Goal: Task Accomplishment & Management: Manage account settings

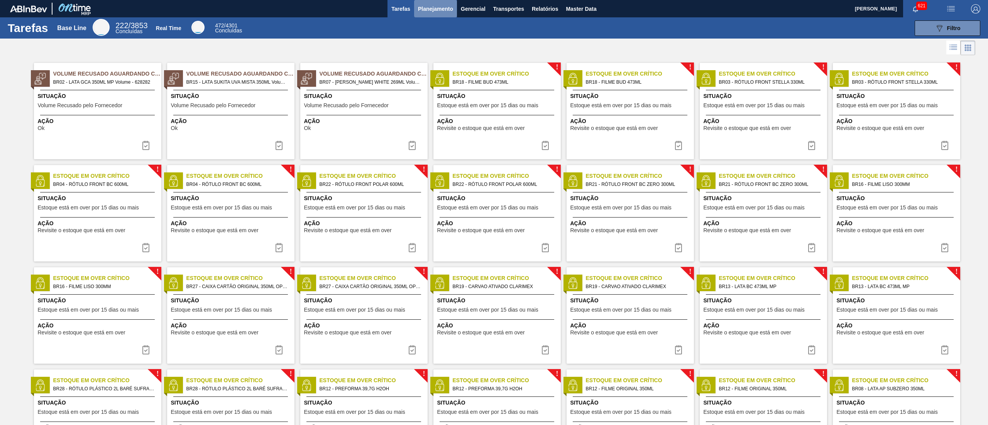
click at [436, 10] on span "Planejamento" at bounding box center [435, 8] width 35 height 9
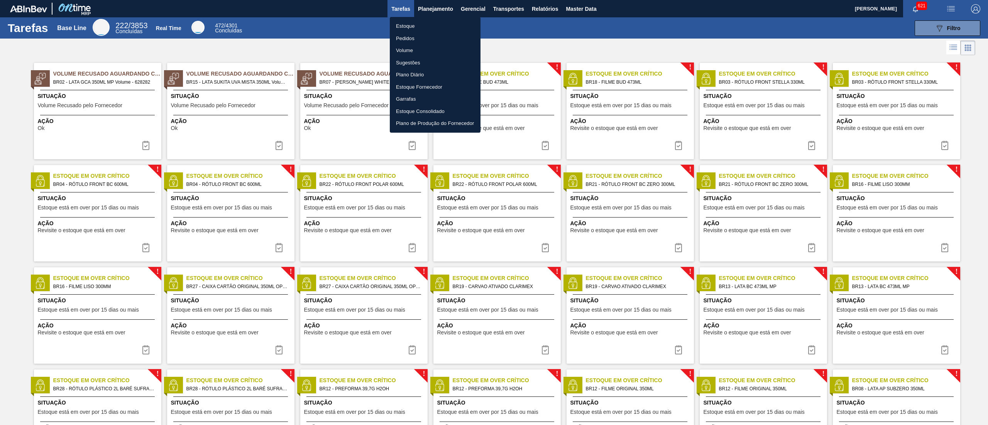
click at [416, 27] on li "Estoque" at bounding box center [435, 26] width 91 height 12
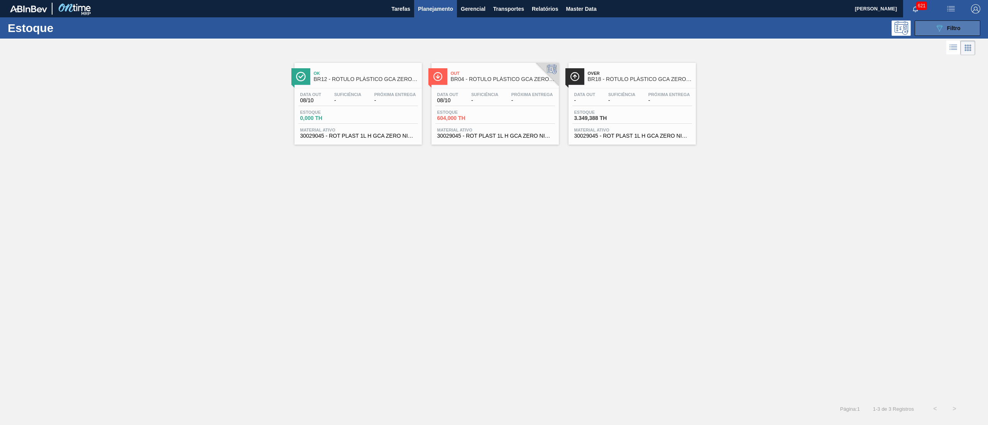
click at [927, 32] on button "089F7B8B-B2A5-4AFE-B5C0-19BA573D28AC Filtro" at bounding box center [948, 27] width 66 height 15
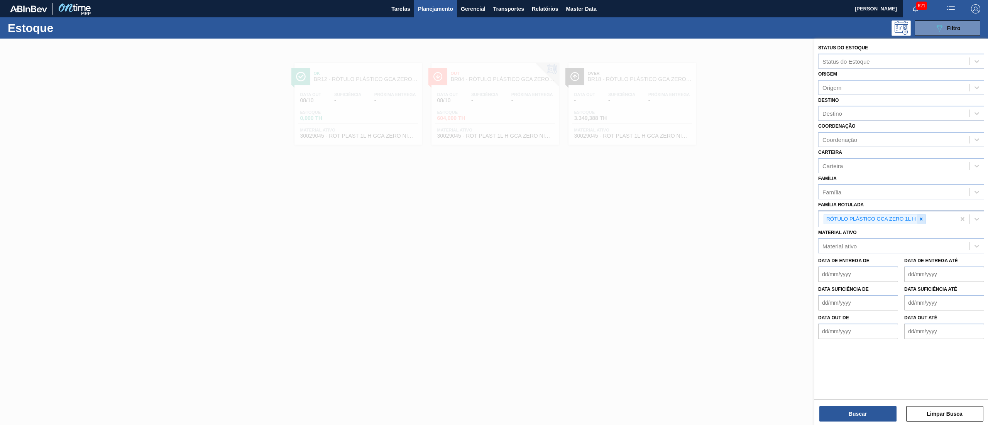
click at [923, 221] on div at bounding box center [921, 220] width 8 height 10
click at [887, 240] on div "Material ativo" at bounding box center [894, 244] width 151 height 11
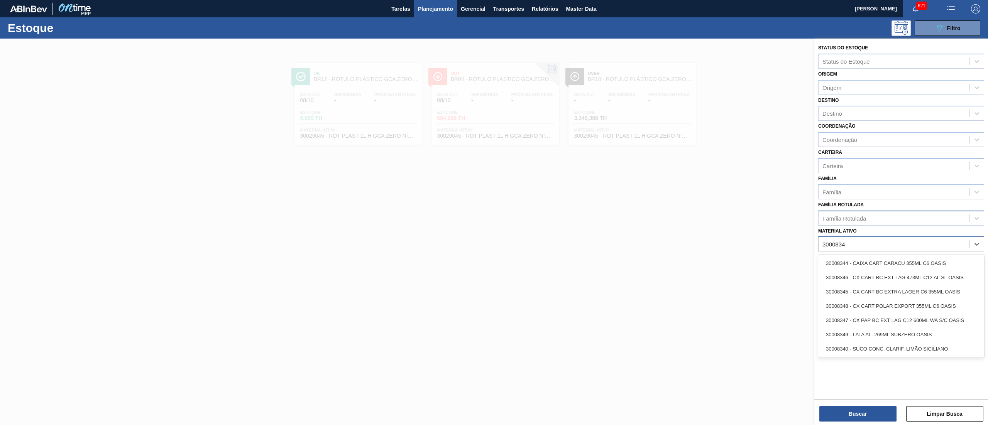
type ativo "30008340"
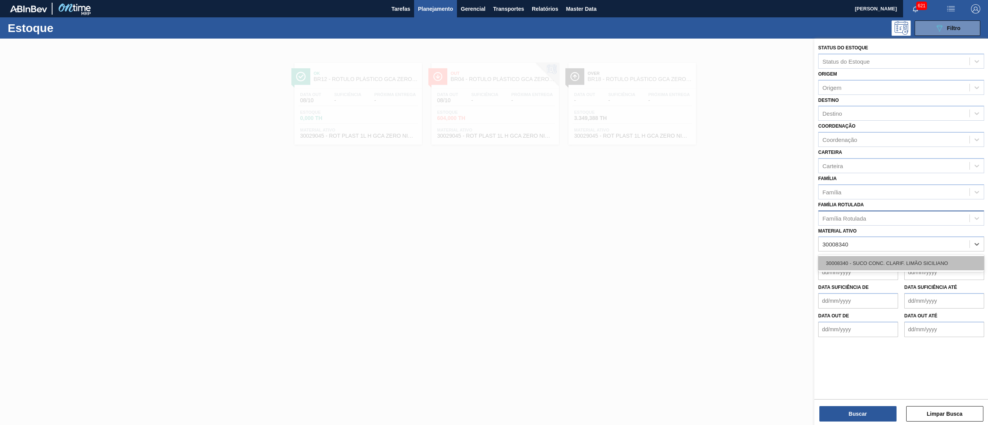
click at [899, 259] on div "30008340 - SUCO CONC. CLARIF. LIMÃO SICILIANO" at bounding box center [901, 263] width 166 height 14
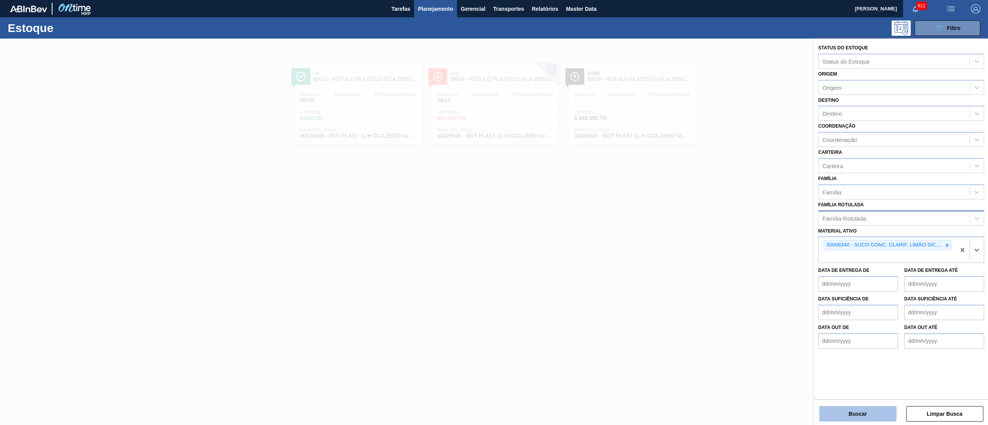
click at [845, 415] on button "Buscar" at bounding box center [857, 413] width 77 height 15
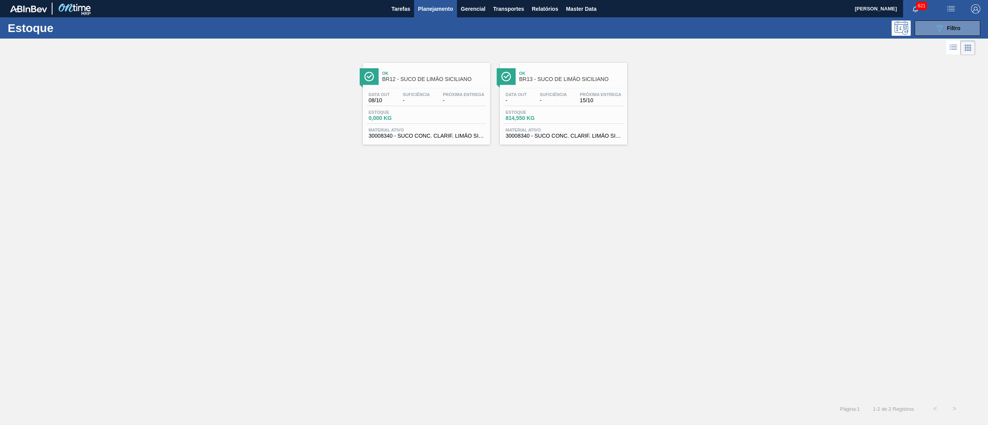
click at [537, 142] on div "Ok BR13 - SUCO DE LIMÃO SICILIANO Data out - Suficiência - Próxima Entrega 15/1…" at bounding box center [563, 104] width 127 height 82
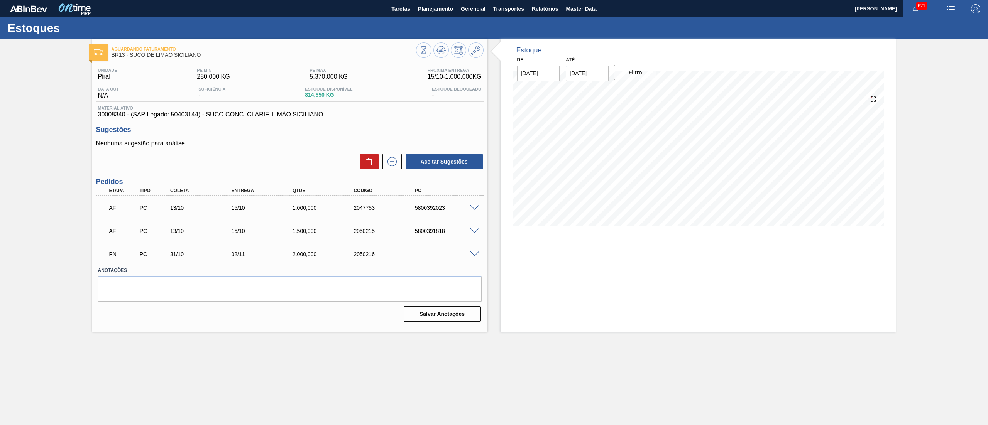
click at [472, 254] on span at bounding box center [474, 255] width 9 height 6
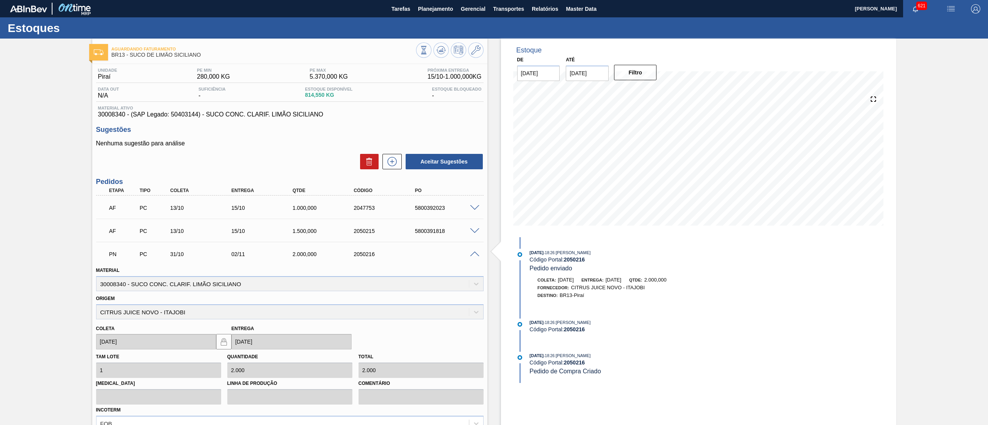
scroll to position [90, 0]
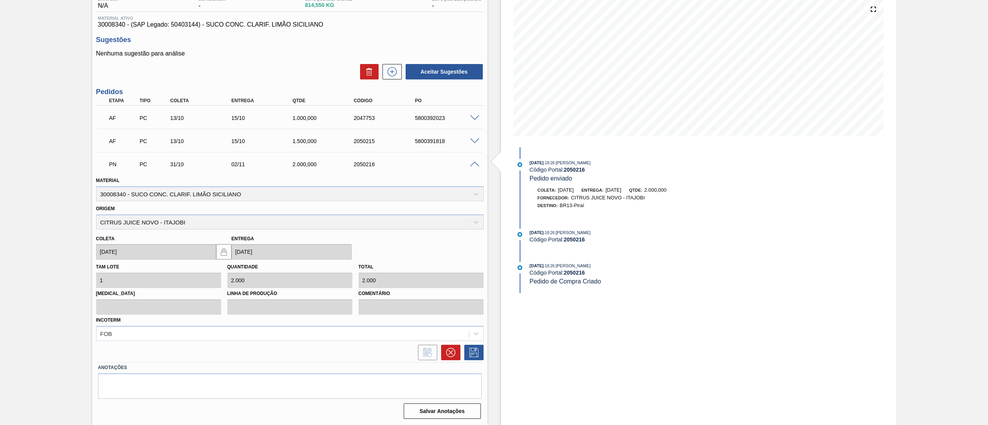
click at [473, 168] on div "PN PC 31/10 02/11 2.000,000 2050216" at bounding box center [290, 163] width 388 height 19
click at [471, 163] on span at bounding box center [474, 165] width 9 height 6
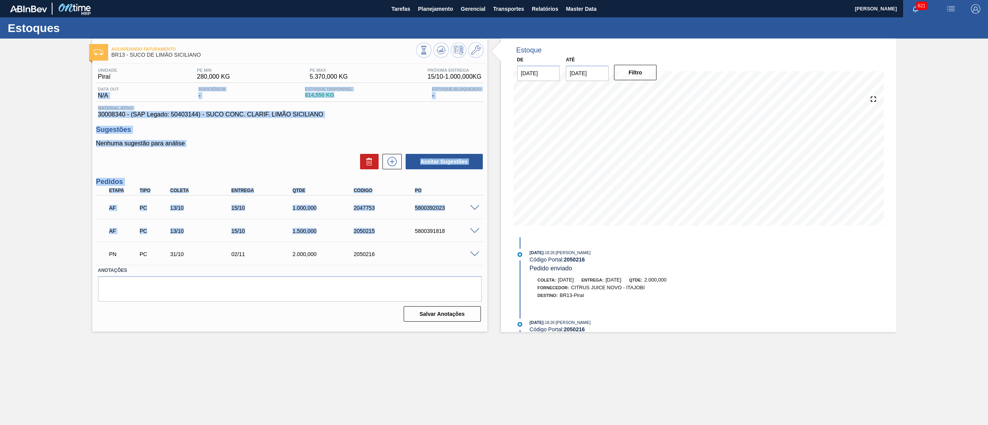
drag, startPoint x: 84, startPoint y: 96, endPoint x: 409, endPoint y: 220, distance: 348.0
click at [409, 220] on div "Aguardando Faturamento BR13 - SUCO DE LIMÃO [PERSON_NAME] Unidade Piraí PE MIN …" at bounding box center [494, 186] width 988 height 294
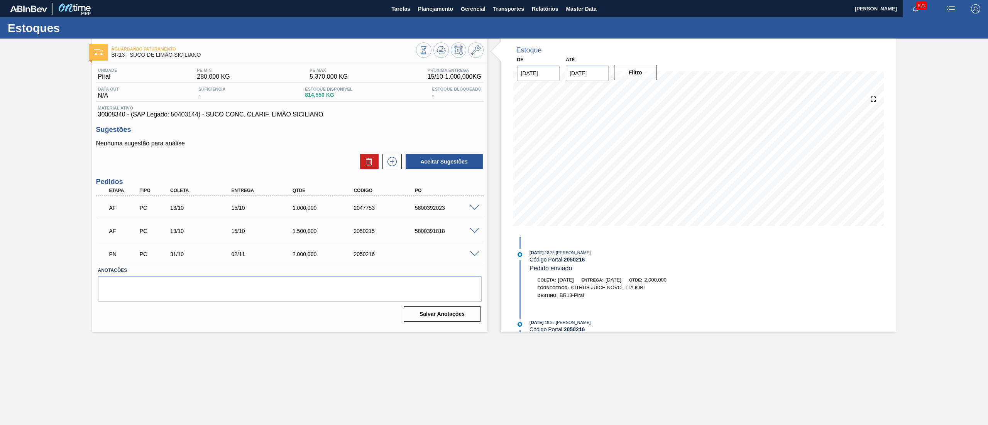
click at [491, 201] on div "Estoque De [DATE] Até [DATE] Filtro [DATE] 18:26 : [PERSON_NAME] Código Portal:…" at bounding box center [692, 186] width 409 height 294
drag, startPoint x: 384, startPoint y: 253, endPoint x: 342, endPoint y: 253, distance: 42.1
click at [342, 253] on div "PN PC 31/10 02/11 2.000,000 2050216" at bounding box center [287, 253] width 367 height 15
copy div "2050216"
drag, startPoint x: 407, startPoint y: 210, endPoint x: 462, endPoint y: 211, distance: 55.2
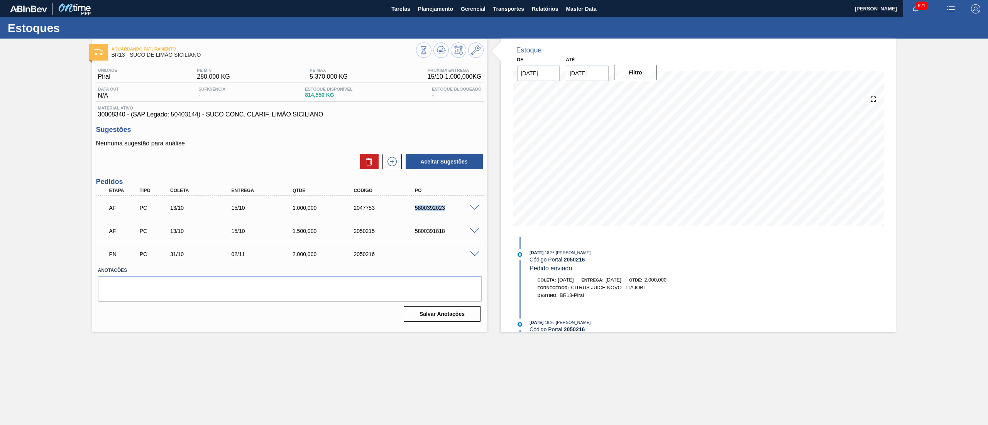
click at [462, 211] on div "AF PC 13/10 15/10 1.000,000 2047753 5800392023" at bounding box center [287, 207] width 367 height 15
copy div "5800392023"
drag, startPoint x: 402, startPoint y: 228, endPoint x: 472, endPoint y: 239, distance: 71.1
click at [472, 239] on div "AF PC 13/10 15/10 1.500,000 2050215 5800391818" at bounding box center [290, 230] width 388 height 19
copy div "5800391818"
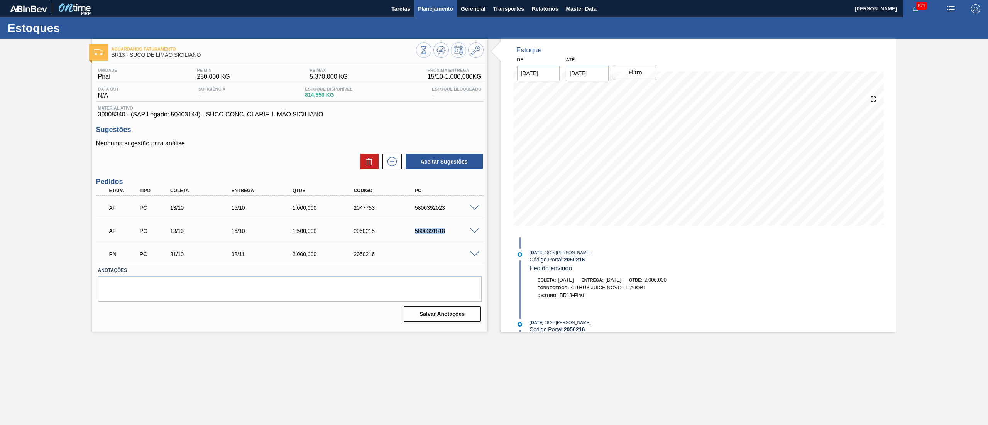
click at [443, 14] on button "Planejamento" at bounding box center [435, 8] width 43 height 17
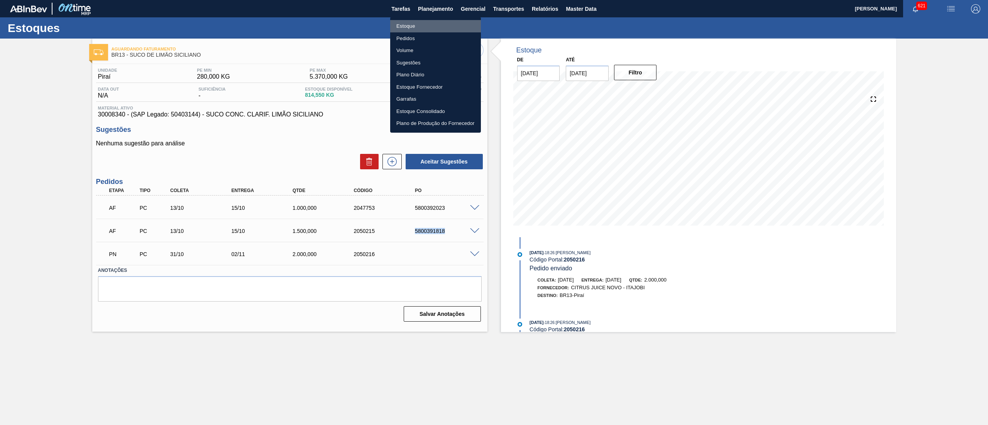
click at [435, 26] on li "Estoque" at bounding box center [435, 26] width 91 height 12
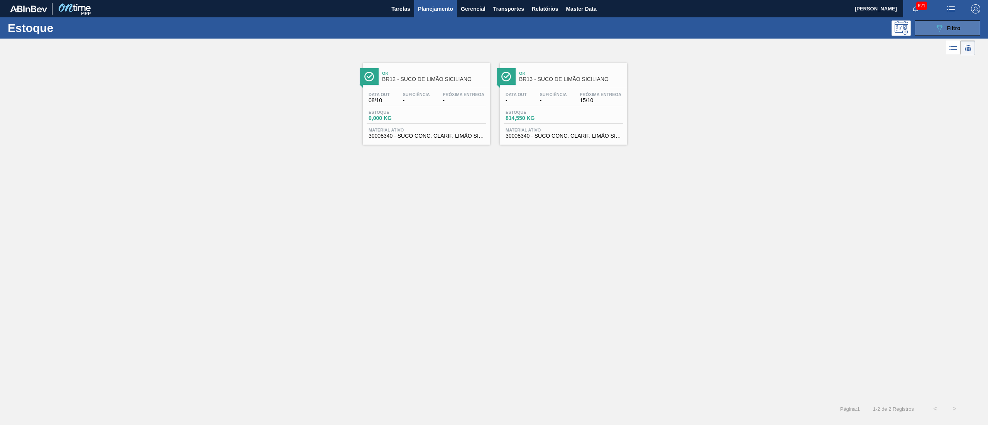
click at [916, 28] on button "089F7B8B-B2A5-4AFE-B5C0-19BA573D28AC Filtro" at bounding box center [948, 27] width 66 height 15
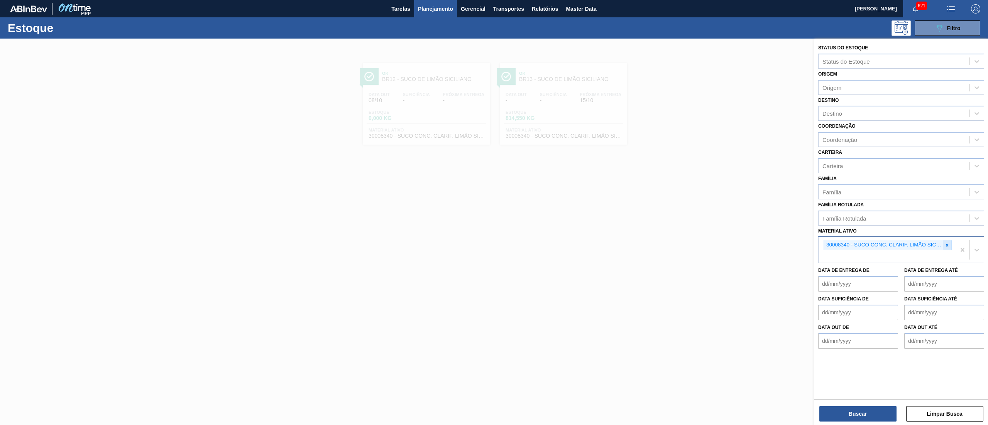
click at [943, 245] on div at bounding box center [947, 245] width 8 height 10
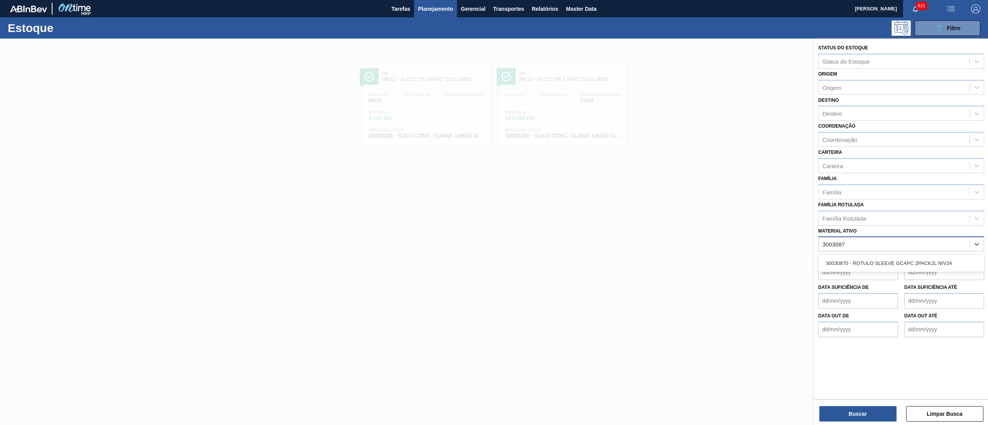
type ativo "30030870"
click at [930, 267] on div "30030870 - ROTULO SLEEVE GCAPC 2PACK2L NIV24" at bounding box center [901, 263] width 166 height 14
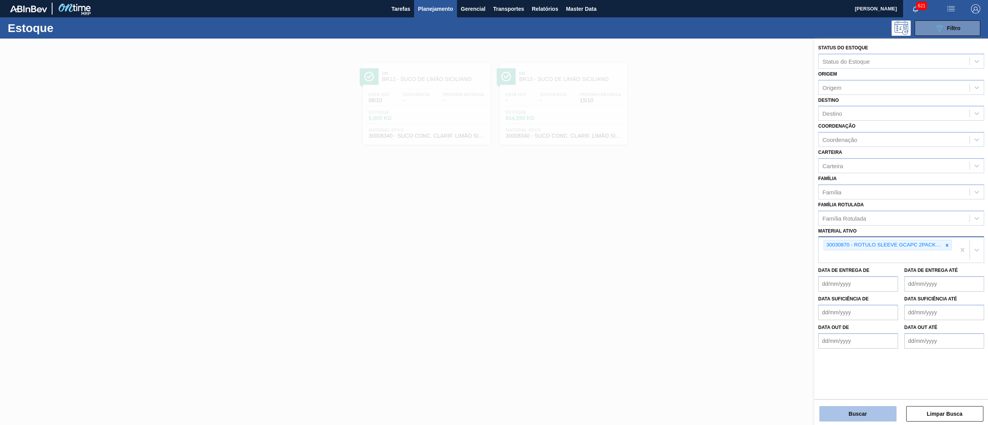
click at [824, 411] on button "Buscar" at bounding box center [857, 413] width 77 height 15
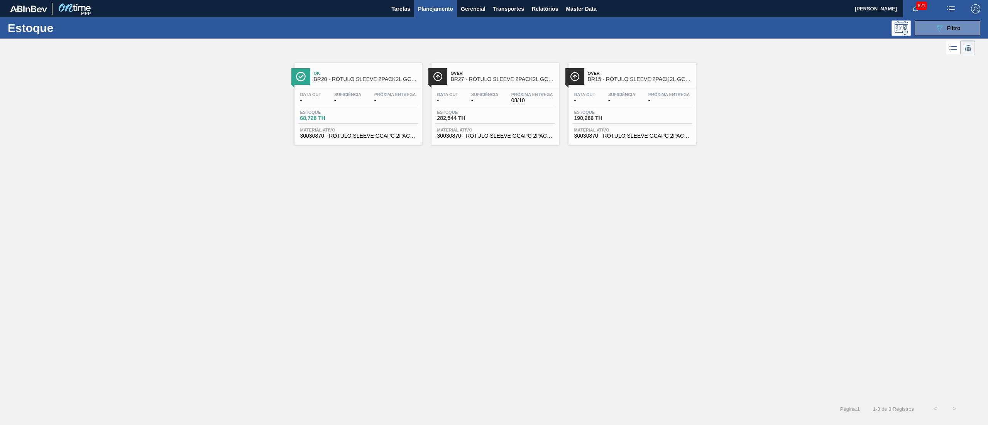
click at [473, 134] on span "30030870 - ROTULO SLEEVE GCAPC 2PACK2L NIV24" at bounding box center [495, 136] width 116 height 6
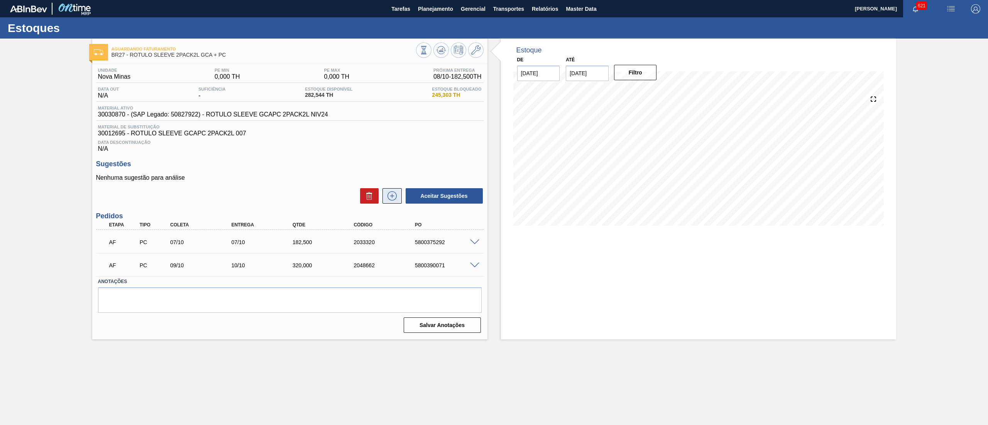
click at [388, 200] on icon at bounding box center [392, 195] width 12 height 9
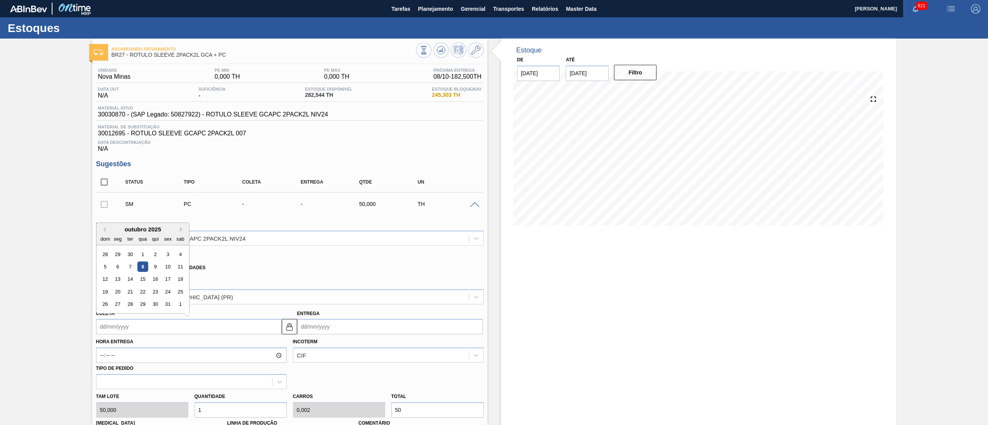
click at [212, 324] on input "Coleta" at bounding box center [189, 326] width 186 height 15
click at [183, 232] on button "Next Month" at bounding box center [182, 229] width 5 height 5
click at [122, 267] on div "3" at bounding box center [117, 267] width 10 height 10
type input "[DATE]"
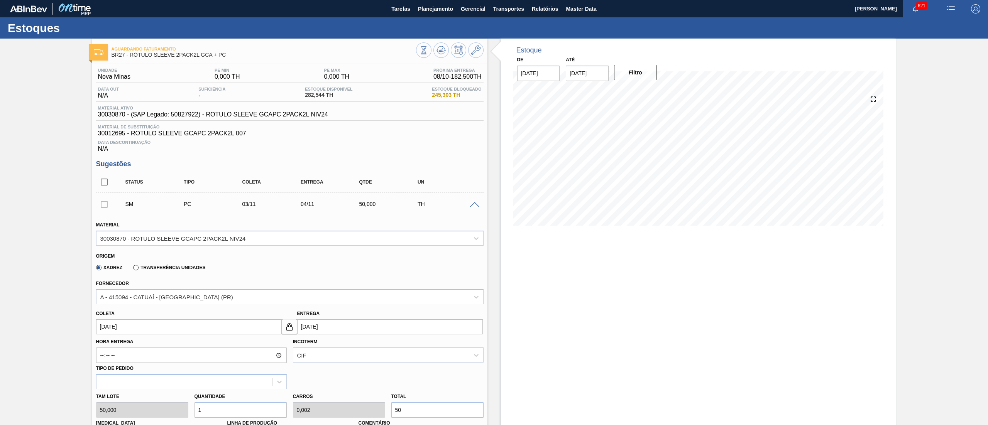
scroll to position [263, 0]
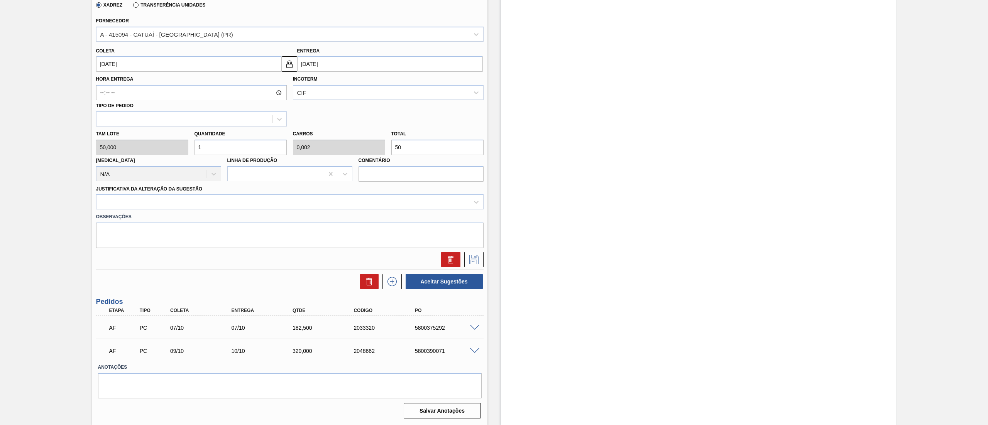
click at [174, 147] on div "[PERSON_NAME] 50,000 Quantidade 1 Carros 0,002 Total 50 [MEDICAL_DATA] N/A Linh…" at bounding box center [290, 154] width 394 height 55
type input "12"
type input "0,024"
type input "600"
click at [174, 149] on div "[PERSON_NAME] 50,000 Quantidade 12 Carros 0,024 Total 600 [MEDICAL_DATA] N/A Li…" at bounding box center [290, 154] width 394 height 55
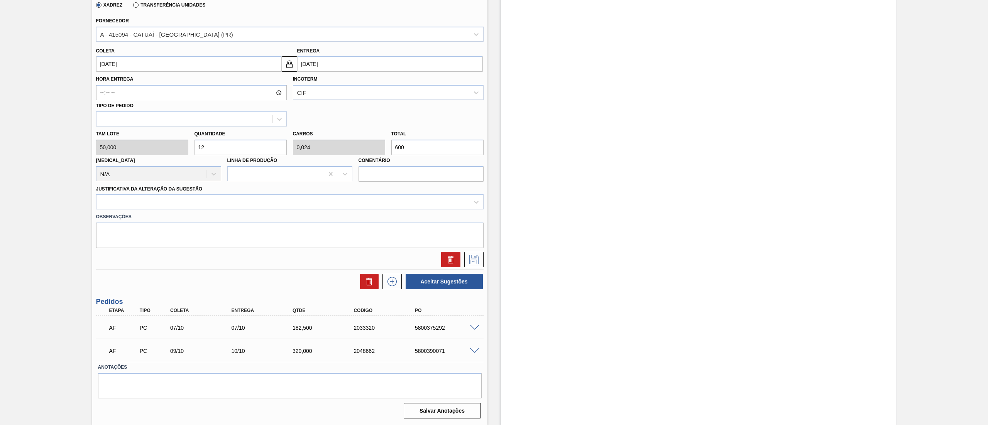
type input "8"
type input "0,016"
type input "400"
type input "8"
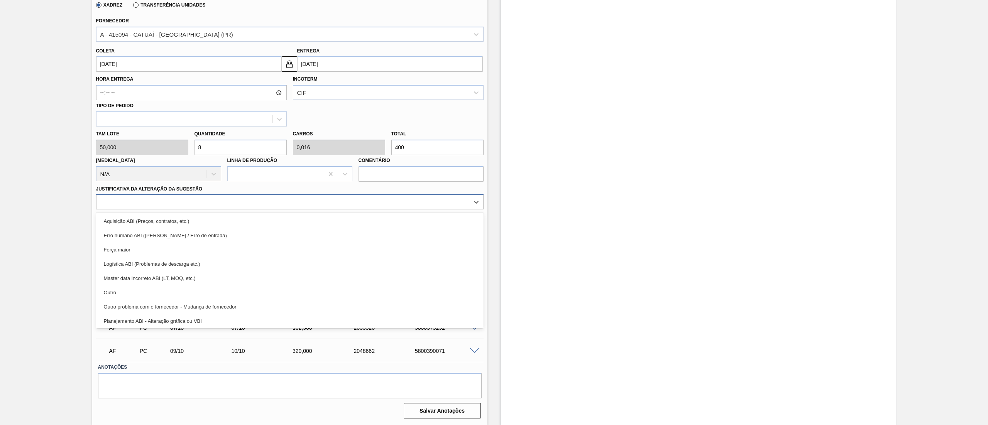
click at [168, 199] on div at bounding box center [282, 202] width 372 height 11
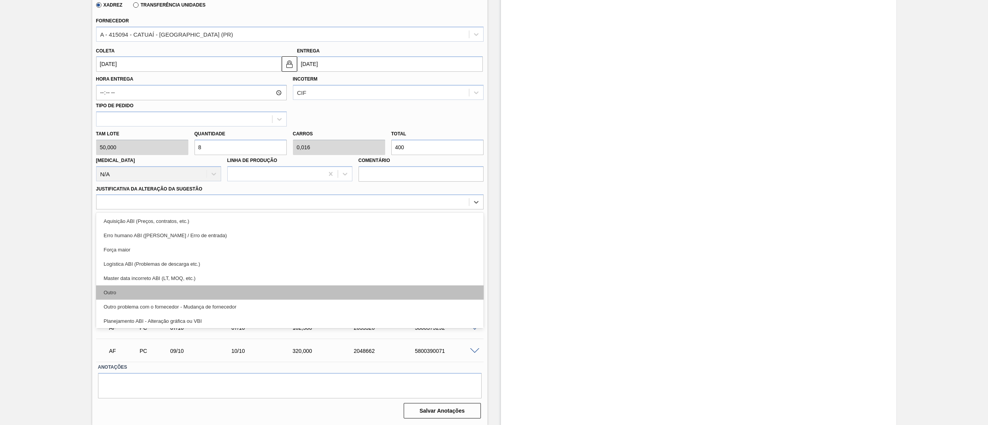
click at [153, 298] on div "Outro" at bounding box center [290, 293] width 388 height 14
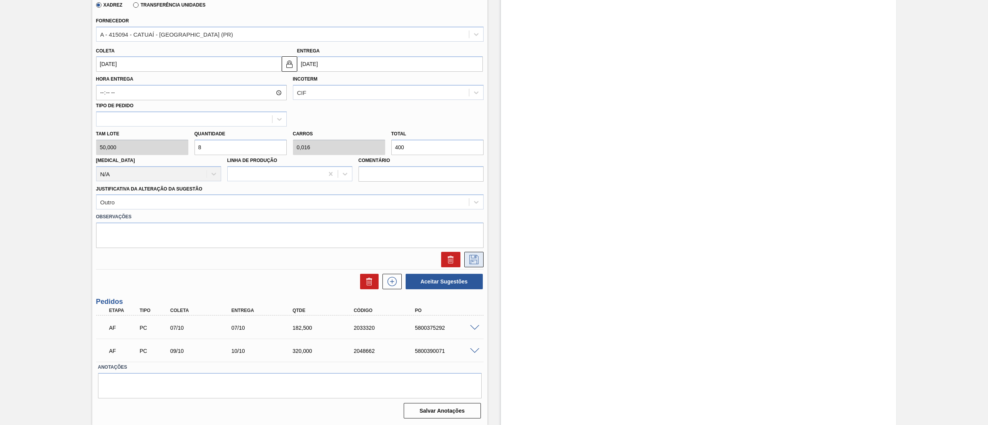
click at [465, 256] on button at bounding box center [473, 259] width 19 height 15
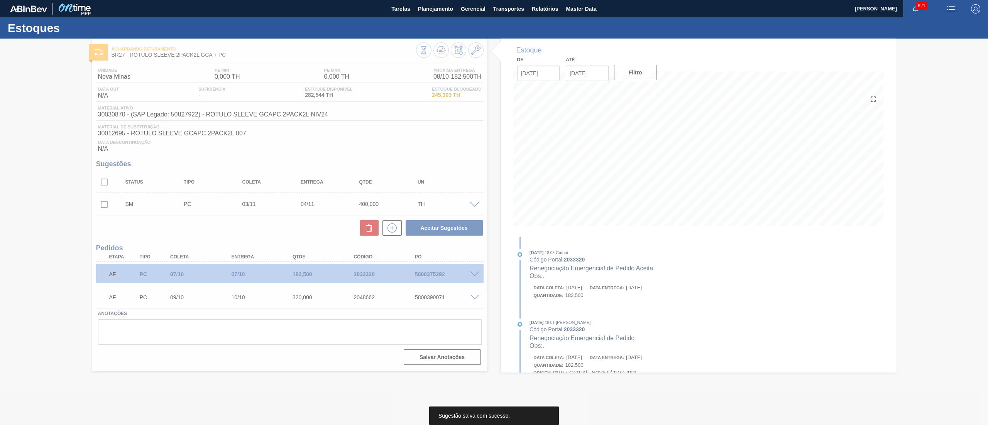
scroll to position [0, 0]
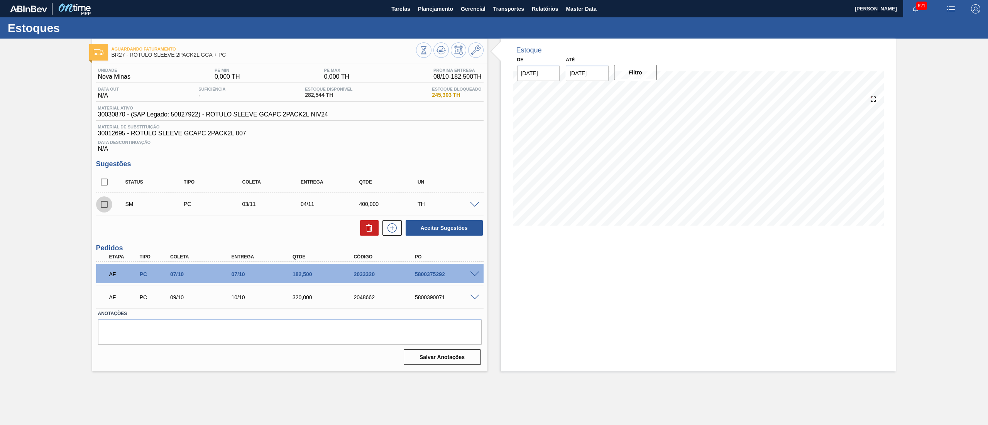
click at [111, 207] on input "checkbox" at bounding box center [104, 204] width 16 height 16
click at [454, 230] on button "Aceitar Sugestões" at bounding box center [444, 227] width 77 height 15
checkbox input "false"
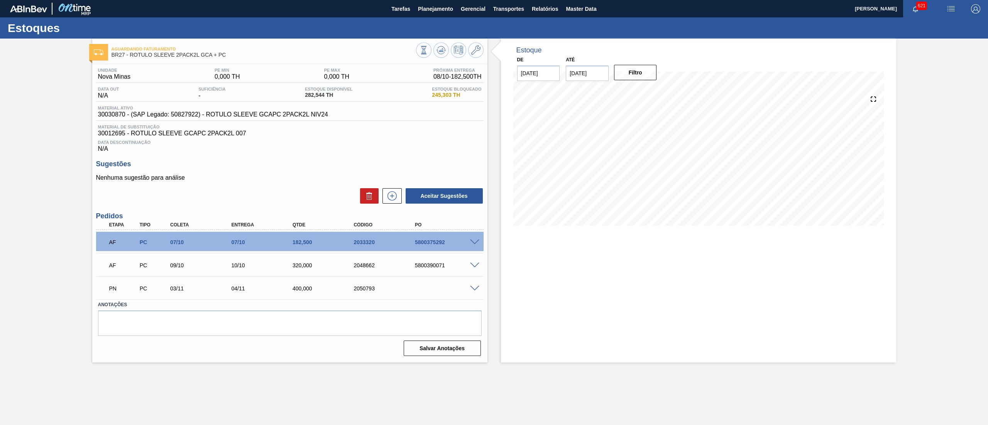
click at [476, 263] on span at bounding box center [474, 266] width 9 height 6
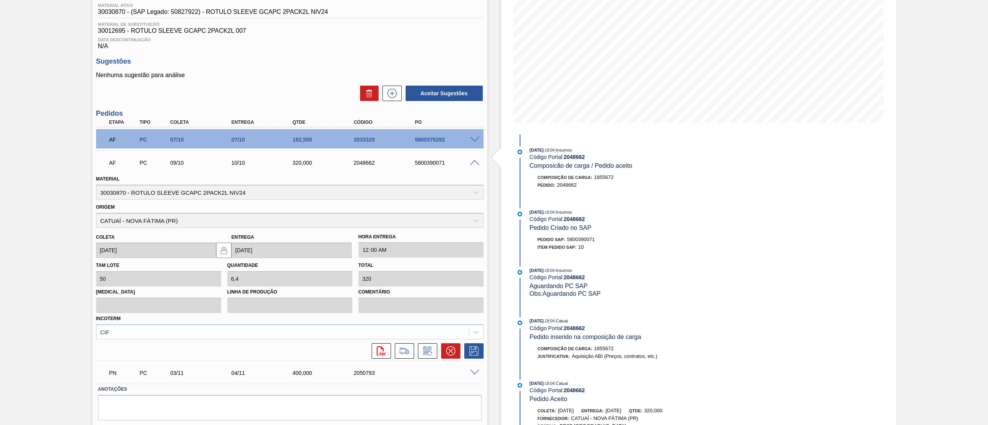
scroll to position [125, 0]
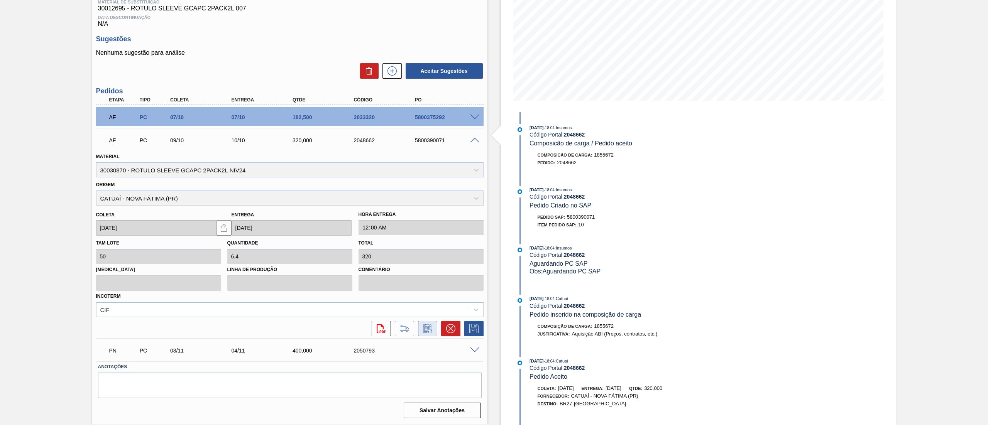
click at [424, 332] on icon at bounding box center [427, 328] width 12 height 9
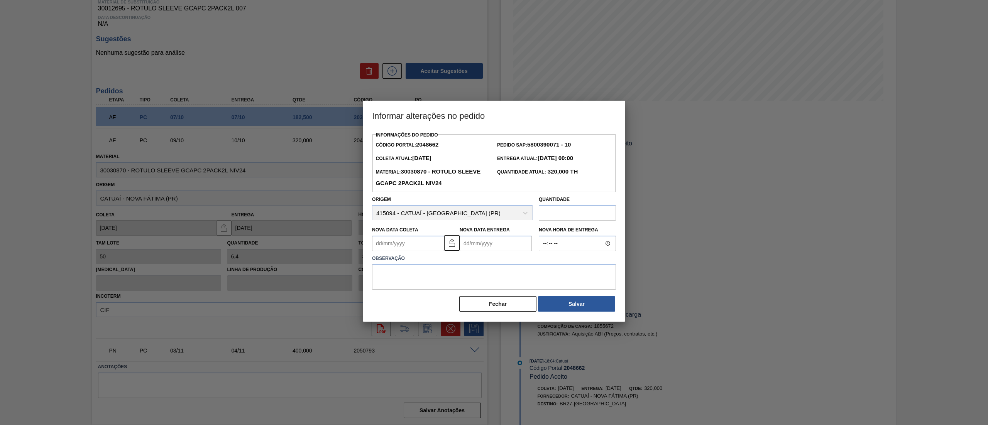
click at [559, 219] on input "text" at bounding box center [577, 212] width 77 height 15
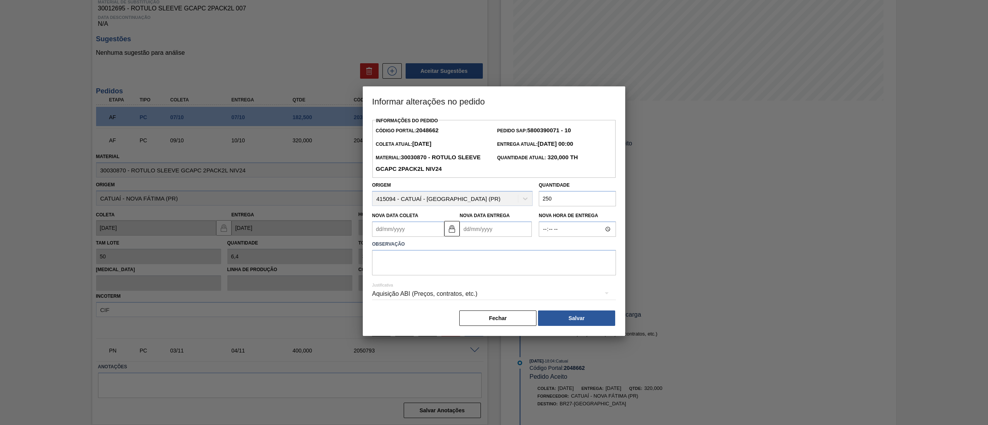
type input "250"
click at [557, 276] on textarea at bounding box center [494, 262] width 244 height 25
type textarea "."
click at [589, 312] on div "Informações do Pedido Código Portal: 2048662 Pedido SAP: 5800390071 - 10 [PERSO…" at bounding box center [494, 221] width 244 height 212
click at [591, 320] on button "Salvar" at bounding box center [576, 318] width 77 height 15
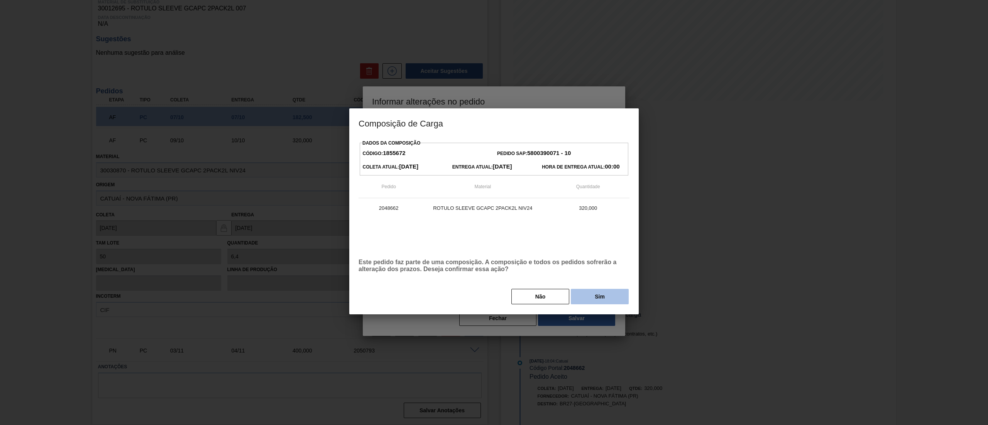
click at [601, 304] on button "Sim" at bounding box center [600, 296] width 58 height 15
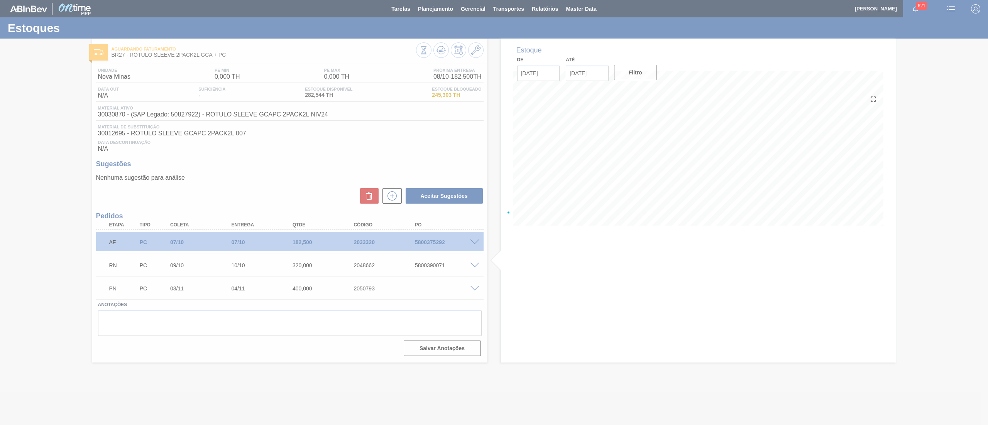
scroll to position [0, 0]
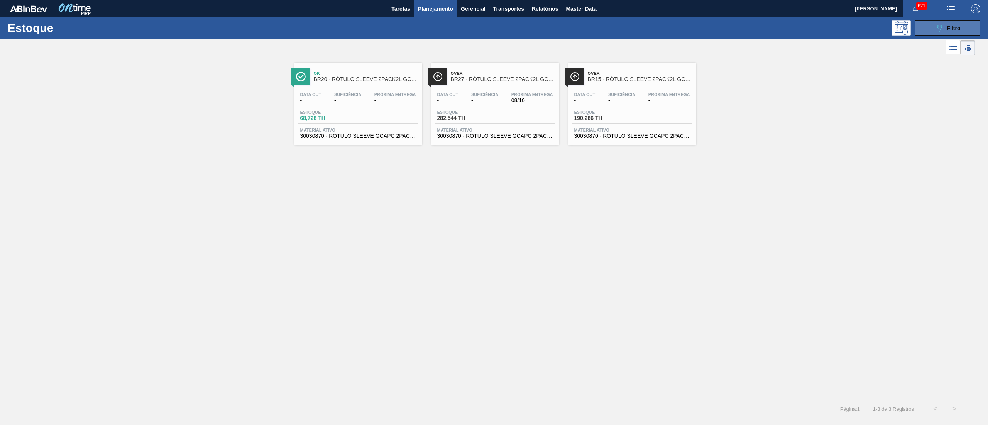
click at [923, 23] on button "089F7B8B-B2A5-4AFE-B5C0-19BA573D28AC Filtro" at bounding box center [948, 27] width 66 height 15
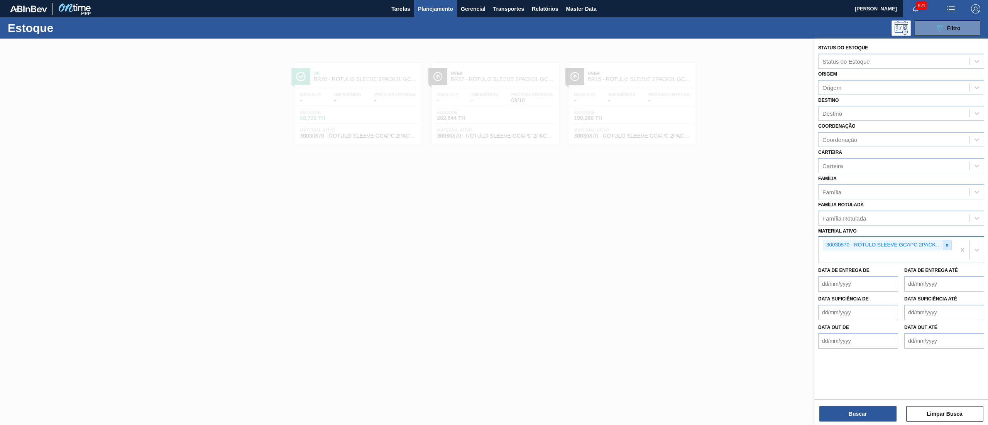
click at [945, 245] on icon at bounding box center [947, 245] width 5 height 5
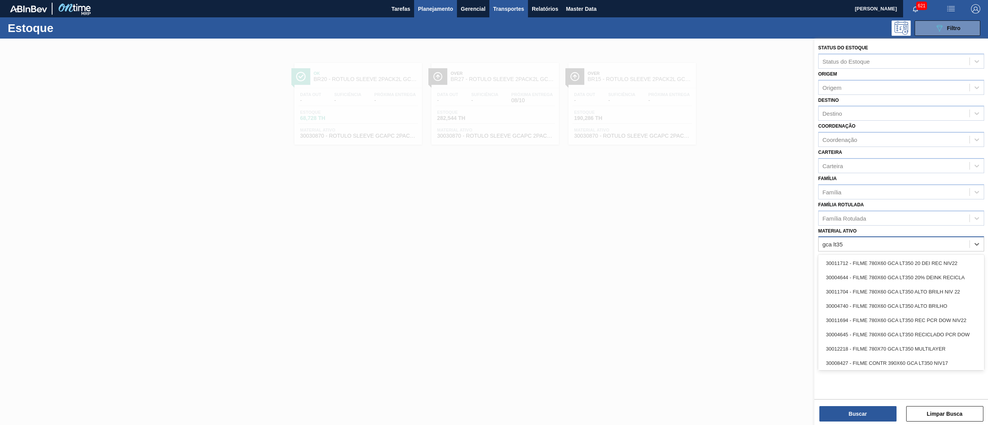
type ativo "gca lt35"
type ativo "lt 350"
type ativo "lt350 mp"
click at [963, 318] on div "30034066 - FILME CONTR 780X60 GCA LT350 MP NIV24" at bounding box center [901, 319] width 166 height 14
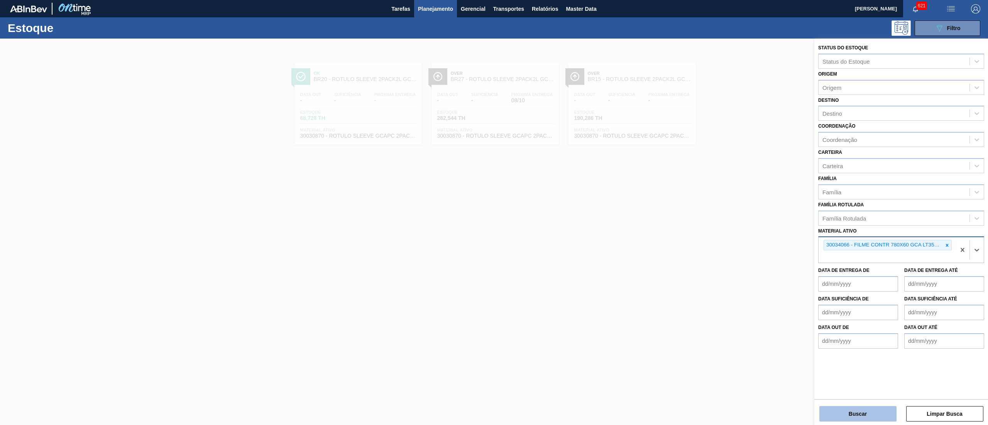
click at [874, 407] on button "Buscar" at bounding box center [857, 413] width 77 height 15
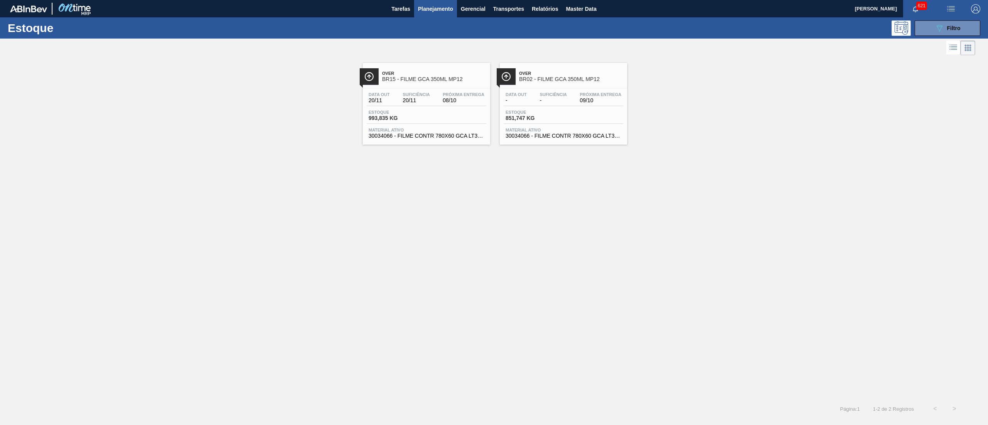
click at [617, 120] on div "Estoque 851,747 KG" at bounding box center [564, 117] width 120 height 14
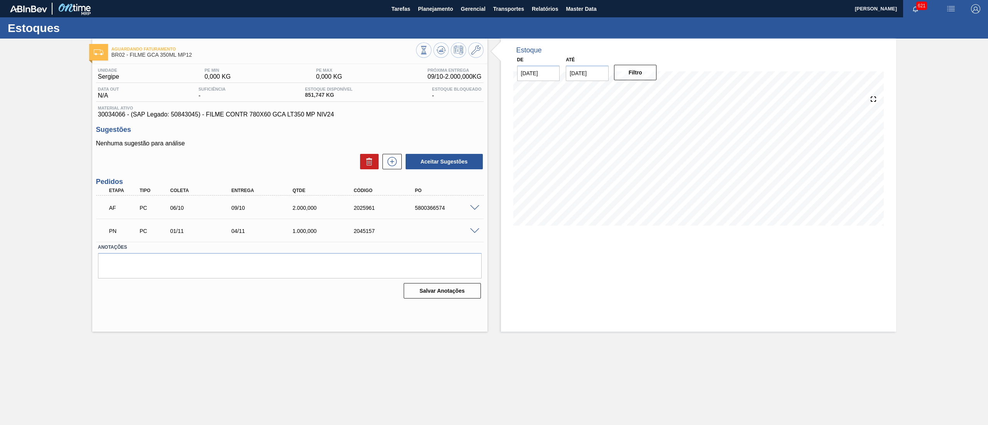
click at [473, 231] on span at bounding box center [474, 232] width 9 height 6
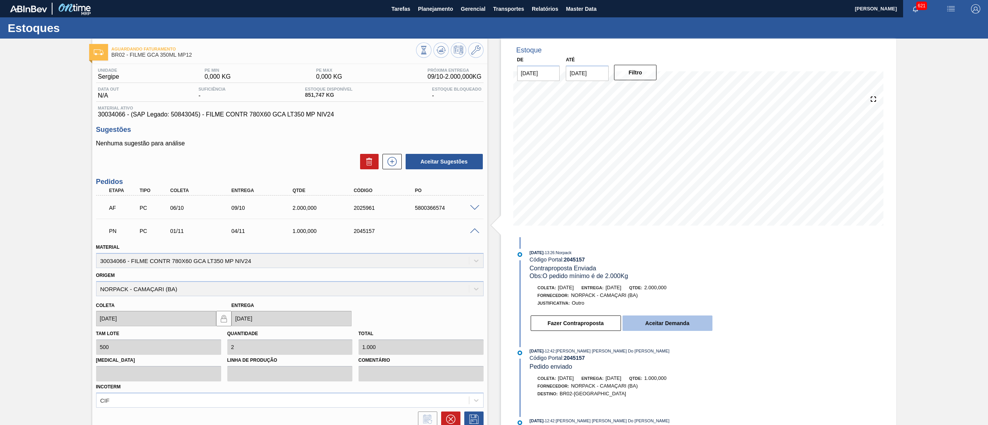
click at [650, 321] on button "Aceitar Demanda" at bounding box center [668, 323] width 90 height 15
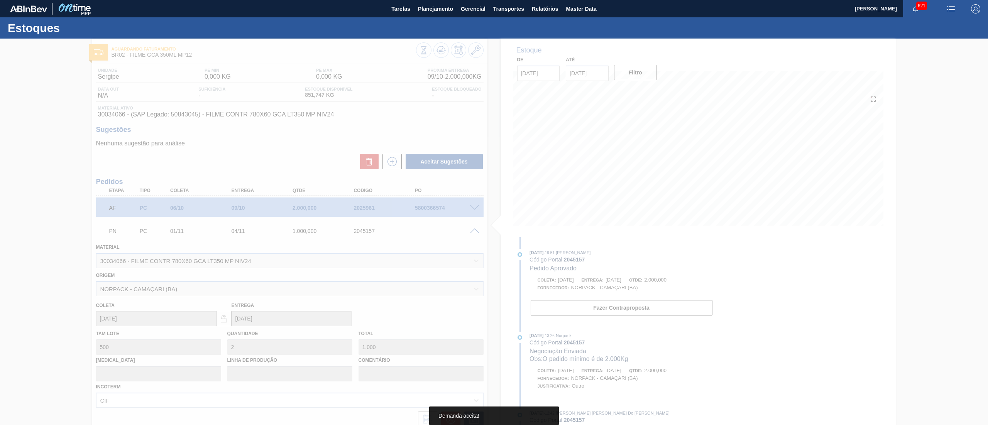
type input "4"
type input "2.000"
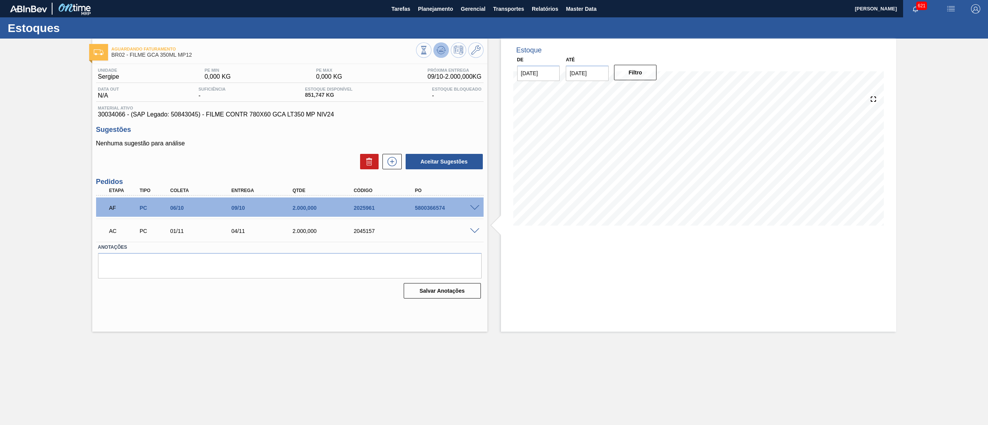
click at [439, 51] on icon at bounding box center [439, 51] width 1 height 1
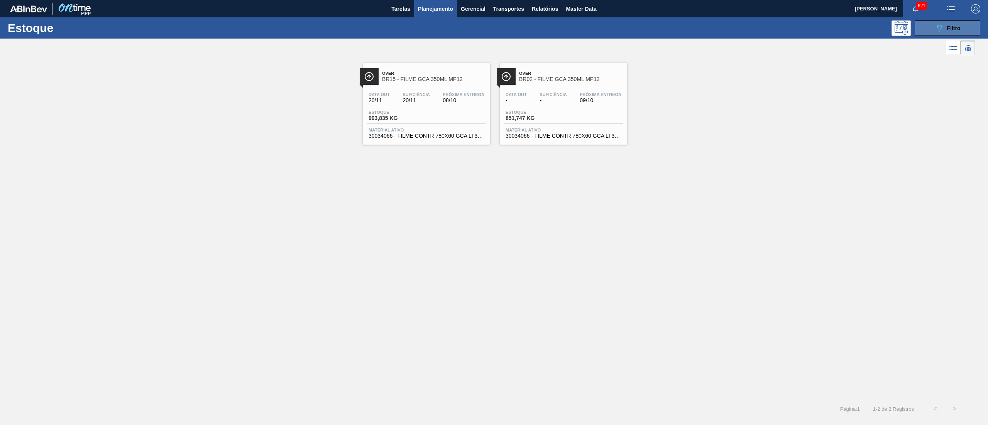
click at [950, 24] on div "089F7B8B-B2A5-4AFE-B5C0-19BA573D28AC Filtro" at bounding box center [948, 28] width 26 height 9
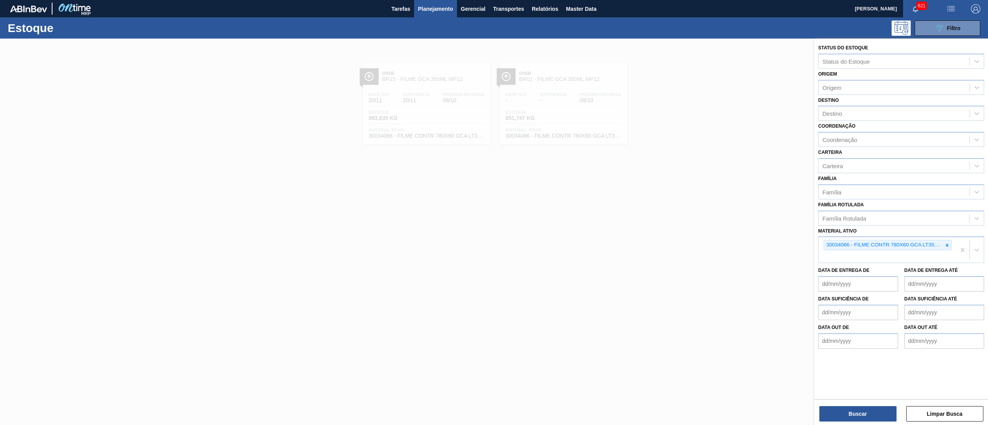
click at [443, 6] on span "Planejamento" at bounding box center [435, 8] width 35 height 9
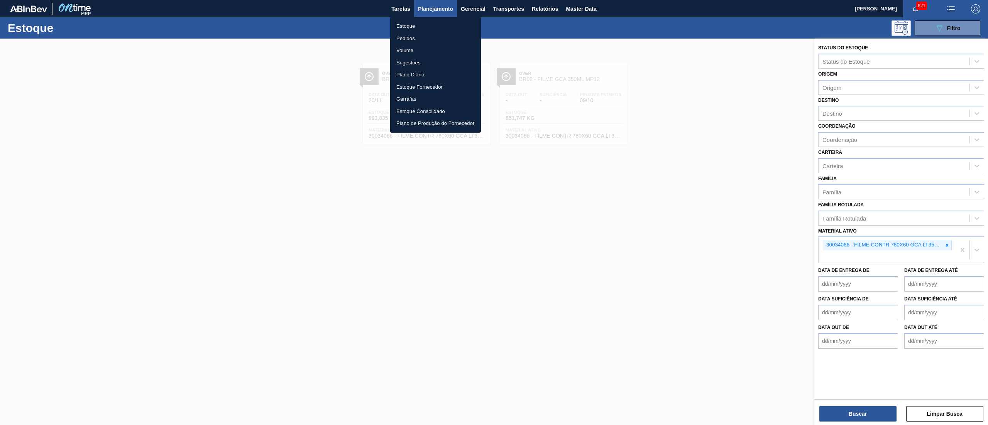
click at [424, 36] on li "Pedidos" at bounding box center [435, 38] width 91 height 12
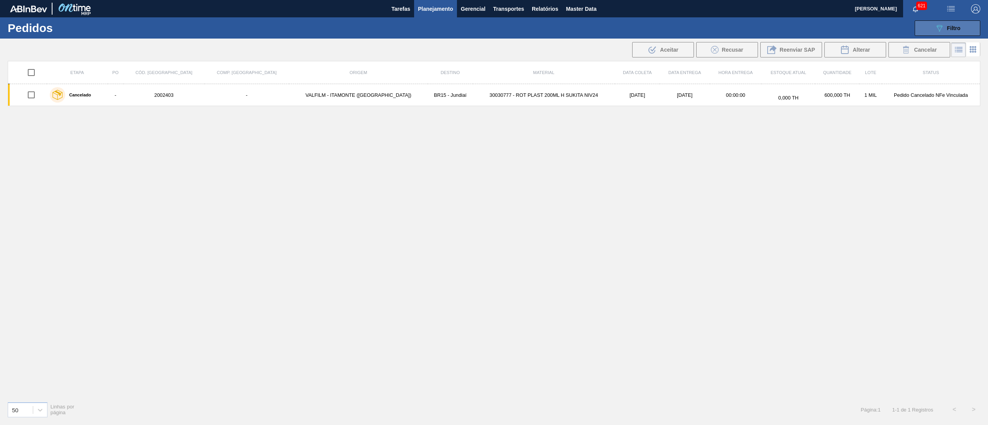
click at [943, 30] on icon "089F7B8B-B2A5-4AFE-B5C0-19BA573D28AC" at bounding box center [939, 28] width 9 height 9
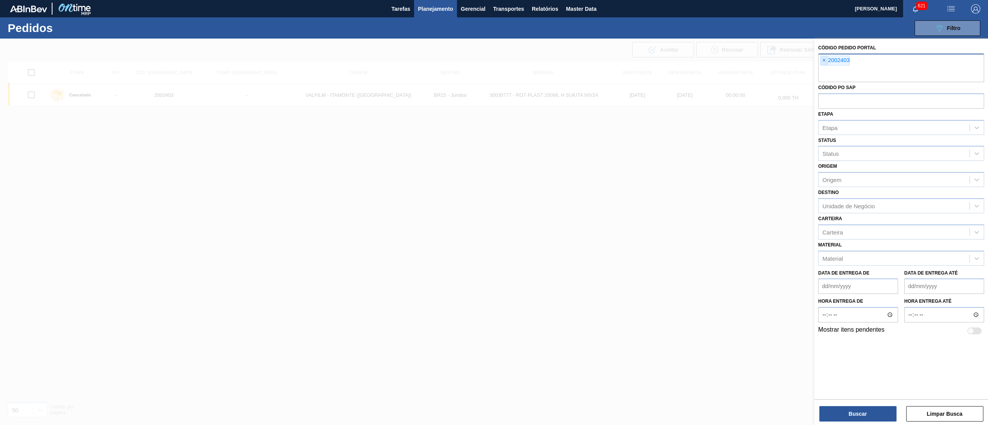
click at [825, 63] on span "×" at bounding box center [824, 60] width 7 height 9
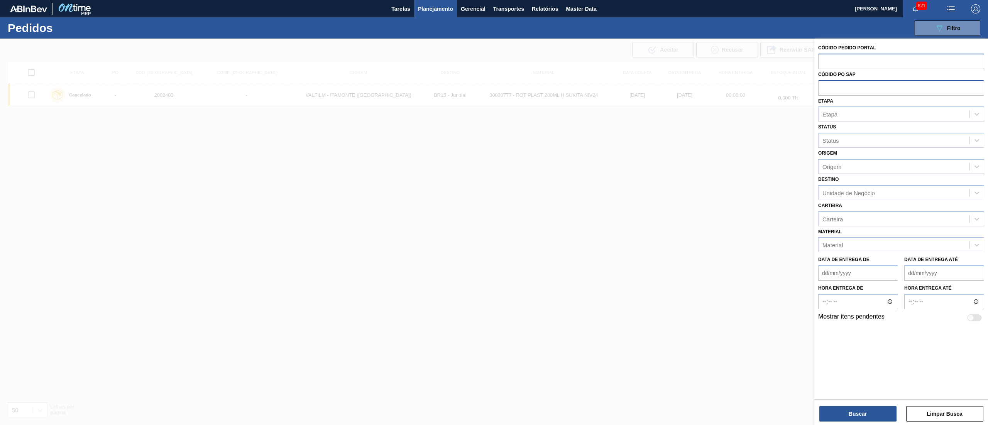
click at [843, 91] on input "text" at bounding box center [901, 87] width 166 height 15
paste input "5800314886"
type input "5800314886"
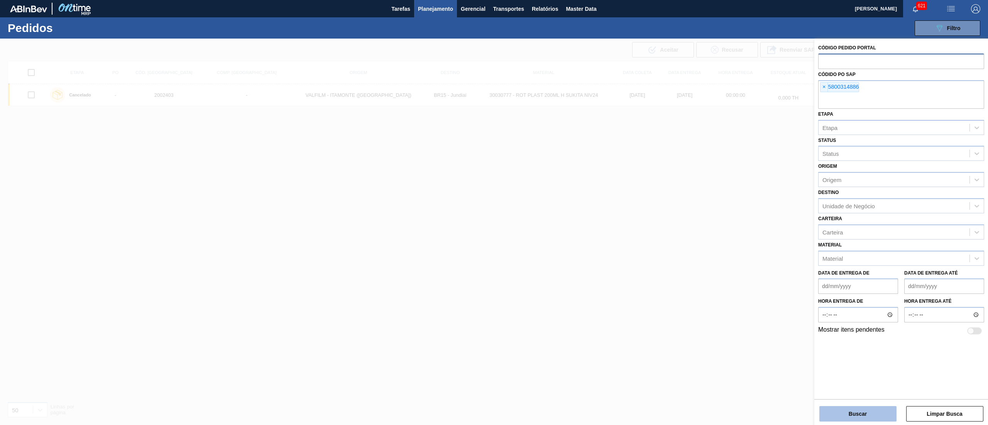
click at [845, 411] on button "Buscar" at bounding box center [857, 413] width 77 height 15
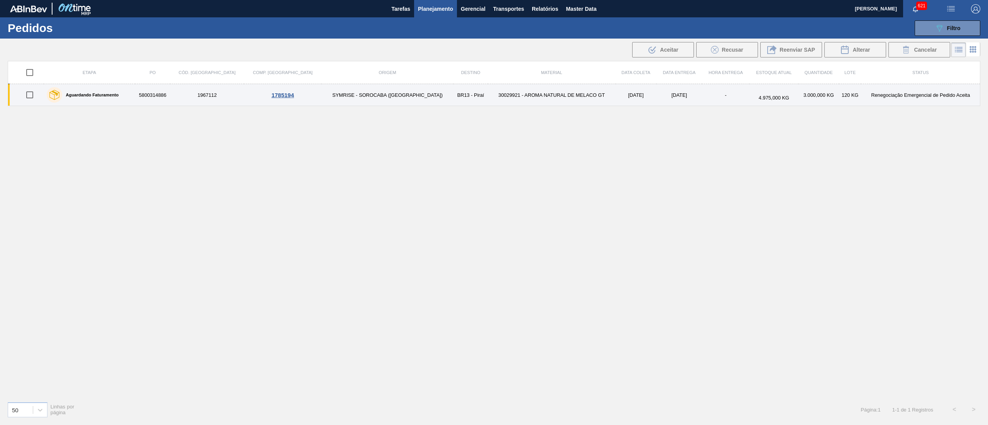
click at [529, 98] on td "30029921 - AROMA NATURAL DE MELACO GT" at bounding box center [552, 95] width 128 height 22
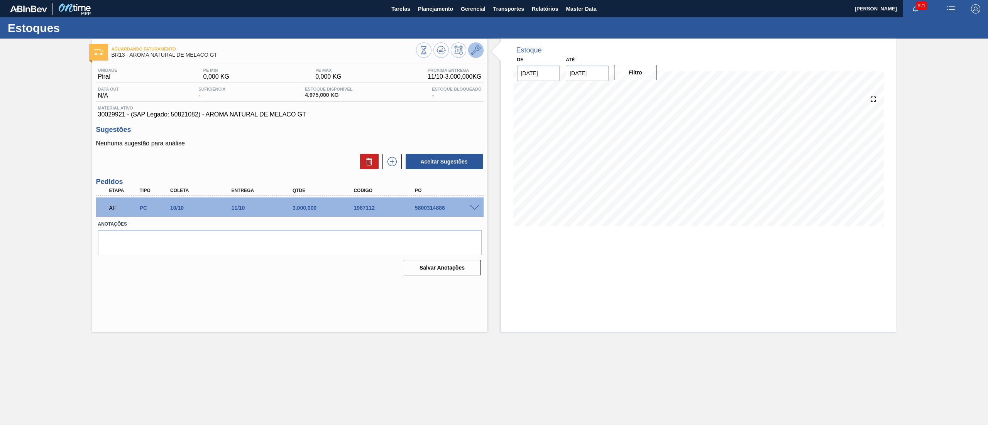
click at [472, 50] on icon at bounding box center [475, 50] width 9 height 9
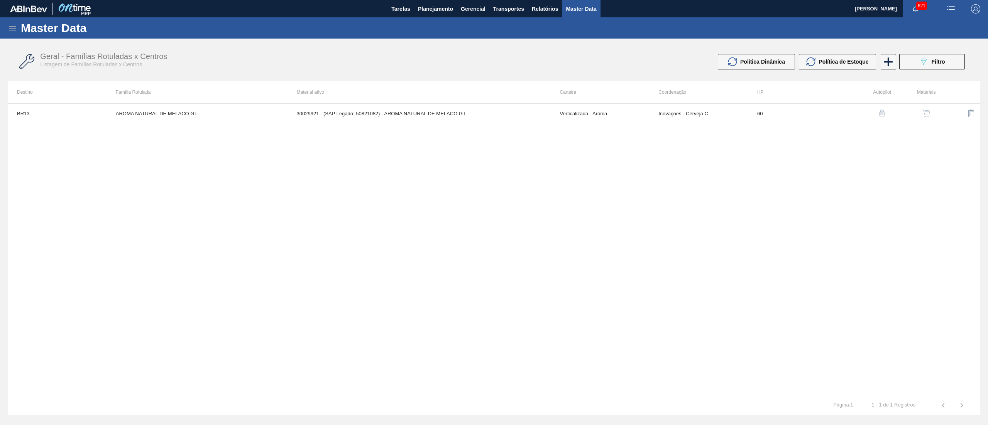
click at [927, 114] on img "button" at bounding box center [927, 114] width 8 height 8
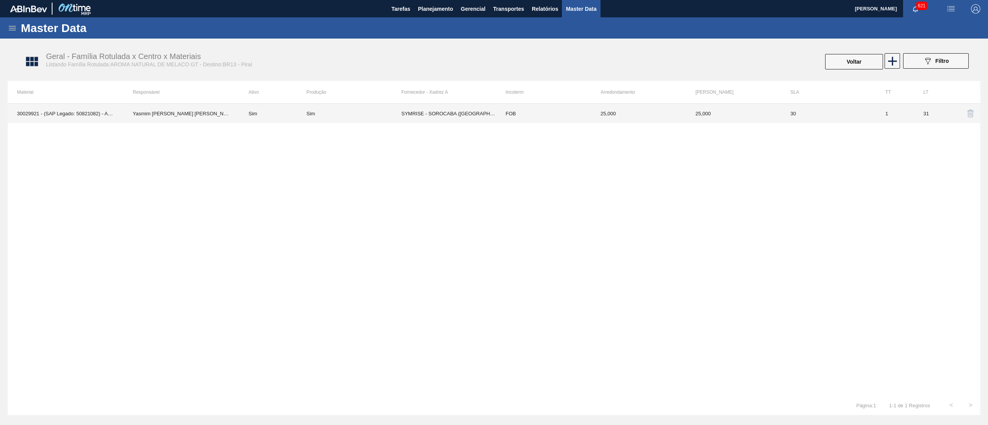
click at [474, 120] on td "SYMRISE - SOROCABA ([GEOGRAPHIC_DATA])" at bounding box center [448, 113] width 95 height 19
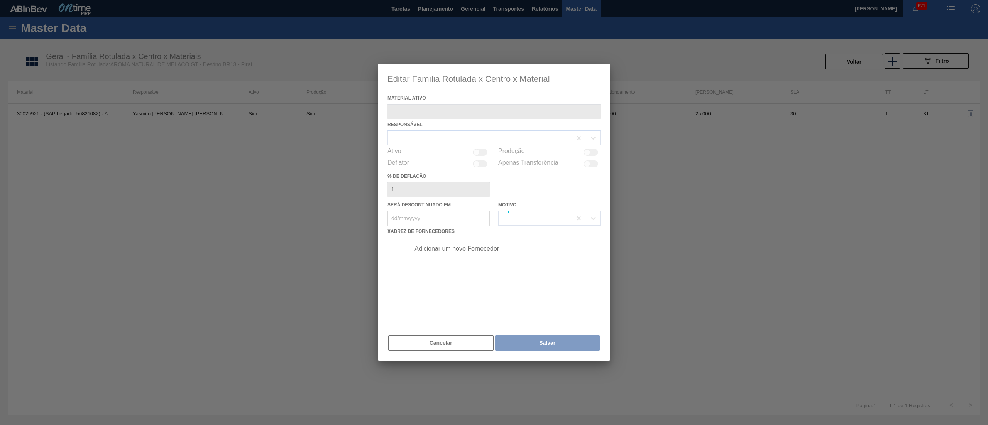
type ativo "30029921 - (SAP Legado: 50821082) - AROMA NATURAL DE MELACO GT"
checkbox input "true"
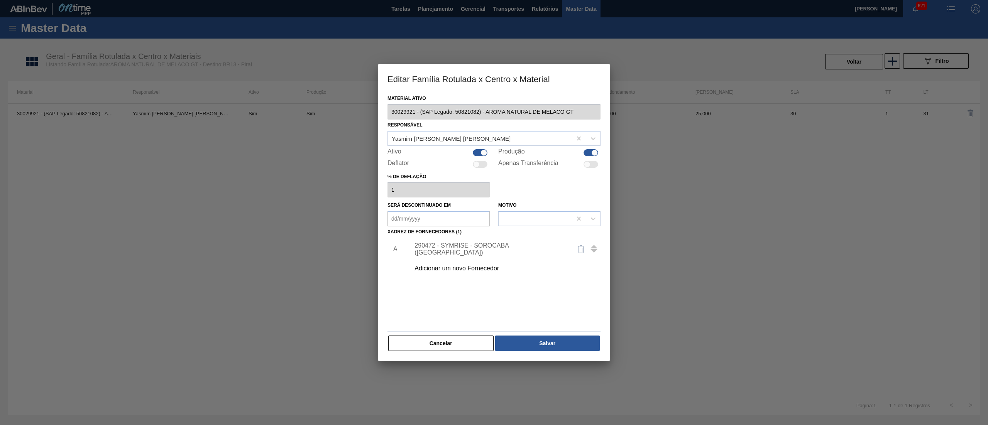
click at [424, 246] on div "290472 - SYMRISE - SOROCABA ([GEOGRAPHIC_DATA])" at bounding box center [490, 249] width 151 height 14
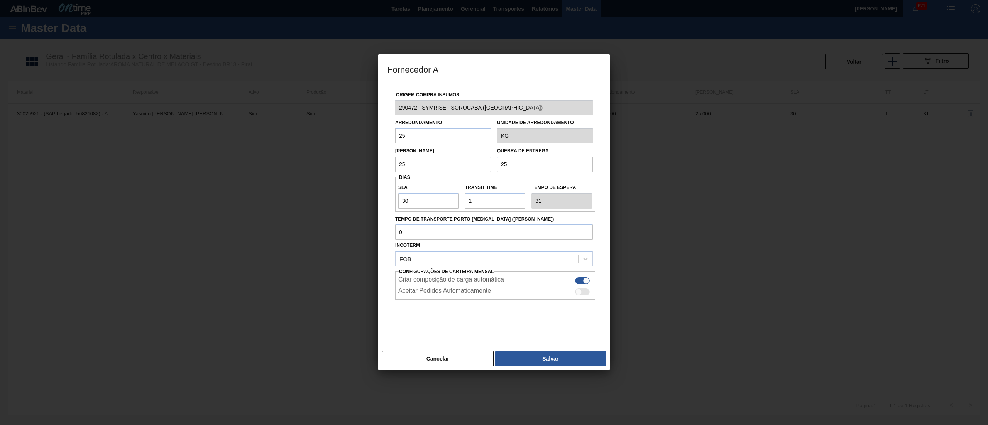
click at [382, 109] on div "Origem Compra Insumos 290472 - SYMRISE - SOROCABA ([GEOGRAPHIC_DATA]) Arredonda…" at bounding box center [494, 215] width 232 height 265
click at [431, 362] on button "Cancelar" at bounding box center [438, 358] width 112 height 15
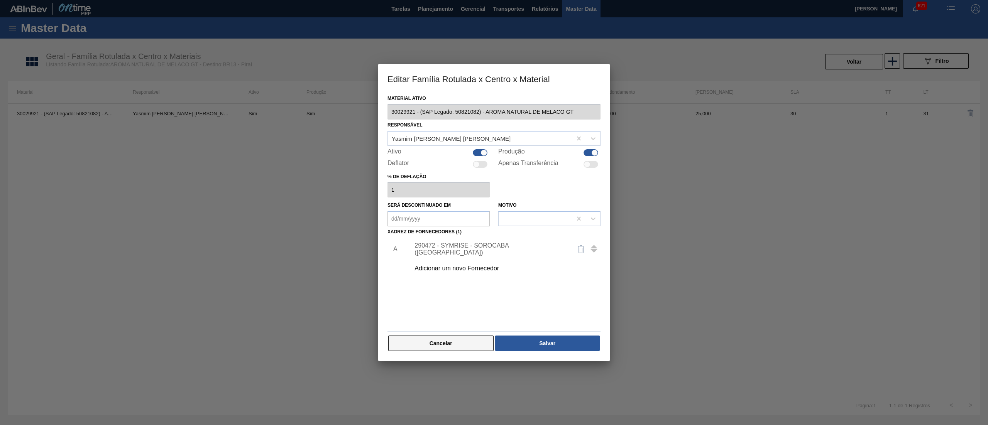
click at [437, 340] on button "Cancelar" at bounding box center [440, 343] width 105 height 15
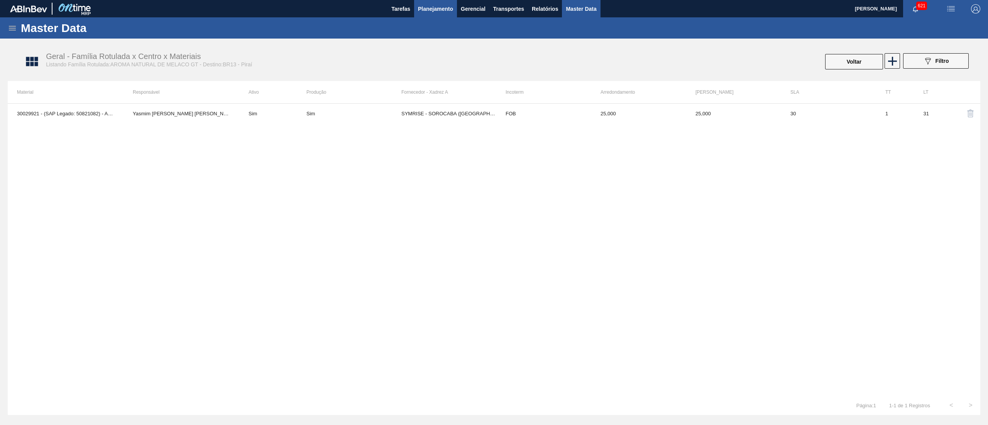
click at [454, 9] on button "Planejamento" at bounding box center [435, 8] width 43 height 17
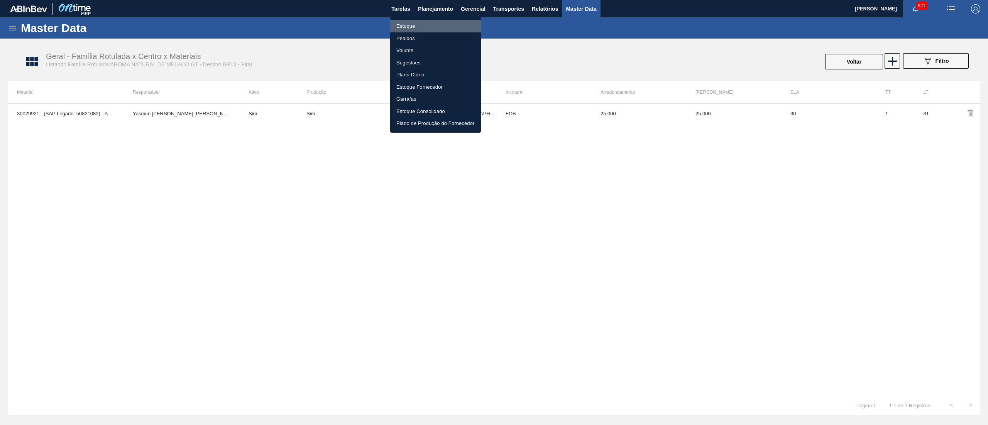
click at [437, 21] on li "Estoque" at bounding box center [435, 26] width 91 height 12
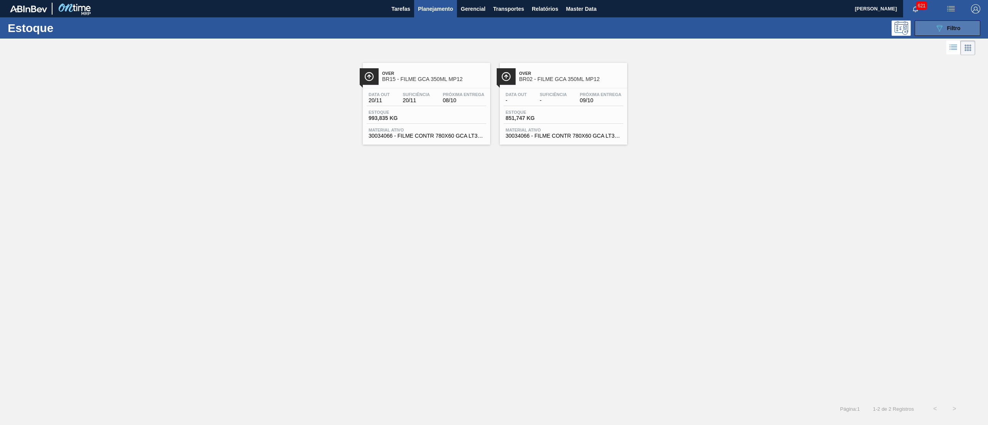
click at [951, 30] on span "Filtro" at bounding box center [954, 28] width 14 height 6
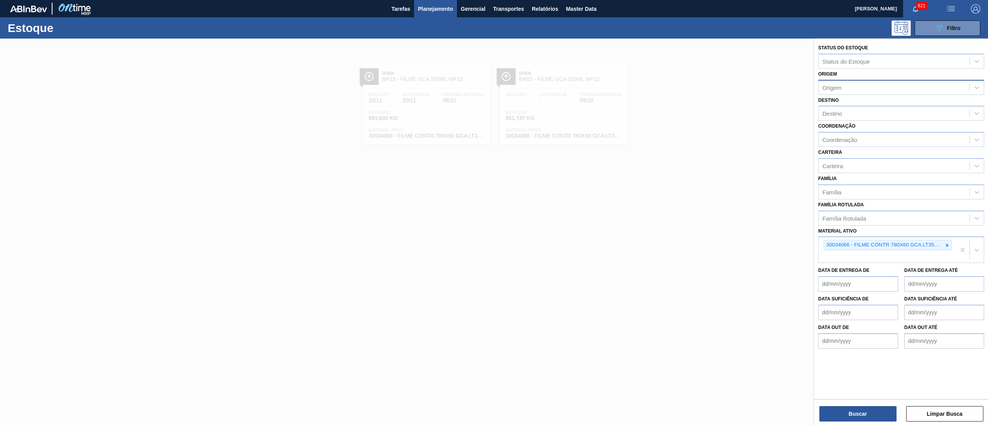
click at [853, 86] on div "Origem" at bounding box center [894, 87] width 151 height 11
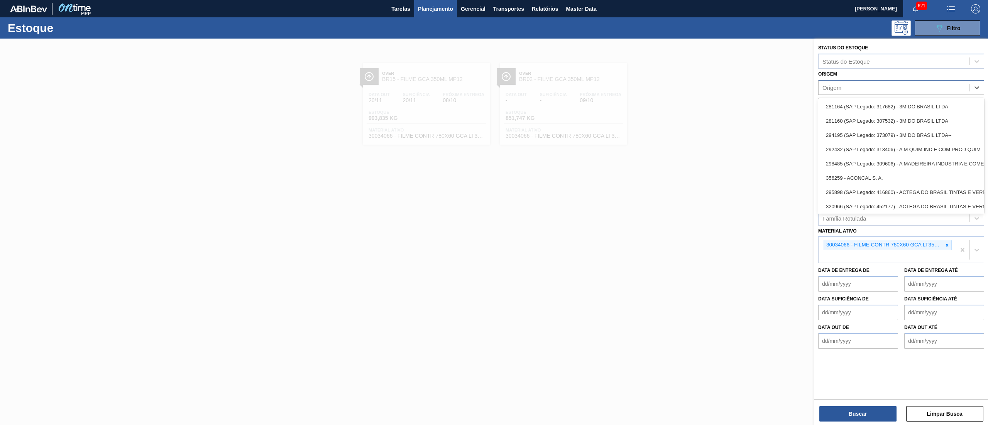
paste input "290472"
type input "290472"
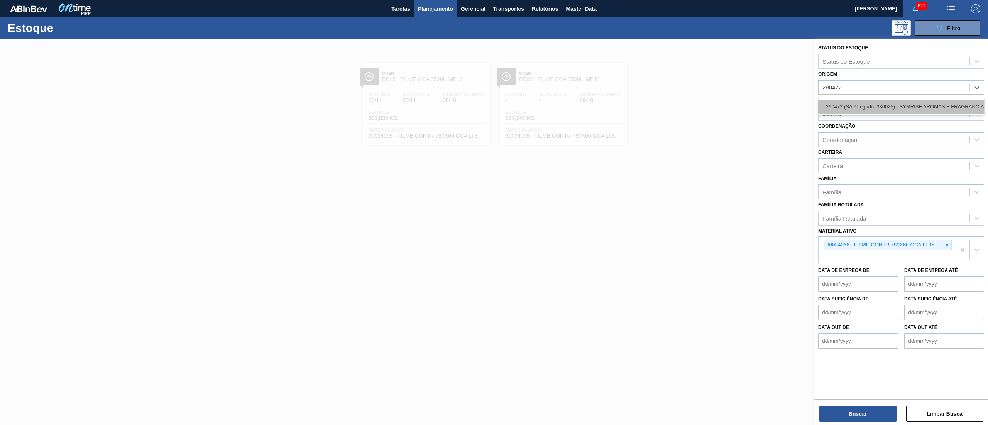
click at [855, 105] on div "290472 (SAP Legado: 336025) - SYMRISE AROMAS E FRAGRANCIAS LTDA" at bounding box center [901, 107] width 166 height 14
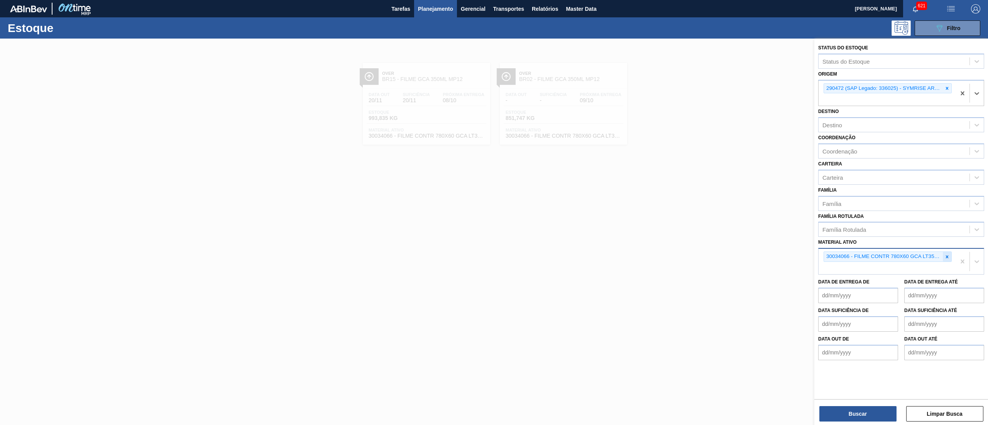
click at [946, 256] on icon at bounding box center [947, 257] width 3 height 3
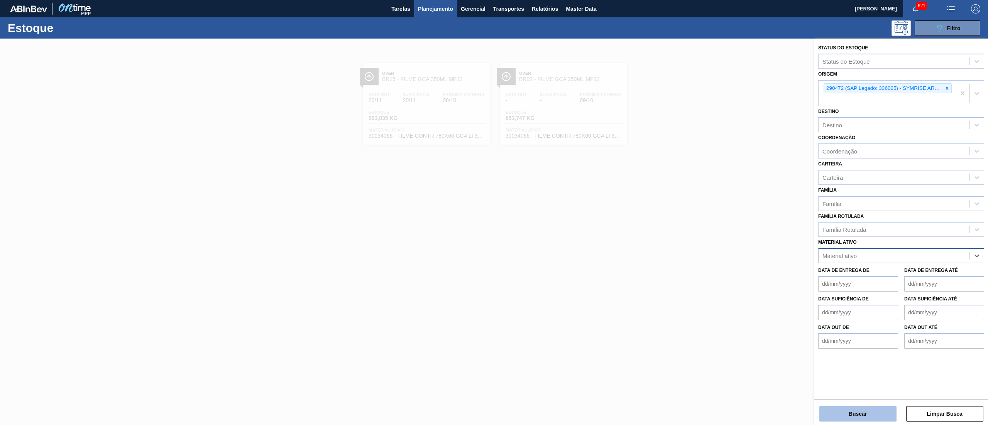
click at [854, 412] on button "Buscar" at bounding box center [857, 413] width 77 height 15
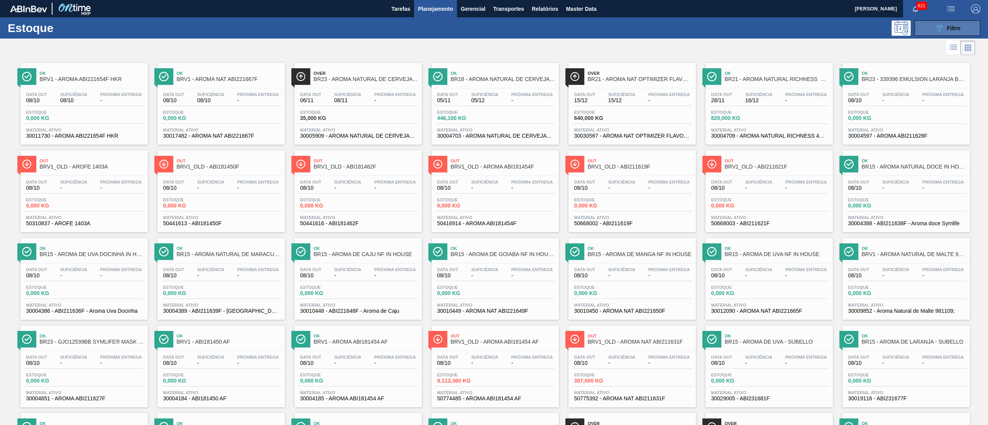
click at [932, 31] on button "089F7B8B-B2A5-4AFE-B5C0-19BA573D28AC Filtro" at bounding box center [948, 27] width 66 height 15
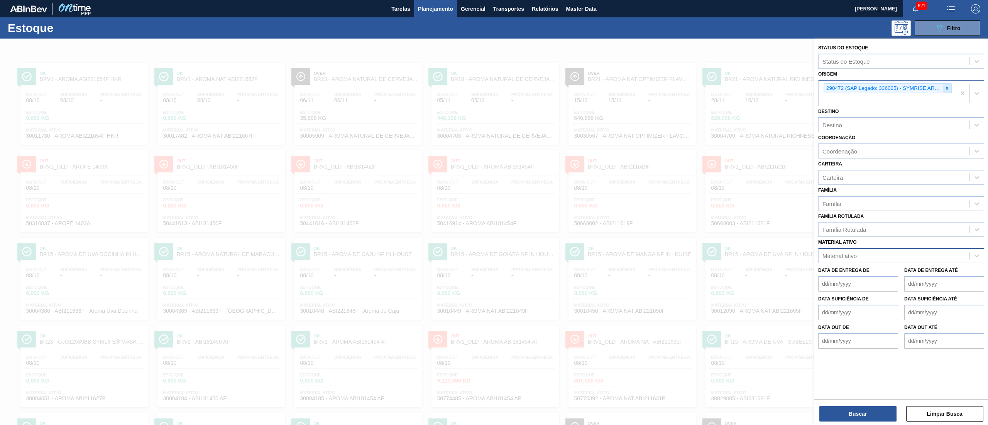
click at [945, 86] on icon at bounding box center [947, 88] width 5 height 5
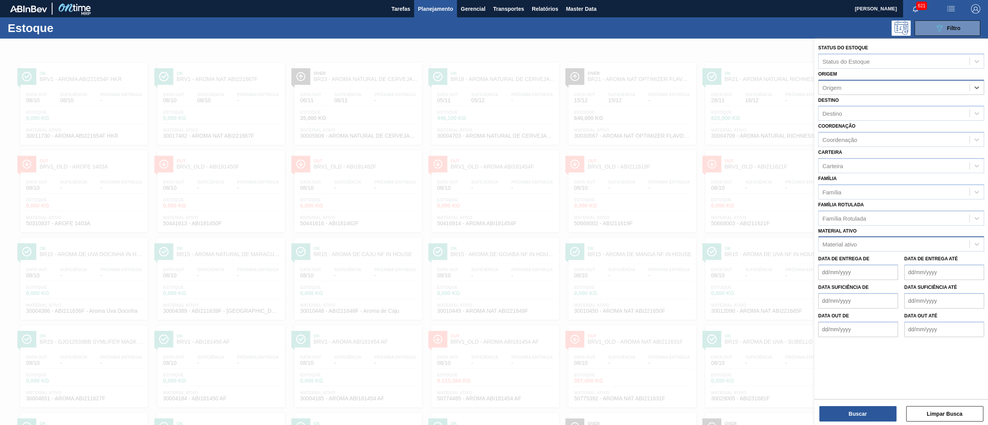
click at [845, 249] on div "Material ativo" at bounding box center [901, 244] width 166 height 15
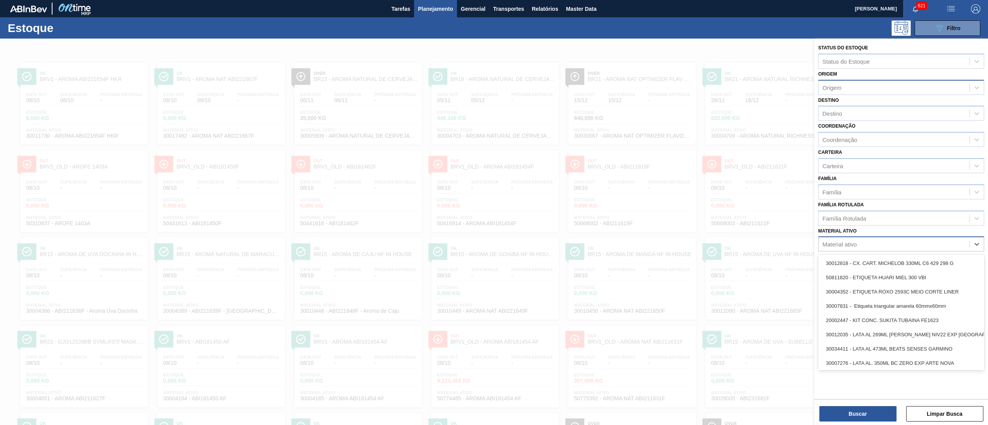
paste ativo "30034326"
type ativo "30034326"
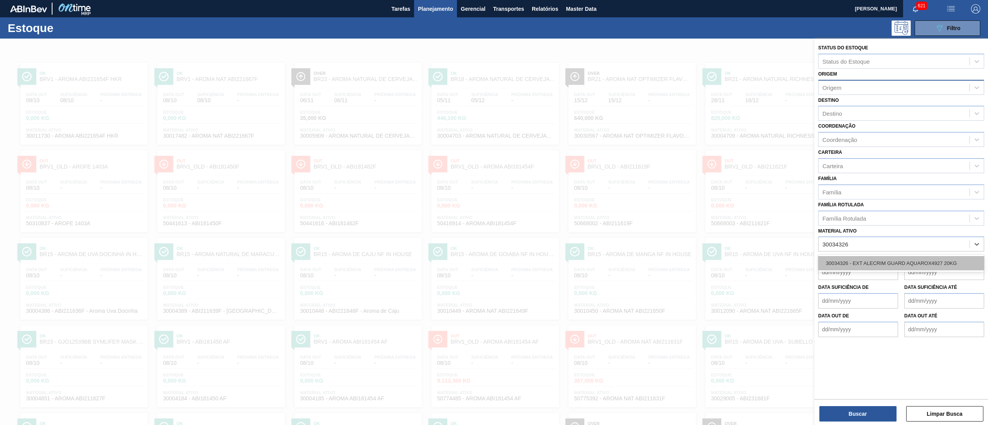
click at [846, 261] on div "30034326 - EXT ALECRIM GUARD AQUAROX4927 20KG" at bounding box center [901, 263] width 166 height 14
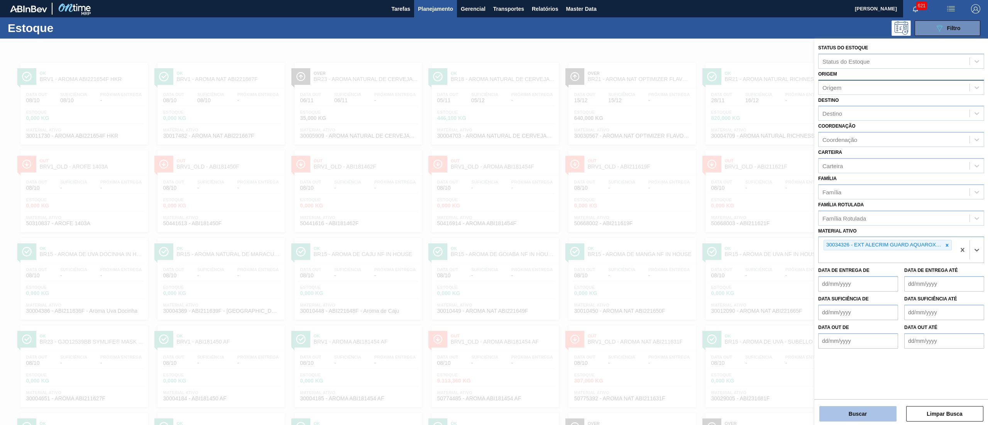
click at [832, 411] on button "Buscar" at bounding box center [857, 413] width 77 height 15
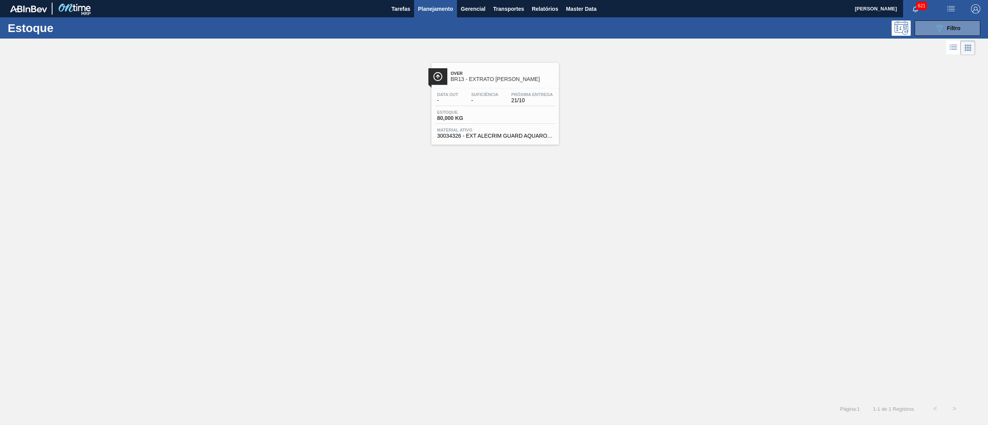
click at [515, 87] on div "Over BR13 - EXTRATO DE ALECRIM Data out - Suficiência - Próxima Entrega 21/10 E…" at bounding box center [495, 104] width 127 height 82
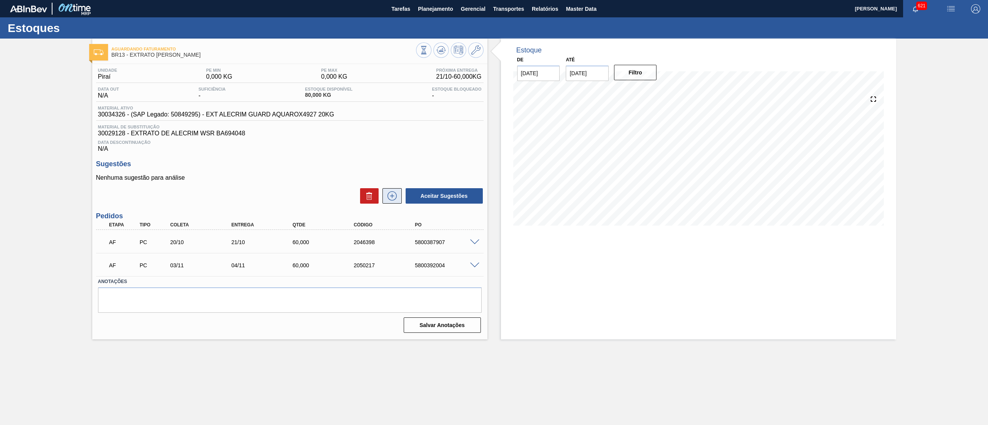
click at [393, 203] on button at bounding box center [392, 195] width 19 height 15
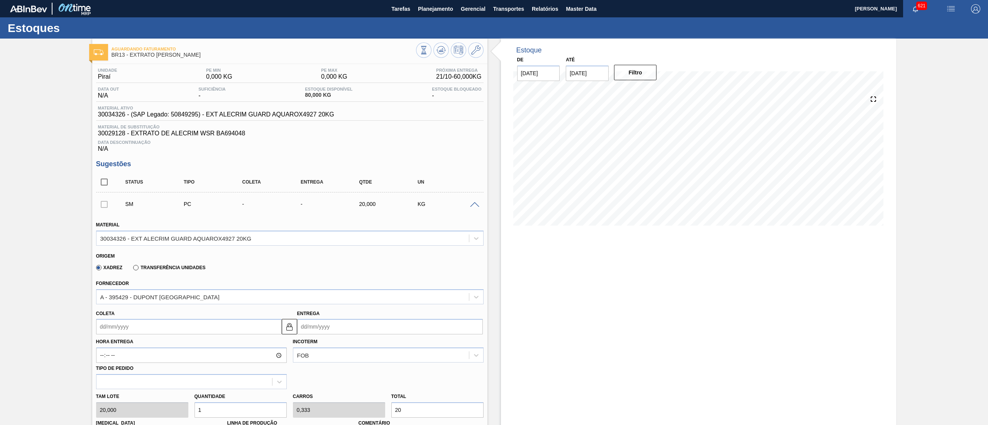
click at [130, 330] on input "Coleta" at bounding box center [189, 326] width 186 height 15
click at [181, 232] on button "Next Month" at bounding box center [182, 229] width 5 height 5
click at [118, 265] on div "3" at bounding box center [117, 267] width 10 height 10
type input "[DATE]"
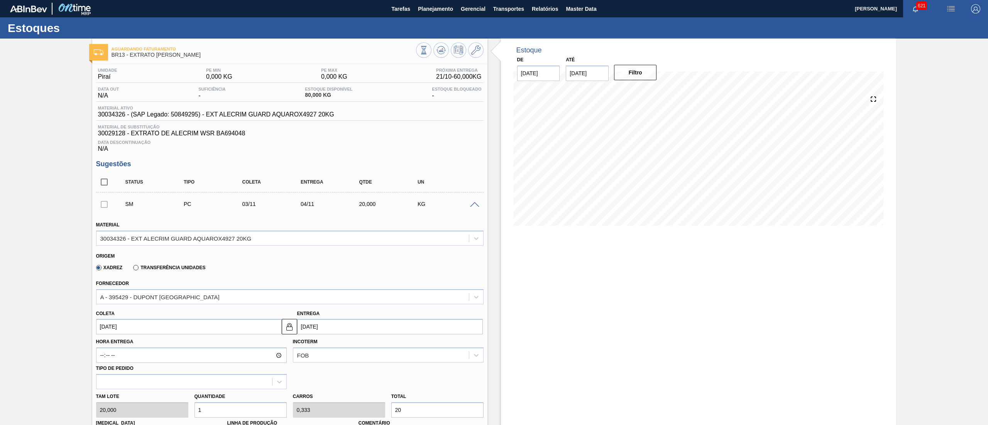
scroll to position [263, 0]
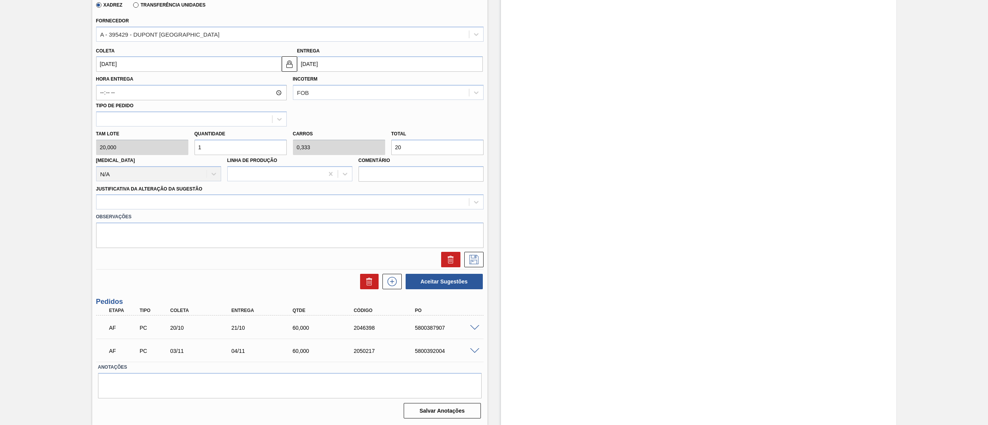
click at [137, 143] on div "[PERSON_NAME] 20,000 Quantidade 1 Carros 0,333 Total 20 [MEDICAL_DATA] N/A Linh…" at bounding box center [290, 154] width 394 height 55
type input "15"
type input "5"
type input "300"
click at [164, 152] on div "[PERSON_NAME] 20,000 Quantidade 15 Carros 5 Total 300 [MEDICAL_DATA] N/A Linha …" at bounding box center [290, 154] width 394 height 55
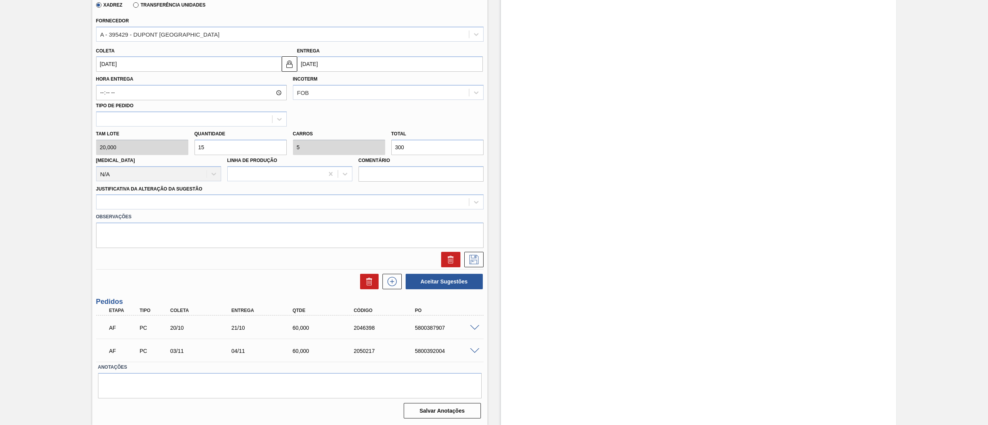
type input "2"
type input "0,667"
type input "40"
click at [149, 148] on div "[PERSON_NAME] 20,000 Quantidade 2 Carros 0,667 Total 40 [MEDICAL_DATA] N/A Linh…" at bounding box center [290, 154] width 394 height 55
type input "3"
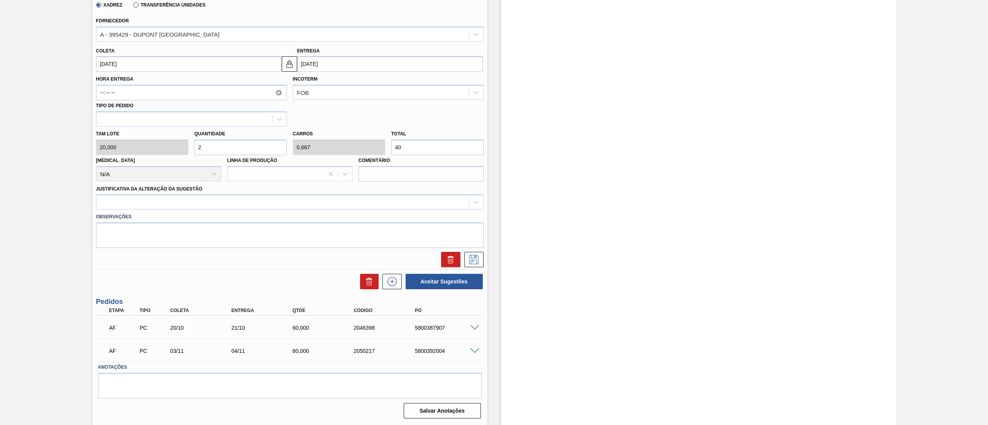
type input "1"
type input "60"
click at [160, 149] on div "[PERSON_NAME] 20,000 Quantidade 3 Carros 1 Total 60 [MEDICAL_DATA] N/A Linha de…" at bounding box center [290, 154] width 394 height 55
type input "1"
type input "0,333"
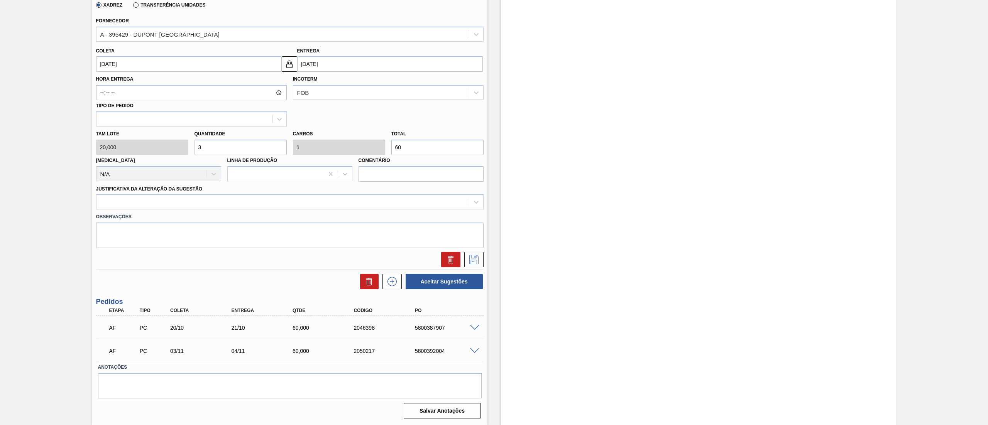
type input "20"
type input "12"
type input "4"
type input "240"
click at [156, 155] on div "[PERSON_NAME] 20,000 Quantidade 12 Carros 4 Total 240 [MEDICAL_DATA] N/A Linha …" at bounding box center [290, 154] width 394 height 55
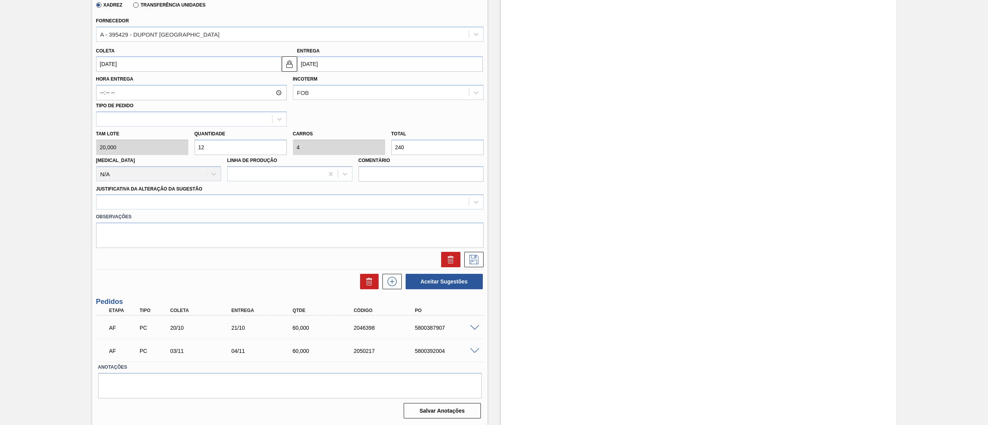
type input "8"
type input "2,667"
type input "160"
click at [156, 154] on div "[PERSON_NAME] 20,000 Quantidade 8 Carros 2,667 Total 160 [MEDICAL_DATA] N/A Lin…" at bounding box center [290, 154] width 394 height 55
type input "8"
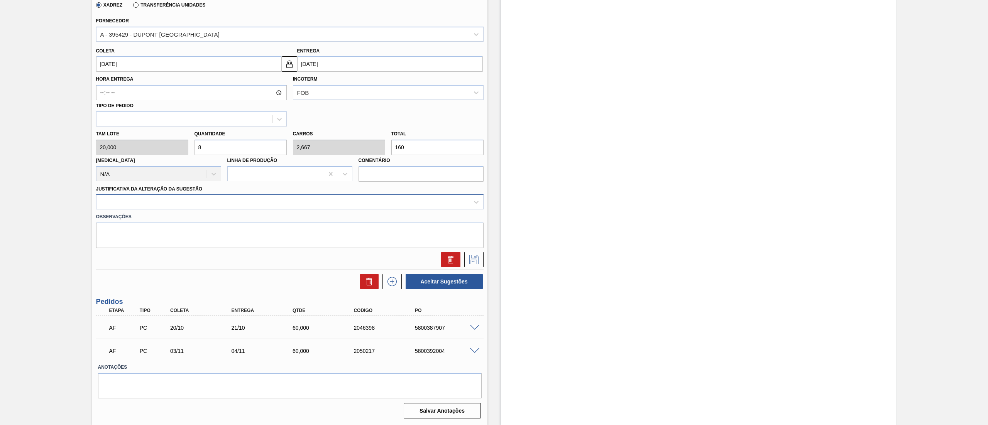
click at [164, 201] on div at bounding box center [282, 202] width 372 height 11
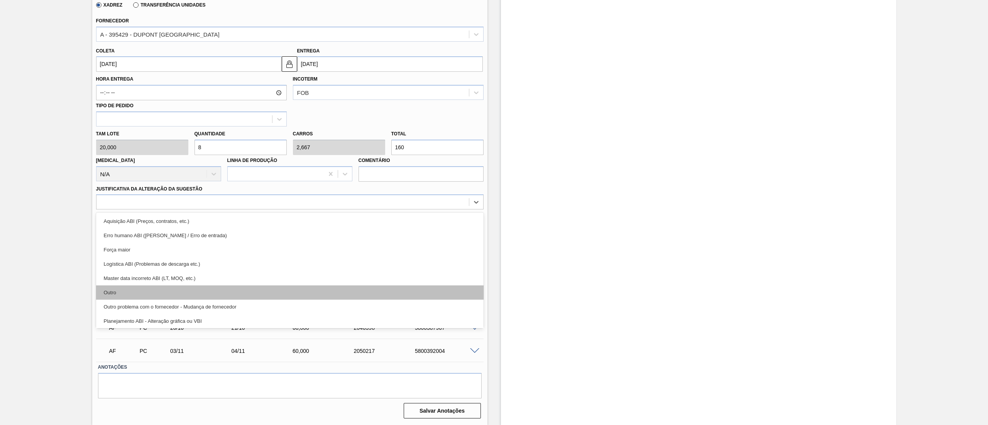
click at [146, 295] on div "Outro" at bounding box center [290, 293] width 388 height 14
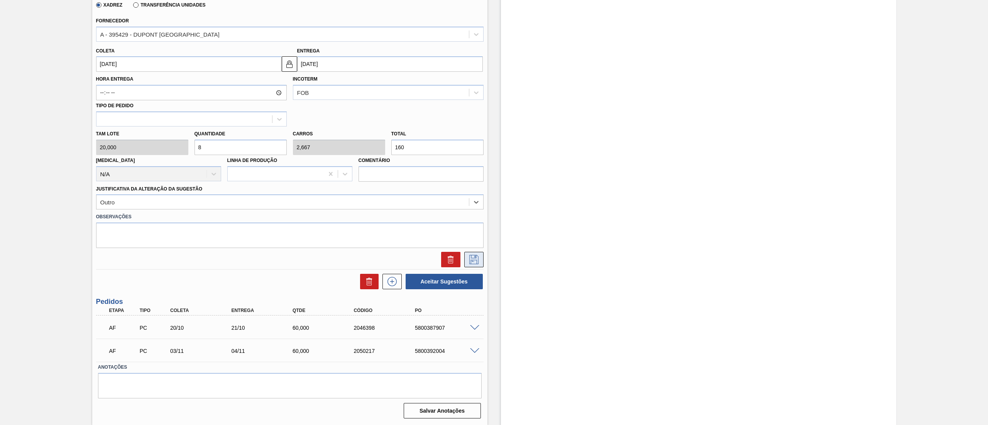
click at [474, 263] on icon at bounding box center [474, 259] width 12 height 9
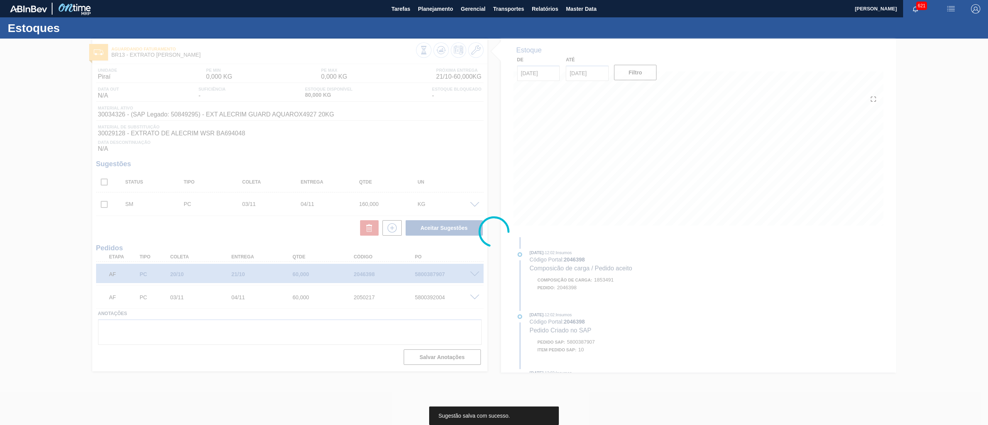
scroll to position [0, 0]
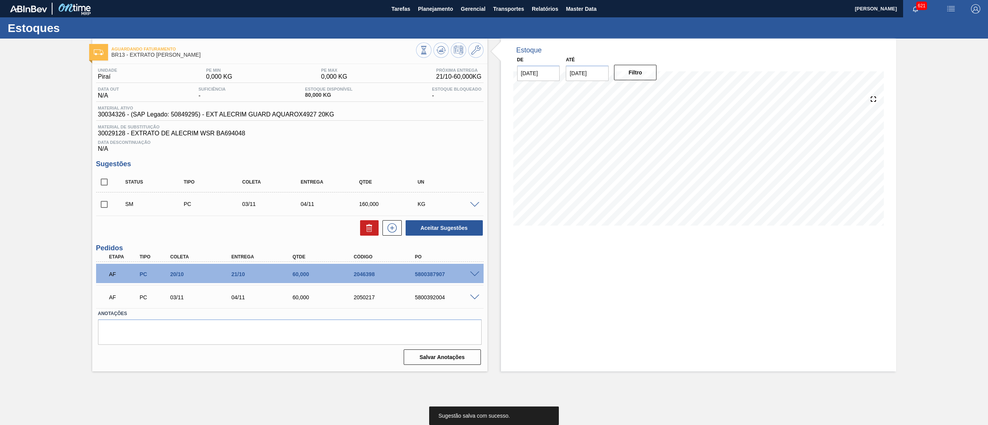
click at [107, 207] on input "checkbox" at bounding box center [104, 204] width 16 height 16
click at [427, 226] on button "Aceitar Sugestões" at bounding box center [444, 227] width 77 height 15
checkbox input "false"
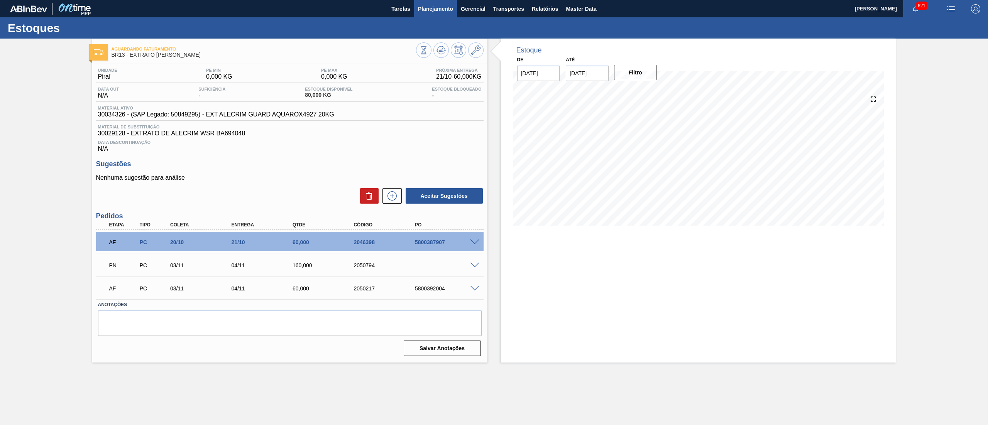
click at [433, 8] on span "Planejamento" at bounding box center [435, 8] width 35 height 9
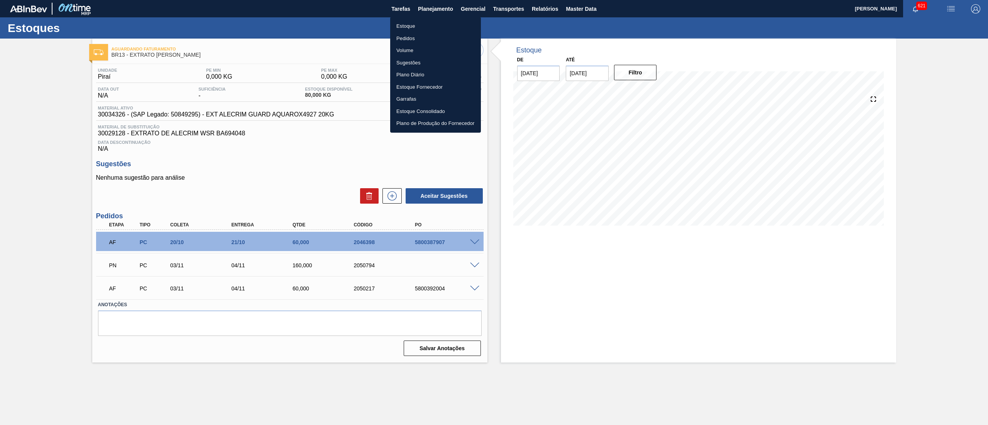
click at [425, 23] on li "Estoque" at bounding box center [435, 26] width 91 height 12
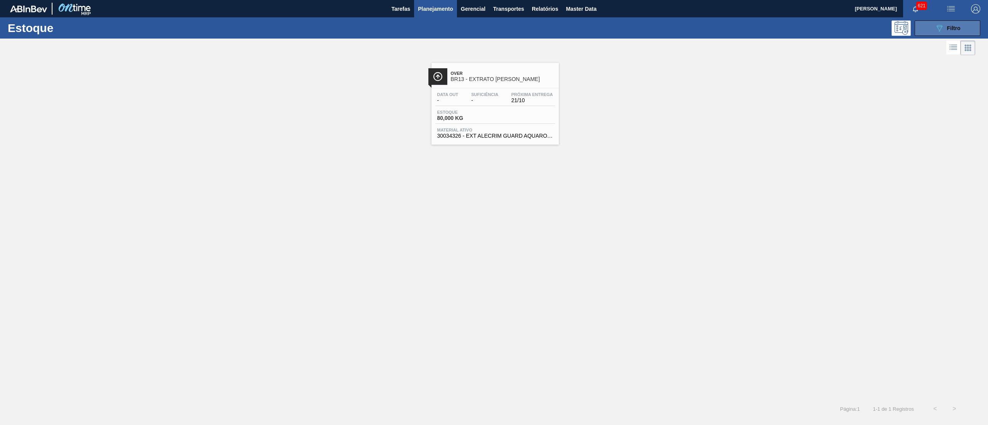
click at [927, 32] on button "089F7B8B-B2A5-4AFE-B5C0-19BA573D28AC Filtro" at bounding box center [948, 27] width 66 height 15
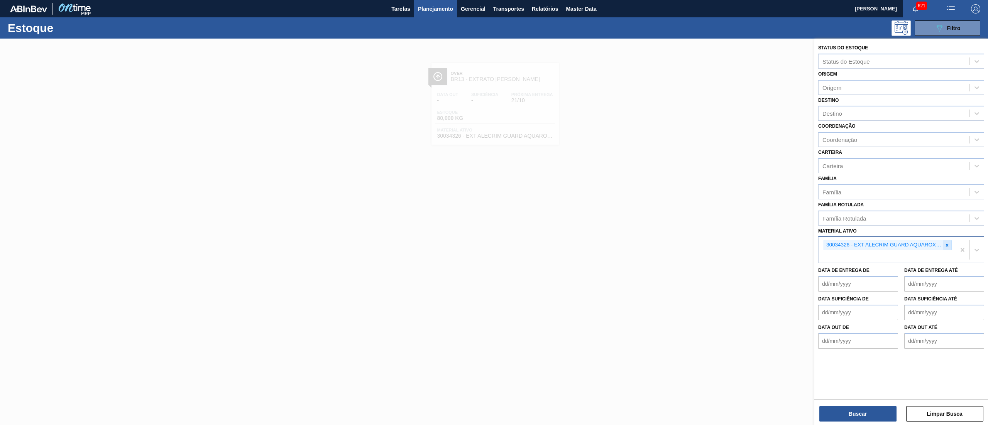
click at [943, 244] on div at bounding box center [947, 245] width 8 height 10
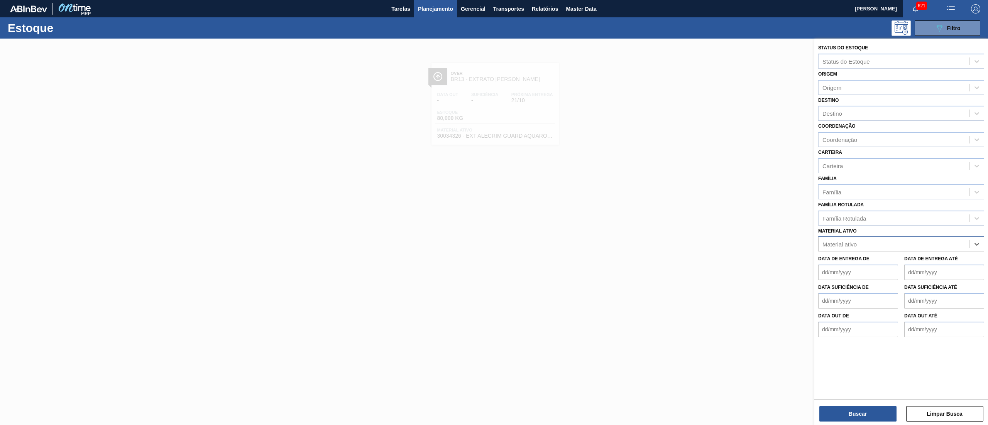
paste ativo "30009658"
type ativo "30009658"
click at [912, 257] on div "30009658 - ACIDO MALICO P/ALIMENTOS 99-100,5PCT" at bounding box center [901, 263] width 166 height 14
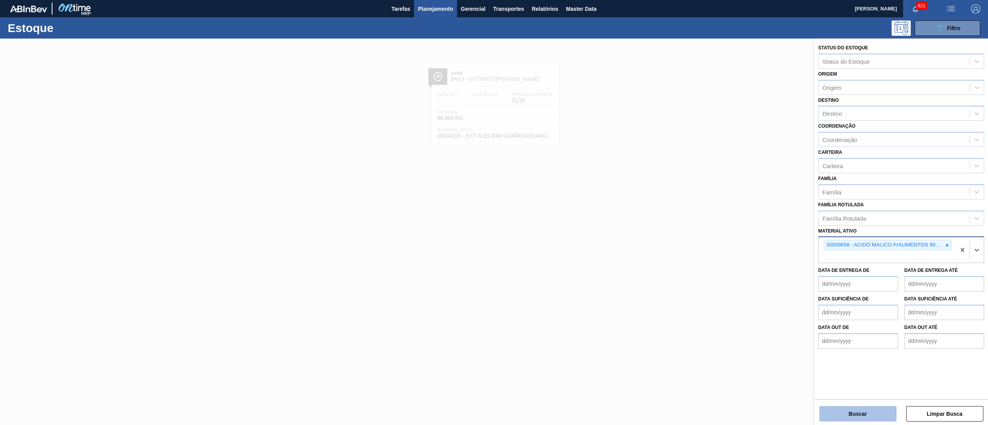
click at [836, 418] on button "Buscar" at bounding box center [857, 413] width 77 height 15
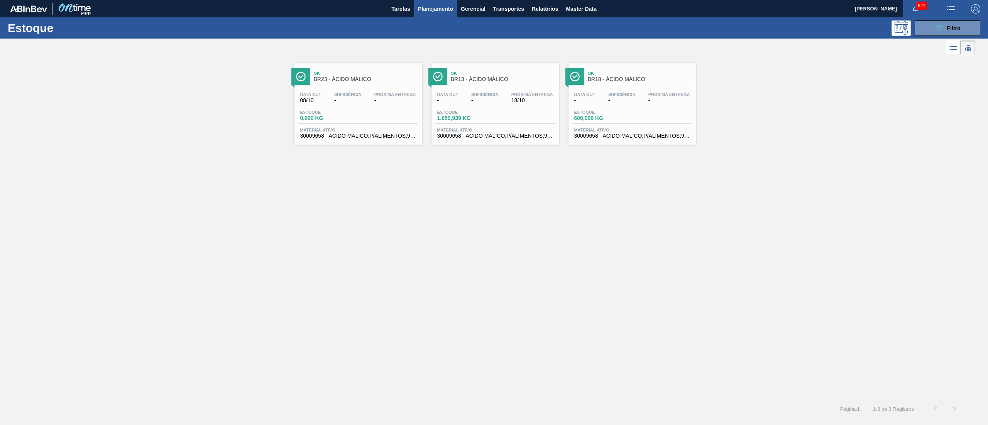
click at [503, 133] on div "Material ativo 30009658 - ACIDO MALICO;P/ALIMENTOS;99-100,5PCT" at bounding box center [495, 133] width 120 height 11
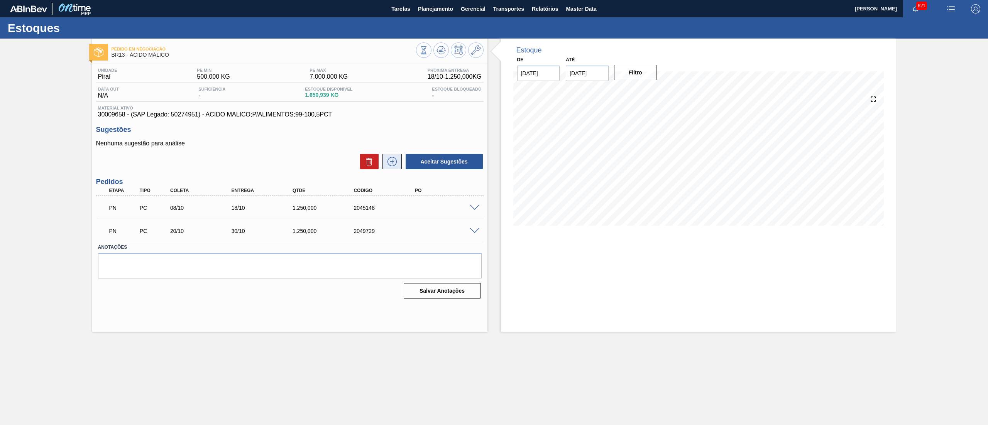
click at [388, 160] on icon at bounding box center [392, 161] width 9 height 9
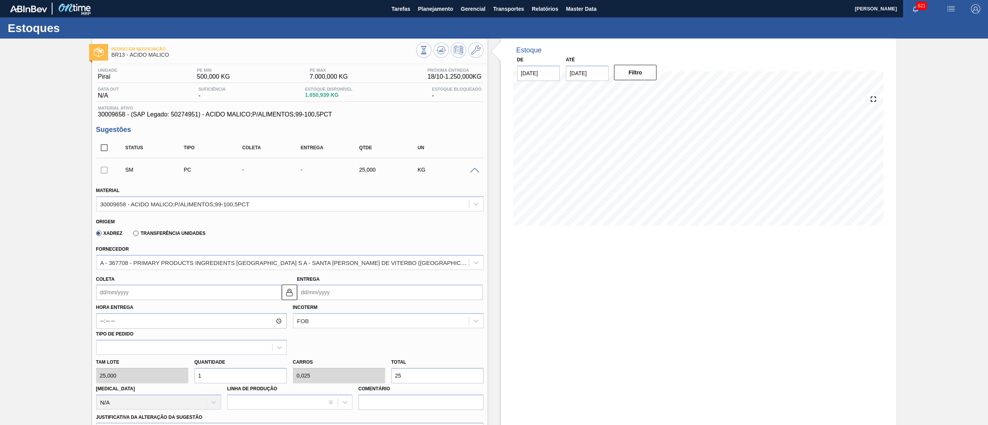
click at [153, 300] on input "Coleta" at bounding box center [189, 292] width 186 height 15
click at [180, 310] on button "Next Month" at bounding box center [182, 310] width 5 height 5
click at [118, 349] on div "3" at bounding box center [117, 348] width 10 height 10
type input "[DATE]"
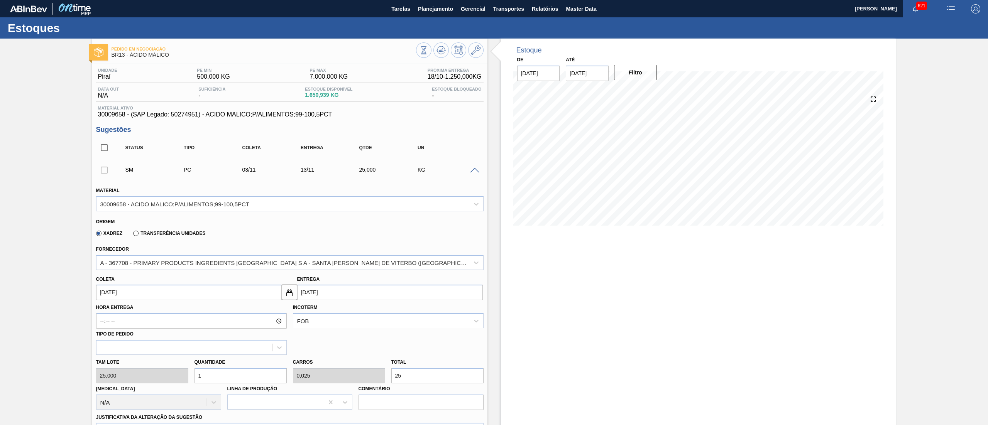
click at [169, 293] on input "[DATE]" at bounding box center [189, 292] width 186 height 15
click at [115, 339] on div "27" at bounding box center [117, 336] width 10 height 10
type input "[DATE]"
click at [178, 376] on div "[PERSON_NAME] 25,000 Quantidade 1 Carros 0,025 Total 25 [MEDICAL_DATA] N/A Linh…" at bounding box center [290, 382] width 394 height 55
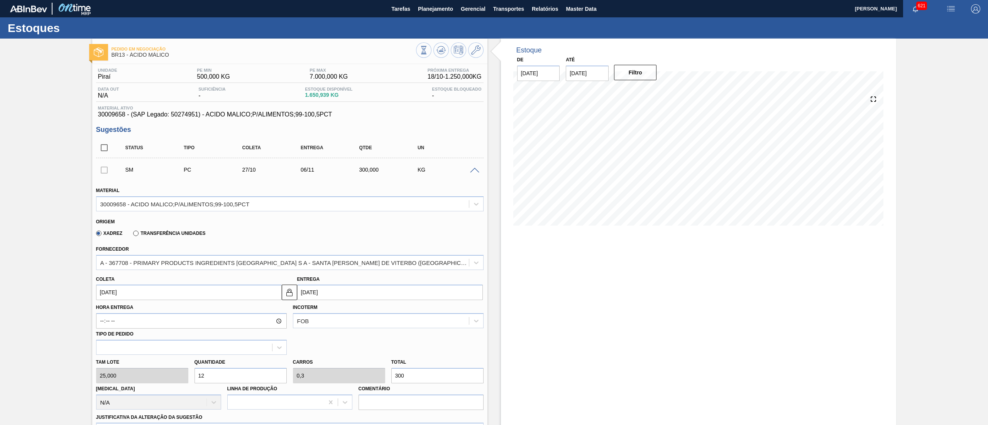
type input "12"
type input "0,3"
type input "300"
type input "1"
type input "0,025"
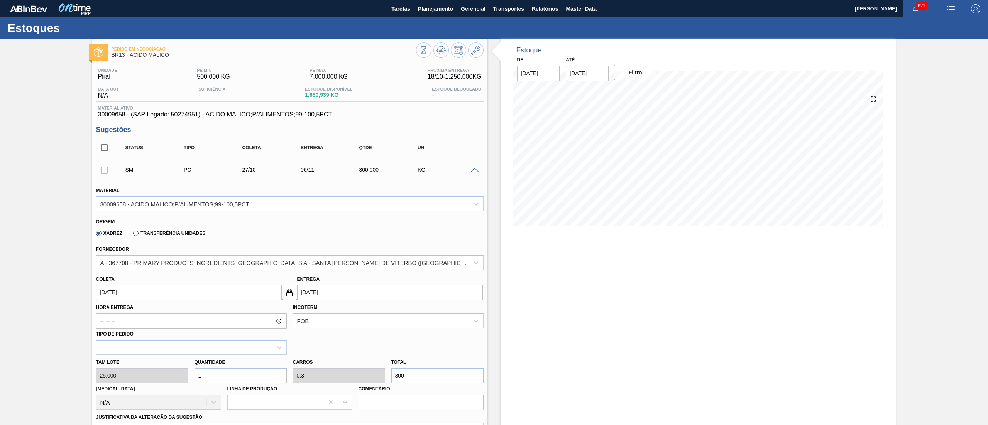
type input "25"
type input "0"
type input "1"
type input "0,025"
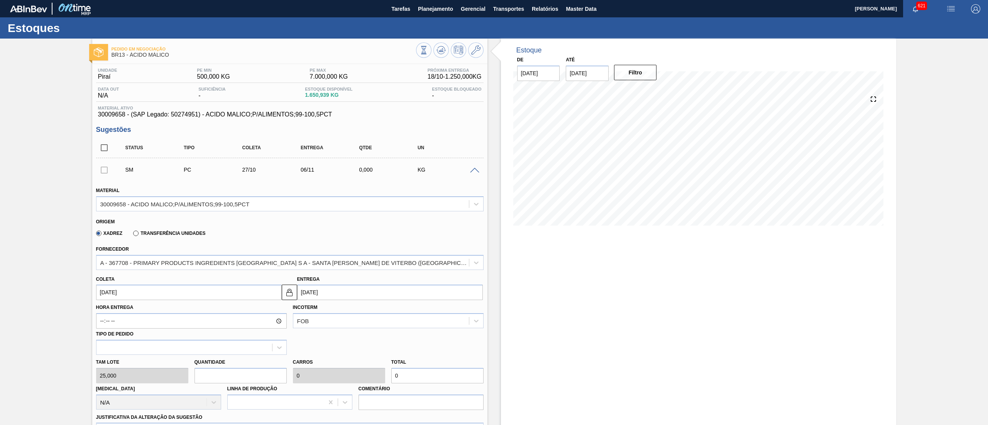
type input "25"
type input "10"
type input "0,25"
type input "250"
type input "100"
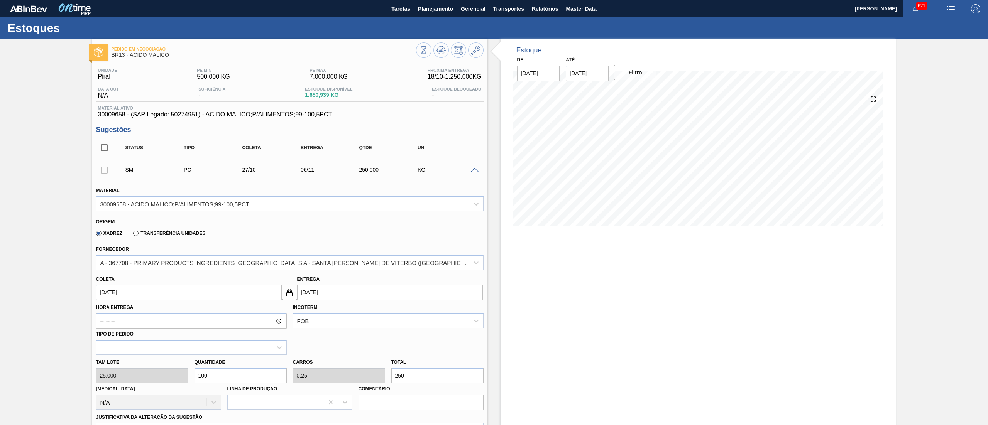
type input "2,5"
type input "2.500"
type input "10"
type input "0,25"
type input "250"
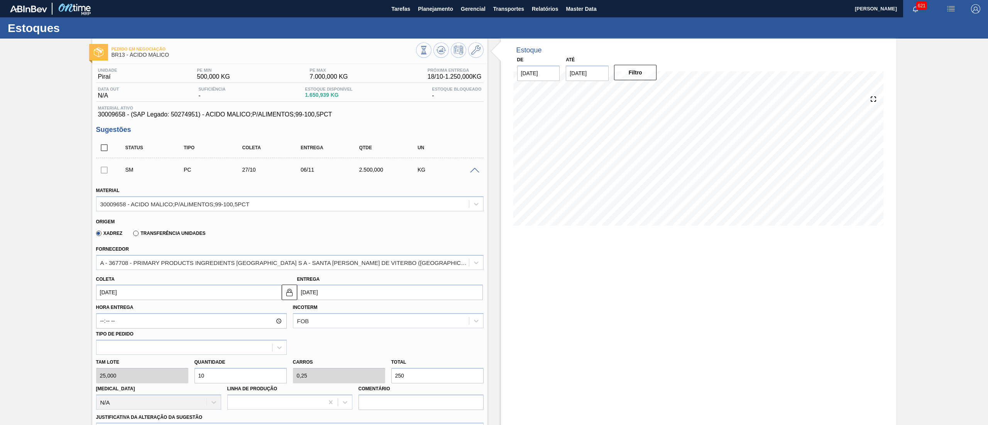
type input "1"
type input "0,025"
type input "25"
type input "0"
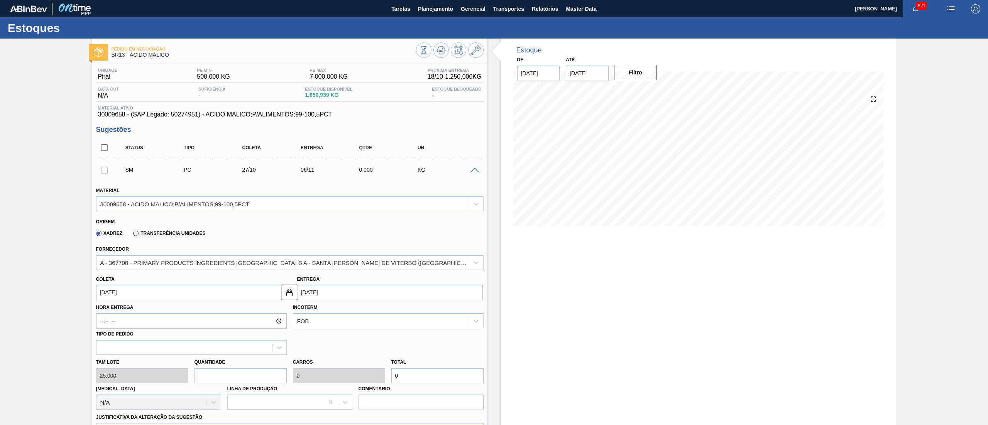
type input "5"
type input "0,125"
type input "125"
type input "50"
type input "1,25"
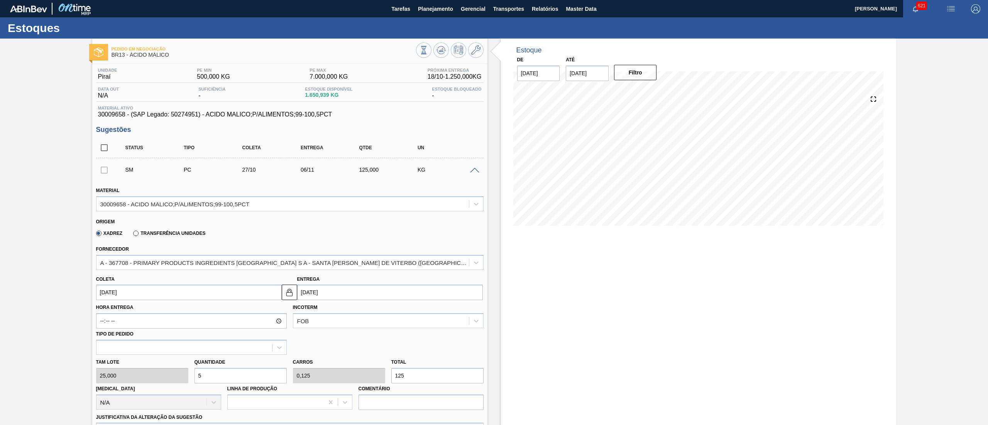
type input "1.250"
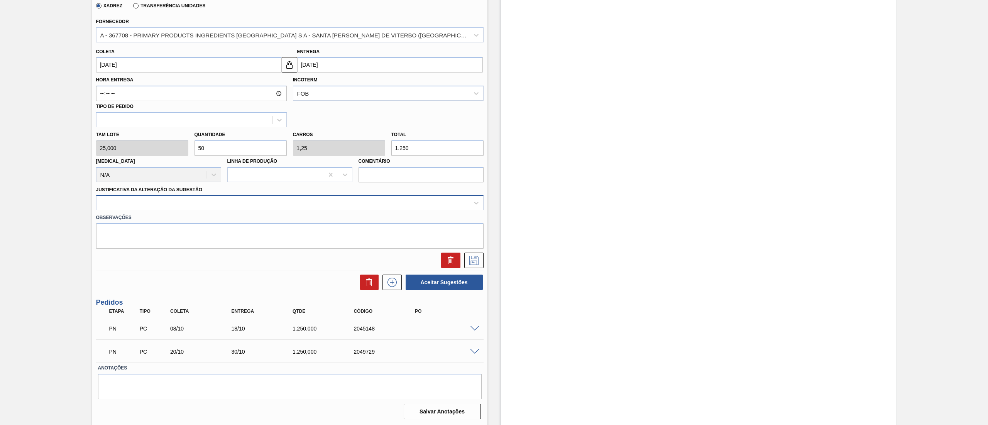
type input "50"
click at [196, 210] on div at bounding box center [290, 202] width 388 height 15
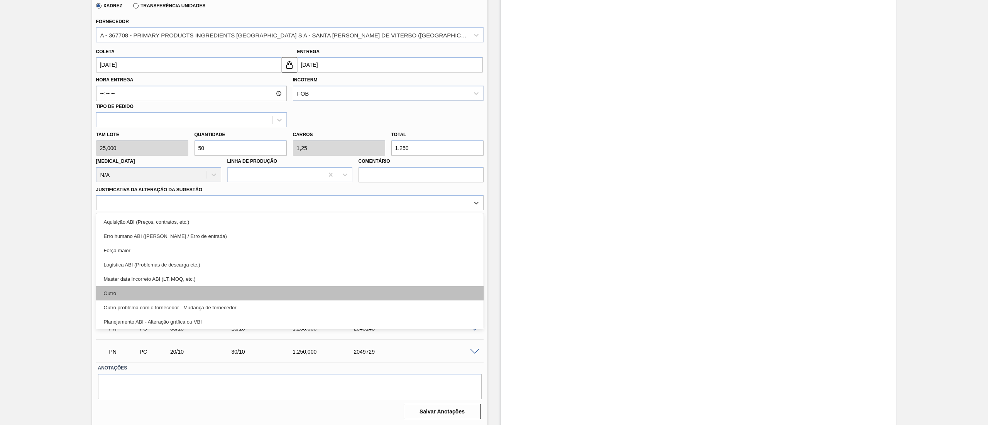
click at [172, 287] on div "Outro" at bounding box center [290, 293] width 388 height 14
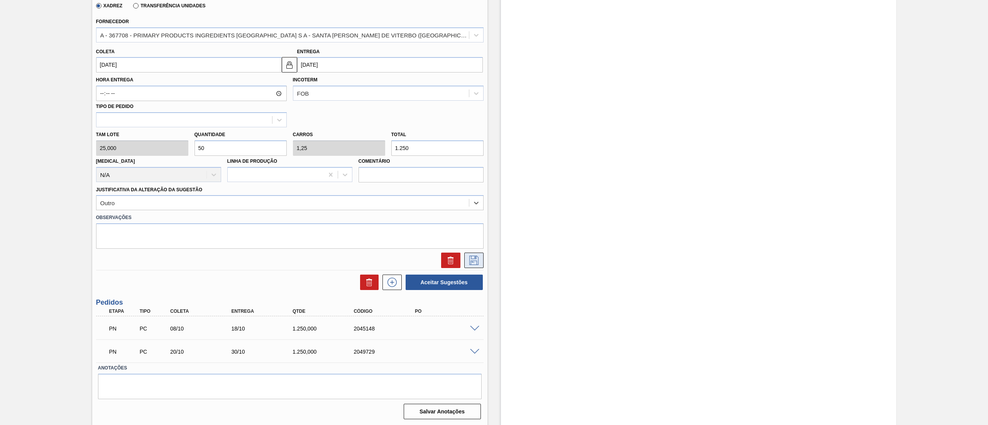
click at [473, 261] on icon at bounding box center [473, 260] width 9 height 9
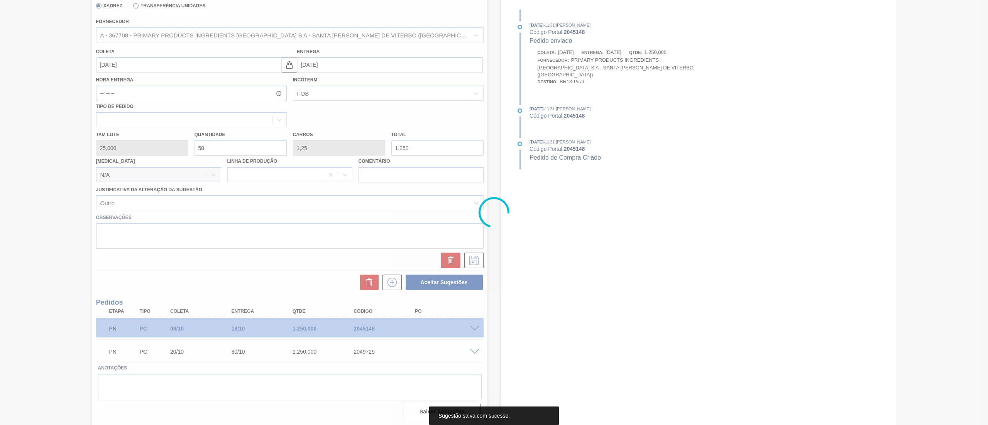
scroll to position [0, 0]
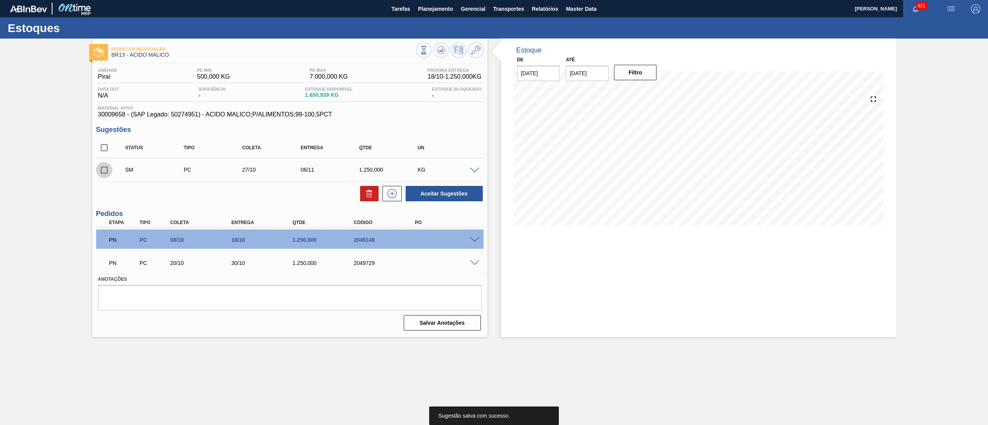
click at [105, 171] on input "checkbox" at bounding box center [104, 170] width 16 height 16
click at [432, 197] on button "Aceitar Sugestões" at bounding box center [444, 193] width 77 height 15
checkbox input "false"
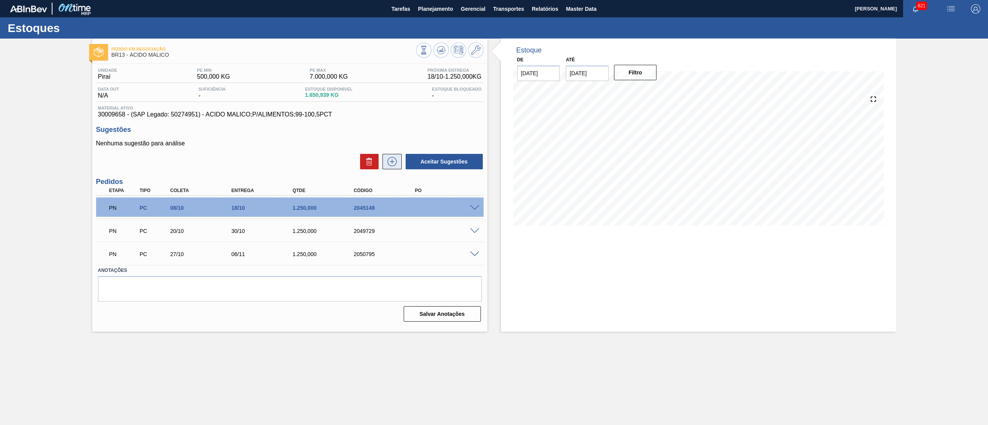
click at [395, 162] on icon at bounding box center [392, 161] width 12 height 9
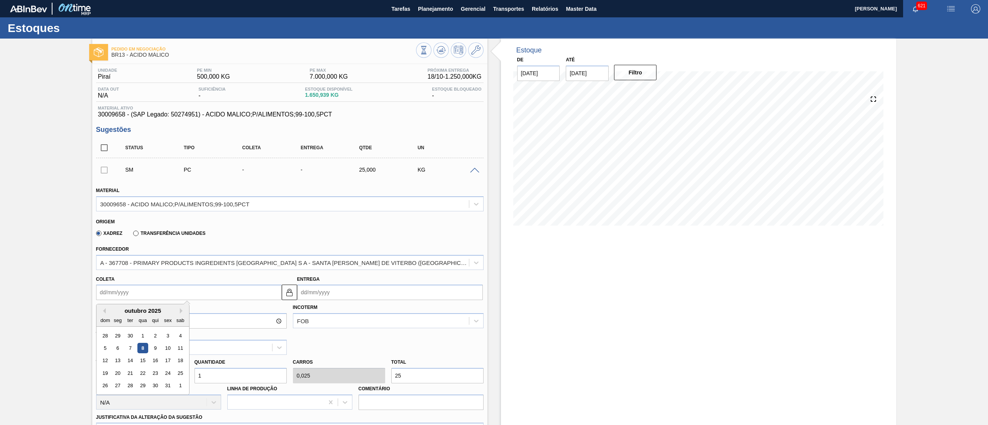
click at [225, 296] on input "Coleta" at bounding box center [189, 292] width 186 height 15
click at [183, 311] on button "Next Month" at bounding box center [182, 310] width 5 height 5
click at [119, 385] on div "24" at bounding box center [117, 386] width 10 height 10
type input "[DATE]"
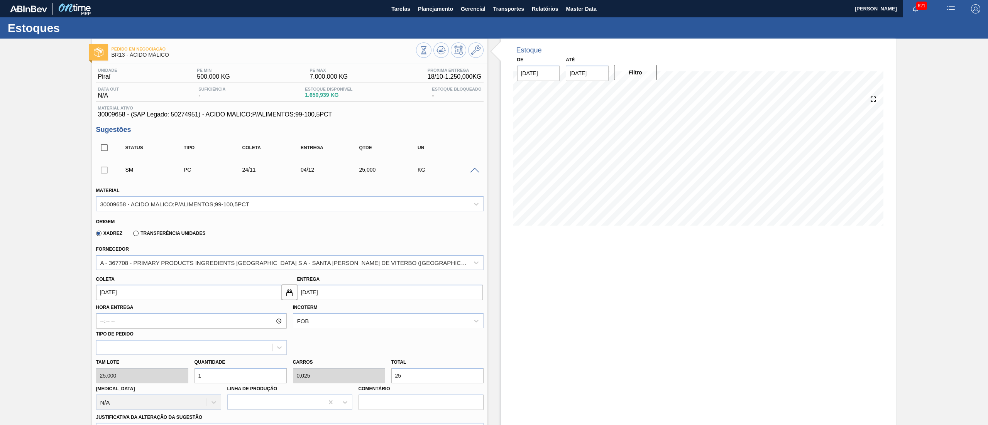
scroll to position [251, 0]
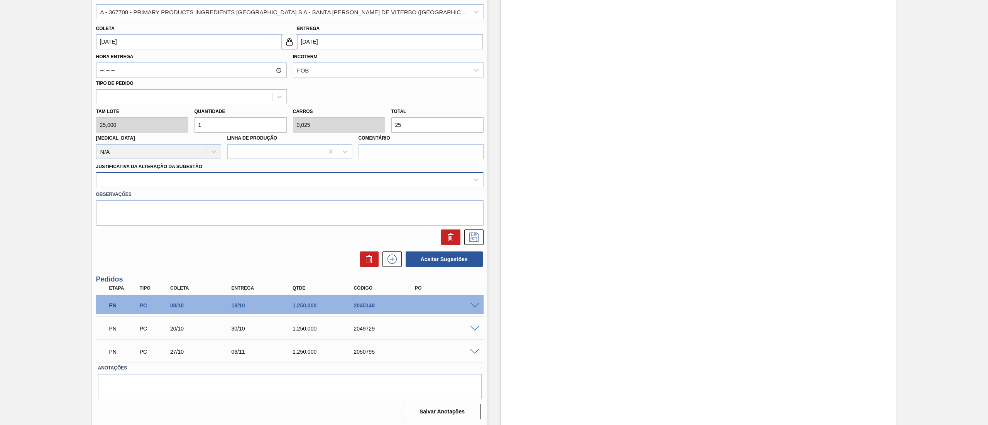
click at [141, 177] on div at bounding box center [282, 179] width 372 height 11
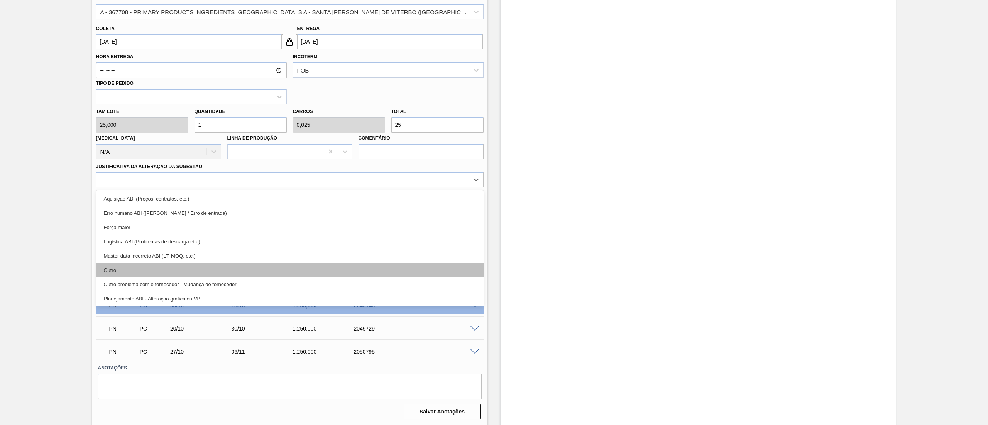
click at [135, 271] on div "Outro" at bounding box center [290, 270] width 388 height 14
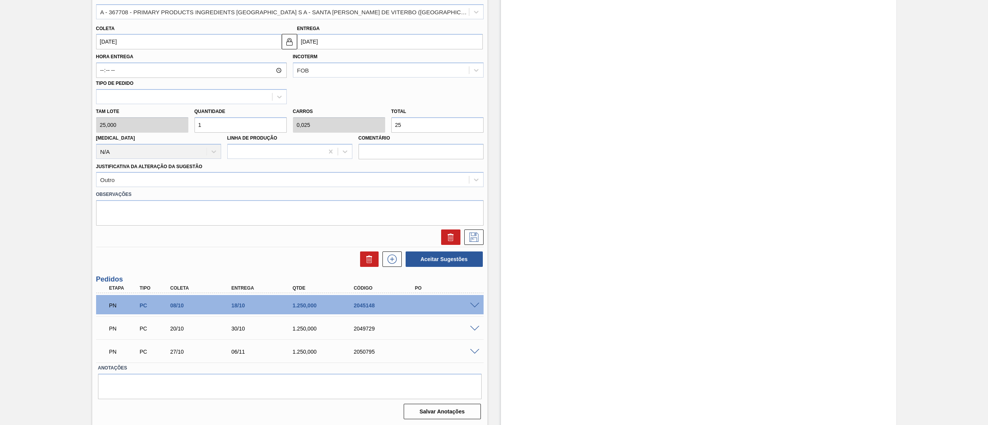
click at [156, 124] on div "[PERSON_NAME] 25,000 Quantidade 1 Carros 0,025 Total 25 [MEDICAL_DATA] N/A Linh…" at bounding box center [290, 131] width 394 height 55
type input "4"
type input "0,1"
type input "100"
type input "40"
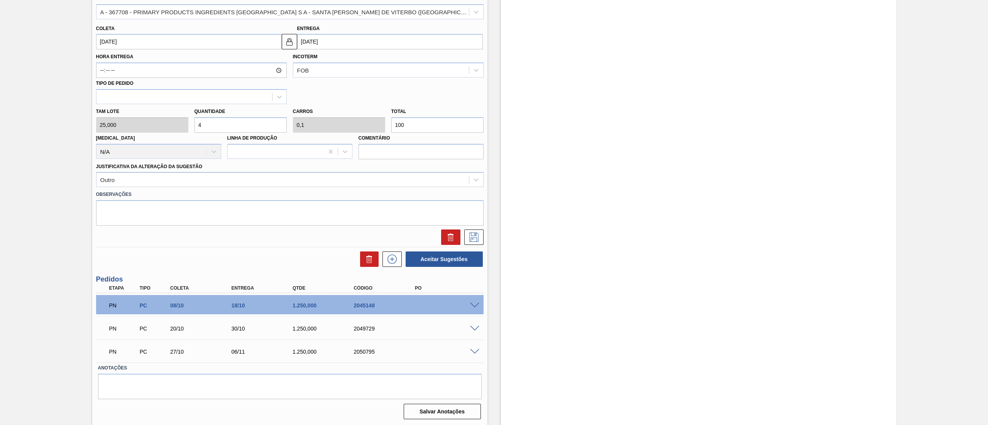
type input "1"
type input "1.000"
type input "40"
click at [468, 237] on icon at bounding box center [474, 237] width 12 height 9
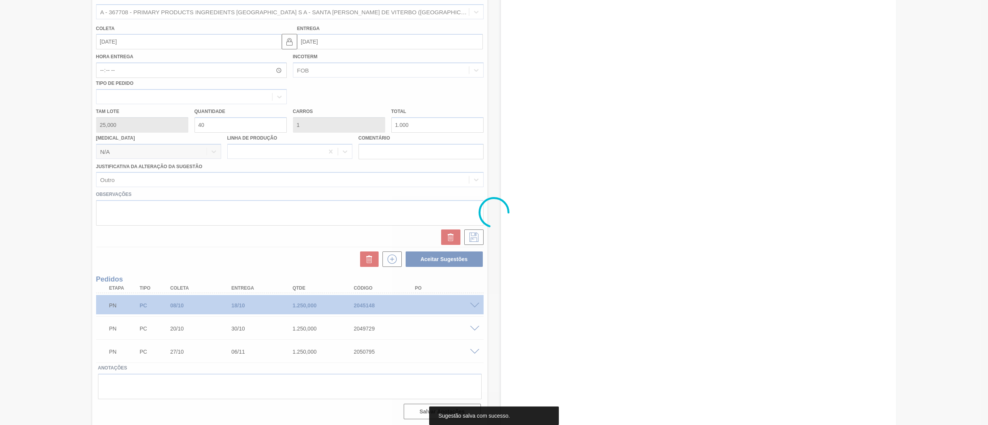
scroll to position [0, 0]
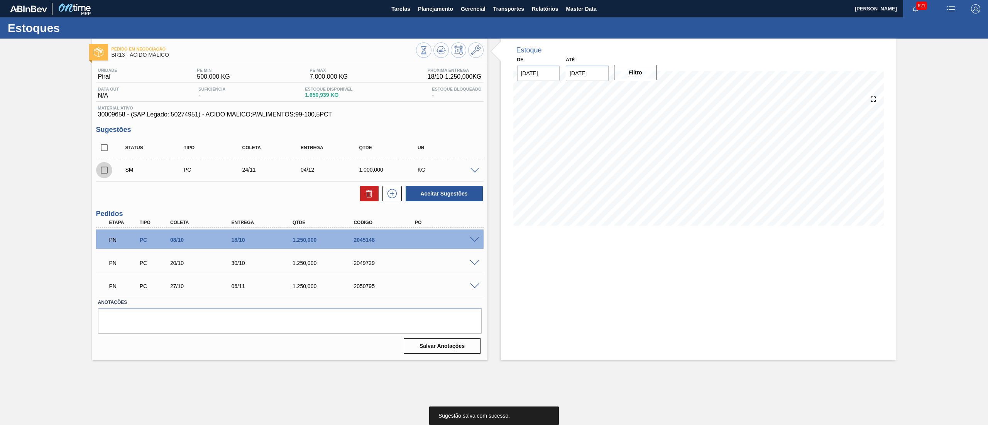
click at [105, 169] on input "checkbox" at bounding box center [104, 170] width 16 height 16
click at [469, 190] on button "Aceitar Sugestões" at bounding box center [444, 193] width 77 height 15
checkbox input "false"
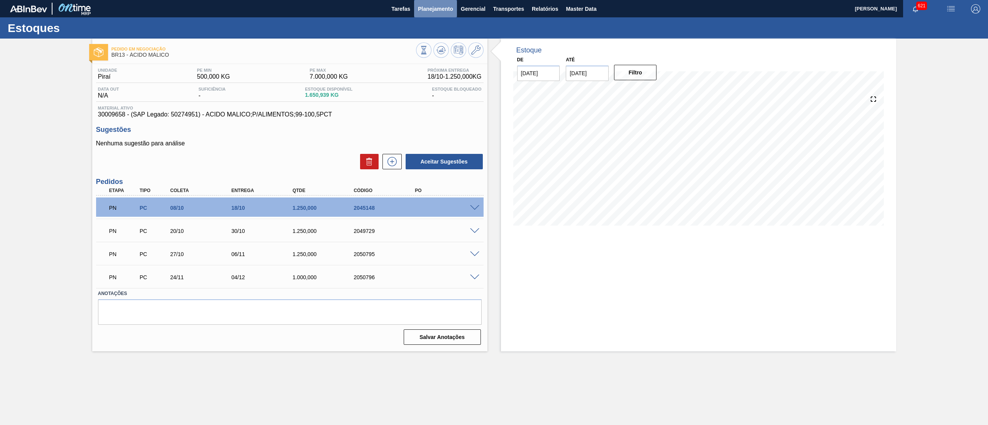
click at [430, 12] on span "Planejamento" at bounding box center [435, 8] width 35 height 9
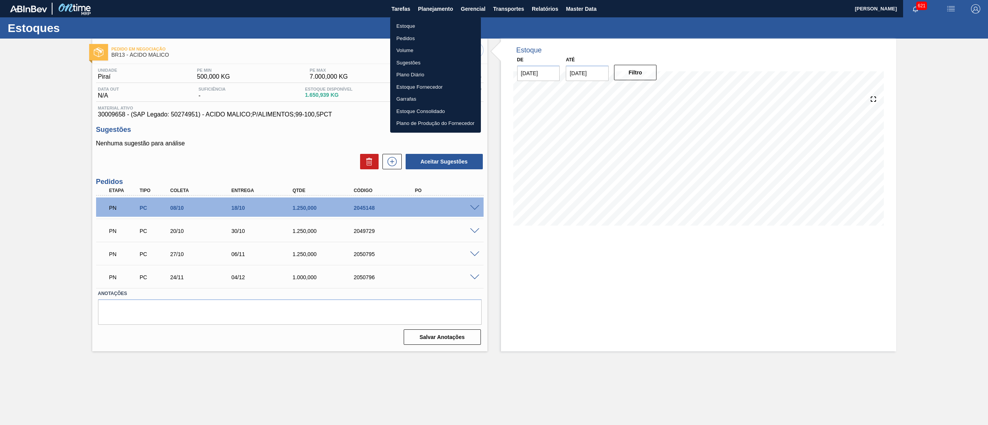
click at [425, 25] on li "Estoque" at bounding box center [435, 26] width 91 height 12
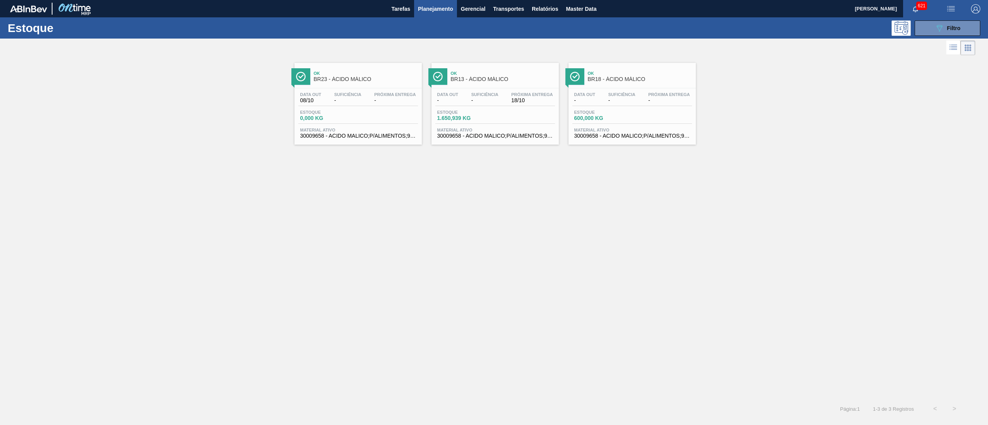
click at [951, 20] on button "089F7B8B-B2A5-4AFE-B5C0-19BA573D28AC Filtro" at bounding box center [948, 27] width 66 height 15
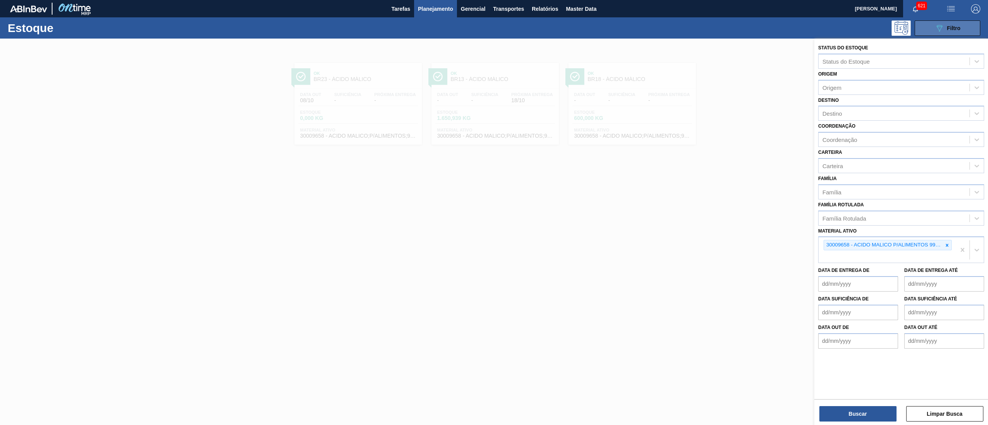
click at [946, 26] on div "089F7B8B-B2A5-4AFE-B5C0-19BA573D28AC Filtro" at bounding box center [948, 28] width 26 height 9
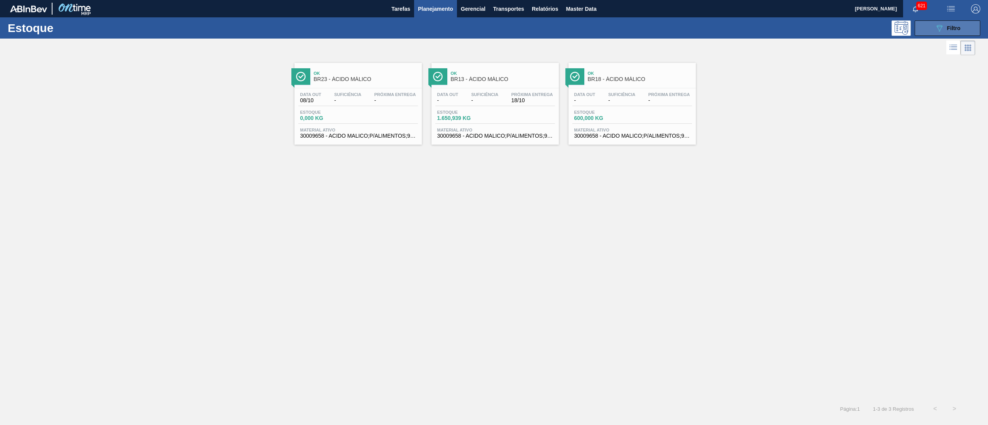
click at [933, 29] on button "089F7B8B-B2A5-4AFE-B5C0-19BA573D28AC Filtro" at bounding box center [948, 27] width 66 height 15
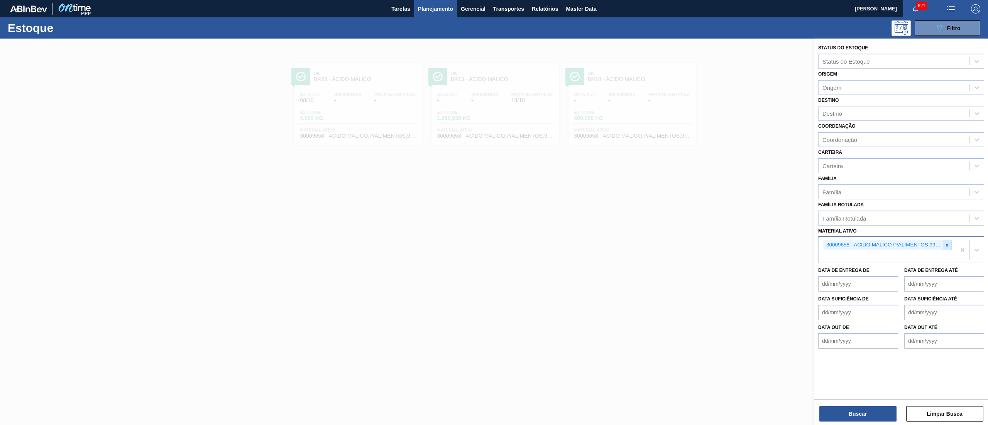
click at [945, 243] on icon at bounding box center [947, 245] width 5 height 5
paste ativo "30034484"
type ativo "30034484"
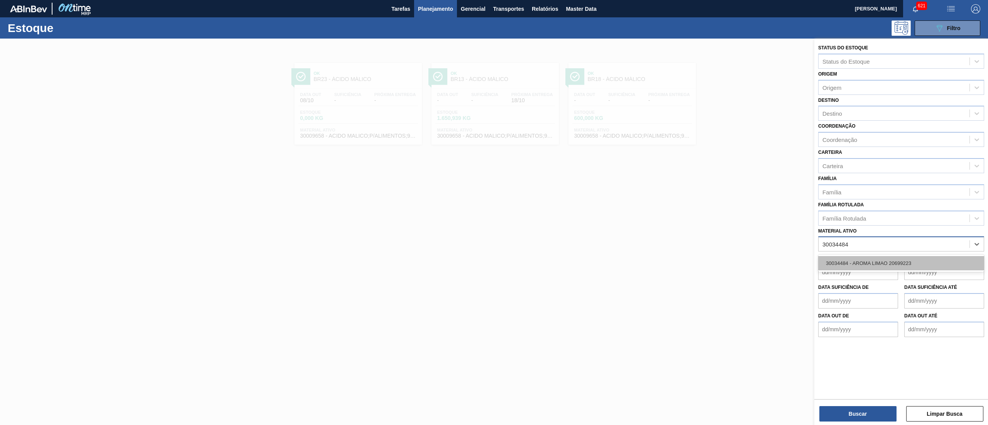
click at [916, 262] on div "30034484 - AROMA LIMAO 20699223" at bounding box center [901, 263] width 166 height 14
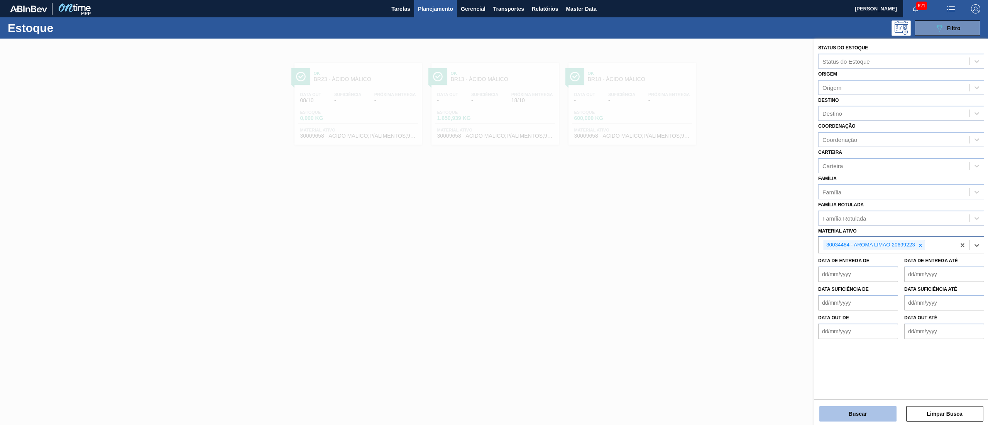
click at [846, 409] on button "Buscar" at bounding box center [857, 413] width 77 height 15
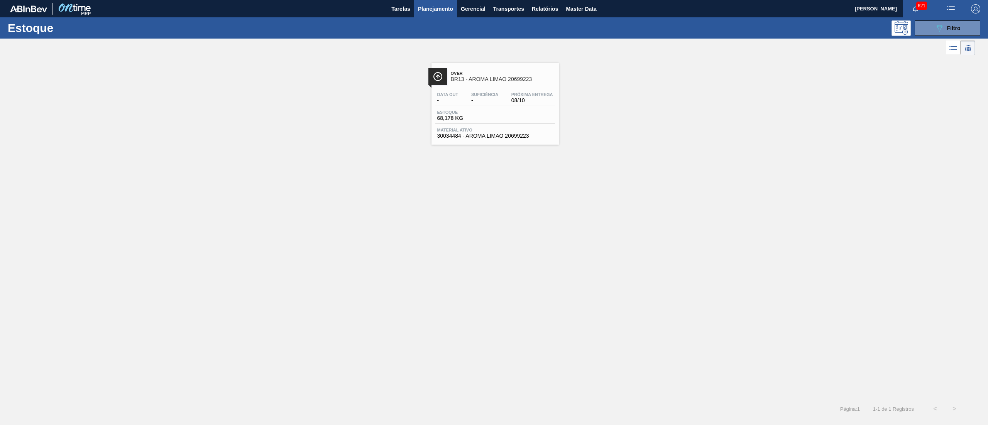
click at [506, 134] on span "30034484 - AROMA LIMAO 20699223" at bounding box center [495, 136] width 116 height 6
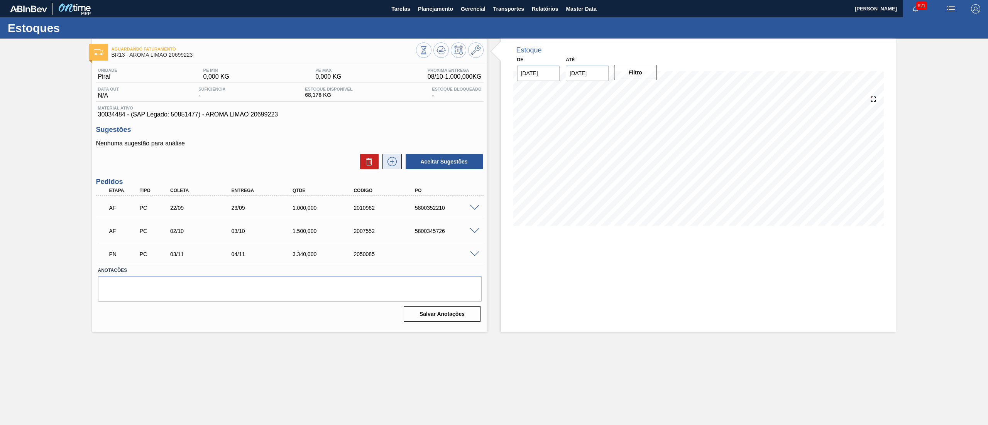
click at [389, 169] on button at bounding box center [392, 161] width 19 height 15
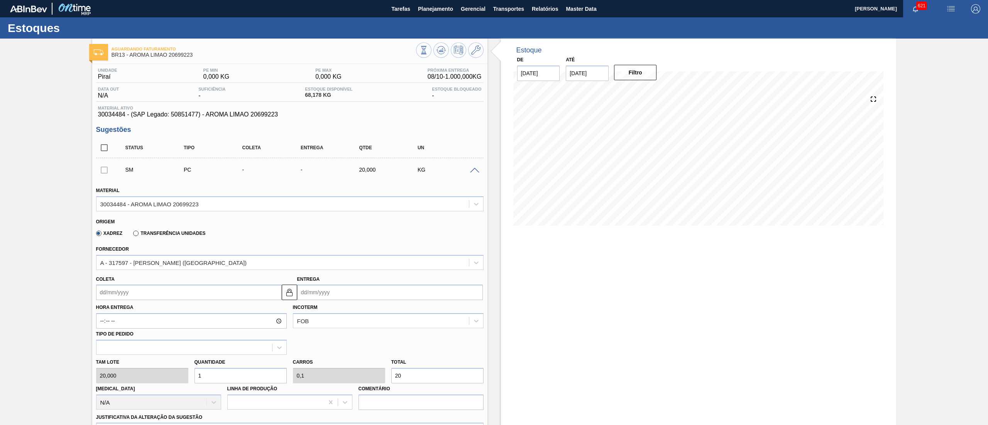
scroll to position [251, 0]
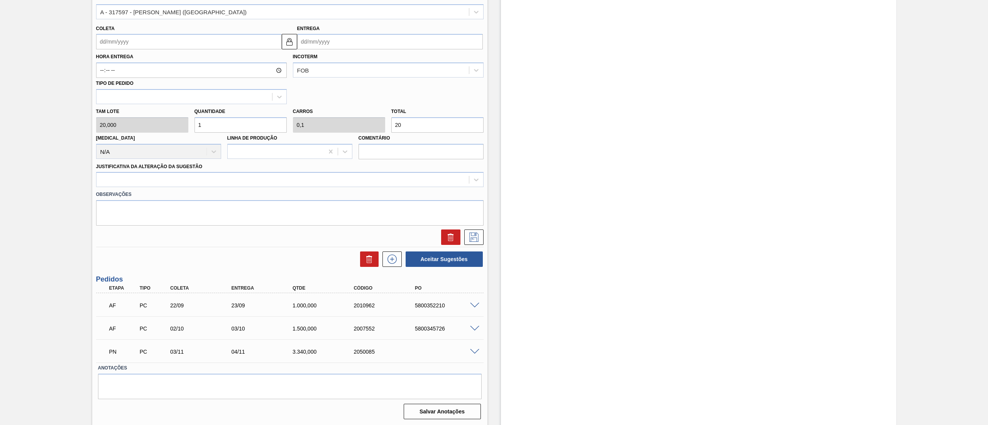
click at [166, 123] on div "[PERSON_NAME] 20,000 Quantidade 1 Carros 0,1 Total 20 [MEDICAL_DATA] N/A Linha …" at bounding box center [290, 131] width 394 height 55
type input "12"
type input "1,2"
type input "240"
click at [166, 128] on div "[PERSON_NAME] 20,000 Quantidade 12 Carros 1,2 Total 240 [MEDICAL_DATA] N/A Linh…" at bounding box center [290, 131] width 394 height 55
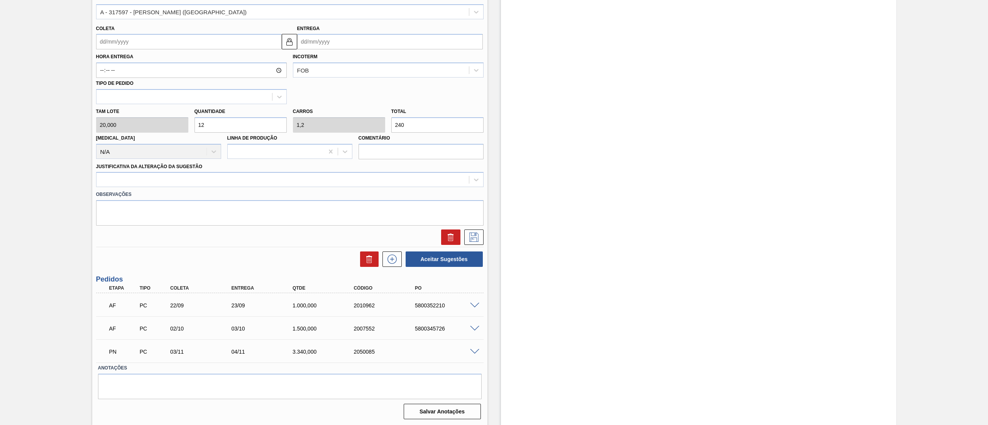
click at [226, 129] on input "12" at bounding box center [241, 124] width 92 height 15
type input "120"
type input "12"
type input "2.400"
type input "120"
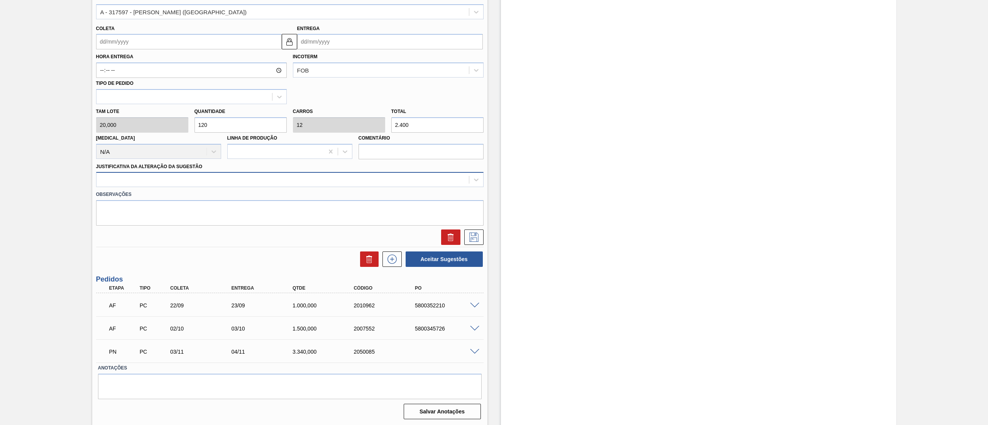
click at [194, 182] on div at bounding box center [282, 179] width 372 height 11
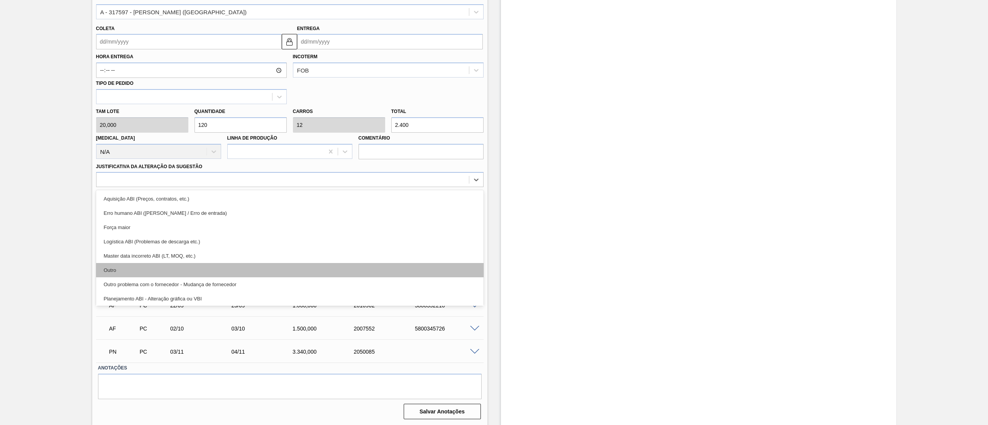
click at [162, 265] on div "Outro" at bounding box center [290, 270] width 388 height 14
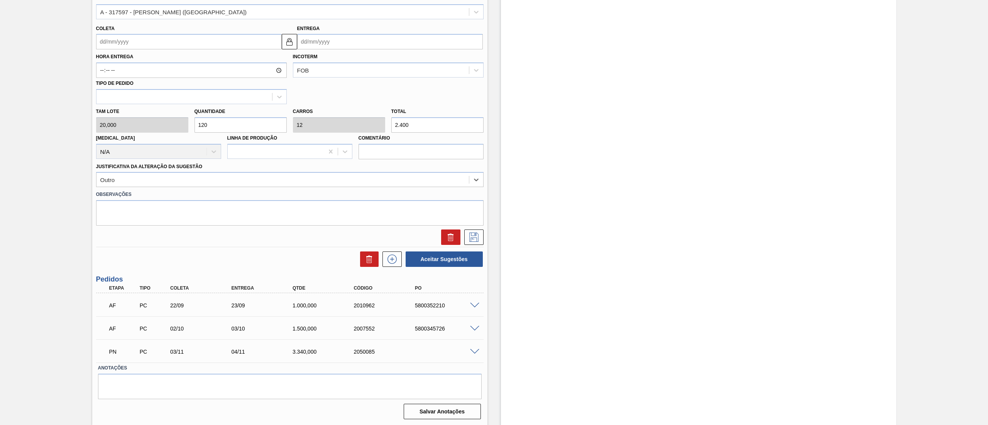
click at [139, 46] on input "Coleta" at bounding box center [189, 41] width 186 height 15
click at [181, 63] on button "Next Month" at bounding box center [182, 60] width 5 height 5
click at [118, 98] on div "8" at bounding box center [117, 97] width 10 height 10
type input "[DATE]"
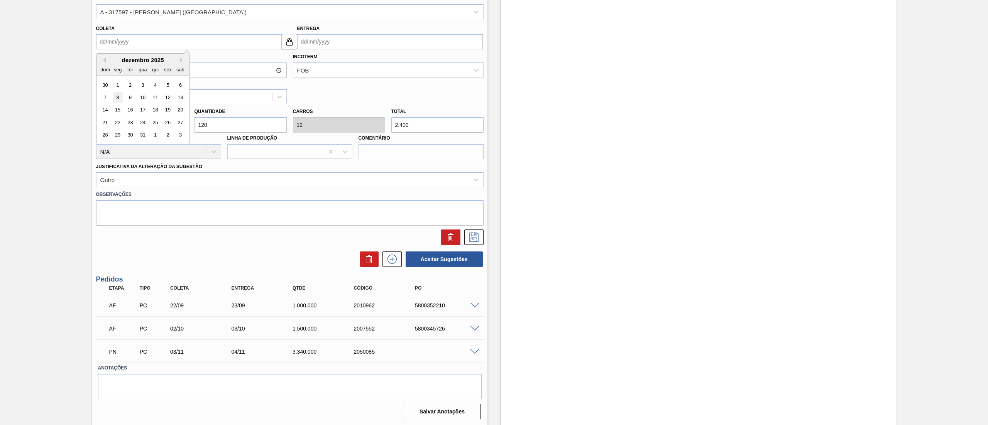
type input "[DATE]"
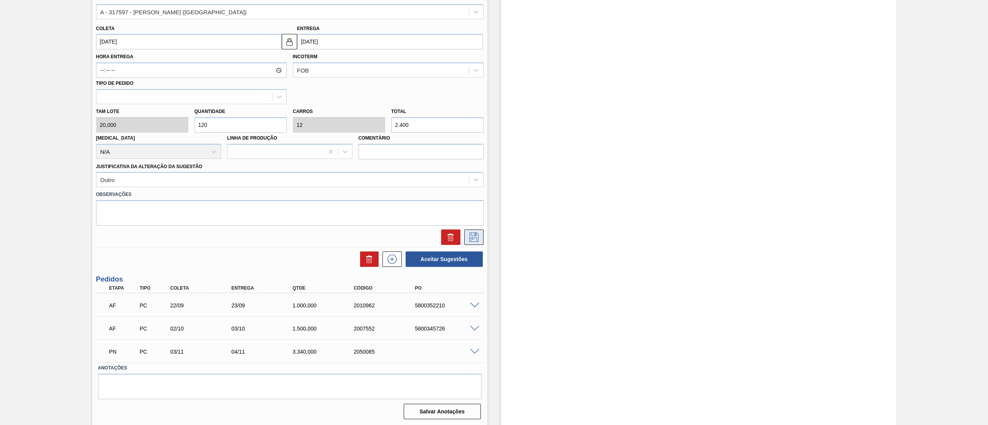
click at [473, 233] on icon at bounding box center [474, 237] width 12 height 9
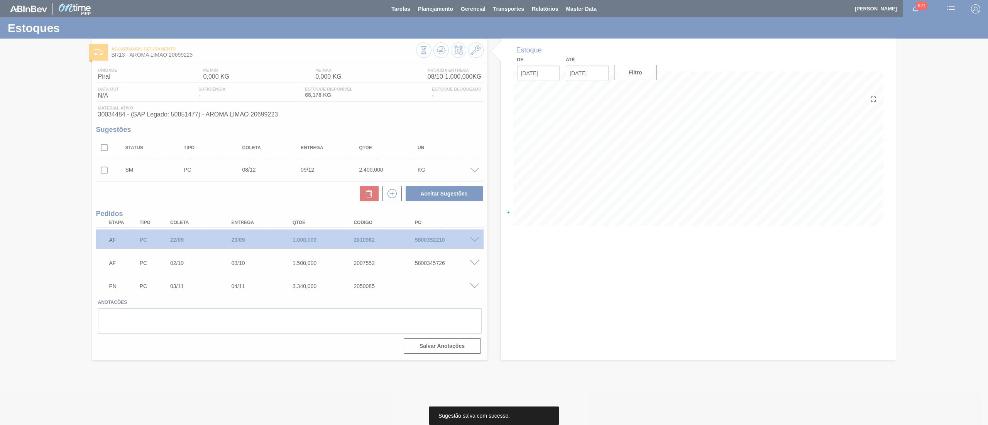
scroll to position [0, 0]
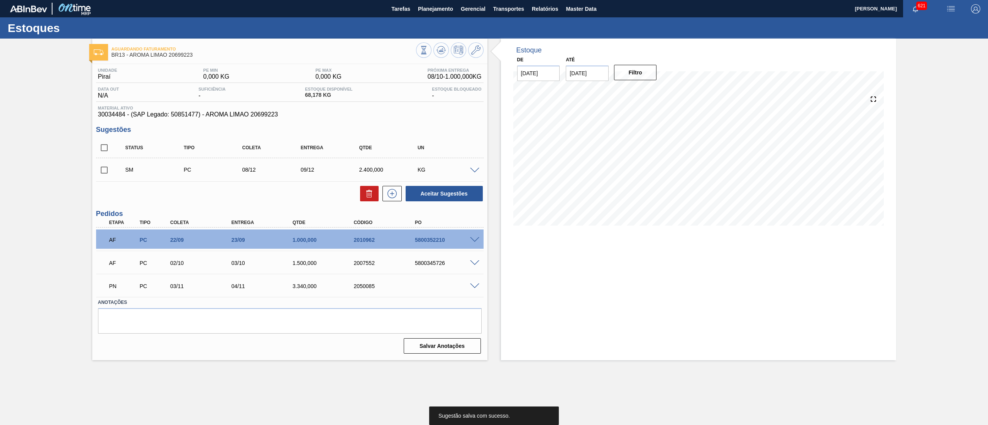
click at [111, 171] on input "checkbox" at bounding box center [104, 170] width 16 height 16
click at [444, 200] on button "Aceitar Sugestões" at bounding box center [444, 193] width 77 height 15
checkbox input "false"
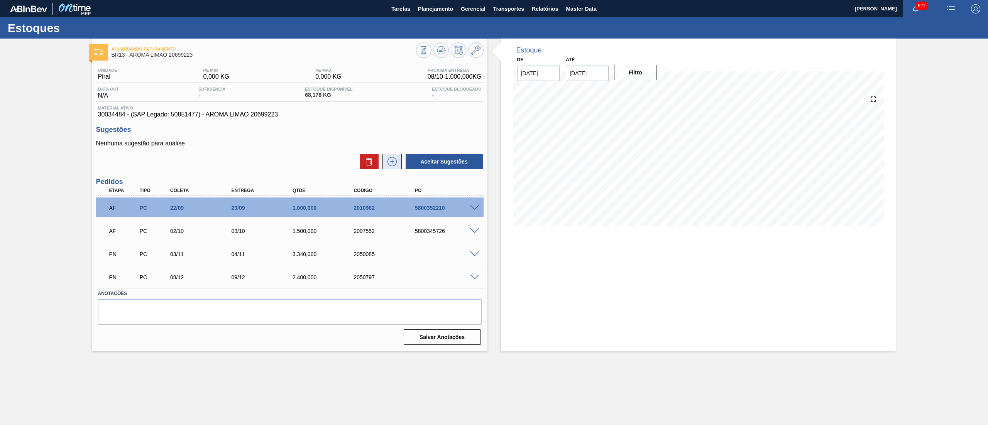
click at [394, 162] on icon at bounding box center [392, 161] width 4 height 0
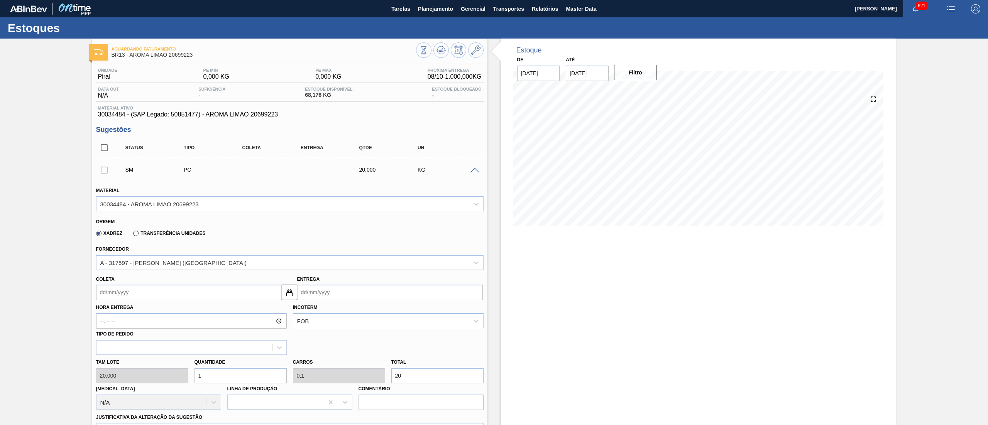
click at [192, 291] on input "Coleta" at bounding box center [189, 292] width 186 height 15
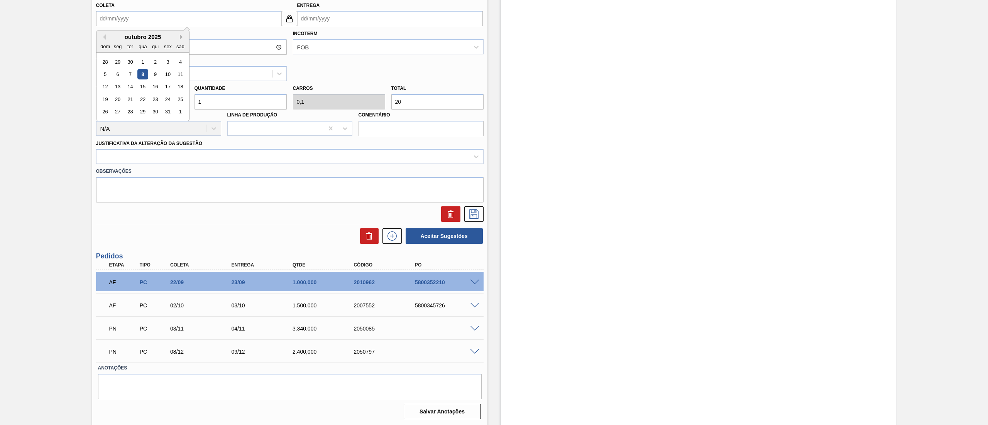
click at [180, 39] on button "Next Month" at bounding box center [182, 36] width 5 height 5
click at [121, 76] on div "5" at bounding box center [117, 74] width 10 height 10
type input "[DATE]"
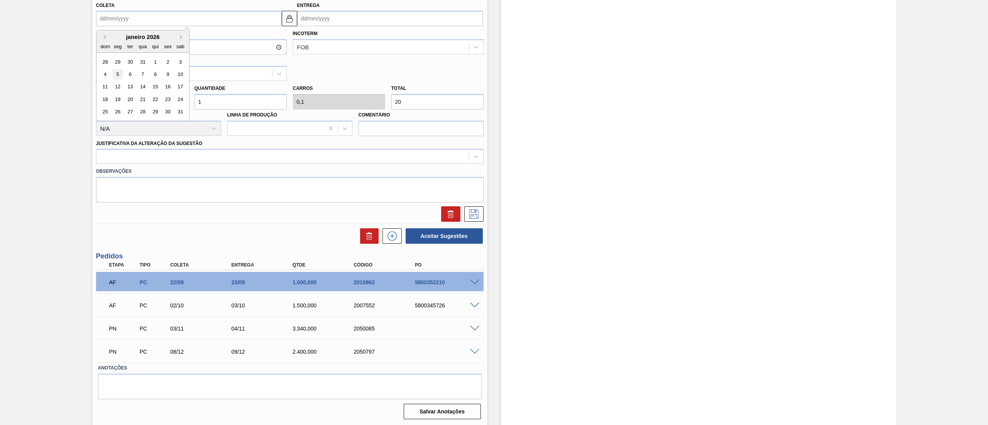
type input "[DATE]"
click at [155, 100] on div "[PERSON_NAME] 20,000 Quantidade 1 Carros 0,1 Total 20 [MEDICAL_DATA] N/A Linha …" at bounding box center [290, 108] width 394 height 55
click at [226, 102] on input "1" at bounding box center [241, 101] width 92 height 15
type input "10"
type input "1"
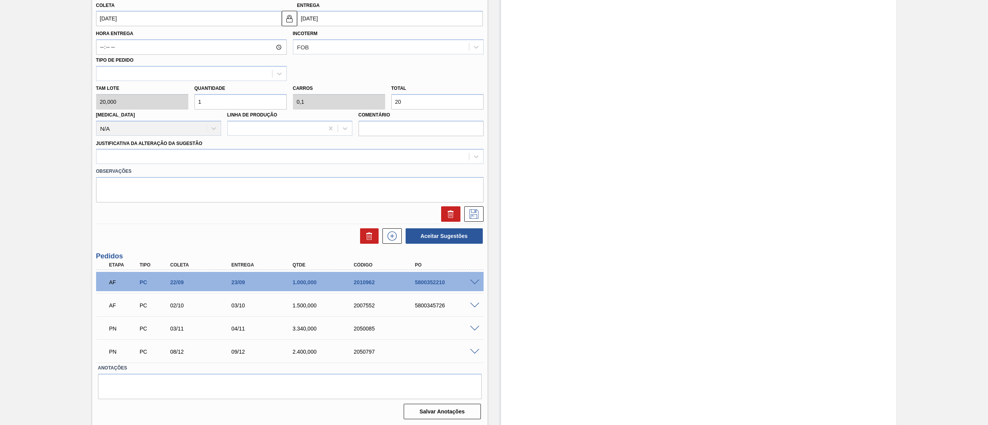
type input "200"
type input "100"
type input "10"
type input "2.000"
type input "100"
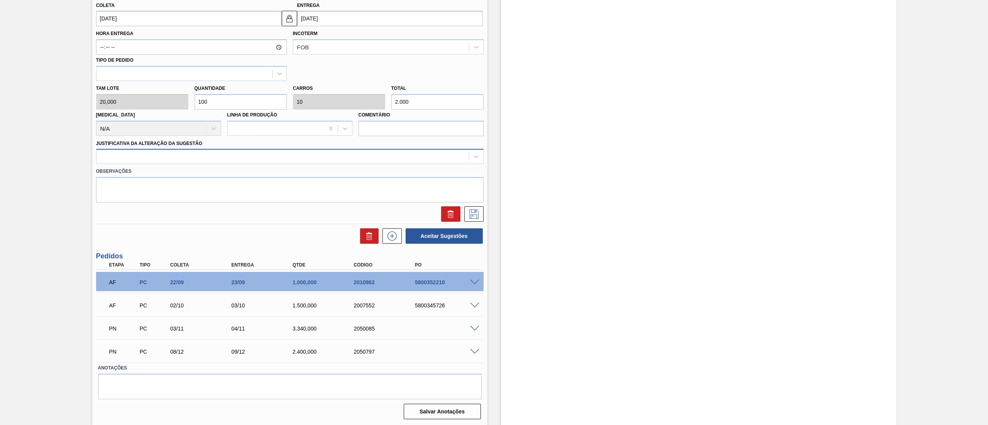
click at [218, 155] on div at bounding box center [282, 156] width 372 height 11
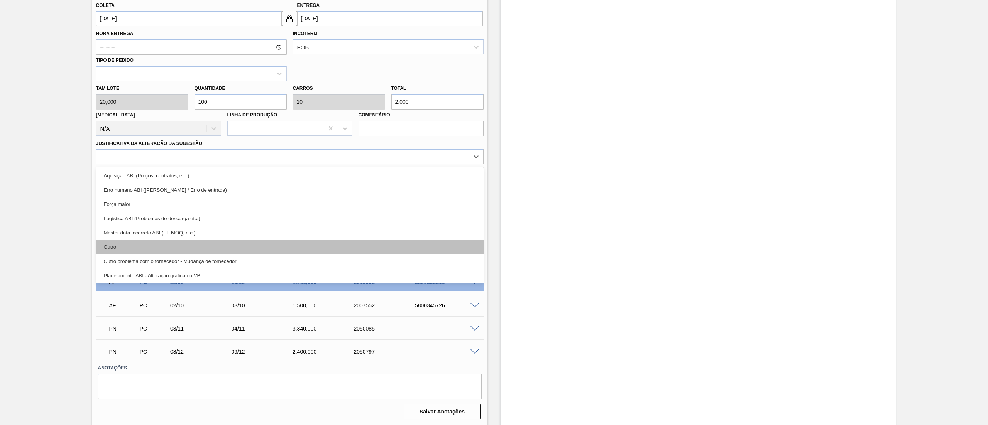
click at [183, 245] on div "Outro" at bounding box center [290, 247] width 388 height 14
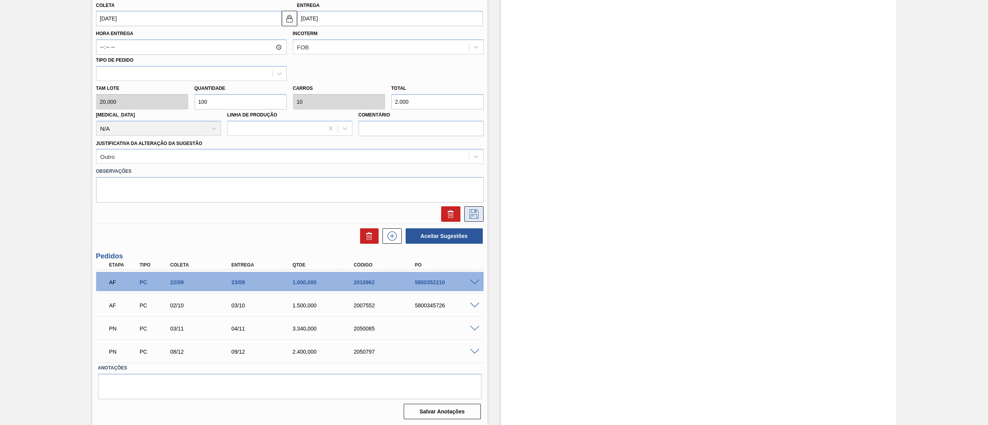
click at [482, 216] on button at bounding box center [473, 214] width 19 height 15
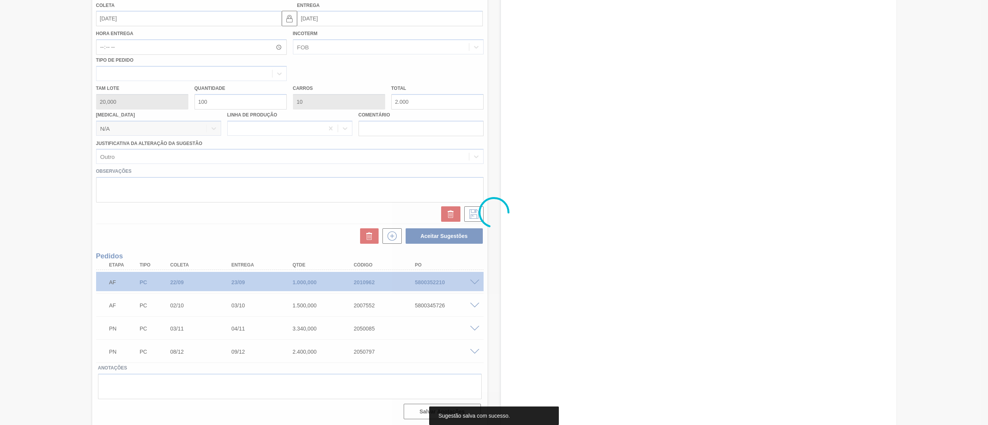
scroll to position [0, 0]
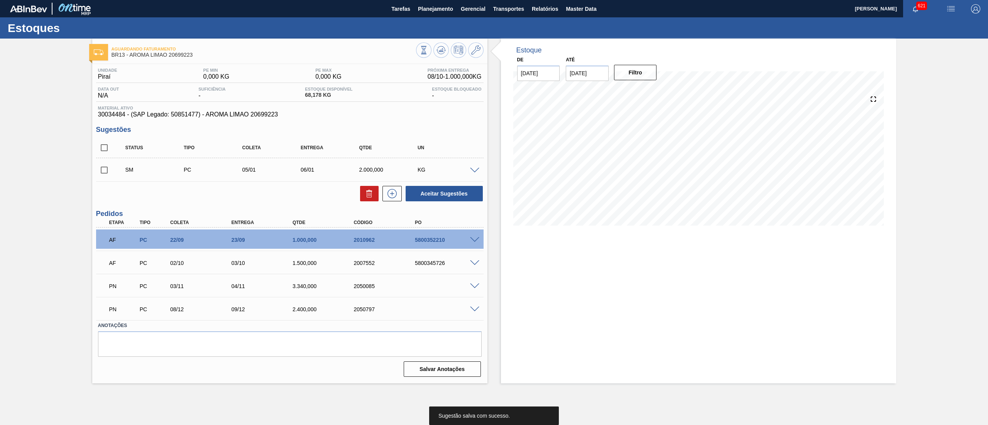
click at [110, 166] on input "checkbox" at bounding box center [104, 170] width 16 height 16
click at [442, 194] on button "Aceitar Sugestões" at bounding box center [444, 193] width 77 height 15
checkbox input "false"
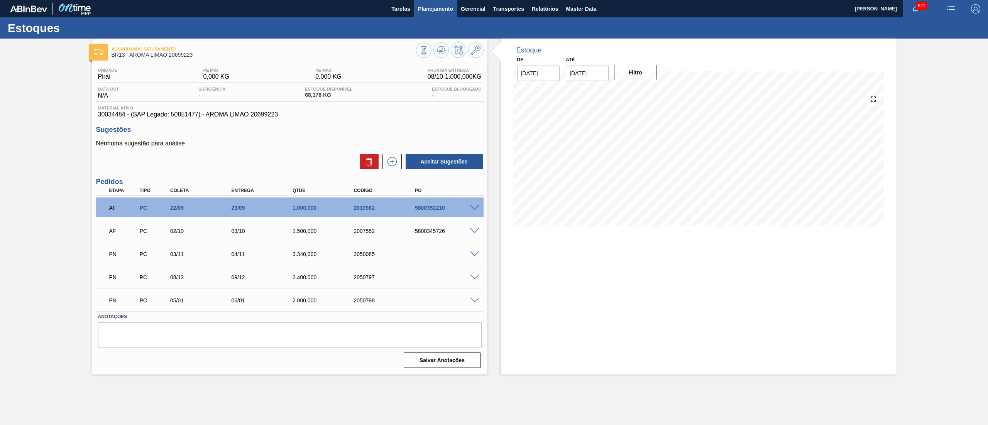
click at [440, 15] on button "Planejamento" at bounding box center [435, 8] width 43 height 17
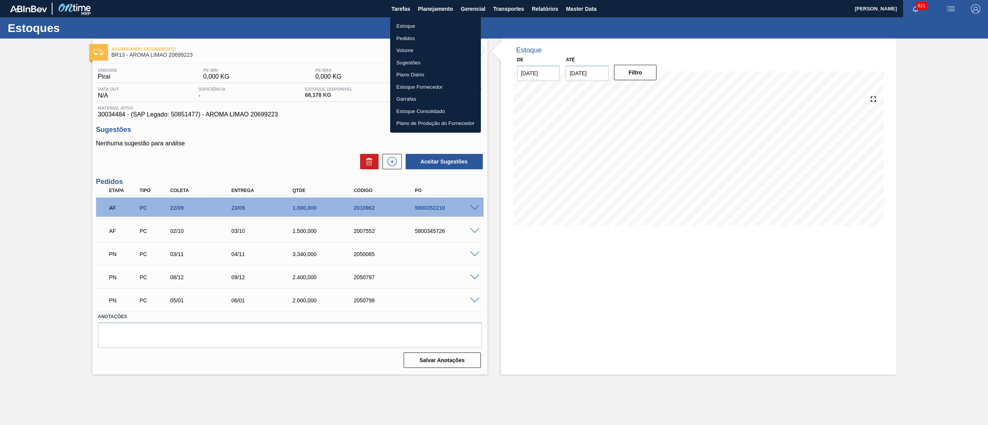
click at [425, 26] on li "Estoque" at bounding box center [435, 26] width 91 height 12
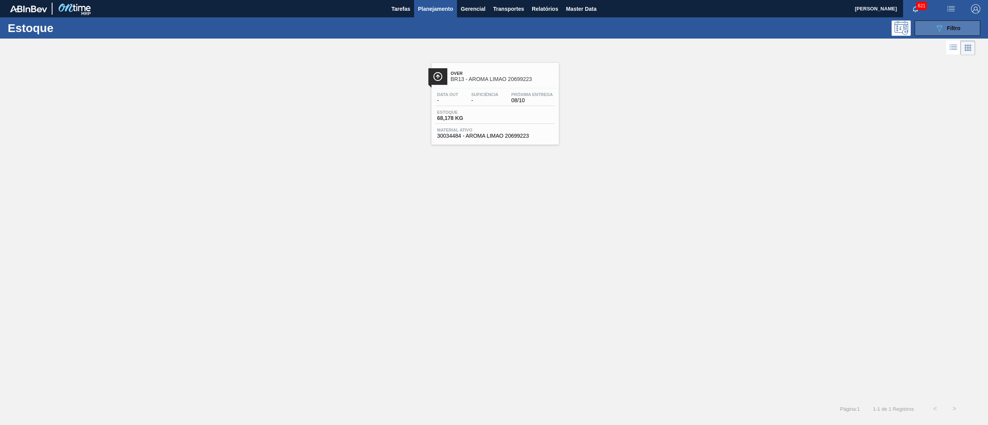
click at [929, 31] on button "089F7B8B-B2A5-4AFE-B5C0-19BA573D28AC Filtro" at bounding box center [948, 27] width 66 height 15
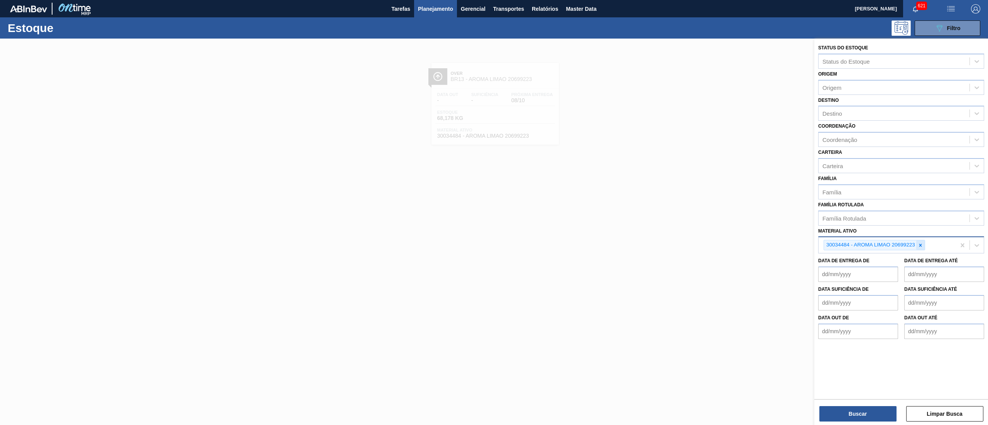
click at [921, 248] on div at bounding box center [920, 245] width 8 height 10
paste ativo "30034483"
type ativo "30034483"
drag, startPoint x: 890, startPoint y: 260, endPoint x: 895, endPoint y: 259, distance: 6.0
click at [895, 259] on div "30034483 - AROMA NAT TASTESENSE 20639899" at bounding box center [901, 263] width 166 height 14
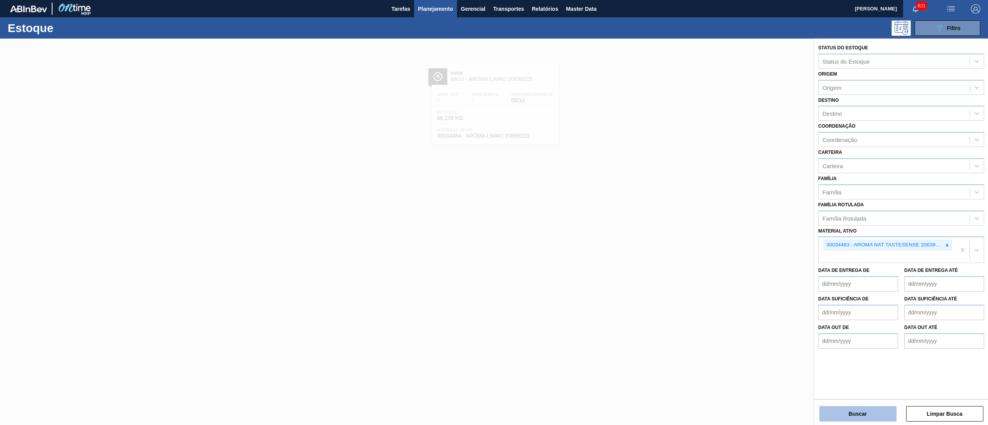
click at [846, 408] on button "Buscar" at bounding box center [857, 413] width 77 height 15
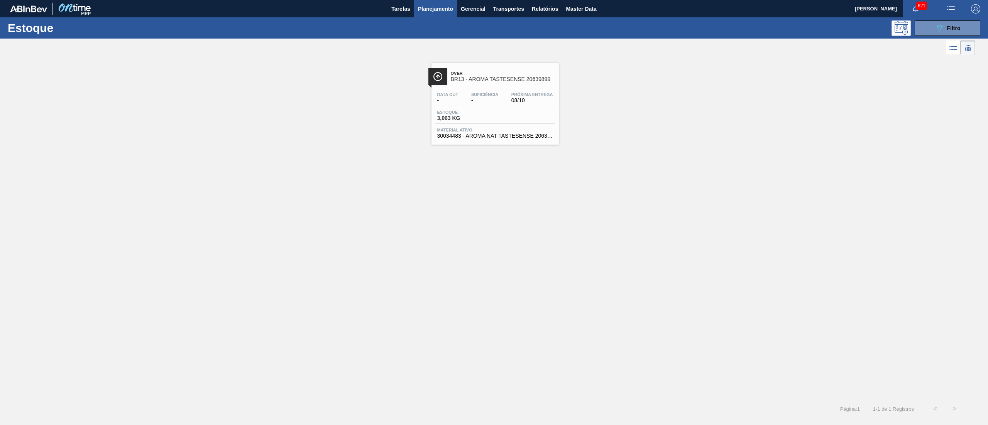
click at [457, 131] on span "Material ativo" at bounding box center [495, 130] width 116 height 5
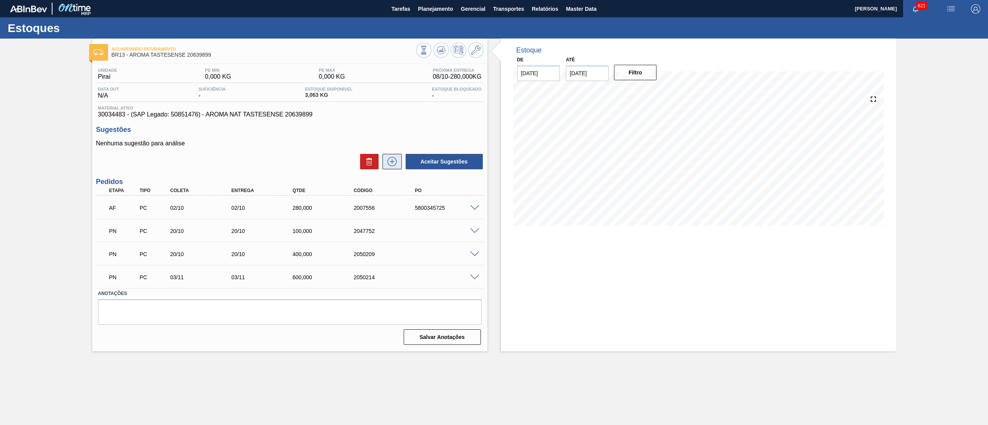
click at [390, 168] on button at bounding box center [392, 161] width 19 height 15
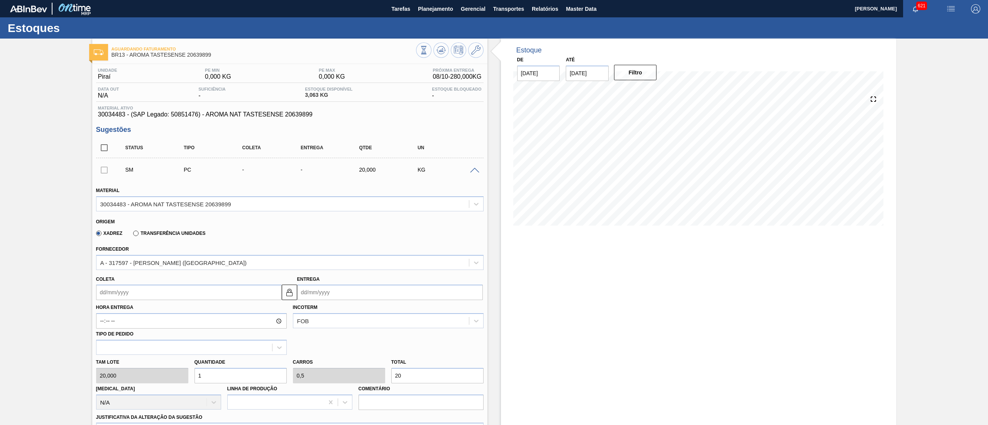
scroll to position [274, 0]
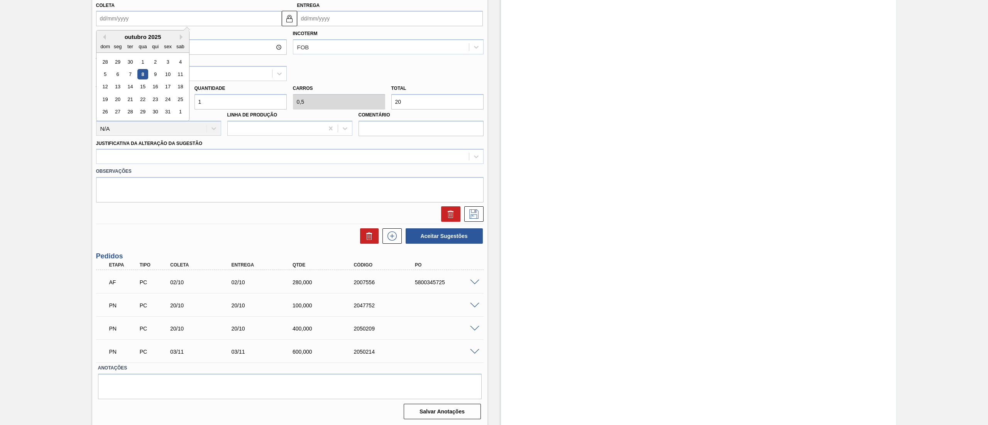
click at [179, 22] on input "Coleta" at bounding box center [189, 18] width 186 height 15
click at [183, 36] on button "Next Month" at bounding box center [182, 36] width 5 height 5
click at [119, 94] on div "17" at bounding box center [117, 99] width 10 height 10
type input "[DATE]"
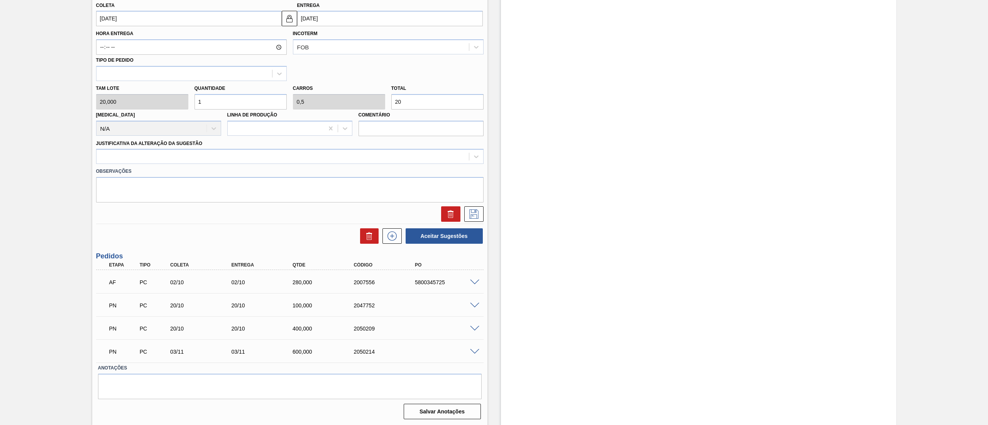
click at [183, 26] on input "[DATE]" at bounding box center [189, 18] width 186 height 15
click at [244, 106] on input "1" at bounding box center [241, 101] width 92 height 15
click at [151, 100] on div "[PERSON_NAME] 20,000 Quantidade 1 Carros 0,5 Total 20 [MEDICAL_DATA] N/A Linha …" at bounding box center [290, 108] width 394 height 55
type input "2"
type input "1"
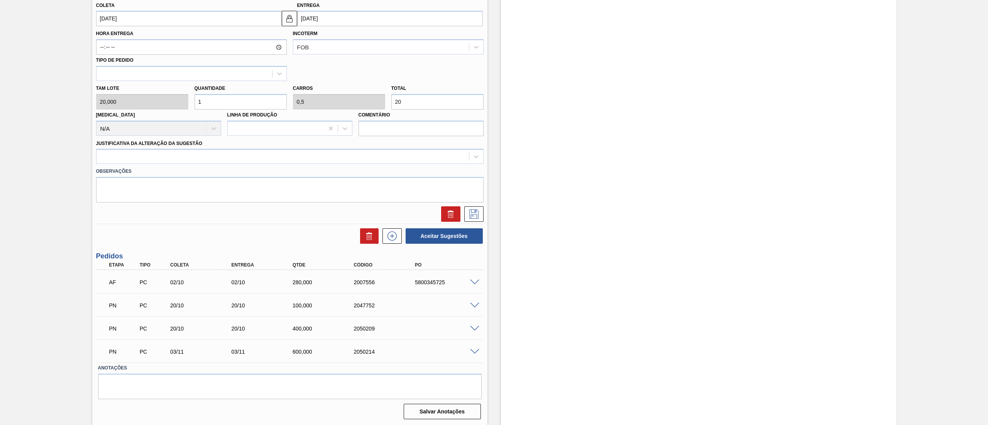
type input "40"
type input "20"
type input "10"
type input "400"
type input "20"
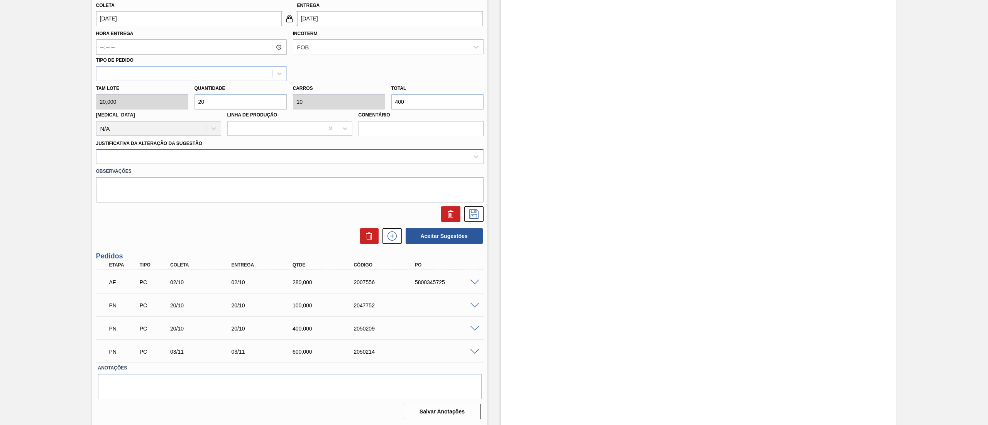
click at [165, 156] on div at bounding box center [282, 156] width 372 height 11
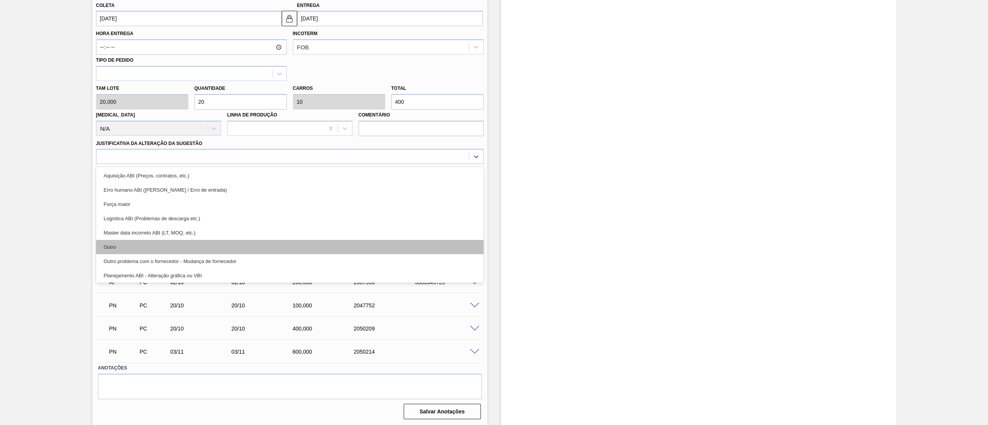
click at [150, 245] on div "Outro" at bounding box center [290, 247] width 388 height 14
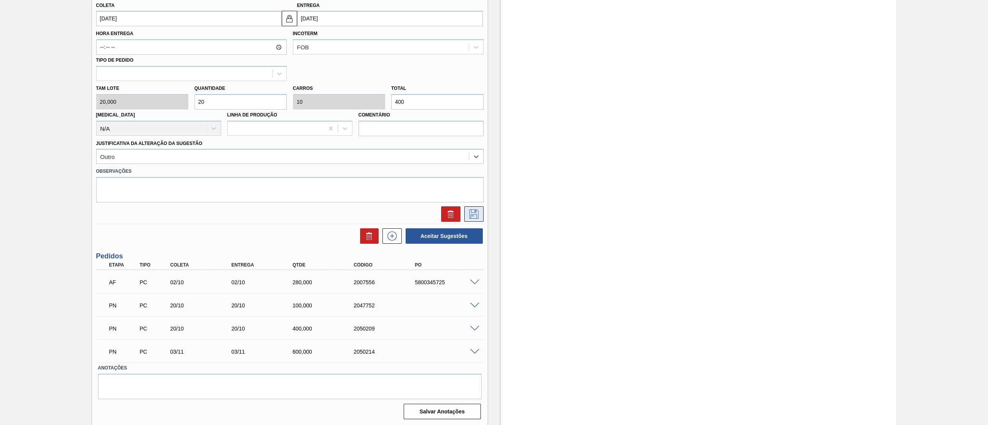
click at [479, 218] on button at bounding box center [473, 214] width 19 height 15
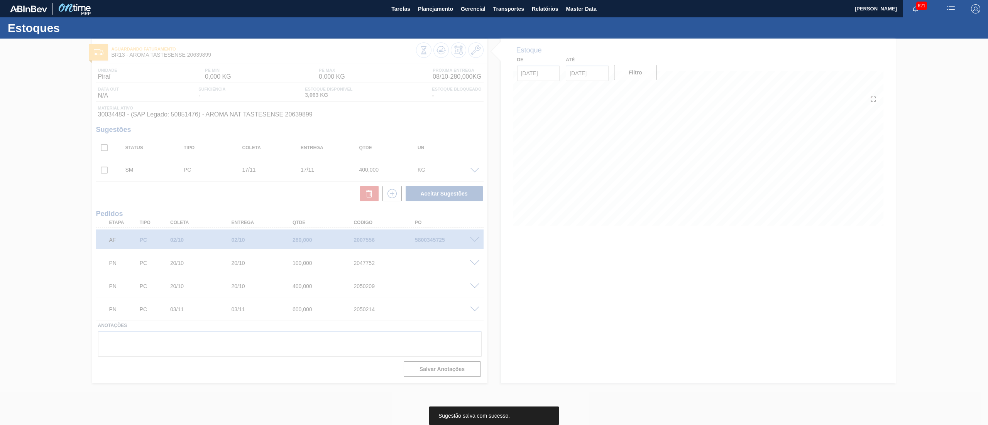
scroll to position [0, 0]
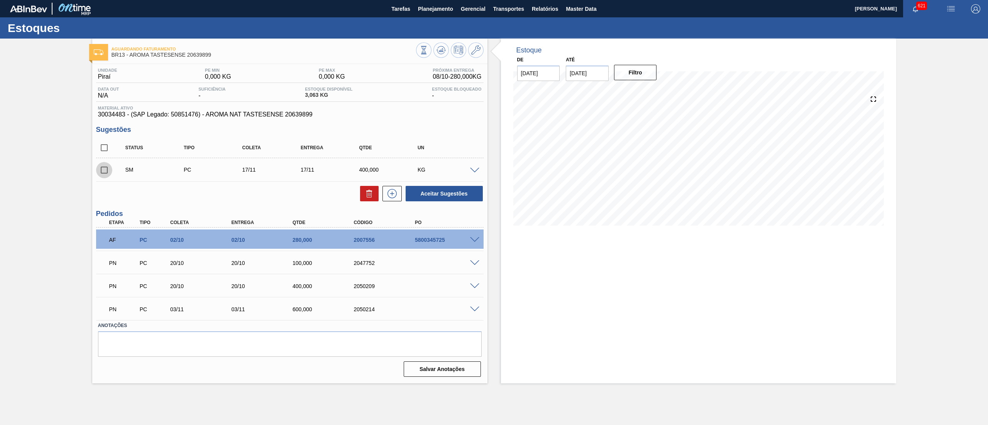
click at [103, 171] on input "checkbox" at bounding box center [104, 170] width 16 height 16
click at [454, 198] on button "Aceitar Sugestões" at bounding box center [444, 193] width 77 height 15
checkbox input "false"
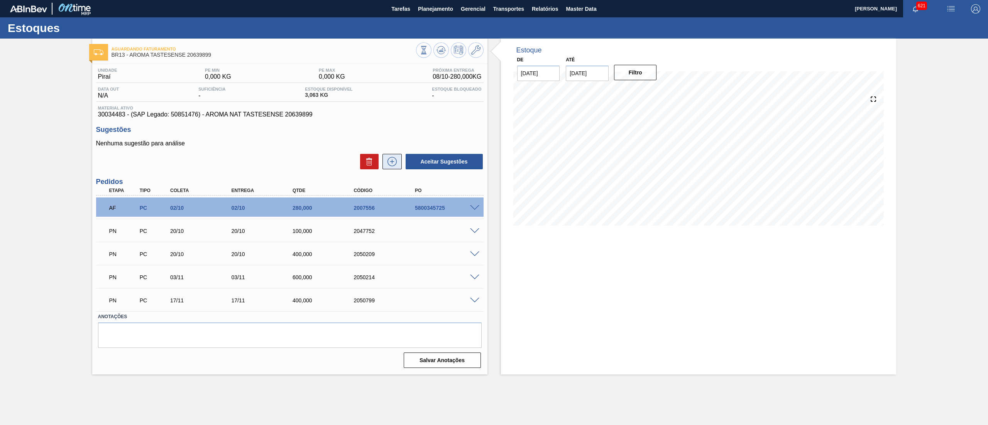
click at [389, 169] on button at bounding box center [392, 161] width 19 height 15
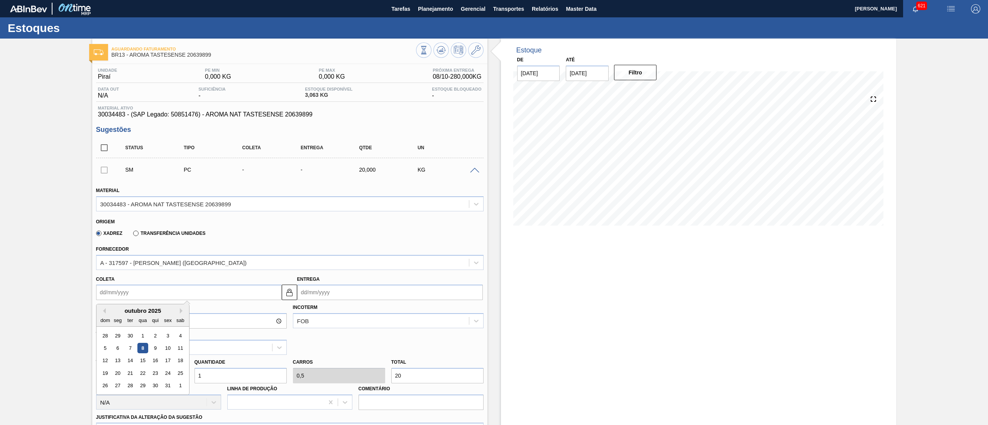
click at [127, 295] on input "Coleta" at bounding box center [189, 292] width 186 height 15
click at [181, 310] on button "Next Month" at bounding box center [182, 310] width 5 height 5
click at [118, 363] on div "15" at bounding box center [117, 361] width 10 height 10
type input "[DATE]"
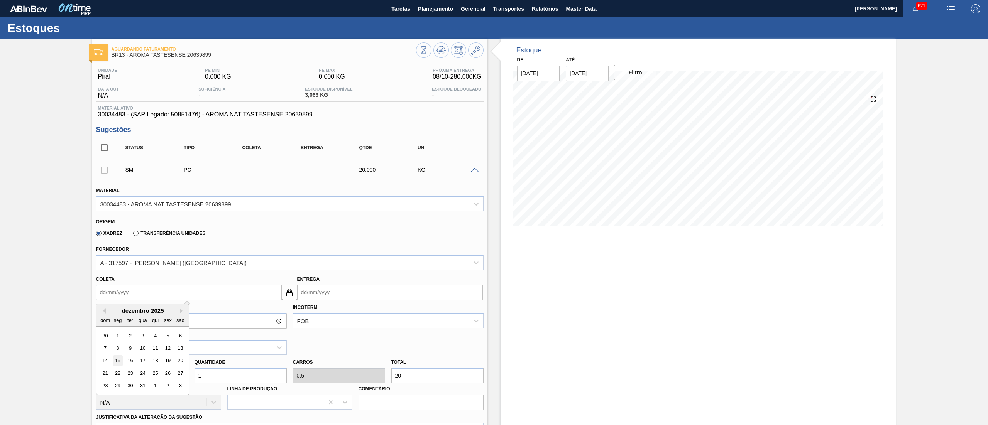
type input "[DATE]"
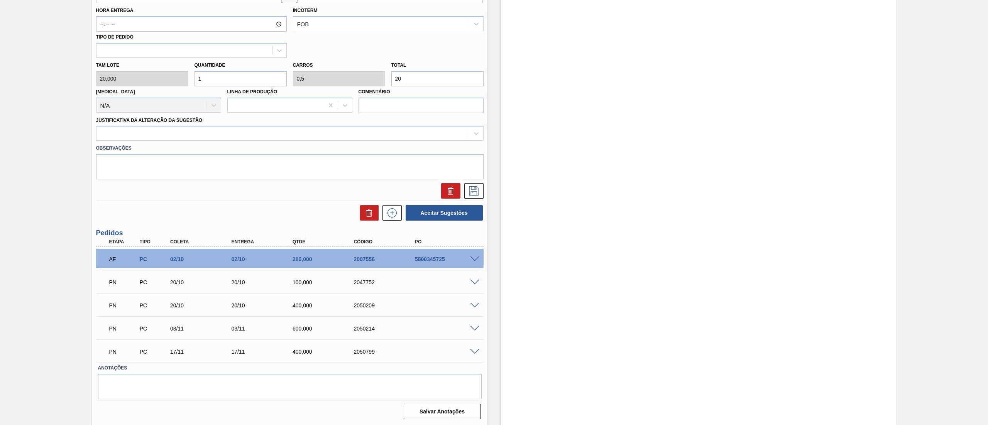
click at [161, 77] on div "[PERSON_NAME] 20,000 Quantidade 1 Carros 0,5 Total 20 [MEDICAL_DATA] N/A Linha …" at bounding box center [290, 85] width 394 height 55
type input "2"
type input "1"
type input "40"
type input "22"
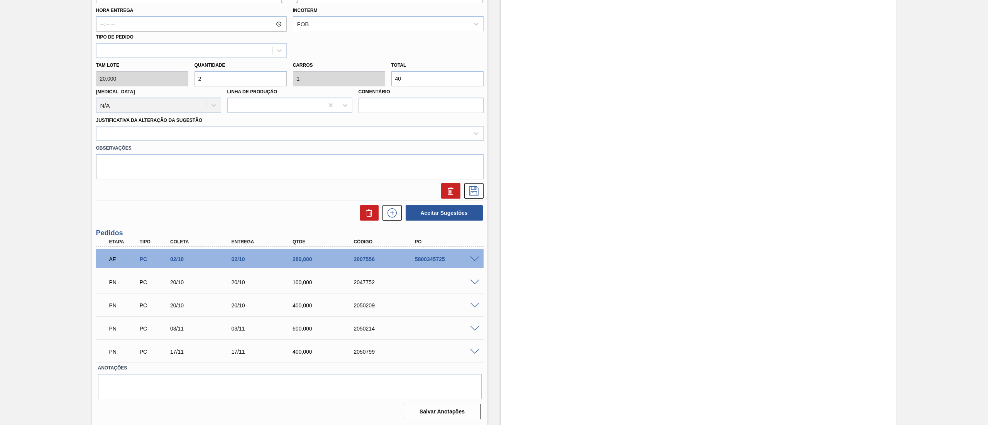
type input "11"
type input "440"
type input "2"
type input "1"
type input "40"
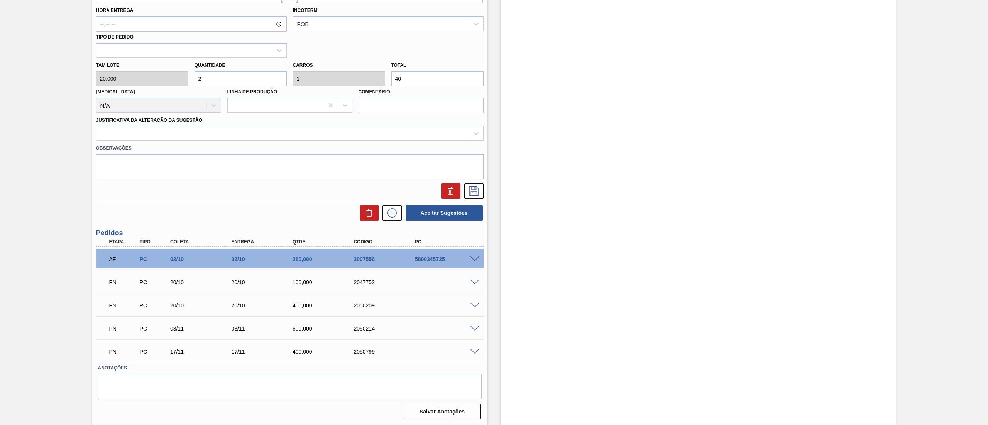
type input "24"
type input "12"
type input "480"
type input "24"
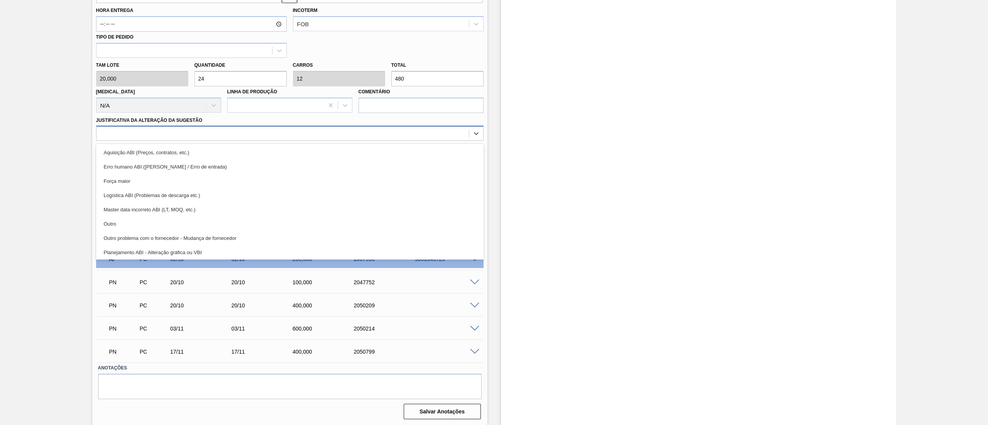
click at [118, 137] on div at bounding box center [282, 133] width 372 height 11
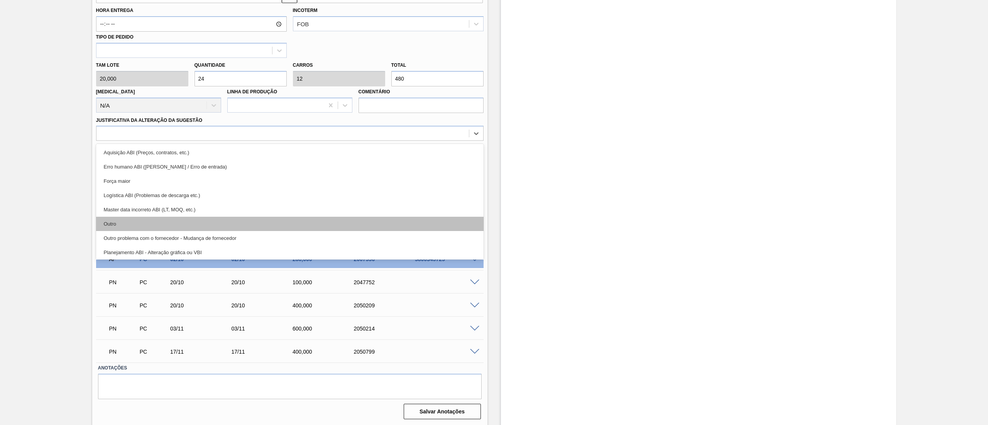
click at [134, 217] on div "Outro" at bounding box center [290, 224] width 388 height 14
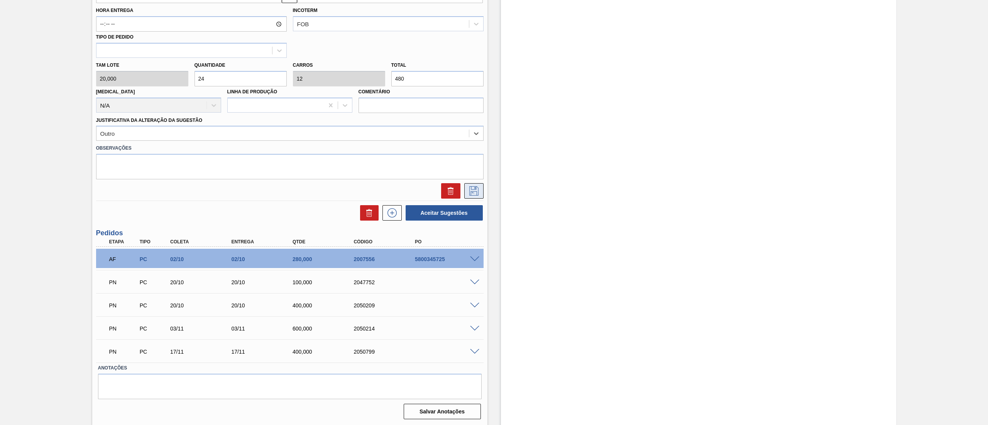
click at [472, 188] on icon at bounding box center [474, 190] width 12 height 9
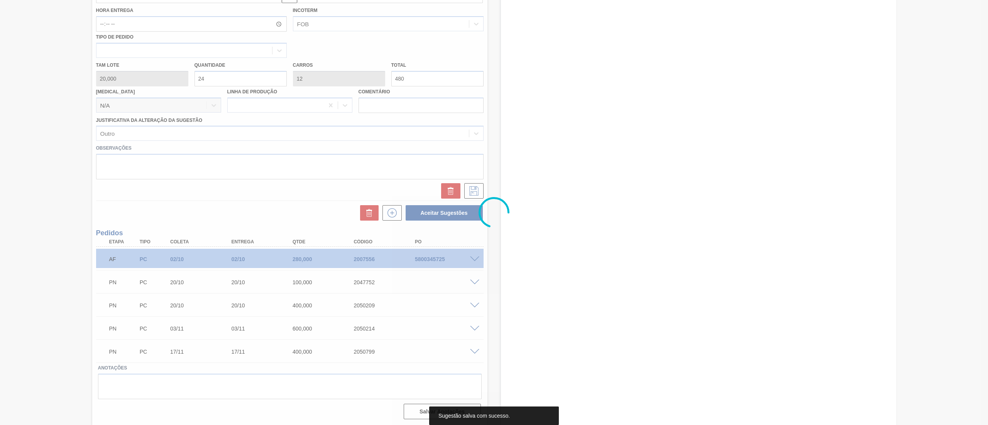
scroll to position [0, 0]
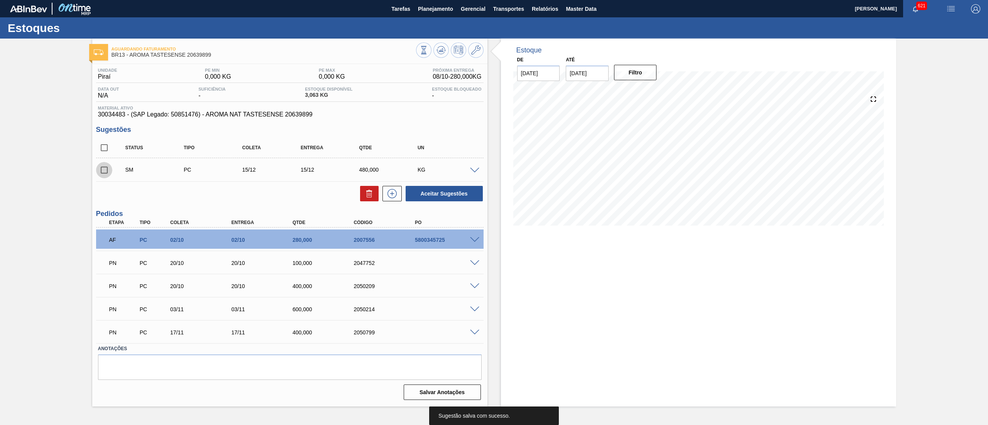
click at [110, 175] on input "checkbox" at bounding box center [104, 170] width 16 height 16
click at [479, 191] on button "Aceitar Sugestões" at bounding box center [444, 193] width 77 height 15
checkbox input "false"
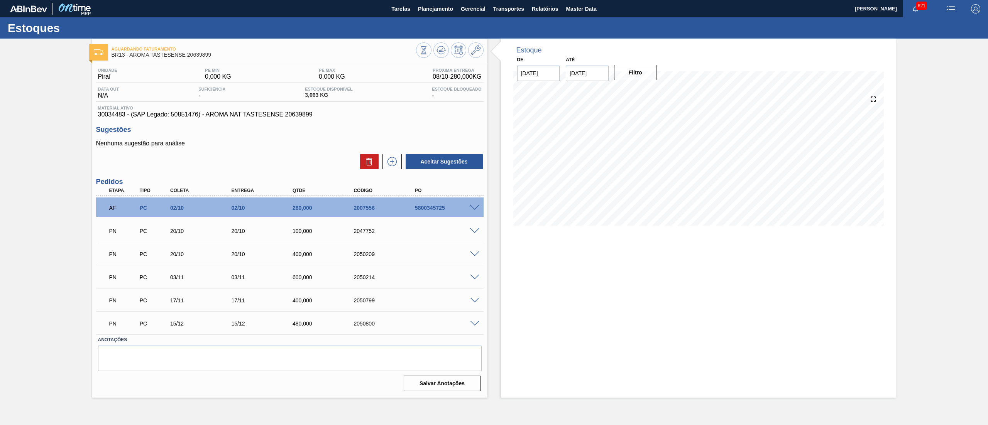
click at [473, 326] on span at bounding box center [474, 324] width 9 height 6
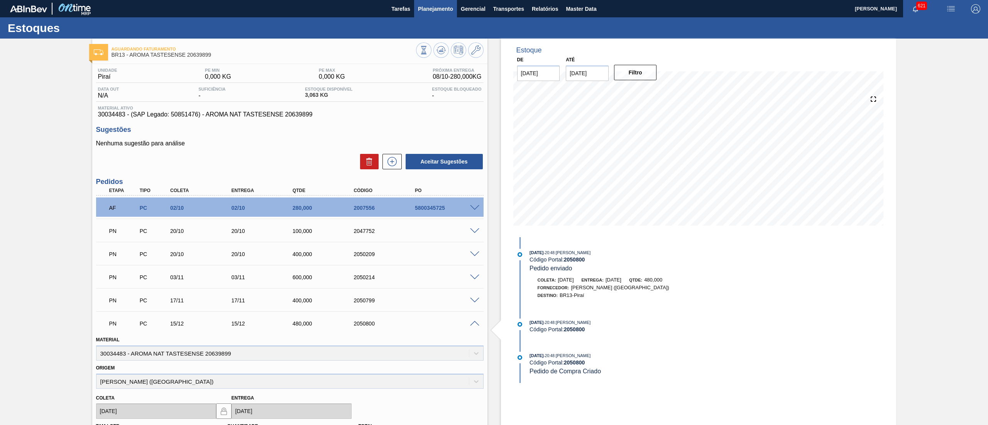
drag, startPoint x: 439, startPoint y: 19, endPoint x: 433, endPoint y: 5, distance: 15.4
click at [439, 18] on div "Estoques" at bounding box center [494, 27] width 988 height 21
click at [433, 5] on span "Planejamento" at bounding box center [435, 8] width 35 height 9
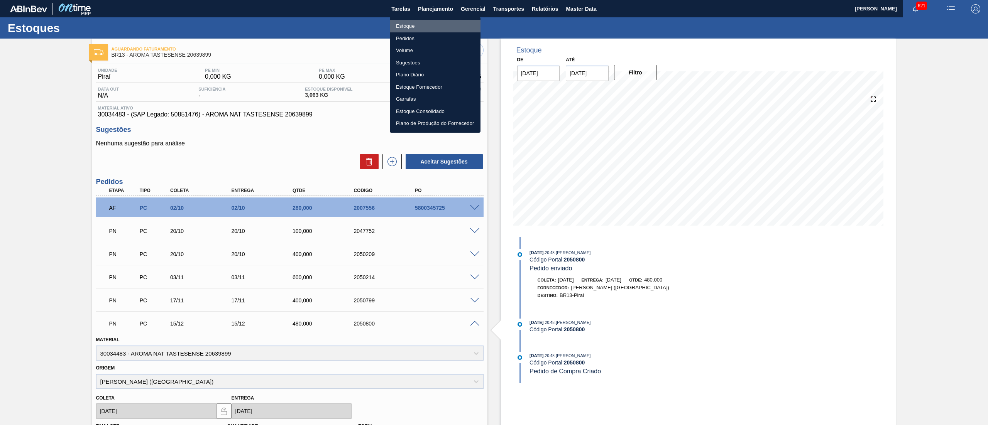
click at [414, 30] on li "Estoque" at bounding box center [435, 26] width 91 height 12
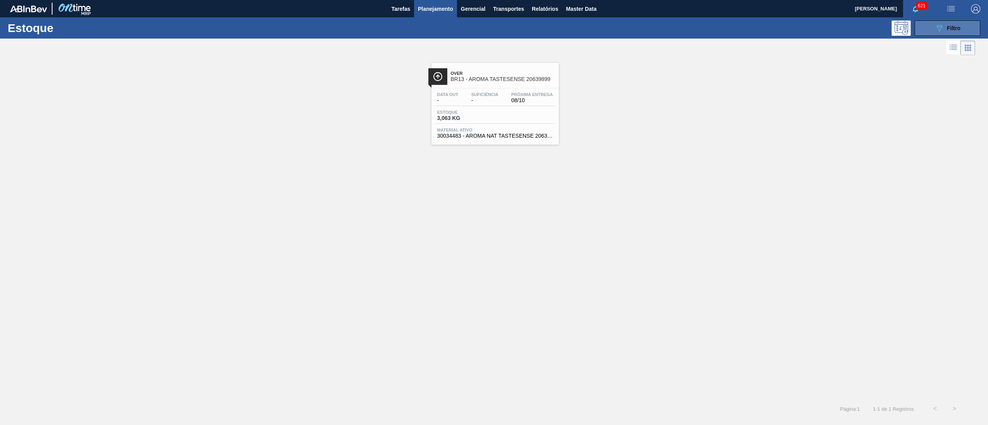
click at [956, 25] on span "Filtro" at bounding box center [954, 28] width 14 height 6
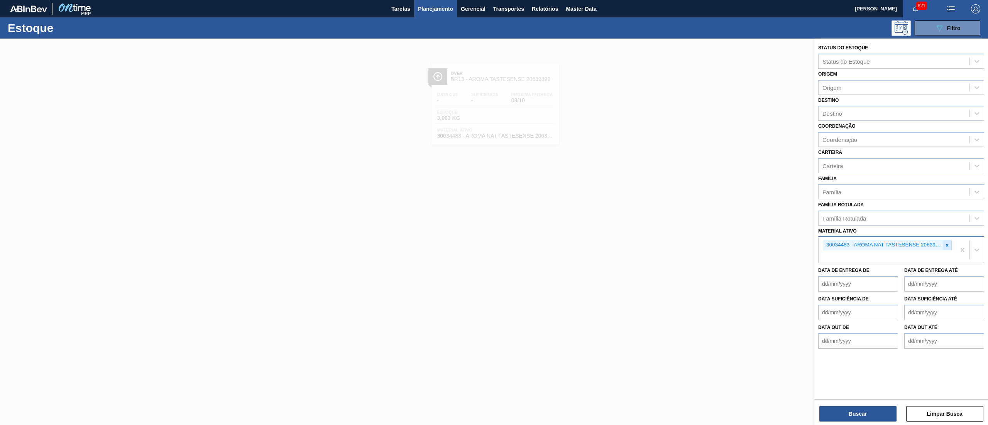
click at [949, 243] on icon at bounding box center [947, 245] width 5 height 5
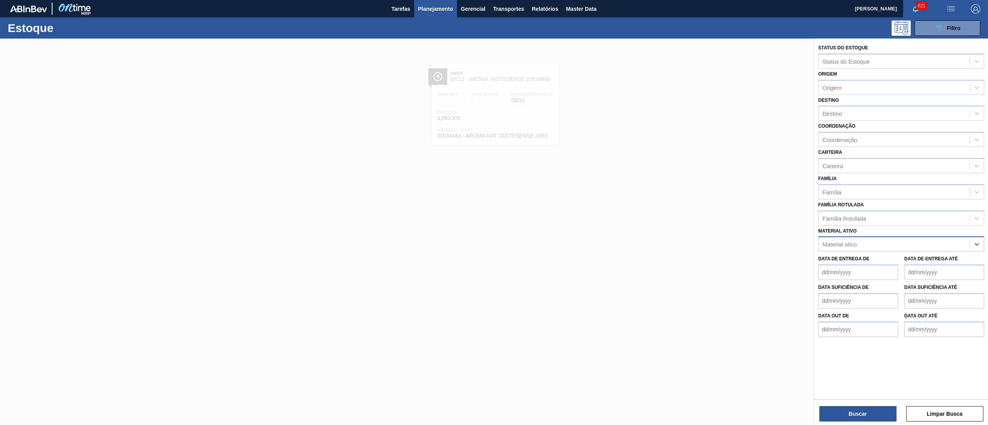
paste ativo "30008340"
type ativo "30008340"
click at [926, 259] on div "30008340 - SUCO CONC. CLARIF. LIMÃO SICILIANO" at bounding box center [901, 263] width 166 height 14
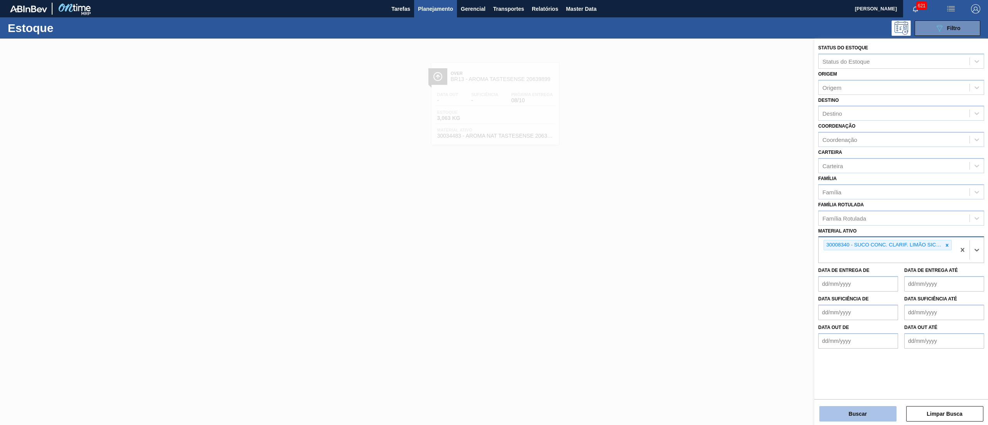
click at [827, 418] on button "Buscar" at bounding box center [857, 413] width 77 height 15
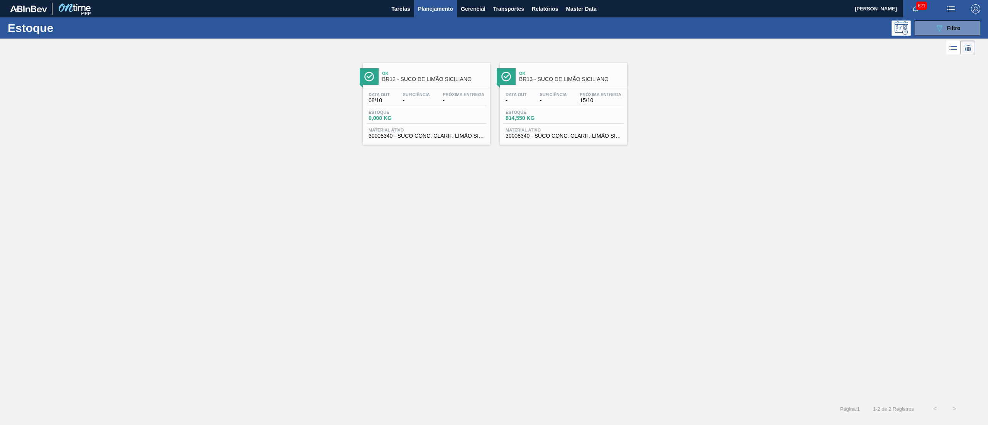
click at [540, 140] on div "Data out - Suficiência - Próxima Entrega 15/10 Estoque 814,550 KG Material ativ…" at bounding box center [563, 114] width 127 height 52
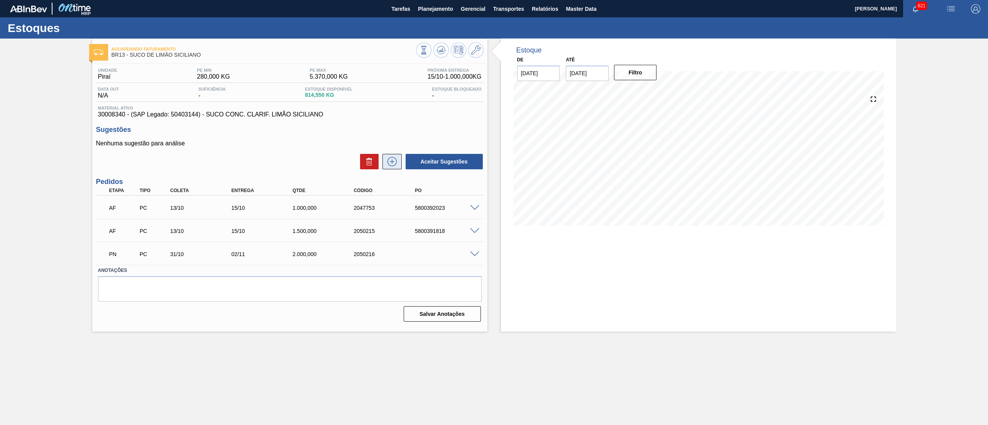
click at [393, 161] on icon at bounding box center [392, 161] width 12 height 9
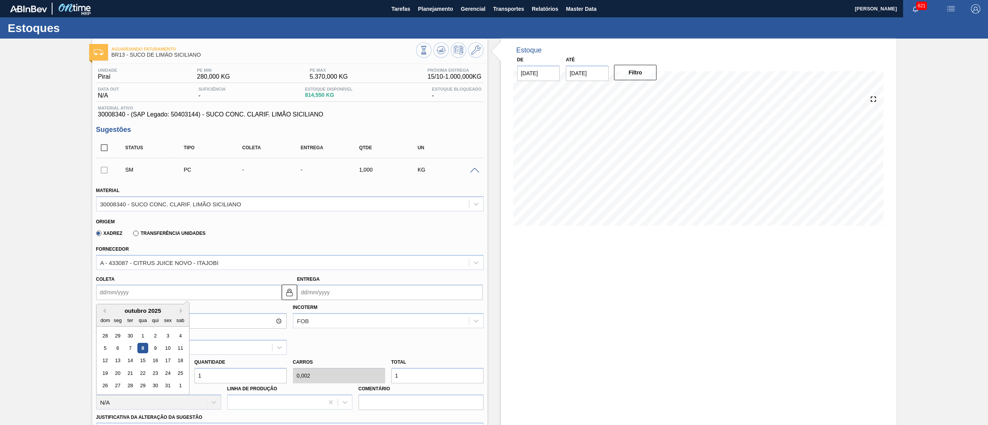
click at [138, 291] on input "Coleta" at bounding box center [189, 292] width 186 height 15
click at [183, 311] on button "Next Month" at bounding box center [182, 310] width 5 height 5
click at [121, 335] on div "1" at bounding box center [117, 336] width 10 height 10
type input "[DATE]"
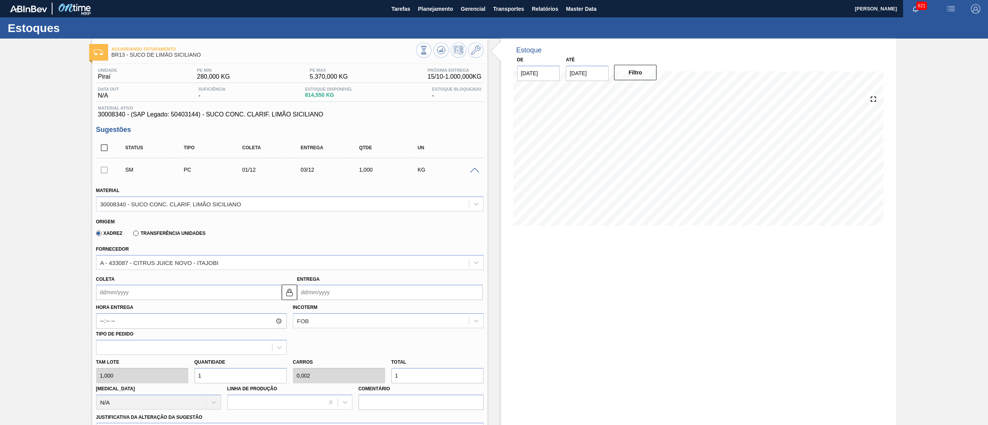
type input "[DATE]"
click at [172, 376] on div "[PERSON_NAME] 1,000 Quantidade 1 Carros 0,002 Total 1 [MEDICAL_DATA] N/A Linha …" at bounding box center [290, 382] width 394 height 55
type input "2"
type input "0,004"
type input "2"
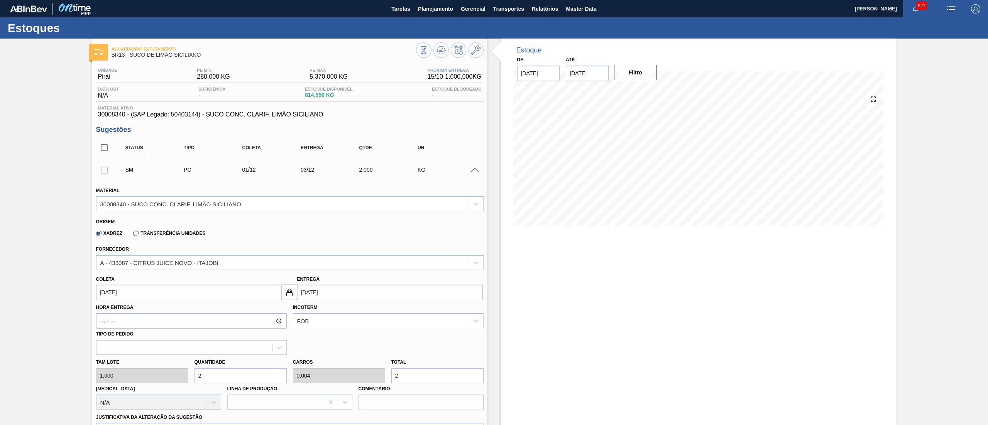
type input "20"
type input "0,04"
type input "20"
type input "200"
type input "0,4"
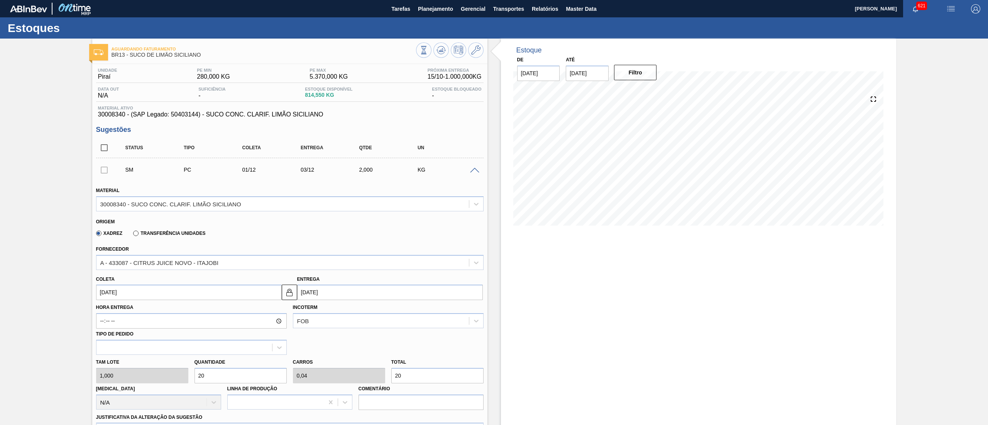
type input "200"
type input "2.000"
type input "4"
type input "2.000"
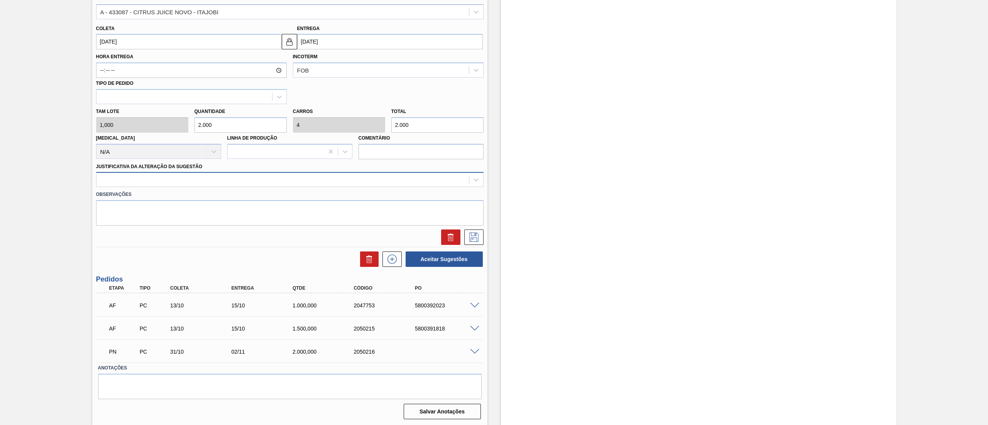
type input "2.000"
click at [136, 183] on div at bounding box center [282, 179] width 372 height 11
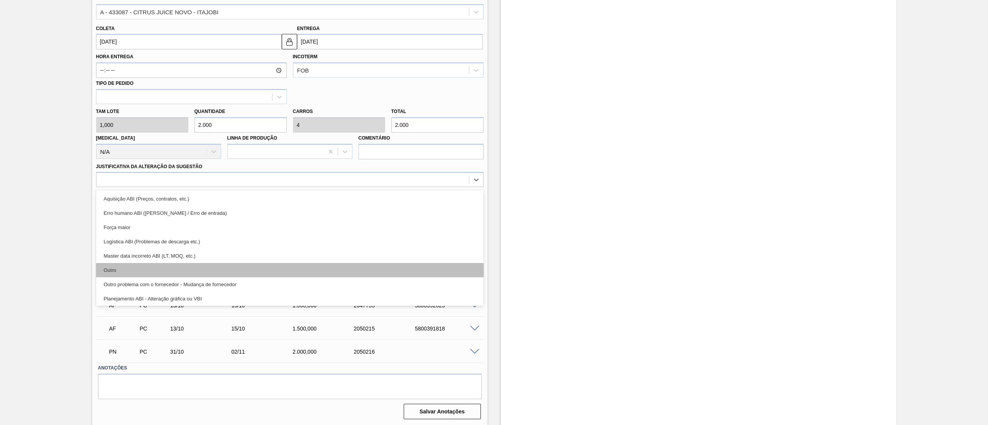
click at [125, 264] on div "Outro" at bounding box center [290, 270] width 388 height 14
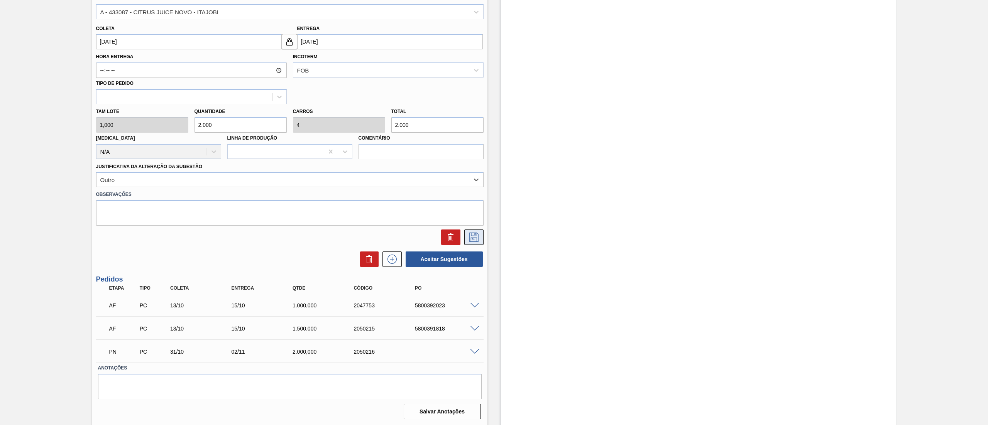
click at [468, 237] on icon at bounding box center [474, 237] width 12 height 9
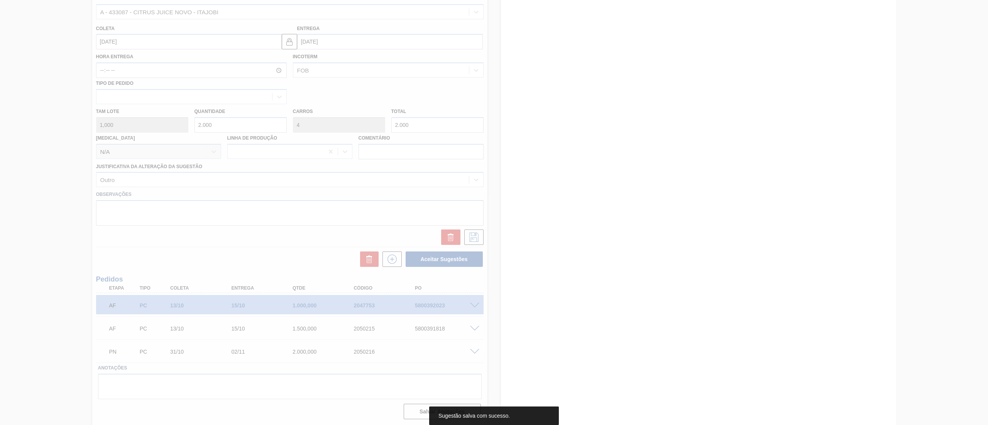
scroll to position [0, 0]
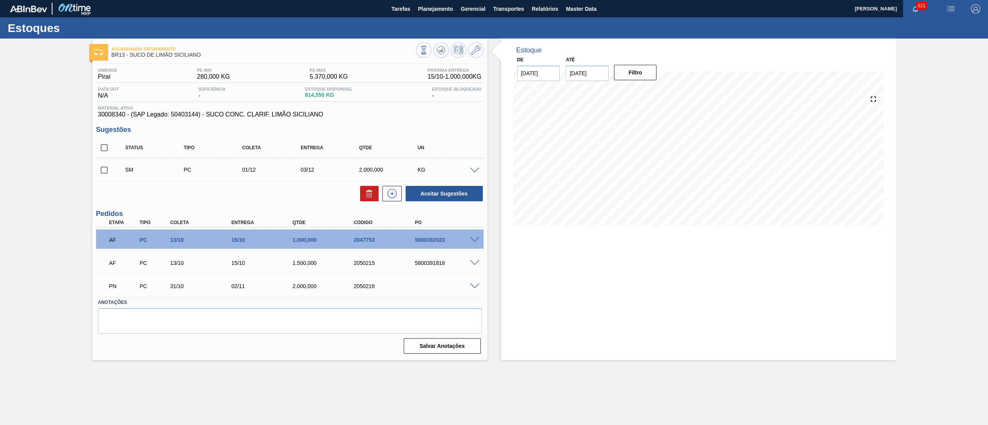
click at [112, 165] on span at bounding box center [117, 169] width 11 height 15
click at [102, 168] on input "checkbox" at bounding box center [104, 170] width 16 height 16
click at [456, 194] on button "Aceitar Sugestões" at bounding box center [444, 193] width 77 height 15
checkbox input "false"
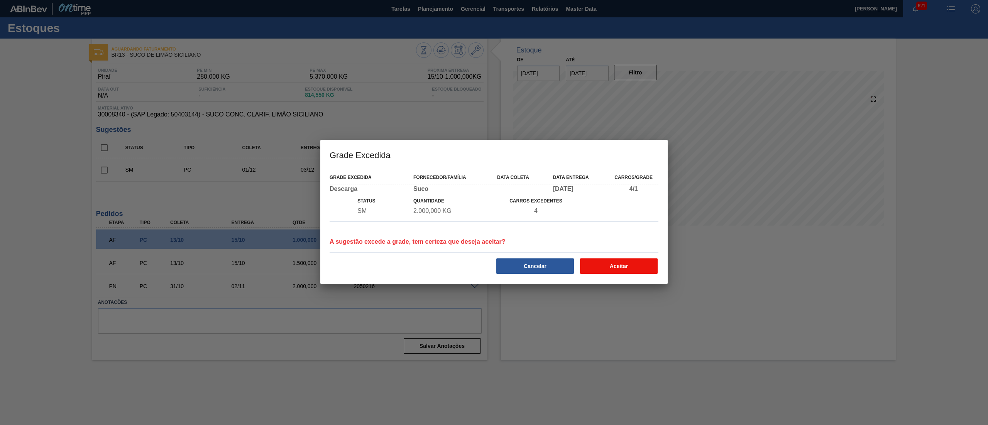
click at [637, 264] on button "Aceitar" at bounding box center [619, 266] width 78 height 15
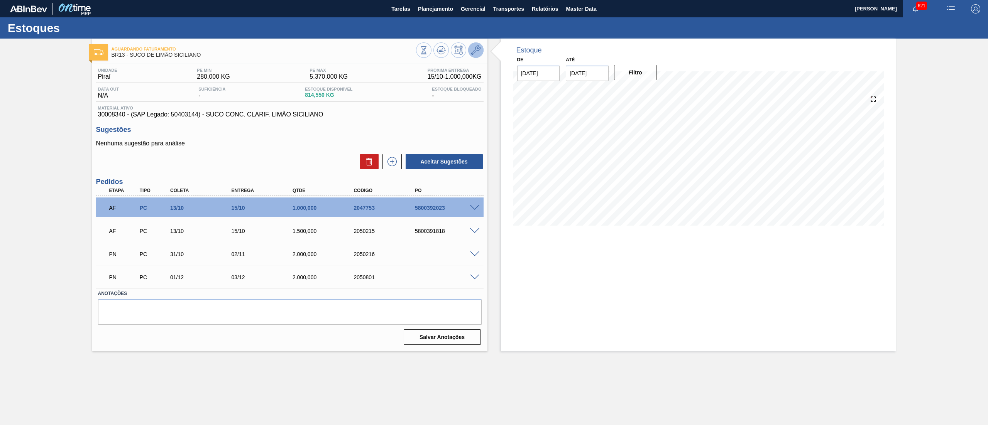
click at [479, 54] on icon at bounding box center [475, 50] width 9 height 9
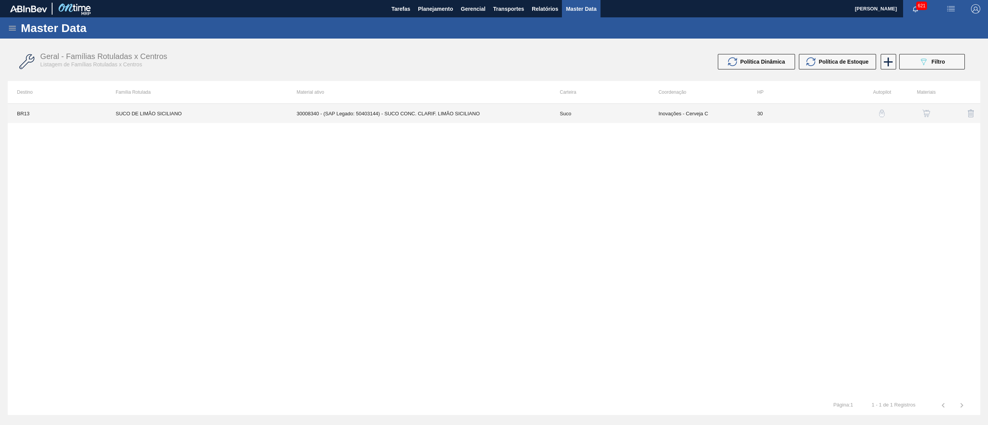
click at [499, 117] on td "30008340 - (SAP Legado: 50403144) - SUCO CONC. CLARIF. LIMÃO SICILIANO" at bounding box center [419, 113] width 263 height 19
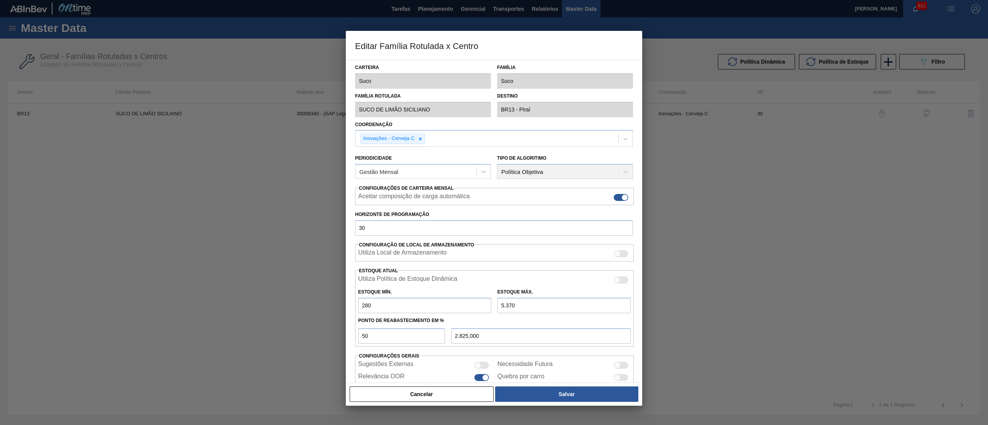
drag, startPoint x: 503, startPoint y: 304, endPoint x: 485, endPoint y: 304, distance: 17.8
click at [485, 304] on div "Estoque Mín. 280 Estoque Máx. 5.370" at bounding box center [494, 299] width 279 height 29
type input "8.370"
type input "4.325,000"
type input "8.370"
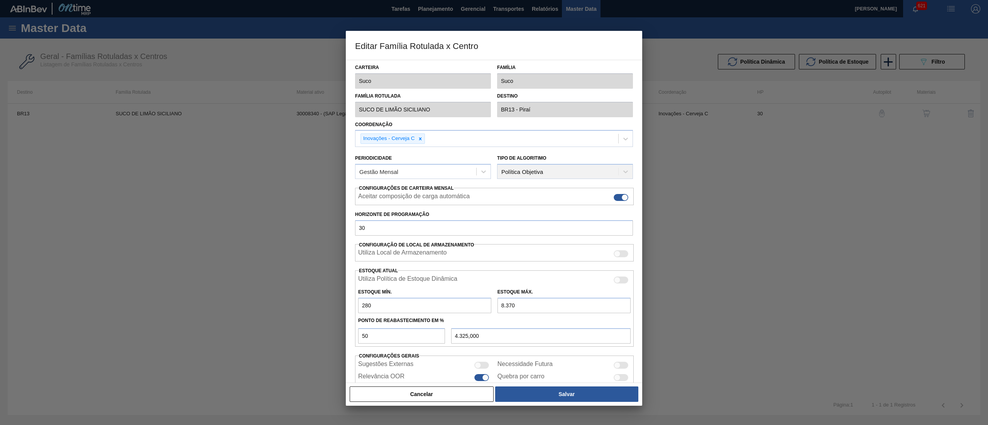
drag, startPoint x: 364, startPoint y: 308, endPoint x: 347, endPoint y: 308, distance: 16.2
click at [347, 308] on div "Carteira Suco Família Suco Família Rotulada SUCO DE LIMÃO [PERSON_NAME] Destino…" at bounding box center [494, 221] width 296 height 323
type input "780"
type input "4.575,000"
type input "780"
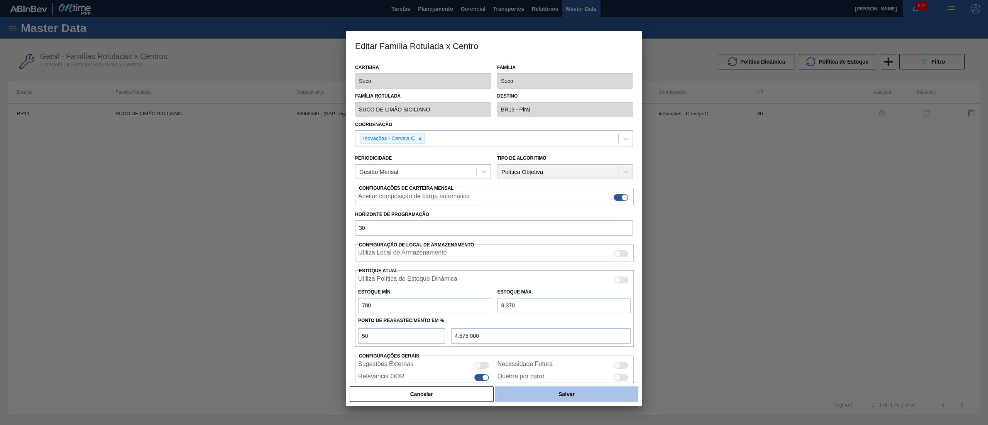
click at [587, 391] on button "Salvar" at bounding box center [566, 394] width 143 height 15
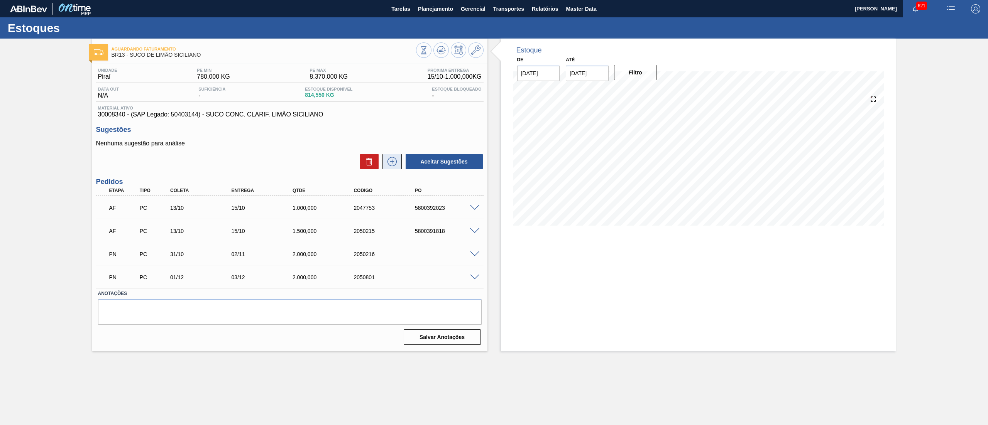
click at [391, 166] on icon at bounding box center [392, 161] width 12 height 9
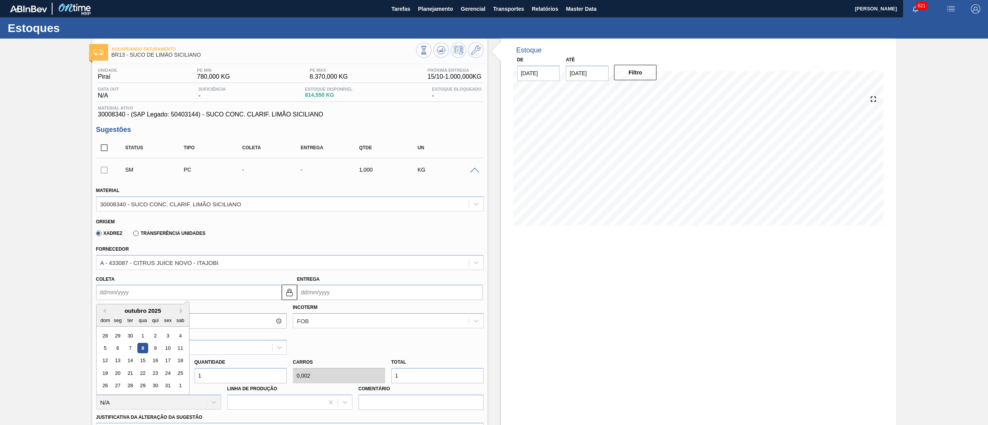
click at [144, 298] on input "Coleta" at bounding box center [189, 292] width 186 height 15
click at [184, 309] on button "Next Month" at bounding box center [182, 310] width 5 height 5
click at [116, 344] on div "5" at bounding box center [117, 348] width 10 height 10
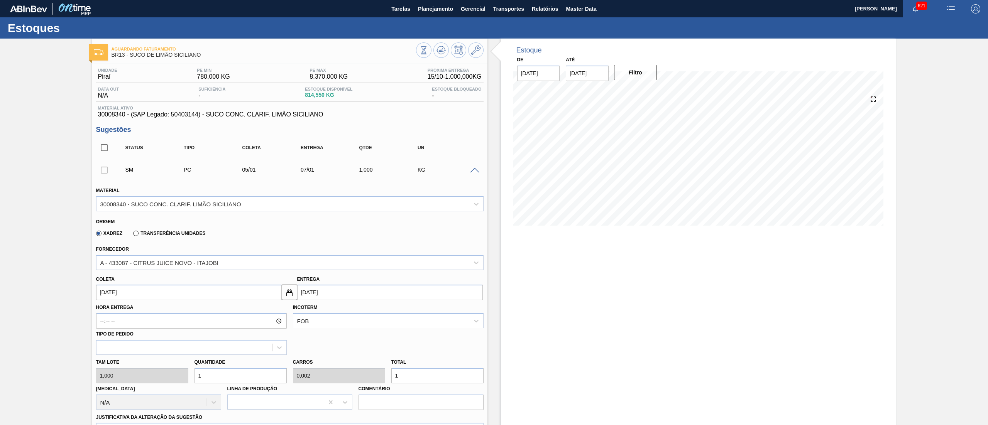
type input "[DATE]"
click at [167, 381] on div "[PERSON_NAME] 1,000 Quantidade 1 Carros 0,002 Total 1 [MEDICAL_DATA] N/A Linha …" at bounding box center [290, 382] width 394 height 55
type input "2"
type input "0,004"
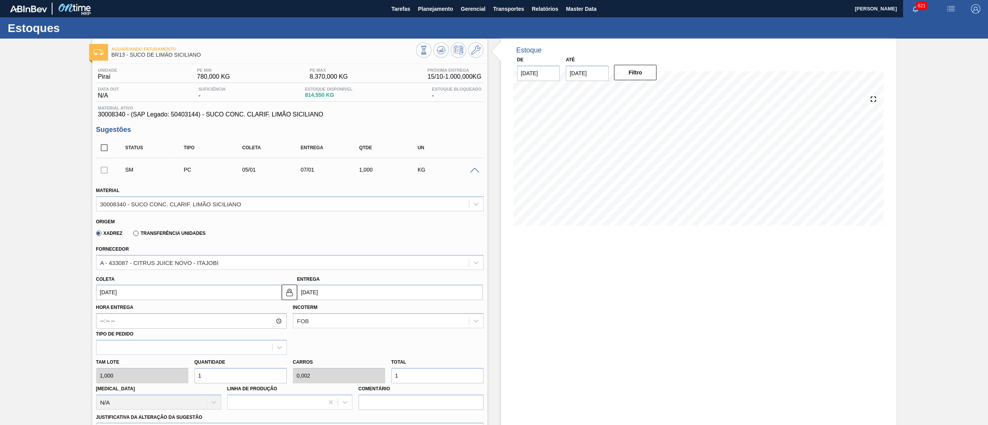
type input "2"
type input "23"
type input "0,046"
type input "23"
type input "230"
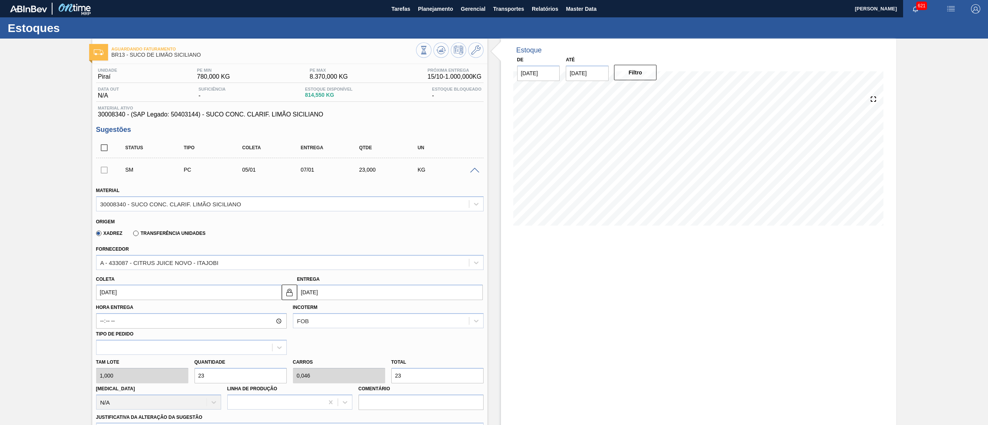
type input "0,46"
type input "230"
type input "2.300"
type input "4,6"
type input "2.300"
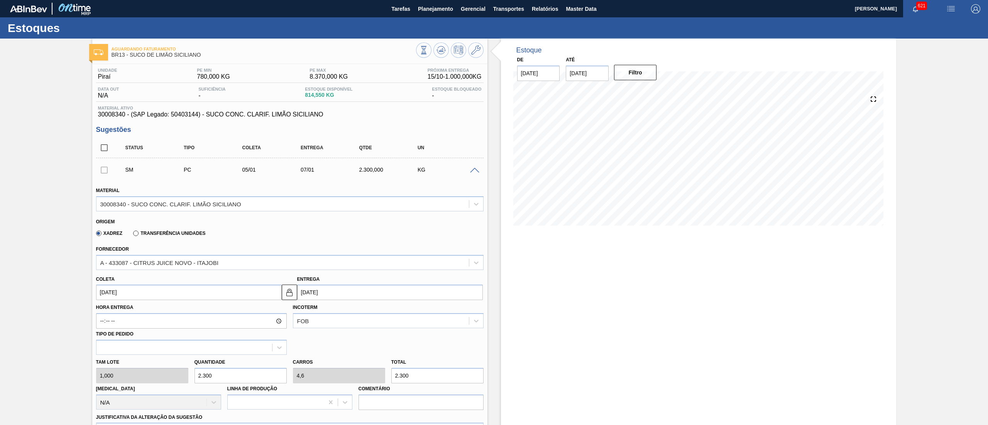
scroll to position [274, 0]
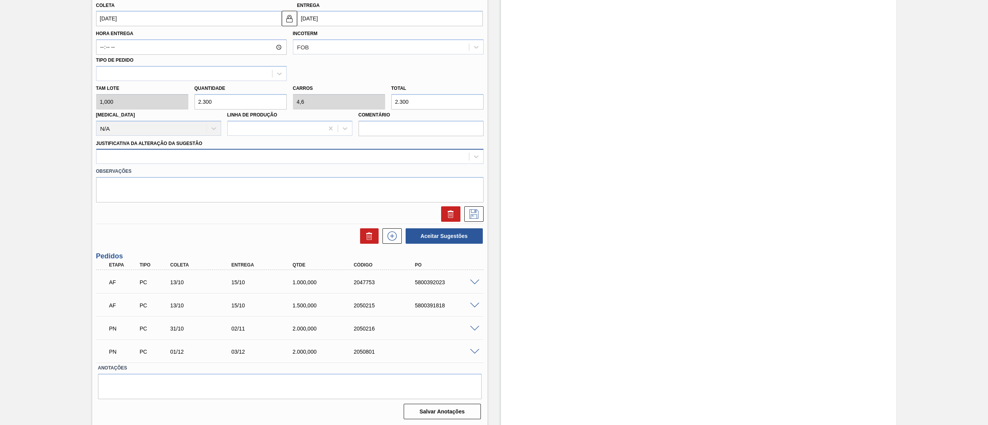
type input "2.300"
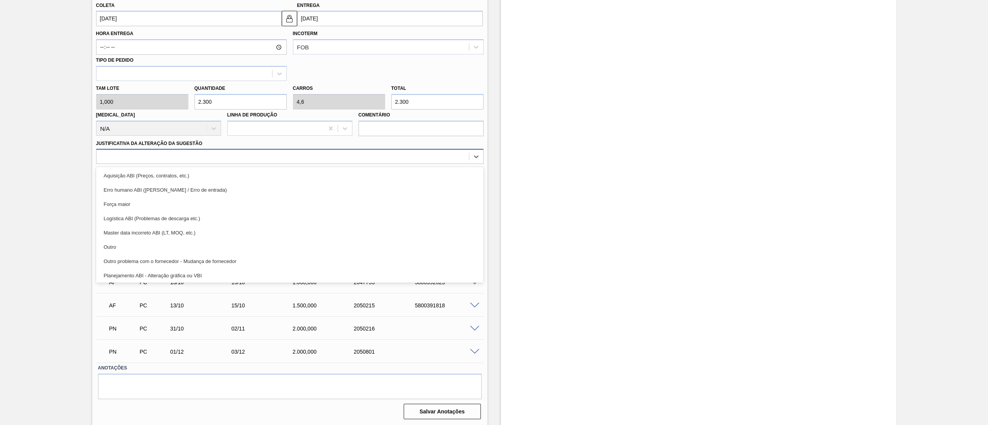
click at [172, 164] on div at bounding box center [290, 156] width 388 height 15
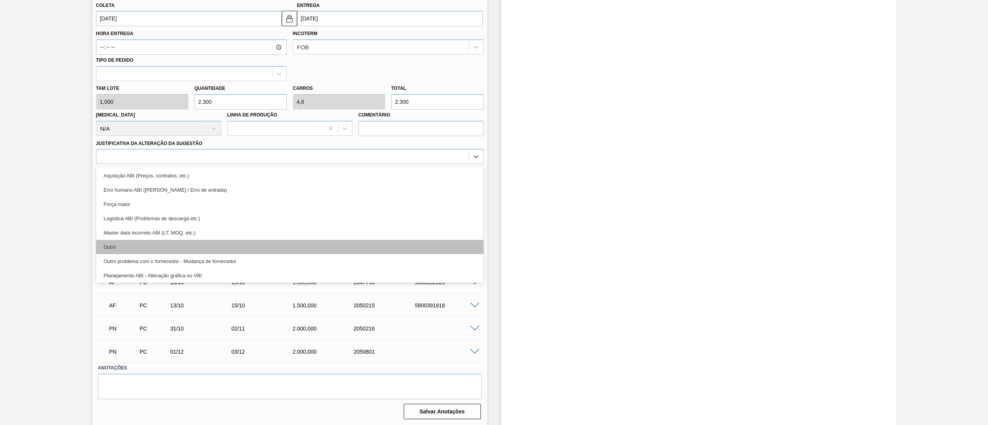
click at [153, 243] on div "Outro" at bounding box center [290, 247] width 388 height 14
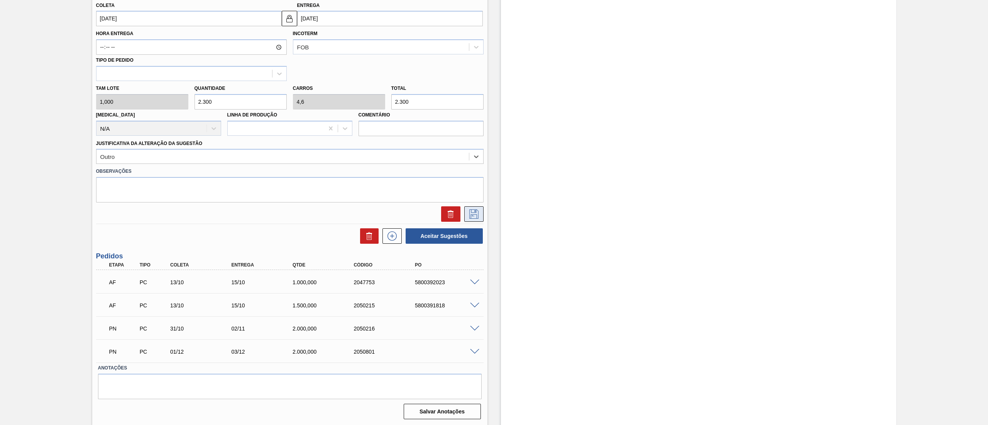
click at [474, 215] on icon at bounding box center [474, 214] width 12 height 9
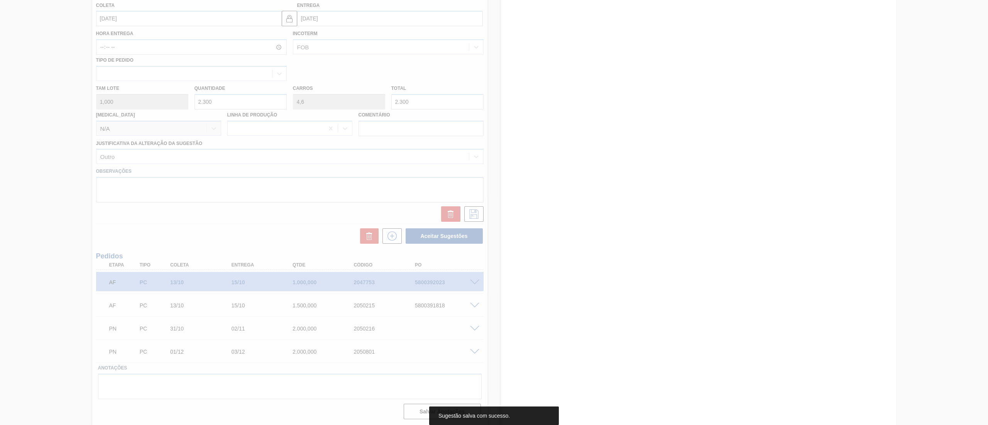
scroll to position [0, 0]
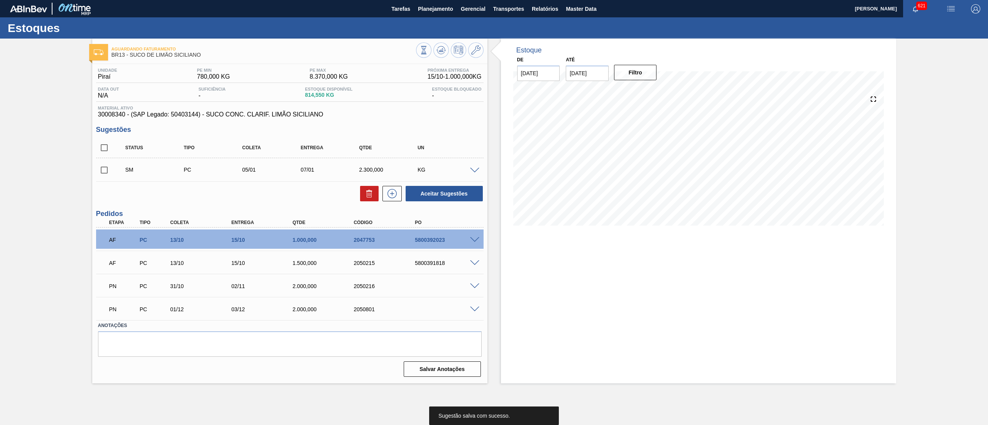
click at [104, 176] on input "checkbox" at bounding box center [104, 170] width 16 height 16
click at [442, 199] on button "Aceitar Sugestões" at bounding box center [444, 193] width 77 height 15
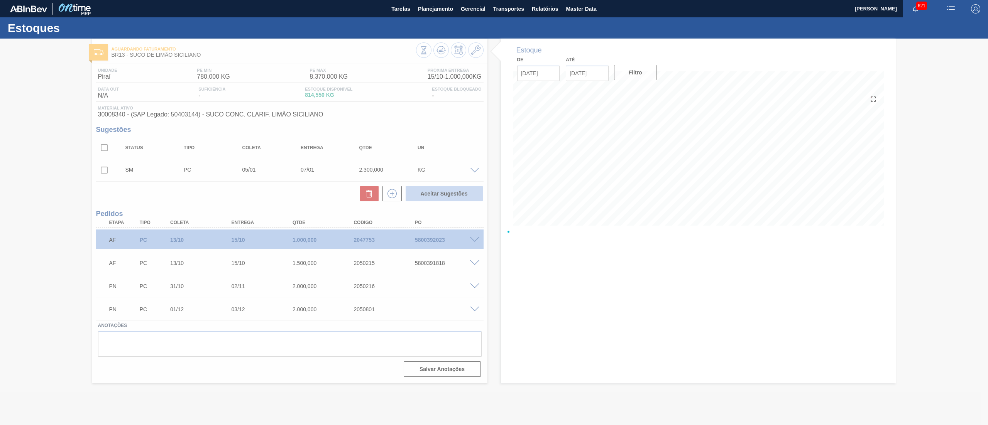
checkbox input "false"
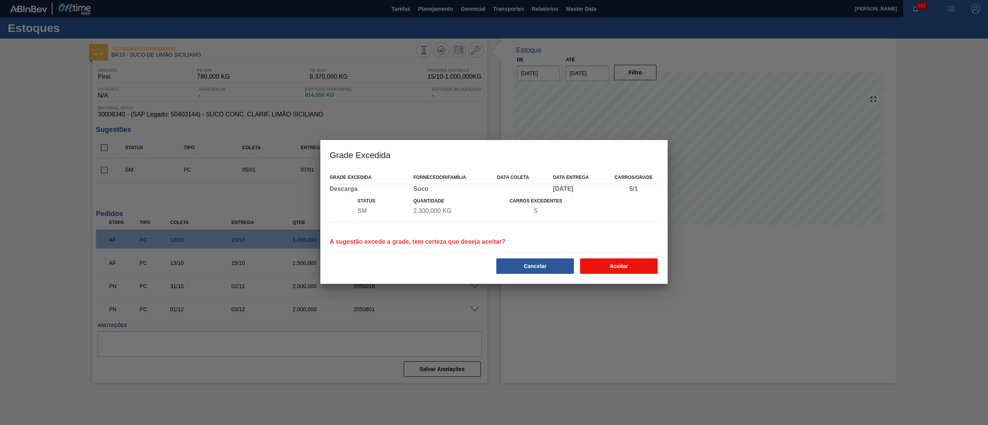
click at [618, 265] on button "Aceitar" at bounding box center [619, 266] width 78 height 15
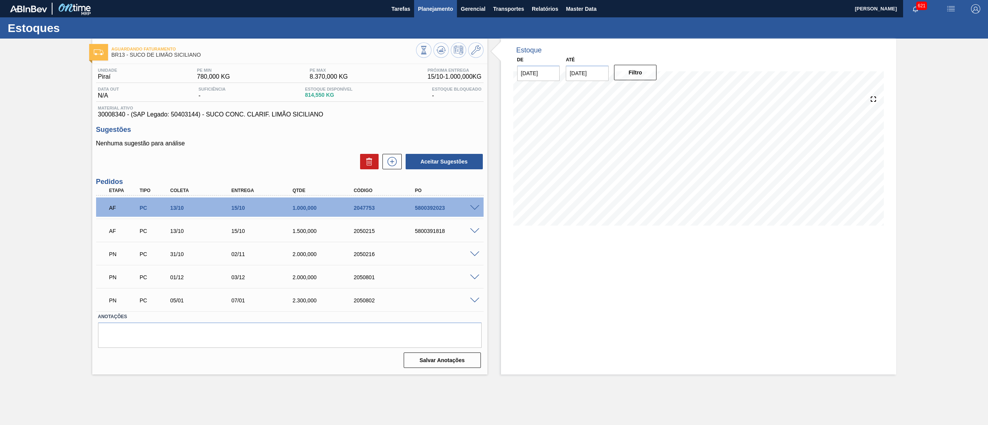
click at [437, 9] on span "Planejamento" at bounding box center [435, 8] width 35 height 9
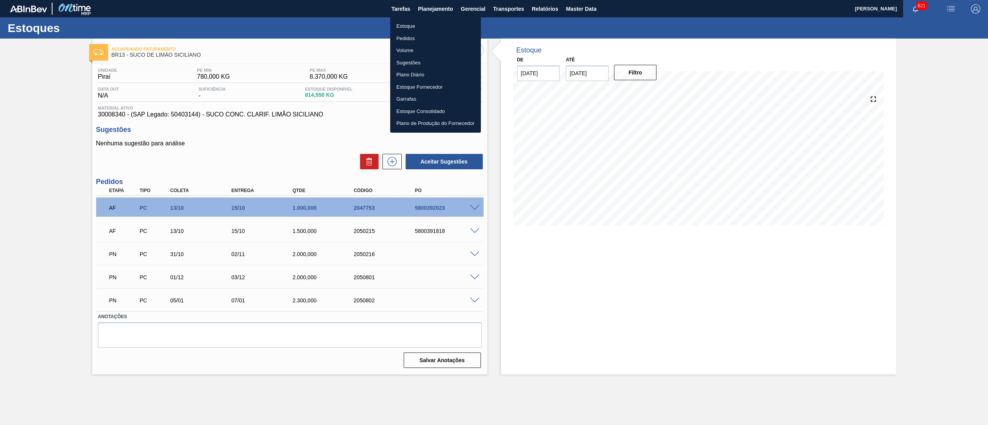
click at [415, 25] on li "Estoque" at bounding box center [435, 26] width 91 height 12
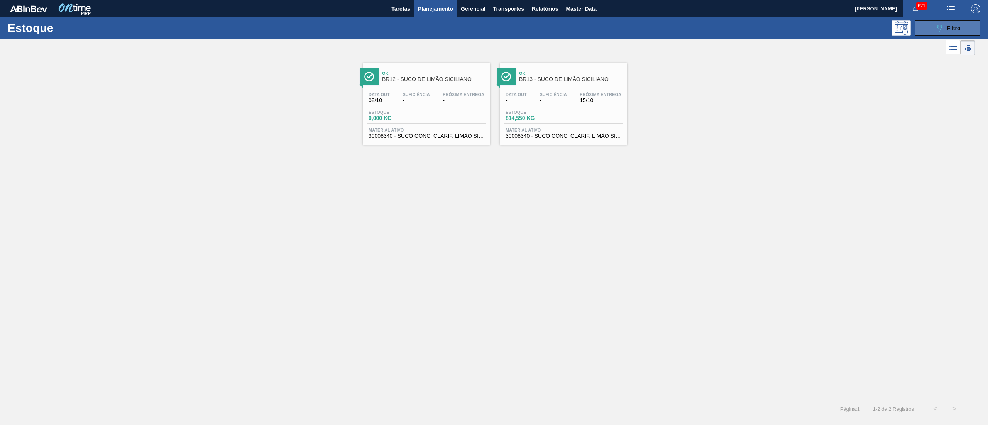
click at [948, 29] on span "Filtro" at bounding box center [954, 28] width 14 height 6
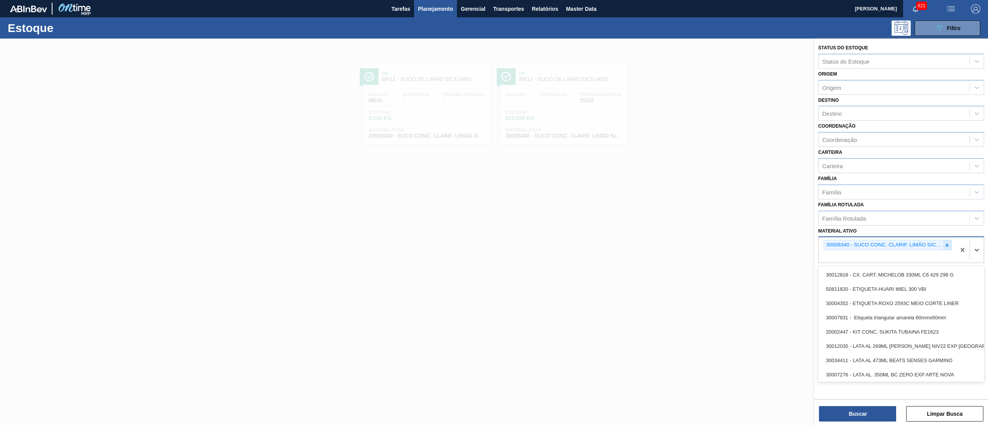
drag, startPoint x: 953, startPoint y: 242, endPoint x: 950, endPoint y: 242, distance: 3.9
click at [950, 242] on div "30008340 - SUCO CONC. CLARIF. LIMÃO SICILIANO" at bounding box center [887, 249] width 137 height 25
click at [948, 243] on icon at bounding box center [947, 245] width 5 height 5
paste ativo "30034518"
type ativo "30034518"
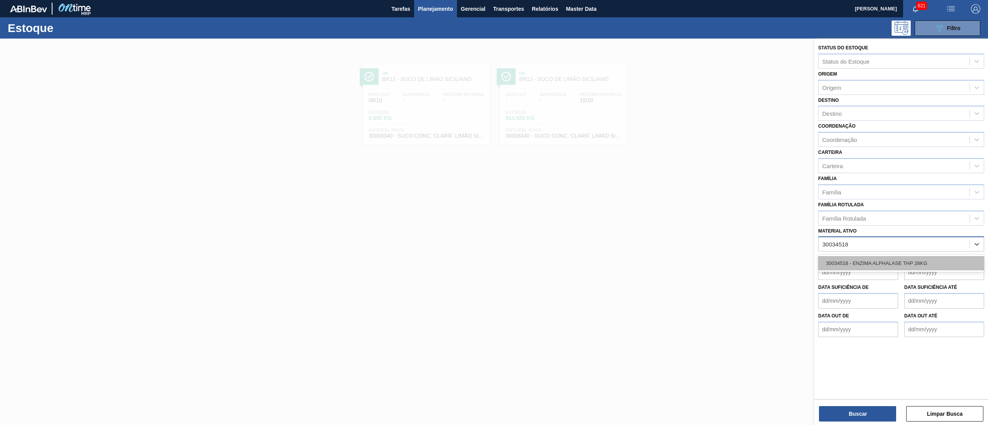
click at [917, 261] on div "30034518 - ENZIMA ALPHALASE THP 28KG" at bounding box center [901, 263] width 166 height 14
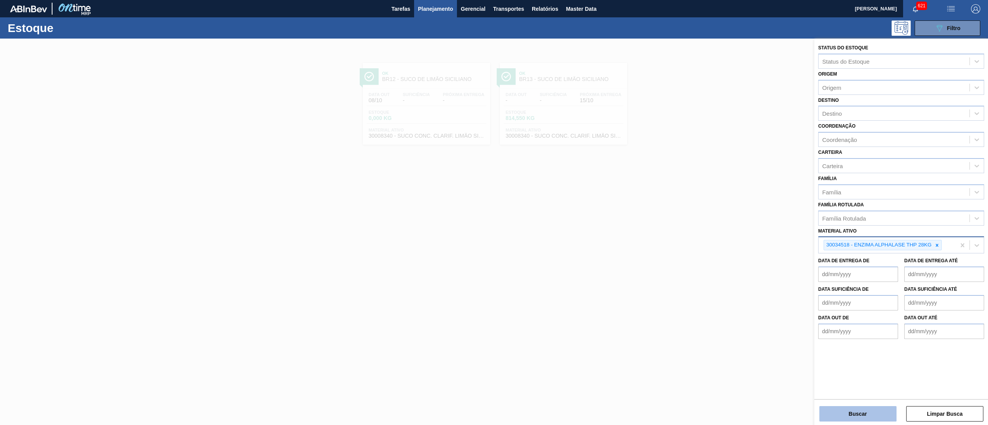
click at [825, 416] on button "Buscar" at bounding box center [857, 413] width 77 height 15
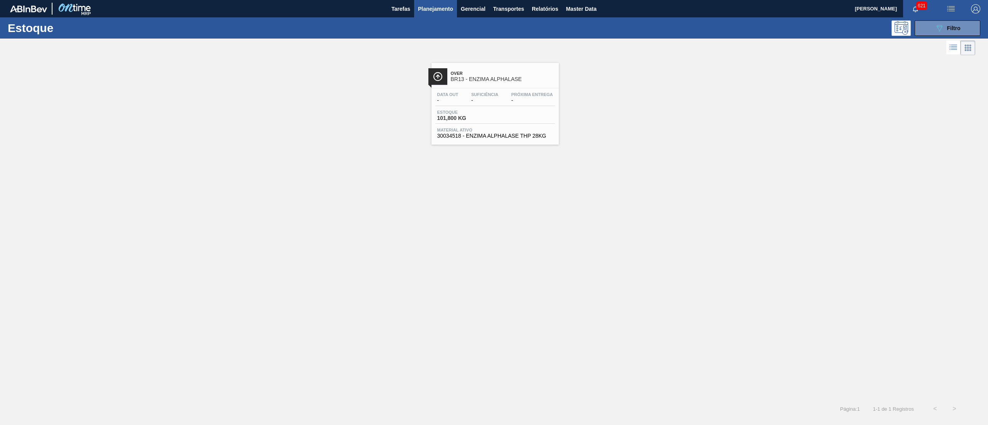
click at [493, 143] on div "Over BR13 - ENZIMA ALPHALASE Data out - Suficiência - Próxima Entrega - Estoque…" at bounding box center [495, 104] width 127 height 82
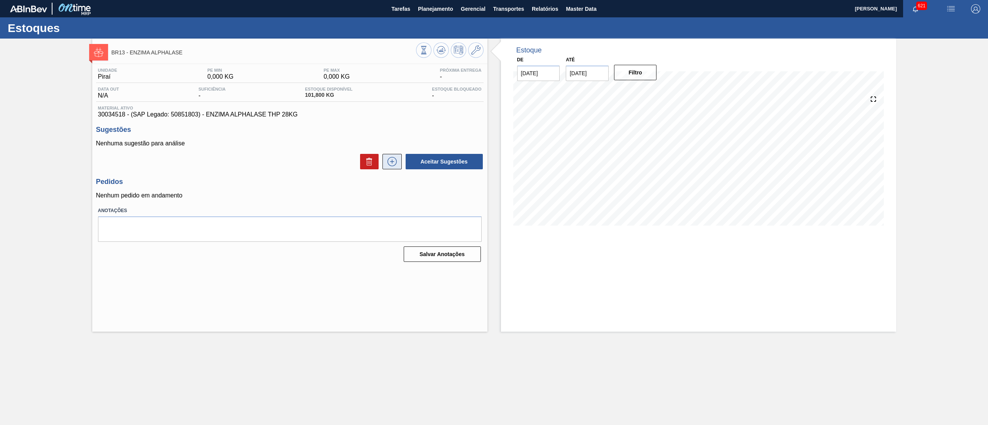
click at [395, 162] on icon at bounding box center [392, 161] width 12 height 9
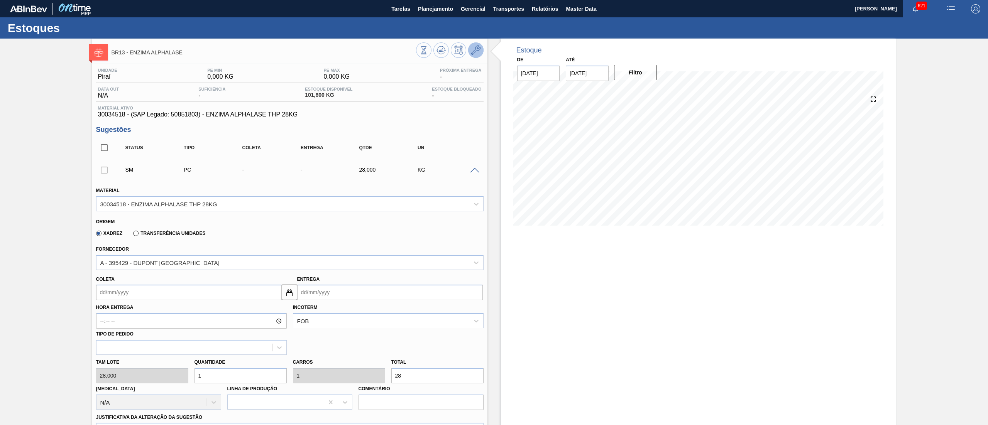
click at [472, 57] on button at bounding box center [475, 49] width 15 height 15
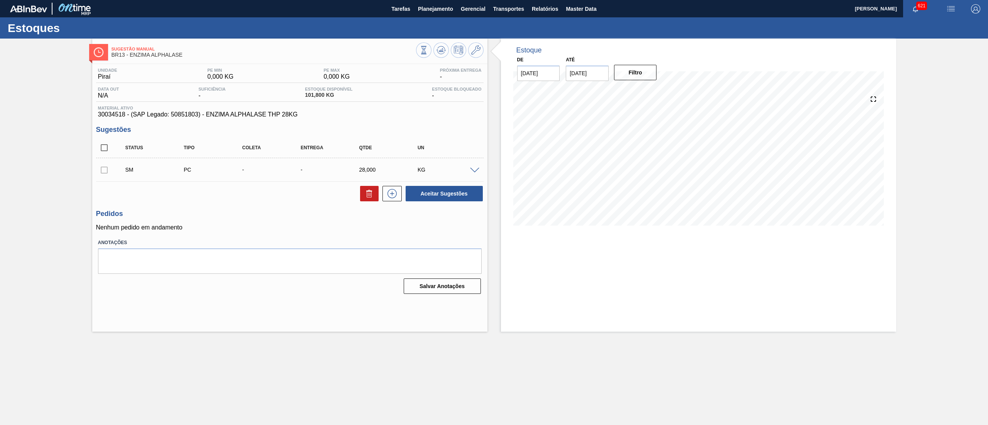
click at [476, 174] on div "SM PC - - 28,000 KG" at bounding box center [290, 169] width 388 height 19
click at [474, 173] on span at bounding box center [474, 171] width 9 height 6
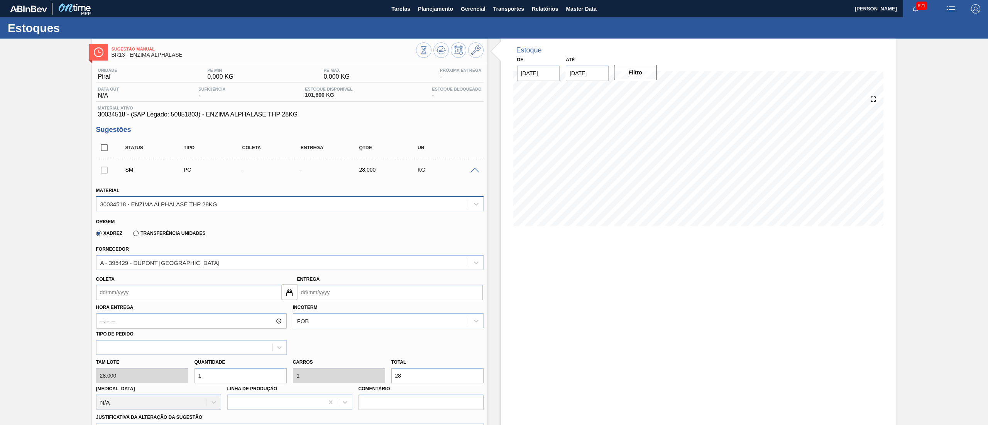
scroll to position [191, 0]
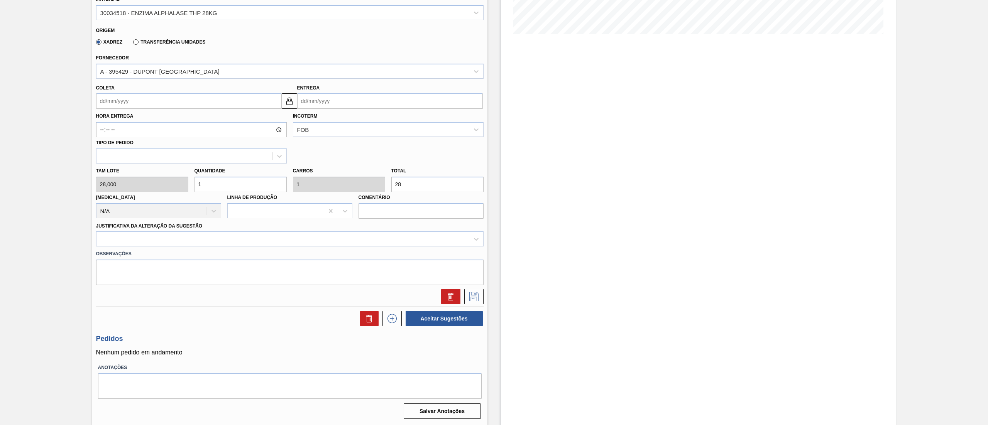
click at [163, 189] on div "[PERSON_NAME] 28,000 Quantidade 1 Carros 1 Total 28 [MEDICAL_DATA] N/A Linha de…" at bounding box center [290, 191] width 394 height 55
type input "2"
click at [167, 183] on div "[PERSON_NAME] 28,000 Quantidade 2 Carros 2 Total 56 [MEDICAL_DATA] N/A Linha de…" at bounding box center [290, 191] width 394 height 55
drag, startPoint x: 221, startPoint y: 186, endPoint x: 161, endPoint y: 194, distance: 59.9
click at [161, 194] on div "[PERSON_NAME] 28,000 Quantidade 7 Carros 7 Total 196 [MEDICAL_DATA] N/A Linha d…" at bounding box center [290, 191] width 394 height 55
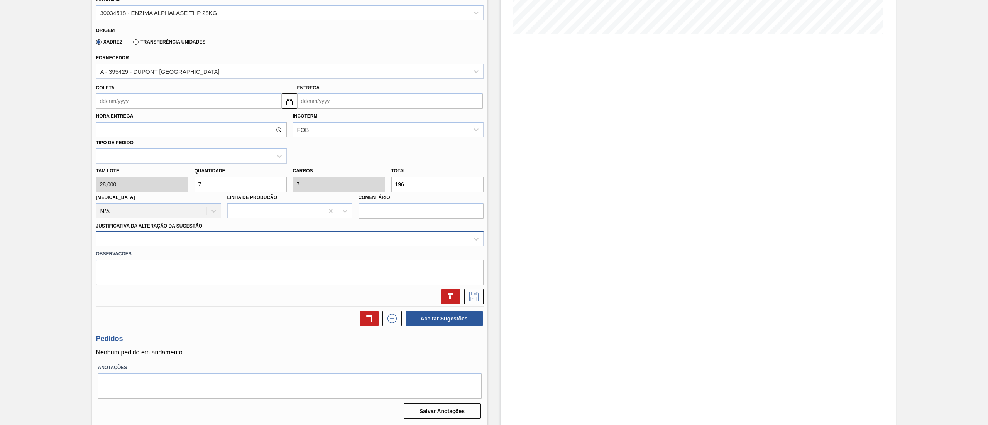
click at [164, 238] on div at bounding box center [282, 239] width 372 height 11
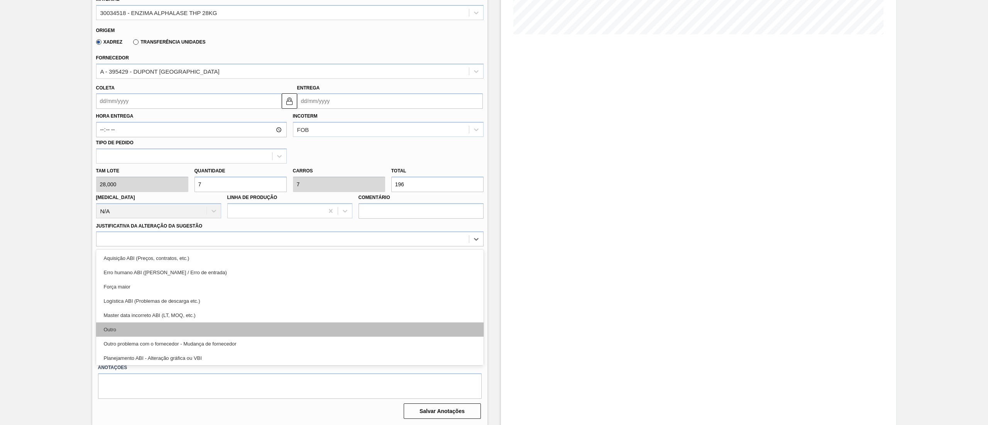
click at [147, 323] on div "Outro" at bounding box center [290, 330] width 388 height 14
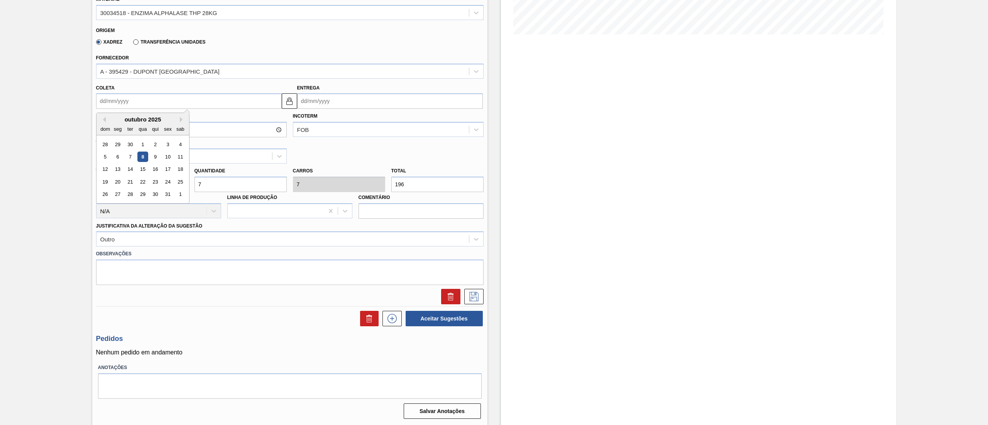
click at [144, 105] on input "Coleta" at bounding box center [189, 100] width 186 height 15
click at [184, 120] on button "Next Month" at bounding box center [182, 119] width 5 height 5
click at [118, 158] on div "3" at bounding box center [117, 157] width 10 height 10
click at [478, 294] on icon at bounding box center [474, 296] width 12 height 9
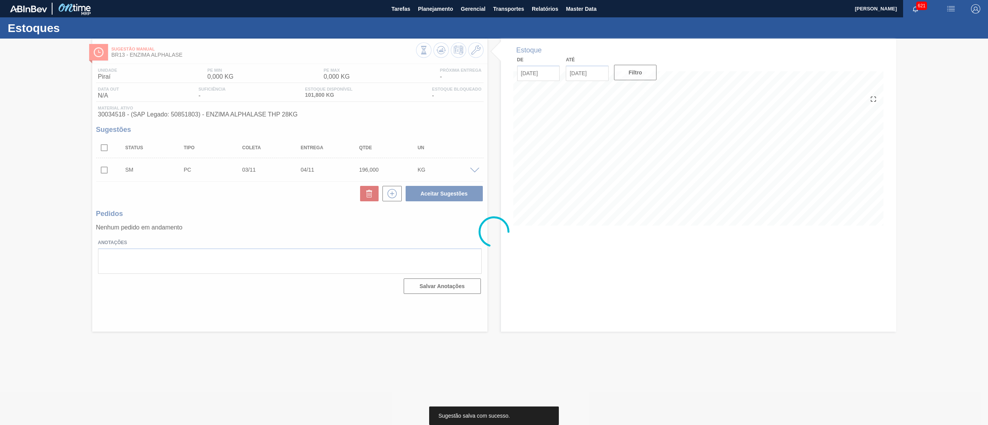
scroll to position [0, 0]
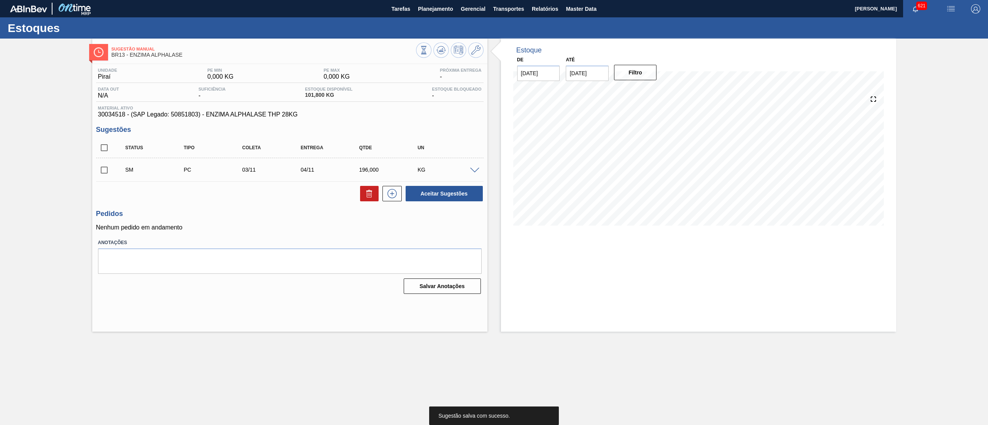
click at [100, 169] on input "checkbox" at bounding box center [104, 170] width 16 height 16
click at [456, 197] on button "Aceitar Sugestões" at bounding box center [444, 193] width 77 height 15
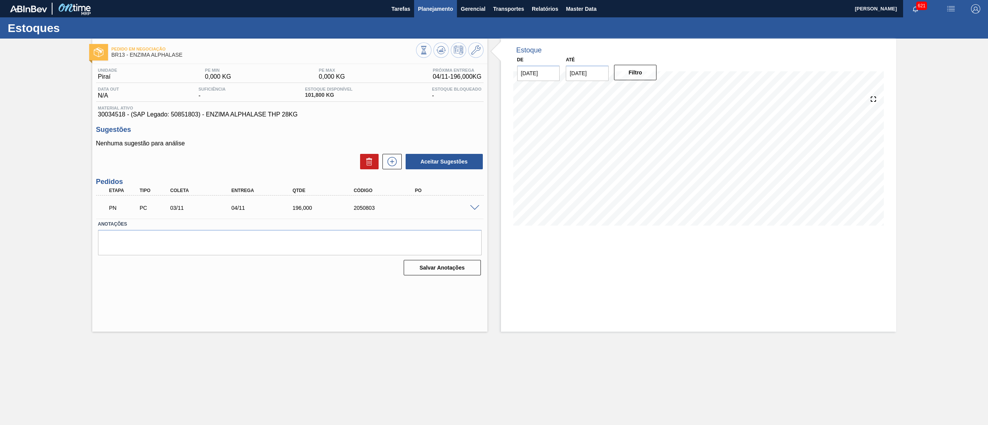
click at [428, 10] on span "Planejamento" at bounding box center [435, 8] width 35 height 9
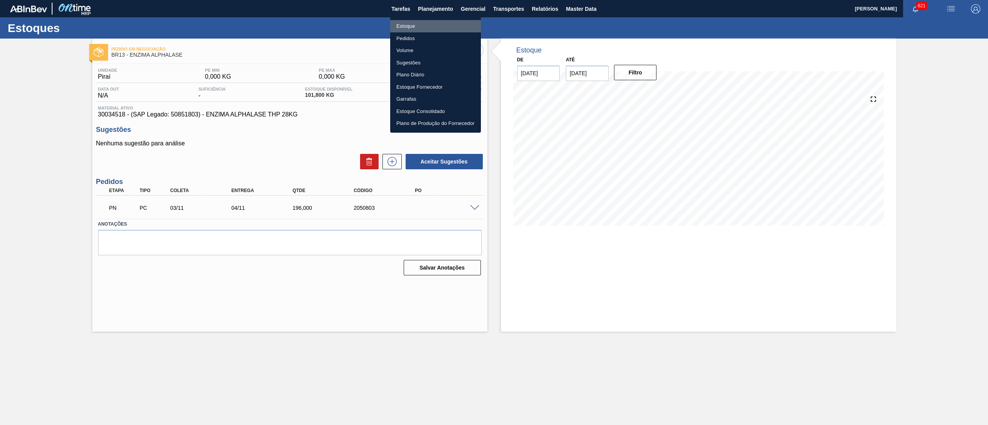
click at [423, 29] on li "Estoque" at bounding box center [435, 26] width 91 height 12
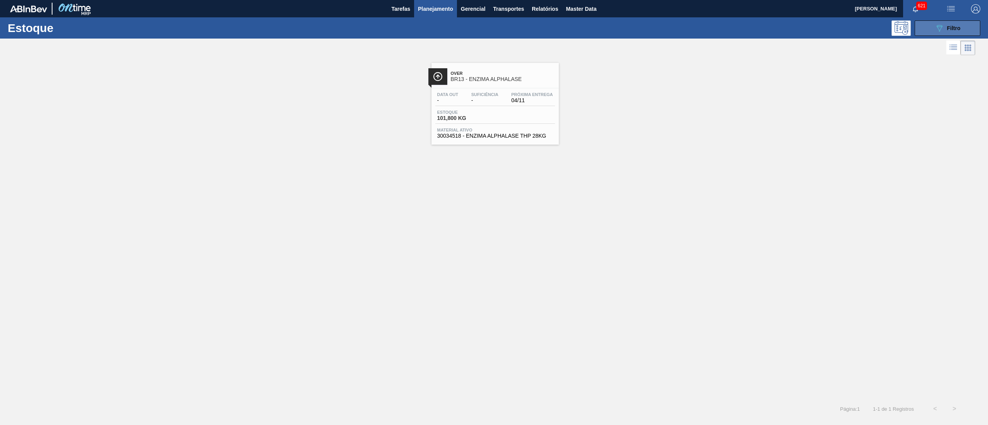
click at [960, 26] on span "Filtro" at bounding box center [954, 28] width 14 height 6
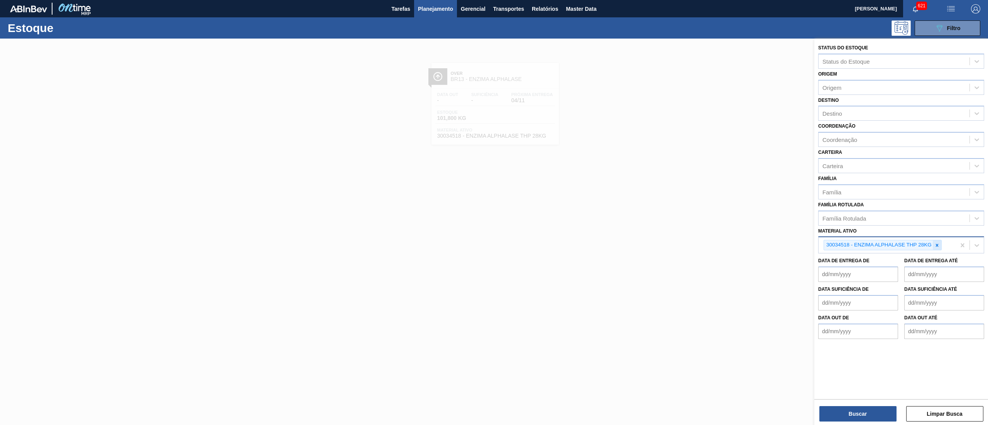
click at [934, 245] on icon at bounding box center [936, 245] width 5 height 5
paste ativo "30034486"
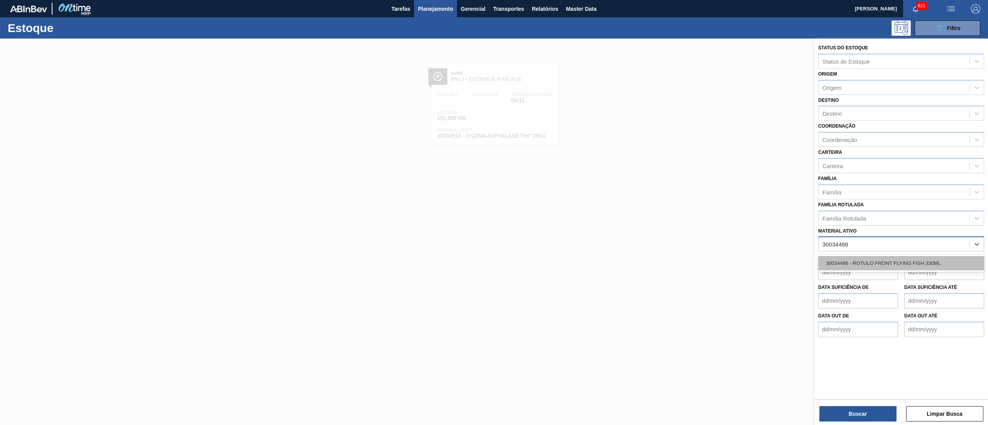
click at [927, 260] on div "30034486 - ROTULO FRONT FLYING FISH 330ML" at bounding box center [901, 263] width 166 height 14
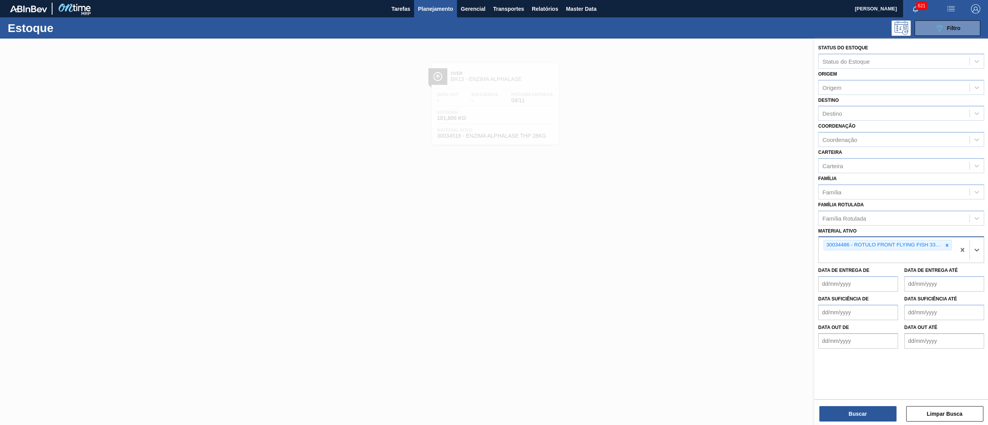
paste ativo "30034488"
click at [866, 271] on div "30034488 - ROT NECK FLYING FISH 330ML" at bounding box center [901, 275] width 166 height 14
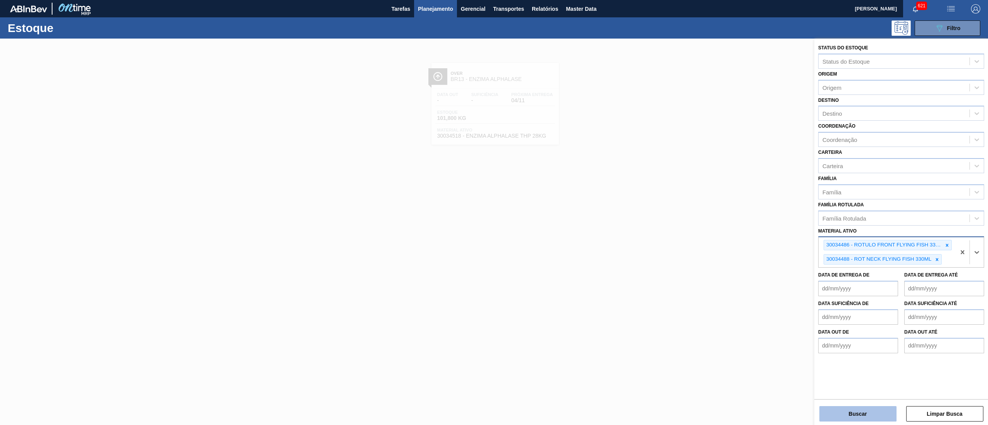
click at [839, 412] on button "Buscar" at bounding box center [857, 413] width 77 height 15
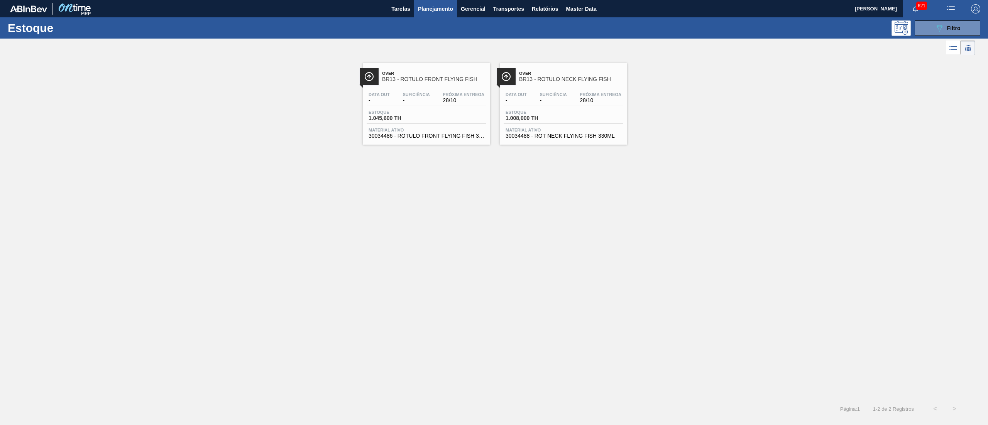
click at [417, 135] on span "30034486 - ROTULO FRONT FLYING FISH 330ML" at bounding box center [427, 136] width 116 height 6
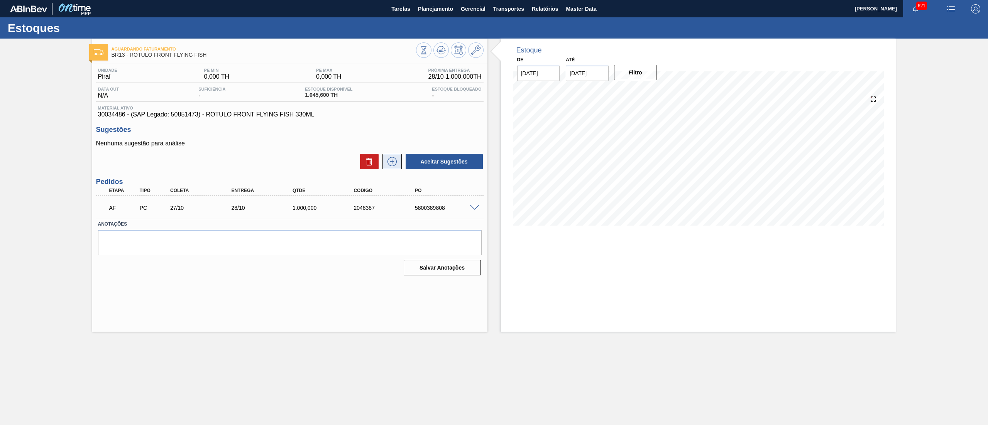
click at [389, 161] on icon at bounding box center [392, 161] width 12 height 9
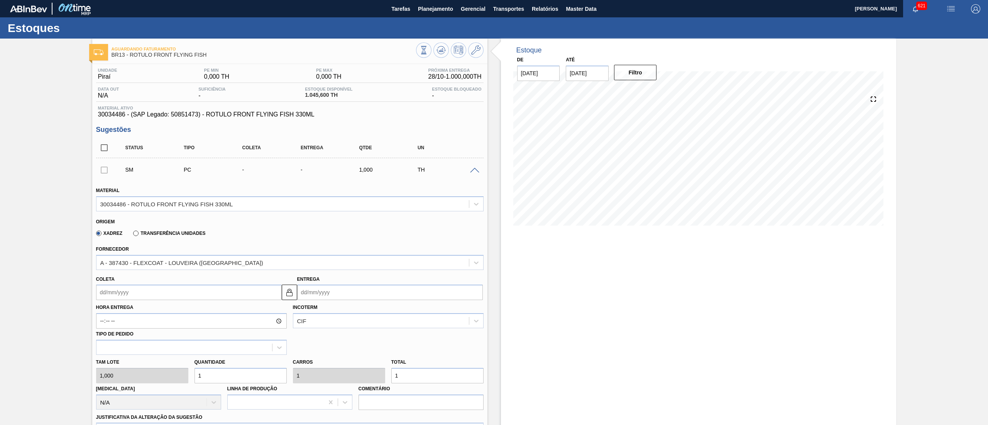
click at [138, 289] on input "Coleta" at bounding box center [189, 292] width 186 height 15
click at [181, 309] on button "Next Month" at bounding box center [182, 310] width 5 height 5
click at [121, 353] on div "3" at bounding box center [117, 348] width 10 height 10
click at [178, 372] on div "[PERSON_NAME] 1,000 Quantidade 1 Carros 1 Total 1 [MEDICAL_DATA] N/A Linha de P…" at bounding box center [290, 382] width 394 height 55
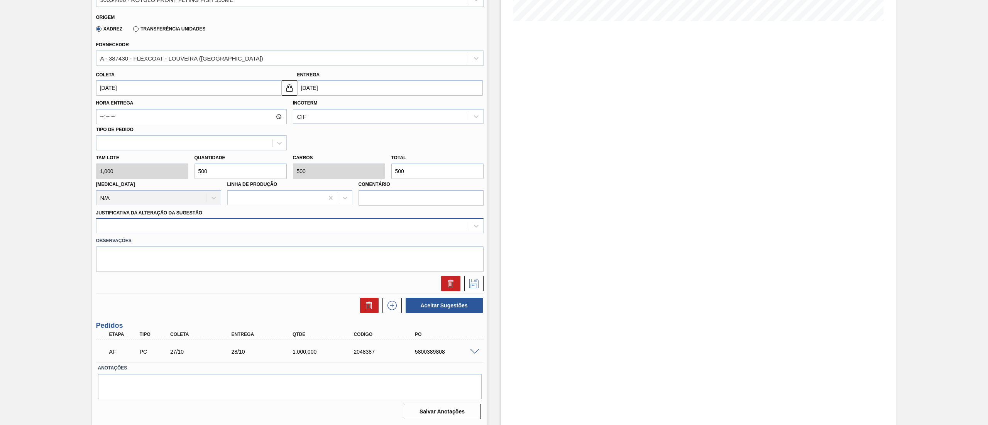
click at [184, 228] on div at bounding box center [282, 226] width 372 height 11
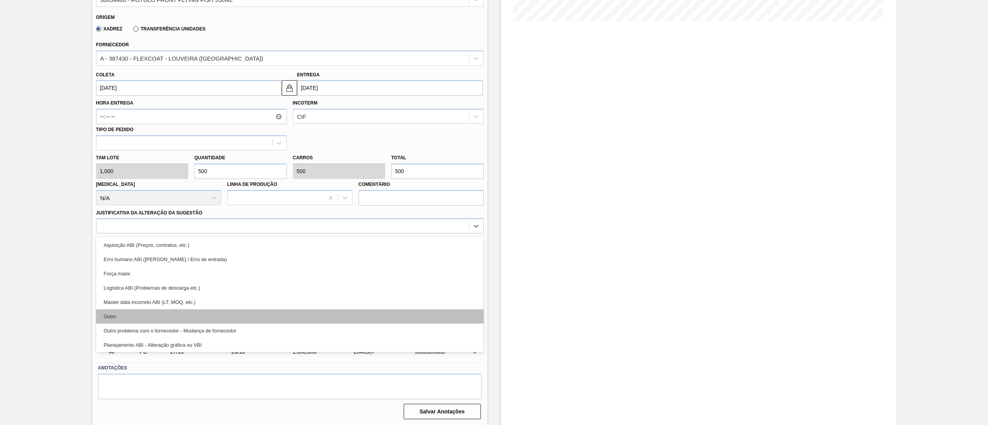
click at [153, 315] on div "Outro" at bounding box center [290, 317] width 388 height 14
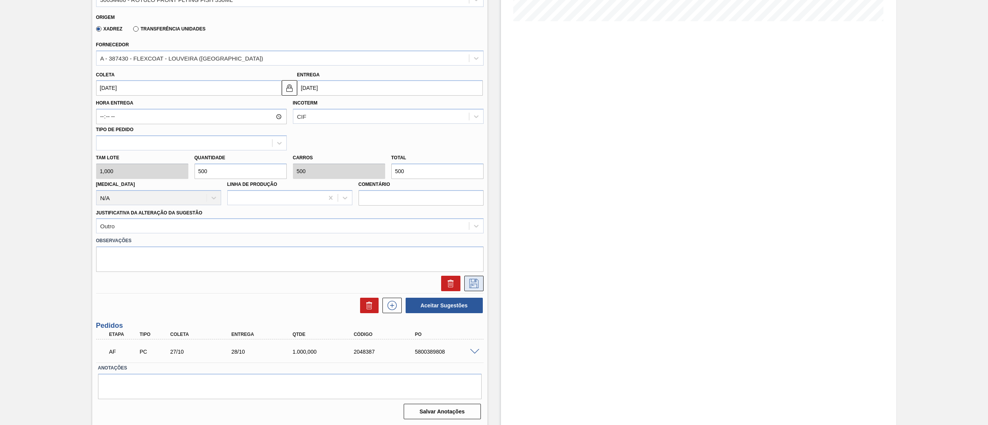
click at [481, 287] on button at bounding box center [473, 283] width 19 height 15
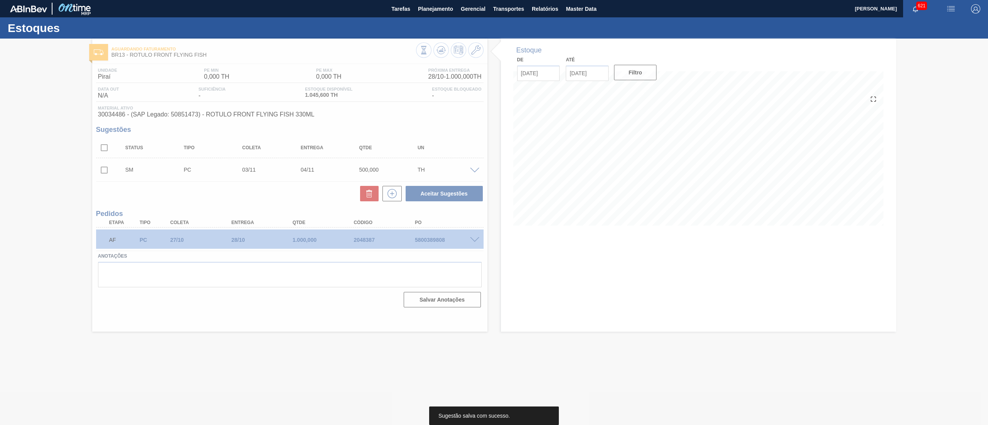
scroll to position [0, 0]
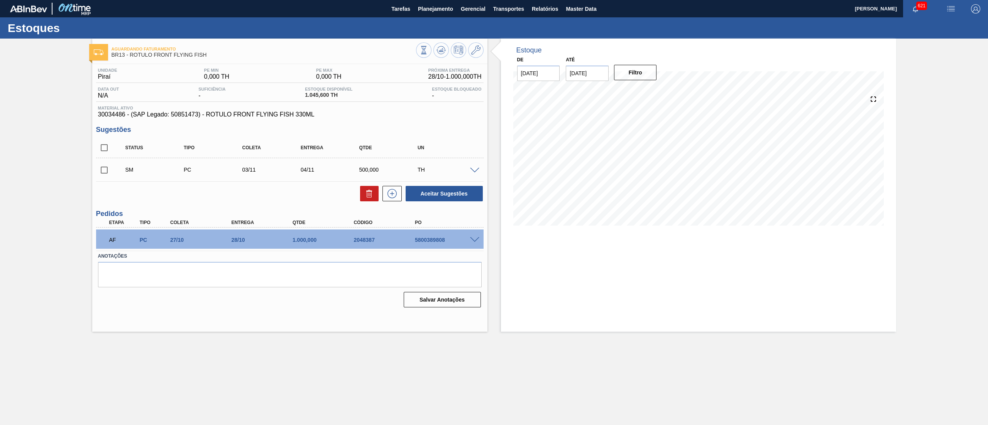
click at [104, 168] on input "checkbox" at bounding box center [104, 170] width 16 height 16
click at [441, 191] on button "Aceitar Sugestões" at bounding box center [444, 193] width 77 height 15
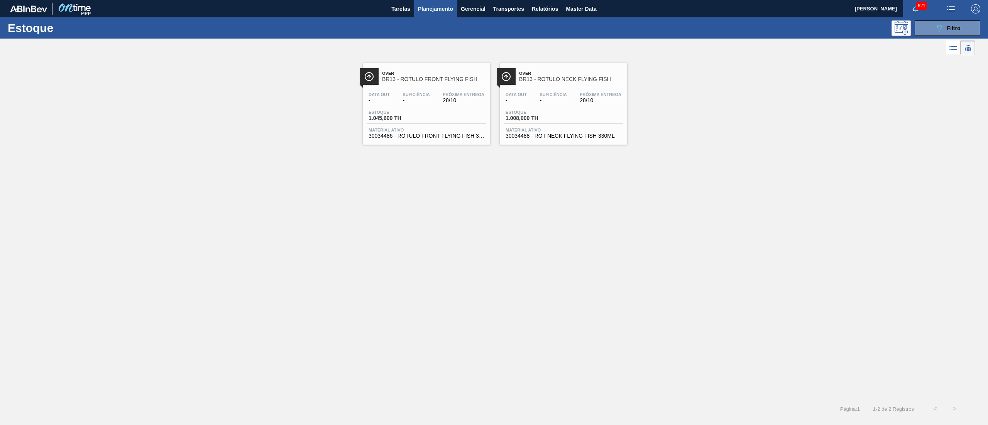
click at [565, 137] on span "30034488 - ROT NECK FLYING FISH 330ML" at bounding box center [564, 136] width 116 height 6
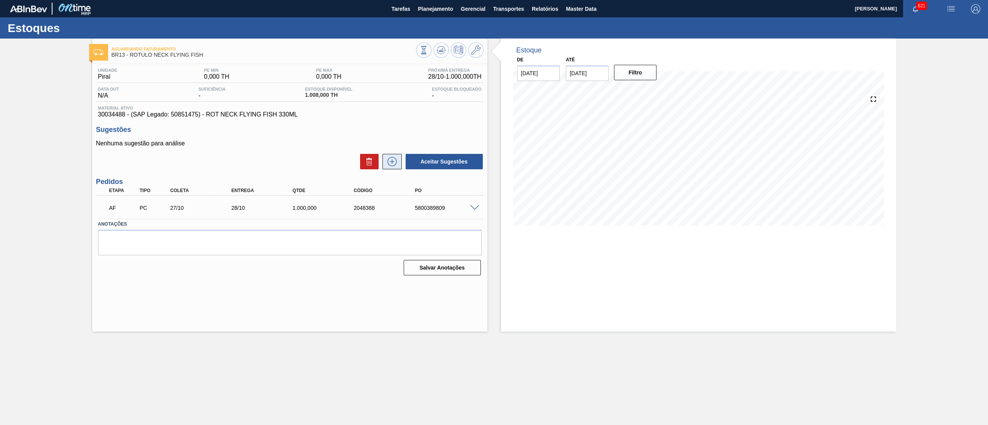
click at [388, 163] on icon at bounding box center [392, 161] width 9 height 9
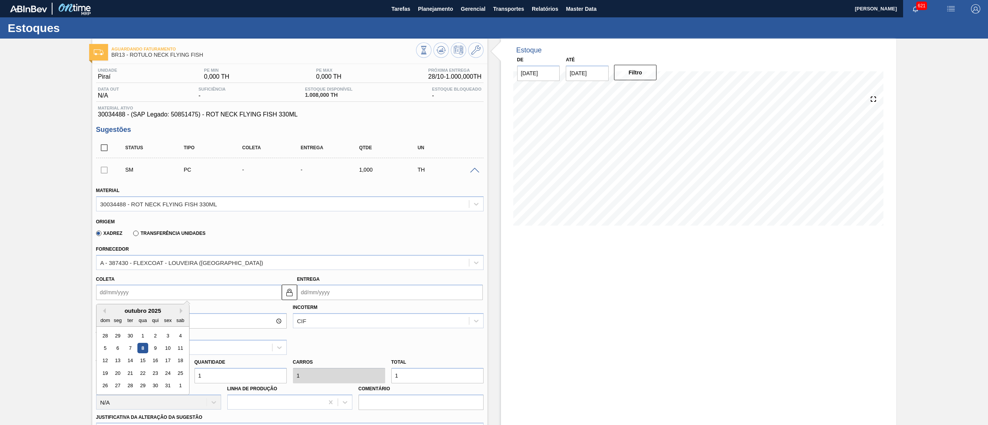
click at [139, 292] on input "Coleta" at bounding box center [189, 292] width 186 height 15
click at [185, 313] on div "outubro 2025" at bounding box center [142, 311] width 93 height 7
click at [181, 312] on button "Next Month" at bounding box center [182, 310] width 5 height 5
click at [116, 352] on div "3" at bounding box center [117, 348] width 10 height 10
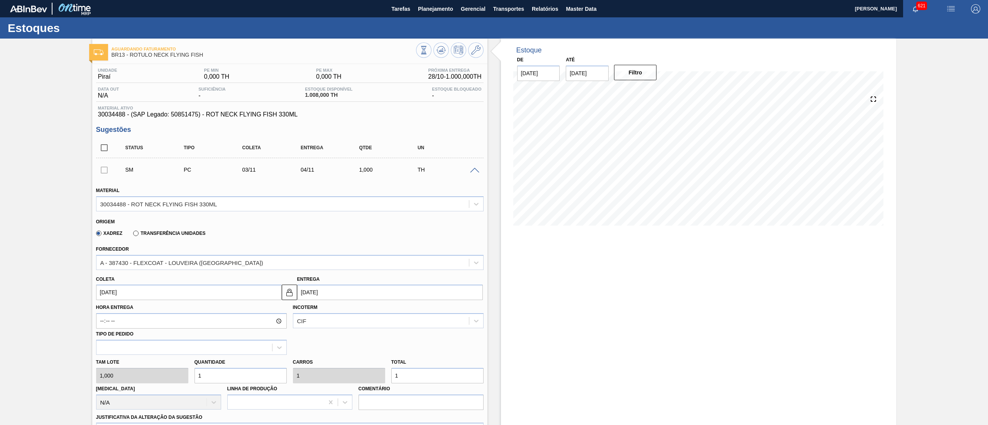
scroll to position [205, 0]
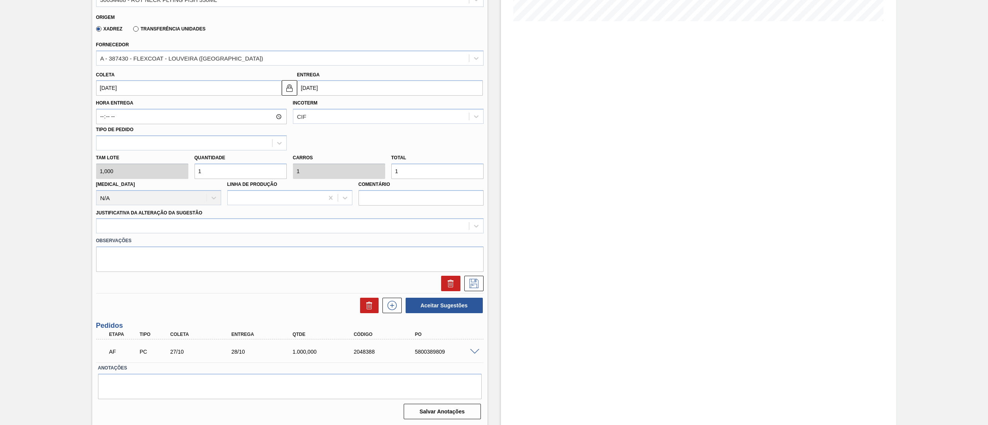
click at [163, 177] on div "[PERSON_NAME] 1,000 Quantidade 1 Carros 1 Total 1 [MEDICAL_DATA] N/A Linha de P…" at bounding box center [290, 178] width 394 height 55
click at [166, 224] on div at bounding box center [282, 226] width 372 height 11
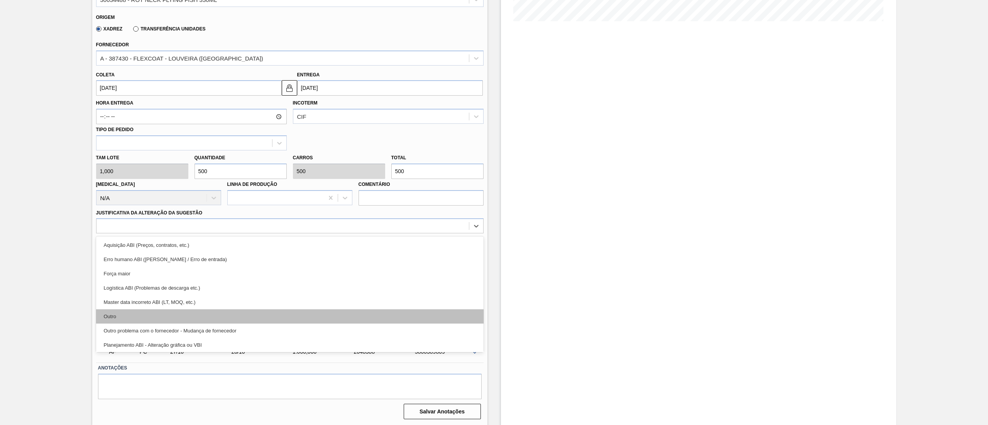
click at [164, 319] on div "Outro" at bounding box center [290, 317] width 388 height 14
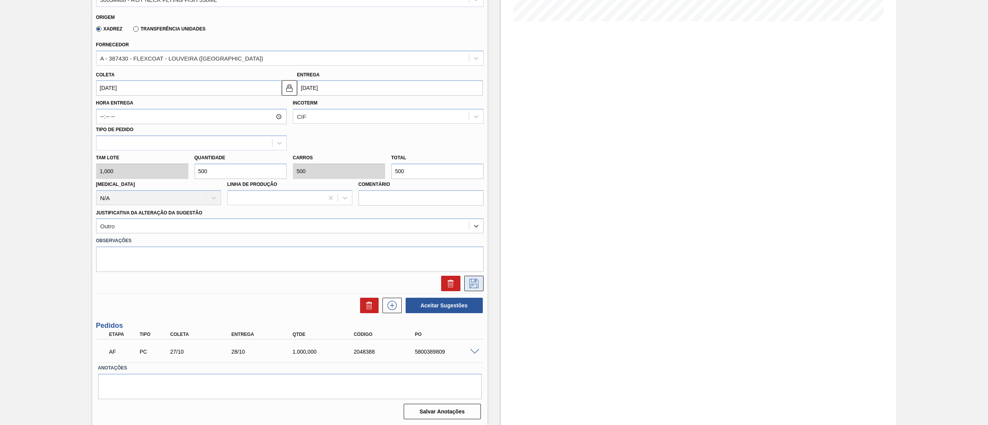
click at [468, 287] on icon at bounding box center [474, 283] width 12 height 9
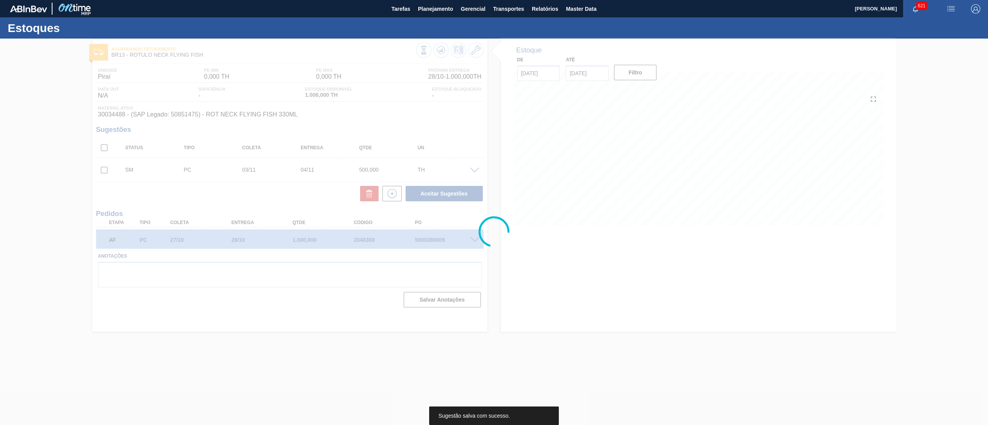
scroll to position [0, 0]
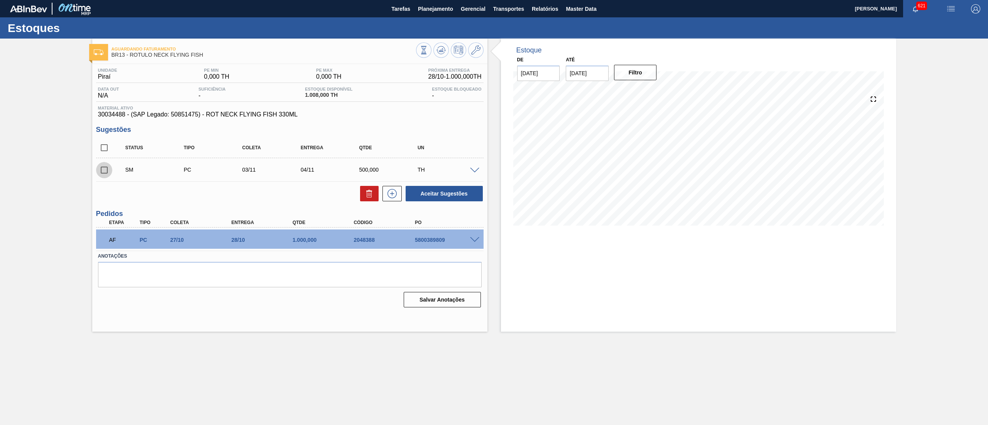
click at [105, 169] on input "checkbox" at bounding box center [104, 170] width 16 height 16
click at [459, 198] on button "Aceitar Sugestões" at bounding box center [444, 193] width 77 height 15
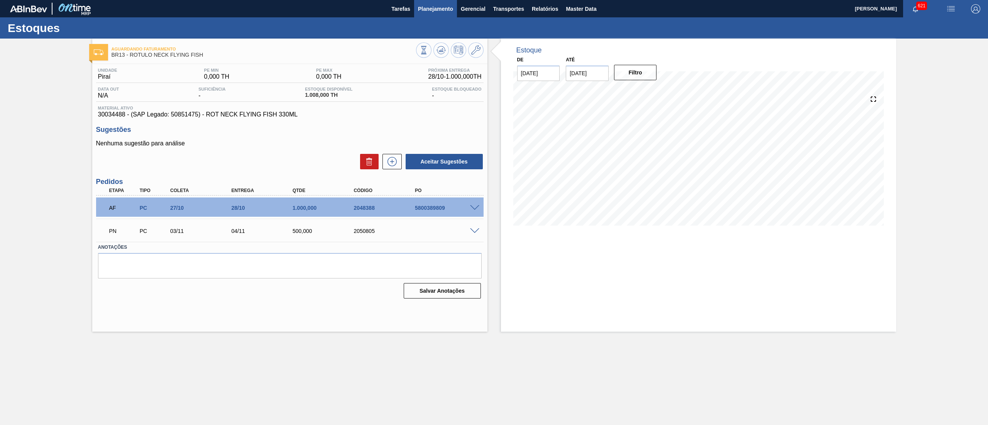
click at [439, 15] on button "Planejamento" at bounding box center [435, 8] width 43 height 17
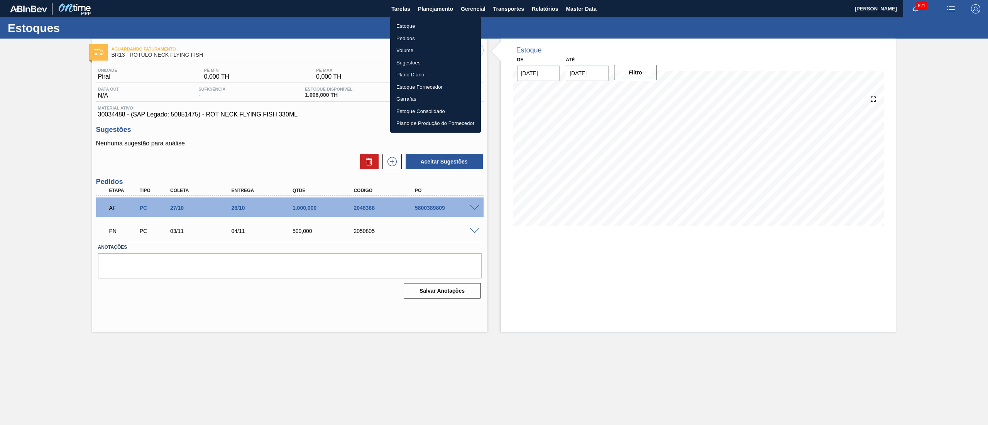
click at [435, 27] on li "Estoque" at bounding box center [435, 26] width 91 height 12
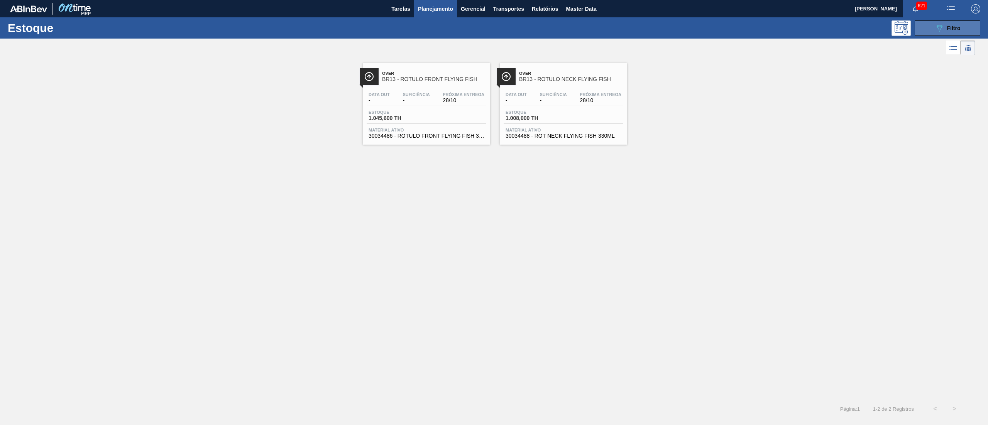
click at [934, 32] on button "089F7B8B-B2A5-4AFE-B5C0-19BA573D28AC Filtro" at bounding box center [948, 27] width 66 height 15
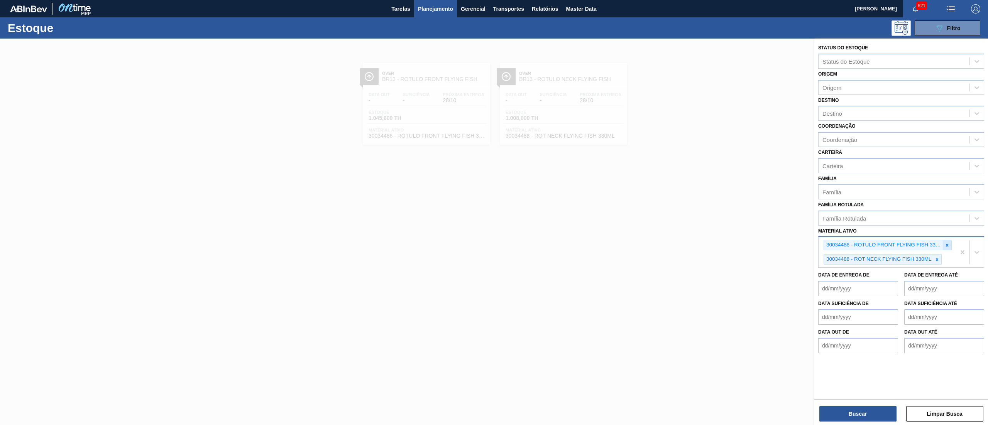
click at [946, 245] on icon at bounding box center [947, 245] width 5 height 5
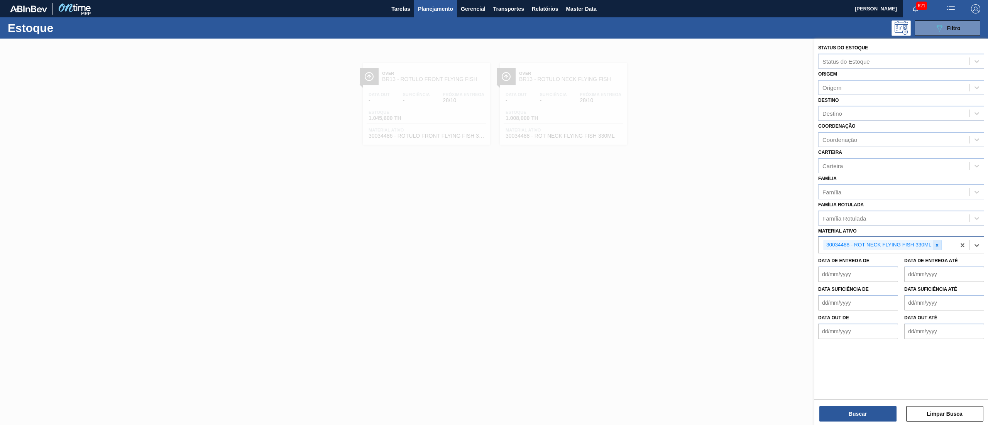
click at [938, 248] on div at bounding box center [937, 245] width 8 height 10
paste ativo "30034340"
click at [925, 269] on div "30034340 - CX CT FLYING FISH 330 C6 VERDE" at bounding box center [901, 263] width 166 height 14
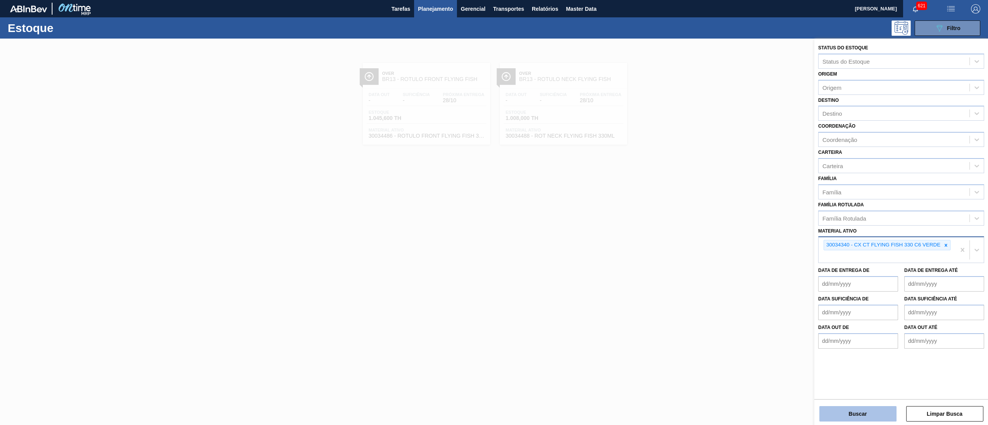
click at [876, 418] on button "Buscar" at bounding box center [857, 413] width 77 height 15
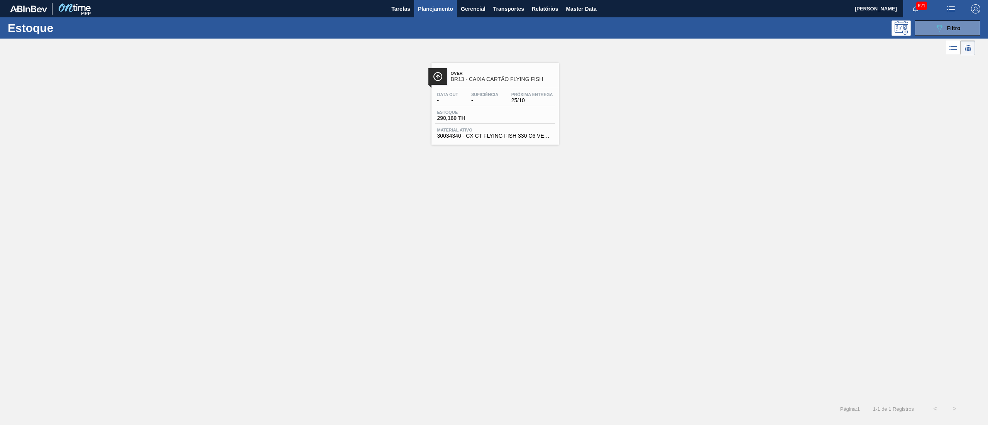
click at [457, 122] on div "Estoque 290,160 TH" at bounding box center [495, 117] width 120 height 14
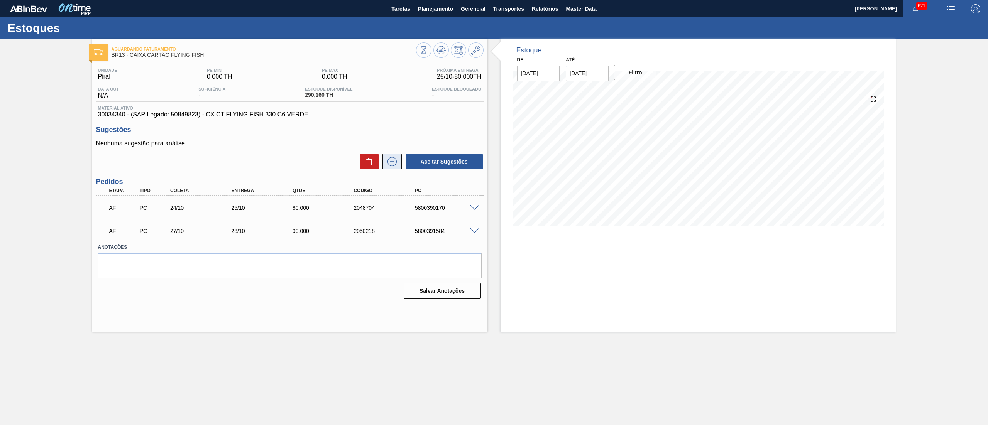
click at [394, 162] on icon at bounding box center [392, 161] width 12 height 9
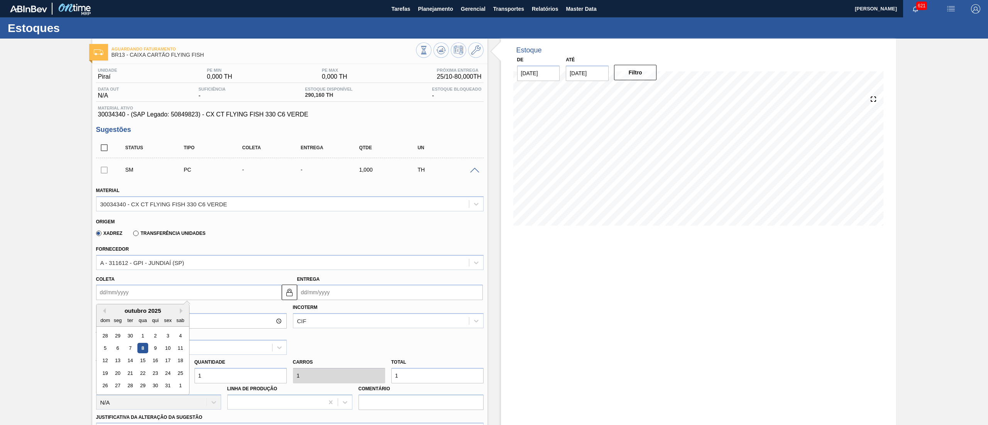
click at [189, 286] on input "Coleta" at bounding box center [189, 292] width 186 height 15
click at [183, 310] on button "Next Month" at bounding box center [182, 310] width 5 height 5
click at [119, 347] on div "3" at bounding box center [117, 348] width 10 height 10
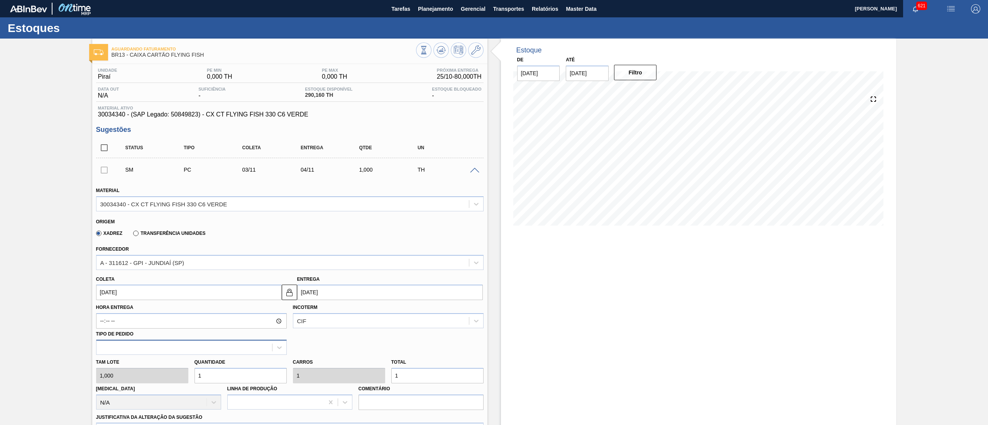
scroll to position [228, 0]
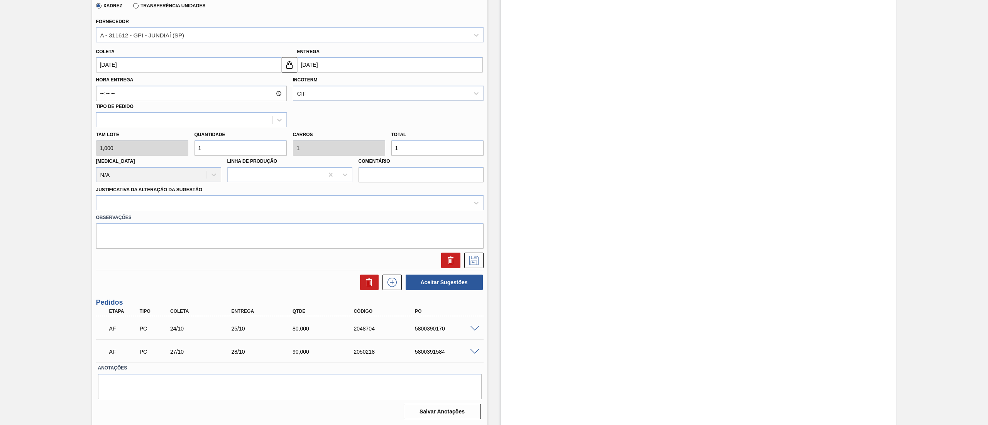
click at [154, 148] on div "[PERSON_NAME] 1,000 Quantidade 1 Carros 1 Total 1 [MEDICAL_DATA] N/A Linha de P…" at bounding box center [290, 154] width 394 height 55
click at [172, 201] on div at bounding box center [282, 203] width 372 height 11
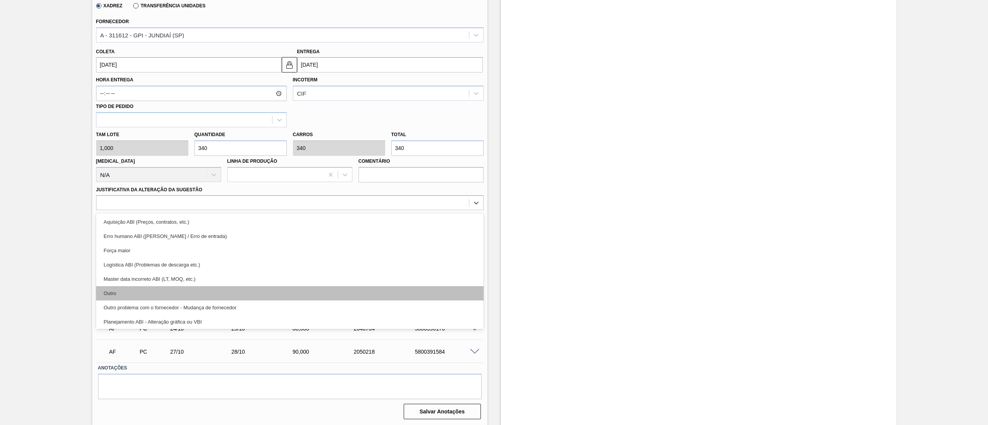
click at [177, 295] on div "Outro" at bounding box center [290, 293] width 388 height 14
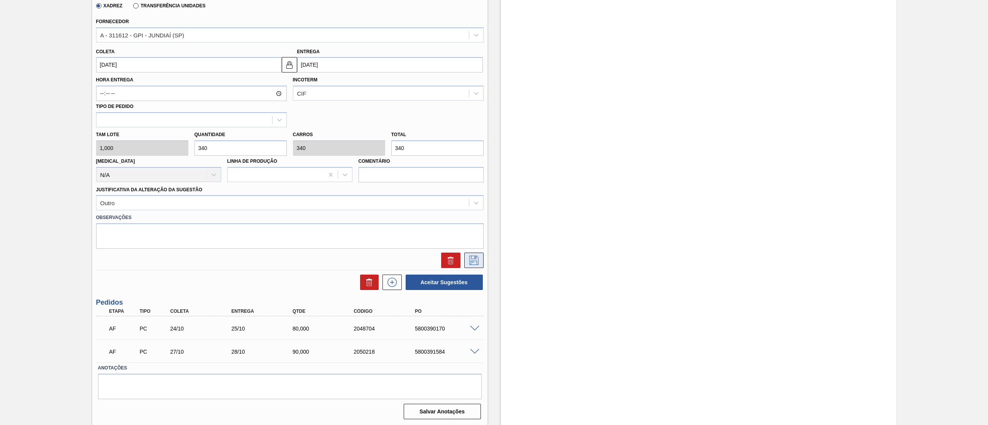
click at [469, 261] on icon at bounding box center [474, 260] width 12 height 9
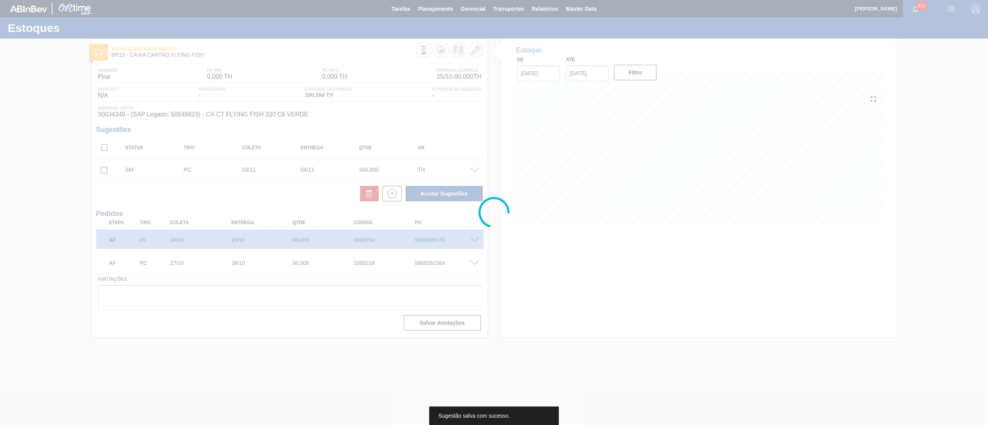
scroll to position [0, 0]
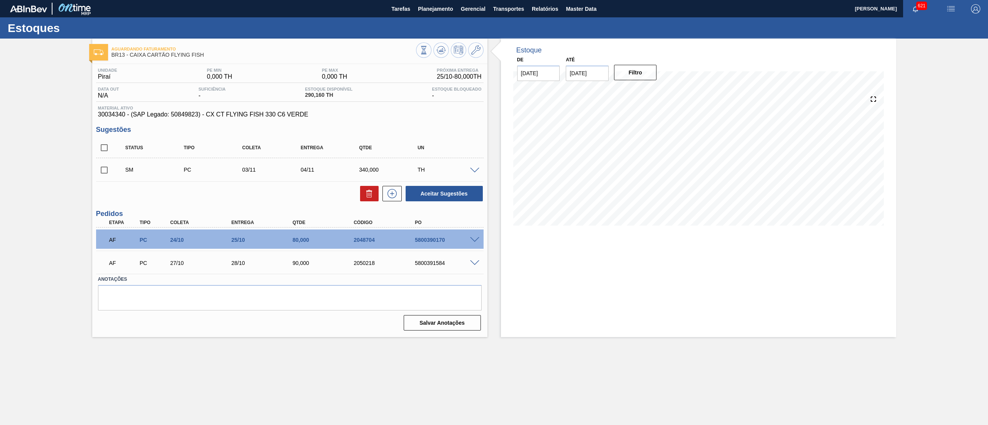
click at [108, 174] on input "checkbox" at bounding box center [104, 170] width 16 height 16
click at [442, 197] on button "Aceitar Sugestões" at bounding box center [444, 193] width 77 height 15
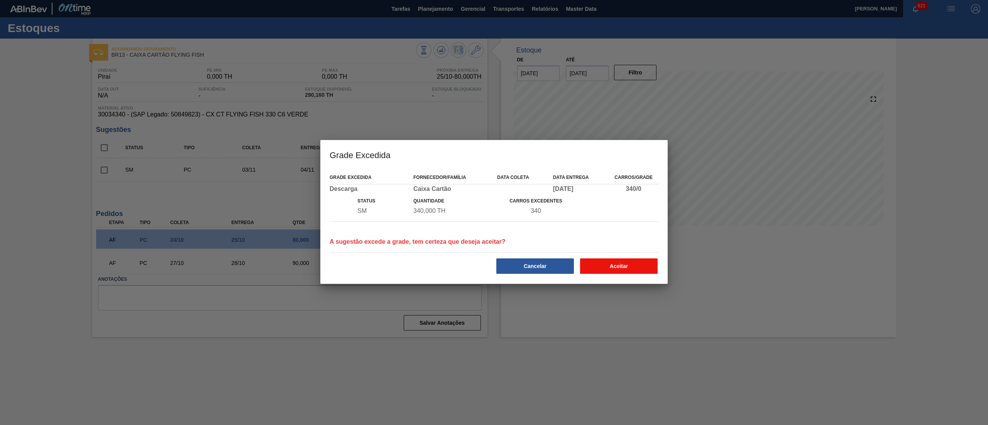
click at [627, 262] on button "Aceitar" at bounding box center [619, 266] width 78 height 15
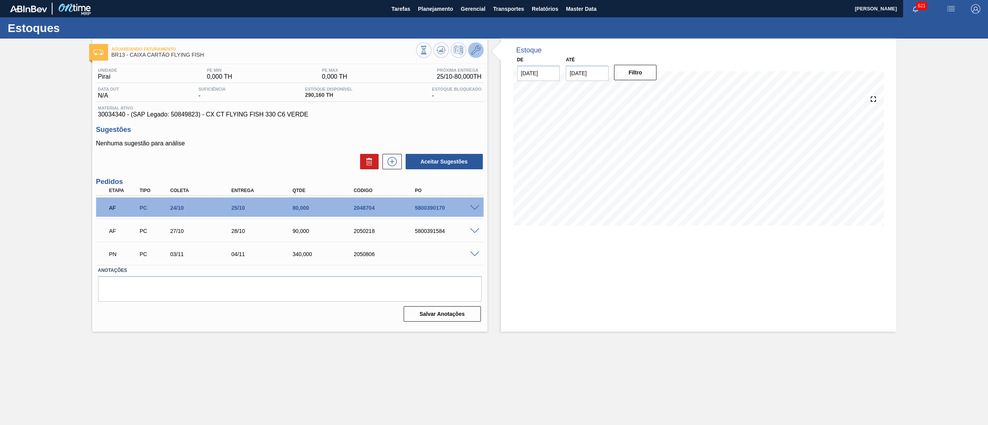
click at [476, 46] on icon at bounding box center [475, 50] width 9 height 9
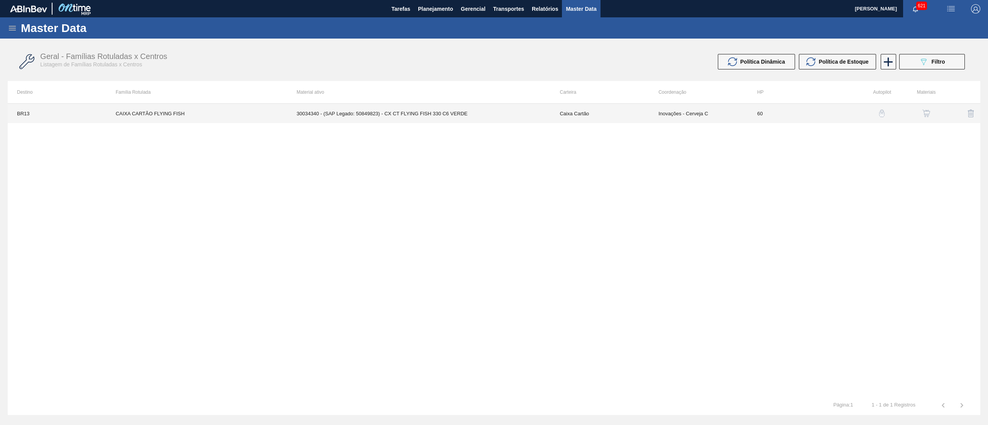
click at [513, 113] on td "30034340 - (SAP Legado: 50849823) - CX CT FLYING FISH 330 C6 VERDE" at bounding box center [419, 113] width 263 height 19
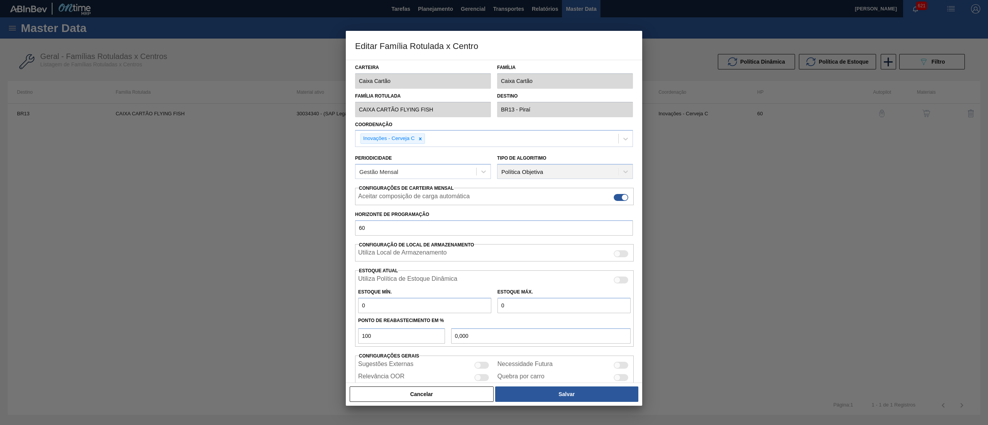
drag, startPoint x: 513, startPoint y: 306, endPoint x: 450, endPoint y: 304, distance: 63.7
click at [450, 304] on div "Estoque Mín. 0 Estoque Máx. 0" at bounding box center [494, 299] width 279 height 29
drag, startPoint x: 347, startPoint y: 311, endPoint x: 316, endPoint y: 313, distance: 30.9
click at [316, 313] on div "Editar Família Rotulada x Centro Carteira Caixa Cartão Família Caixa Cartão Fam…" at bounding box center [494, 212] width 988 height 425
click at [616, 390] on button "Salvar" at bounding box center [566, 394] width 143 height 15
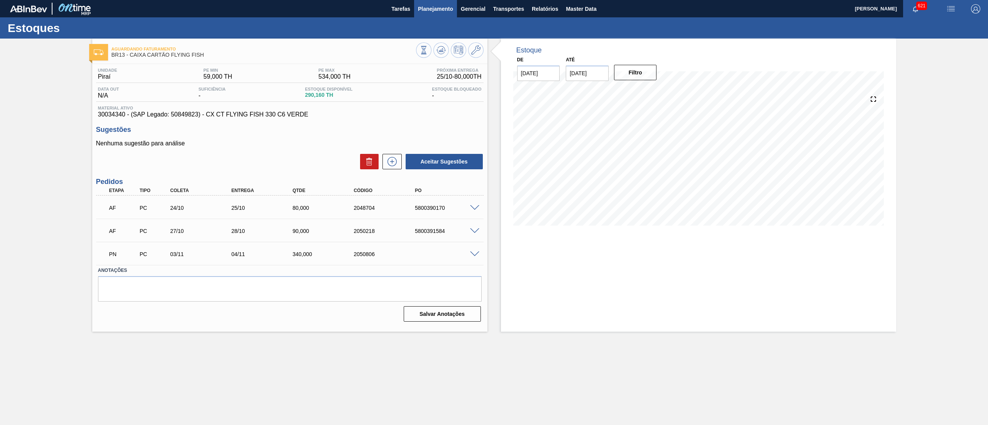
click at [440, 10] on span "Planejamento" at bounding box center [435, 8] width 35 height 9
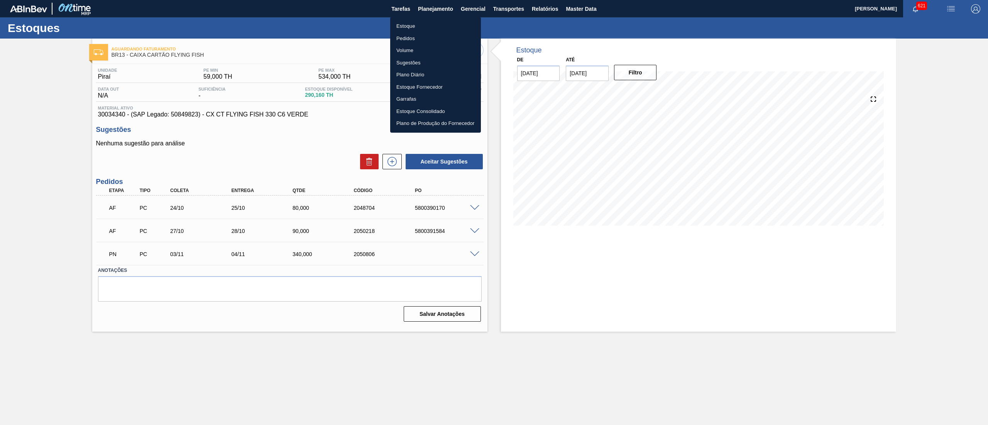
click at [437, 23] on li "Estoque" at bounding box center [435, 26] width 91 height 12
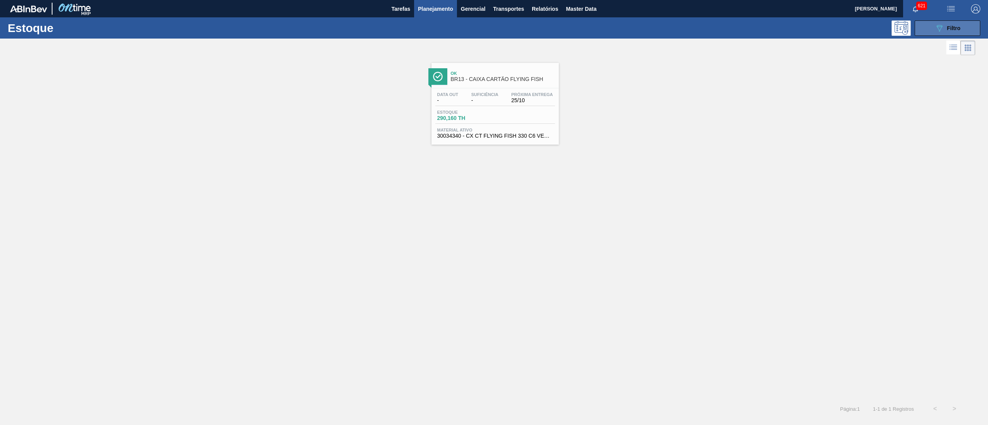
click at [944, 28] on div "089F7B8B-B2A5-4AFE-B5C0-19BA573D28AC Filtro" at bounding box center [948, 28] width 26 height 9
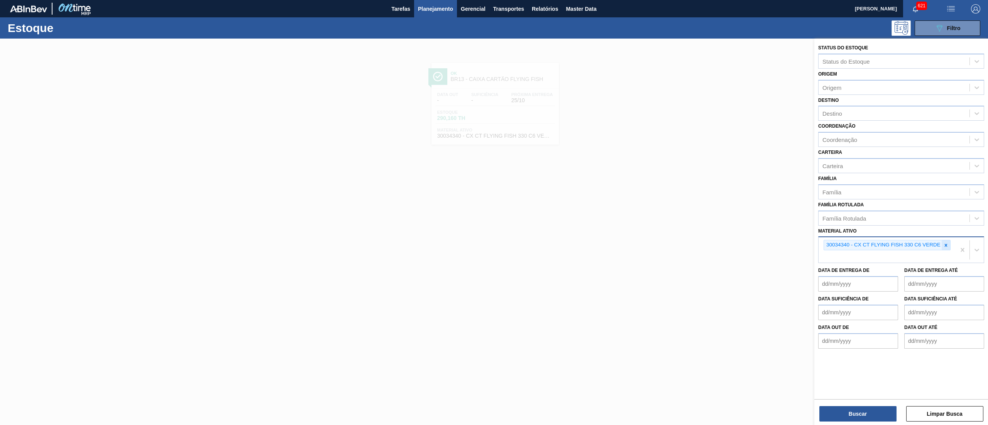
click at [945, 247] on icon at bounding box center [945, 245] width 5 height 5
paste ativo "30034670"
click at [879, 281] on div "30034670 - FILME CONTR 700X80 FLYING FISH 350ML" at bounding box center [901, 274] width 166 height 17
click at [877, 278] on div "30034670 - FILME CONTR 700X80 FLYING FISH 350ML" at bounding box center [901, 275] width 166 height 14
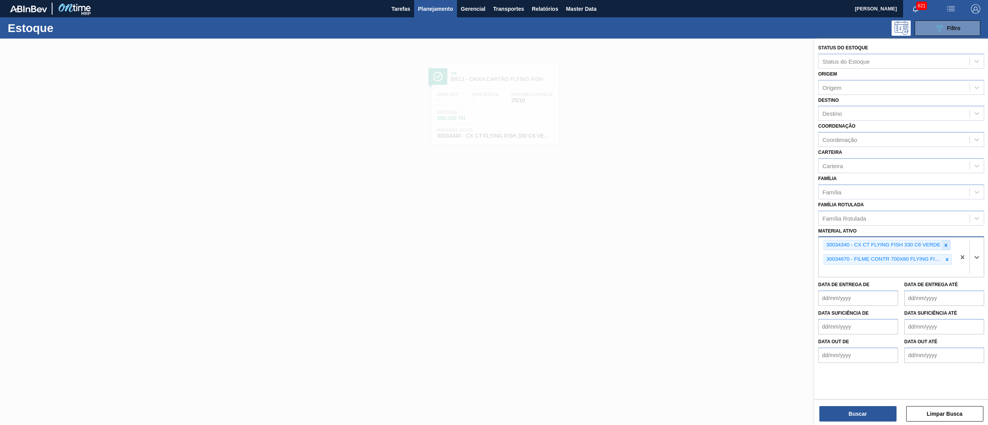
click at [949, 243] on div at bounding box center [946, 245] width 8 height 10
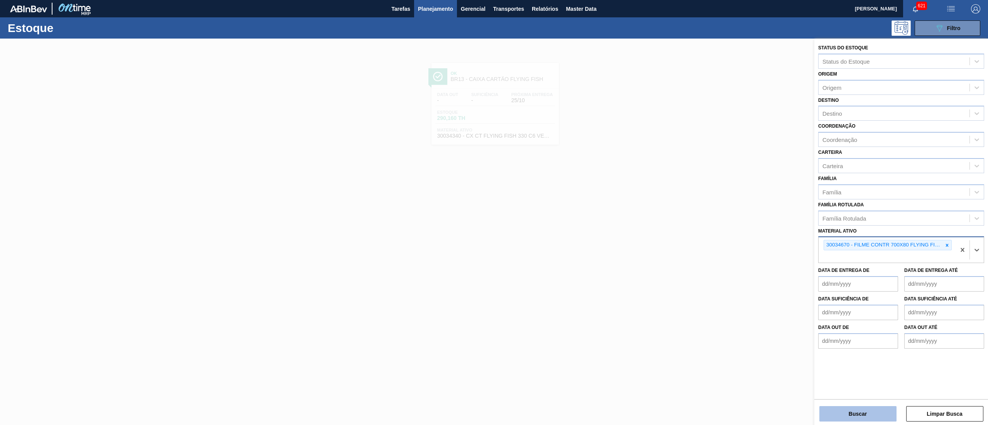
click at [838, 416] on button "Buscar" at bounding box center [857, 413] width 77 height 15
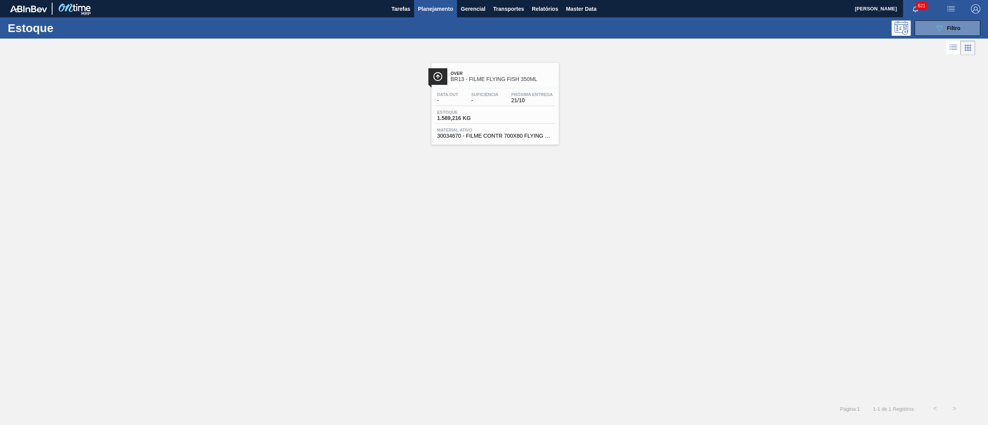
click at [490, 123] on div "Estoque 1.589,216 KG" at bounding box center [495, 117] width 120 height 14
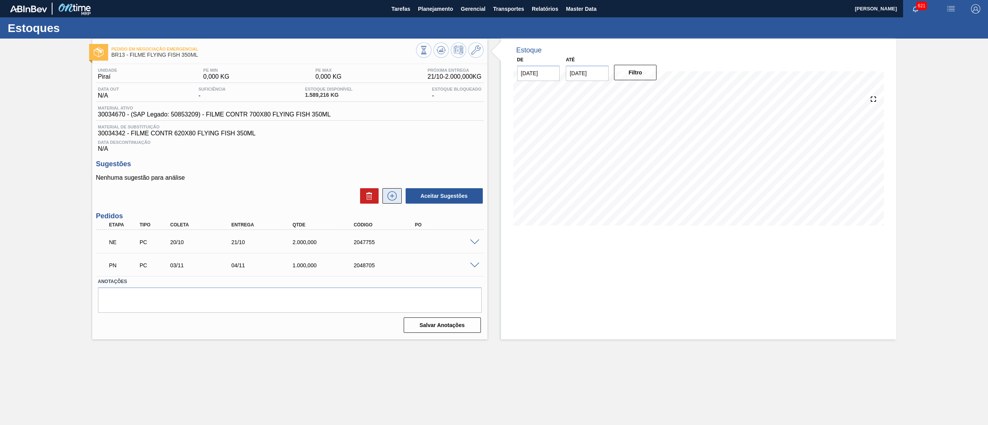
click at [391, 201] on icon at bounding box center [392, 195] width 9 height 9
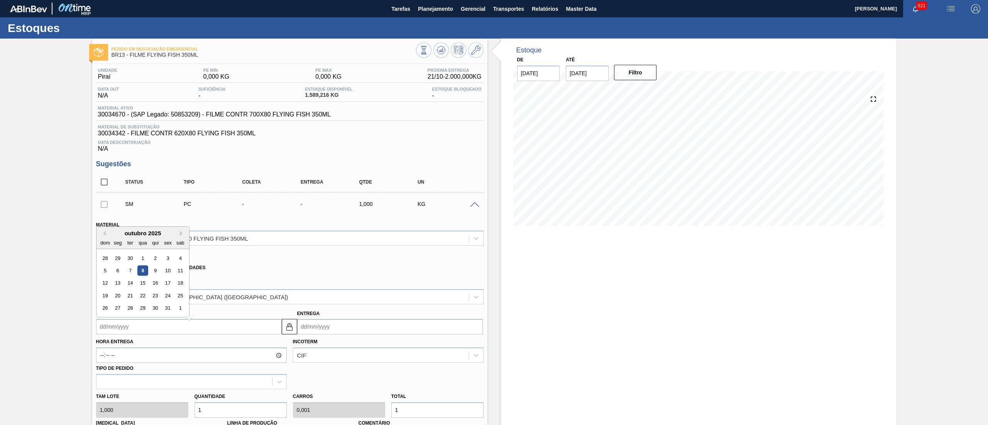
click at [229, 327] on input "Coleta" at bounding box center [189, 326] width 186 height 15
click at [183, 228] on button "Next Month" at bounding box center [182, 229] width 5 height 5
click at [119, 283] on div "15" at bounding box center [117, 279] width 10 height 10
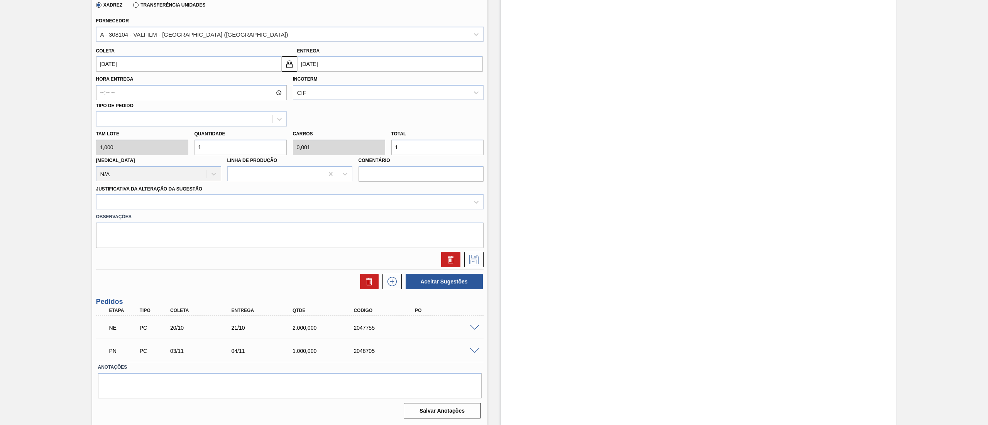
click at [166, 144] on div "[PERSON_NAME] 1,000 Quantidade 1 Carros 0,001 Total 1 [MEDICAL_DATA] N/A Linha …" at bounding box center [290, 154] width 394 height 55
click at [148, 208] on div at bounding box center [282, 202] width 372 height 11
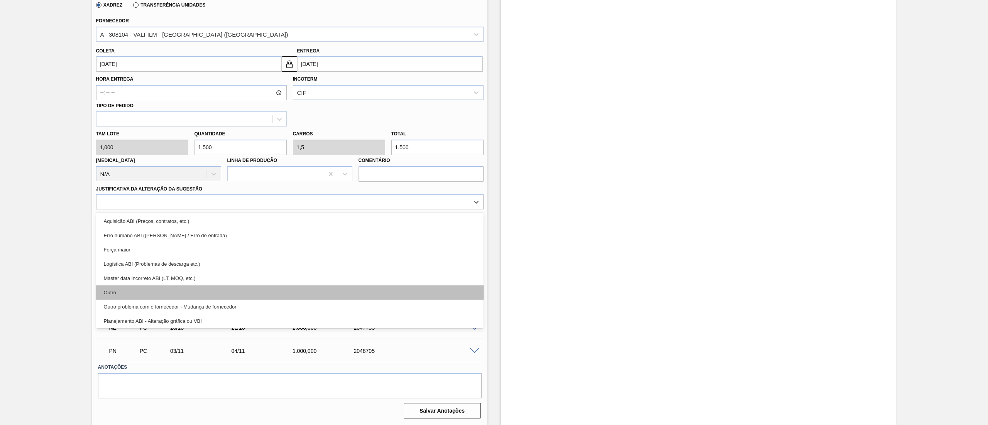
click at [170, 293] on div "Outro" at bounding box center [290, 293] width 388 height 14
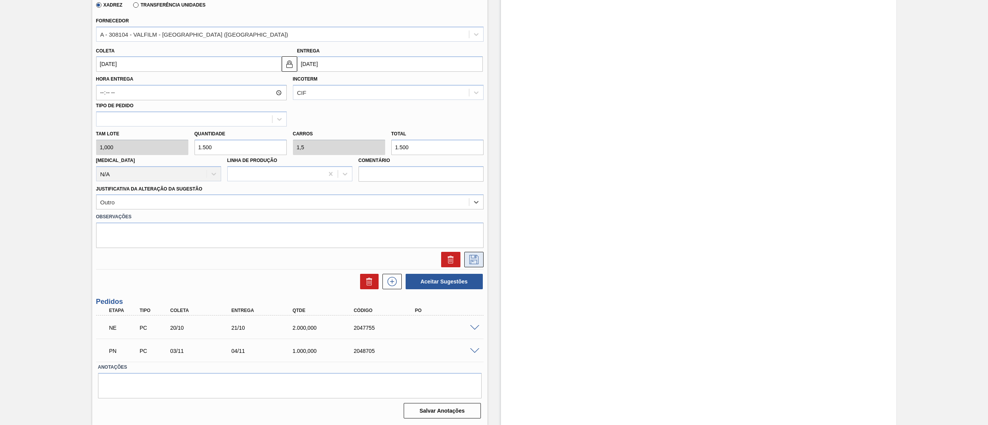
click at [474, 261] on icon at bounding box center [474, 259] width 12 height 9
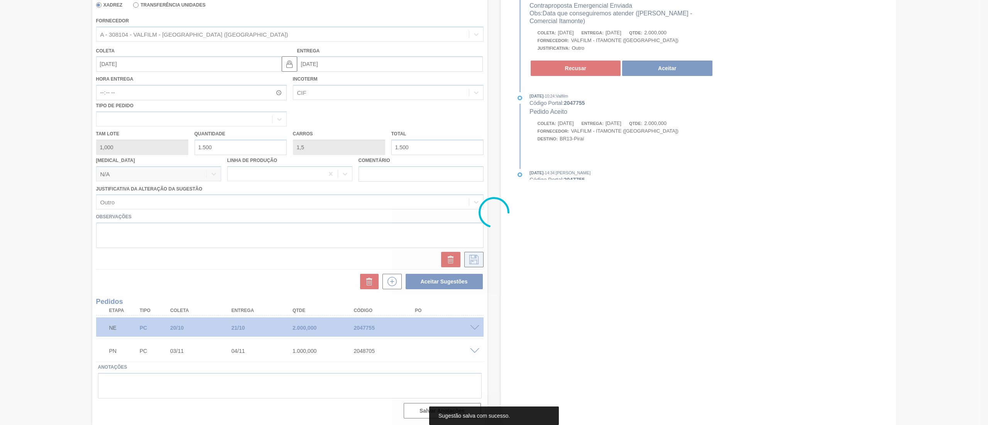
scroll to position [0, 0]
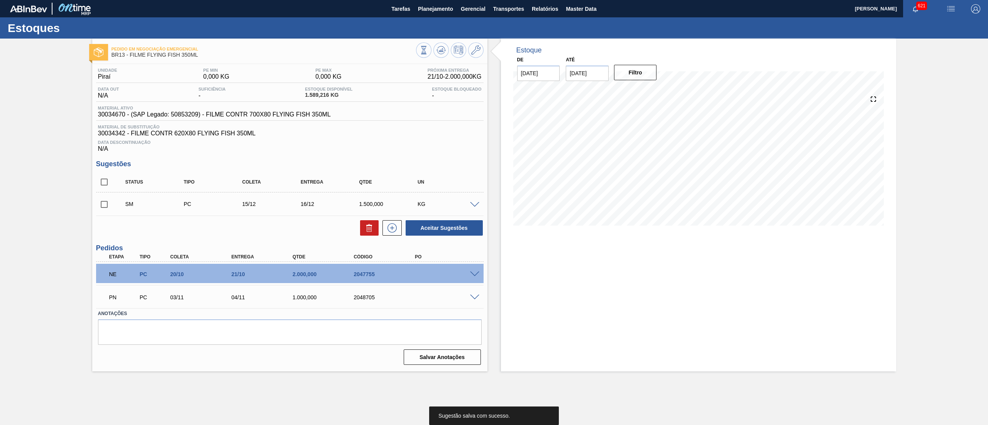
click at [105, 205] on input "checkbox" at bounding box center [104, 204] width 16 height 16
click at [429, 229] on button "Aceitar Sugestões" at bounding box center [444, 227] width 77 height 15
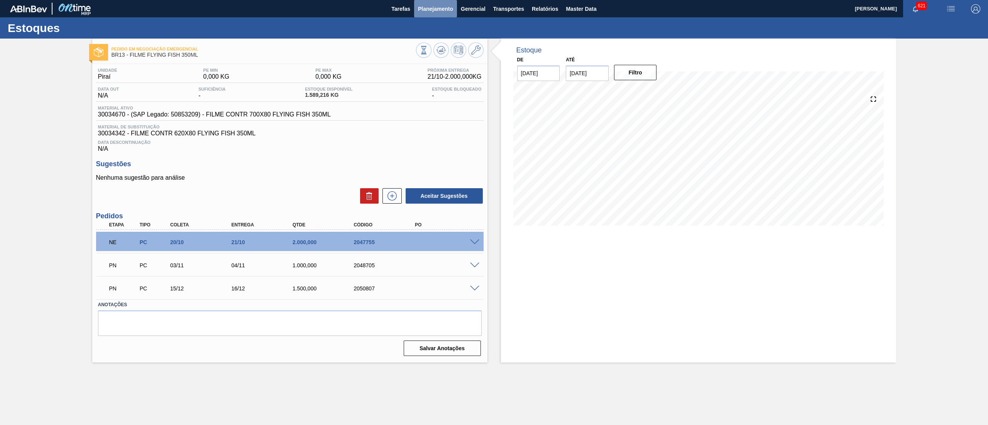
click at [437, 7] on span "Planejamento" at bounding box center [435, 8] width 35 height 9
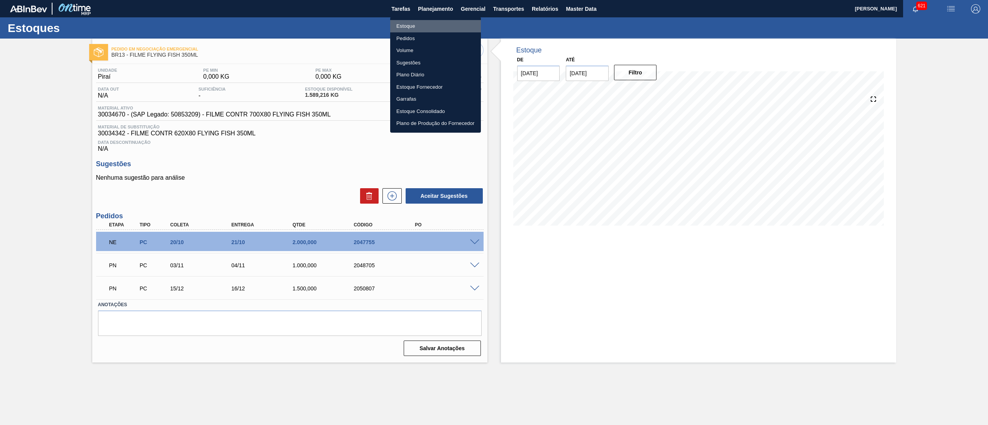
click at [428, 29] on li "Estoque" at bounding box center [435, 26] width 91 height 12
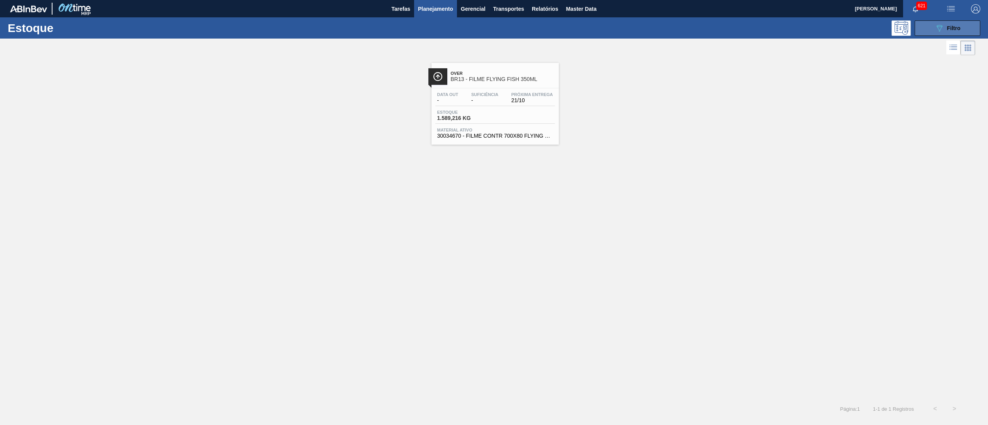
click at [938, 28] on icon at bounding box center [940, 28] width 6 height 7
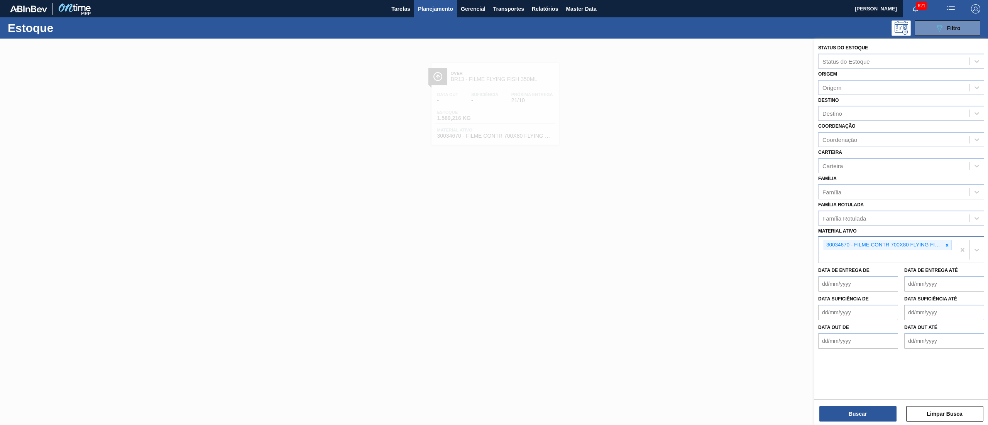
click at [941, 242] on div "30034670 - FILME CONTR 700X80 FLYING FISH 350ML" at bounding box center [883, 245] width 119 height 10
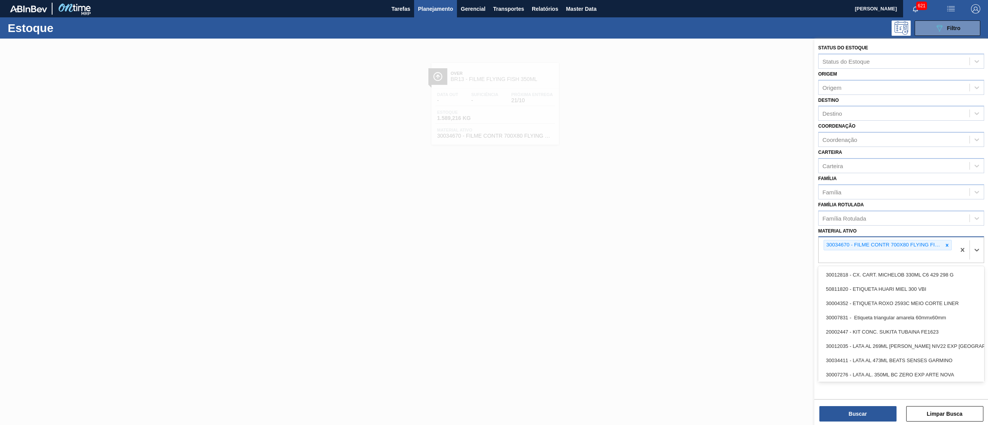
paste ativo "30034564"
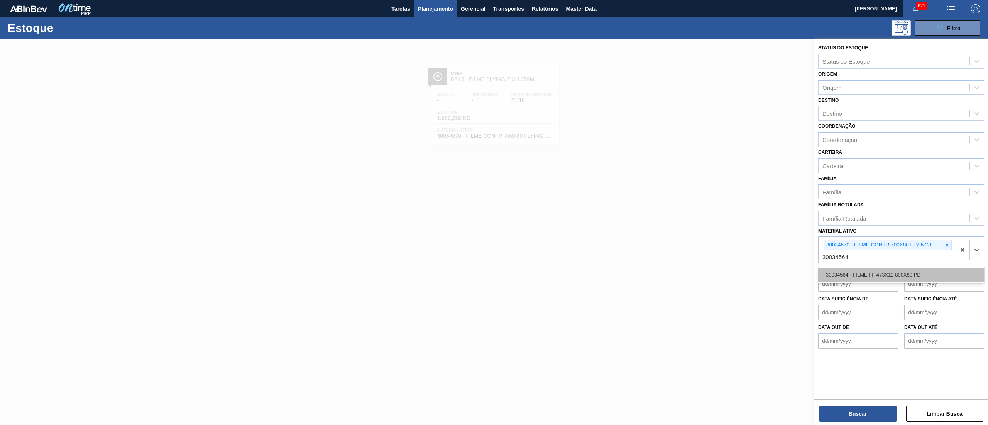
click at [914, 269] on div "30034564 - FILME FF 473X12 800X80 PD" at bounding box center [901, 275] width 166 height 14
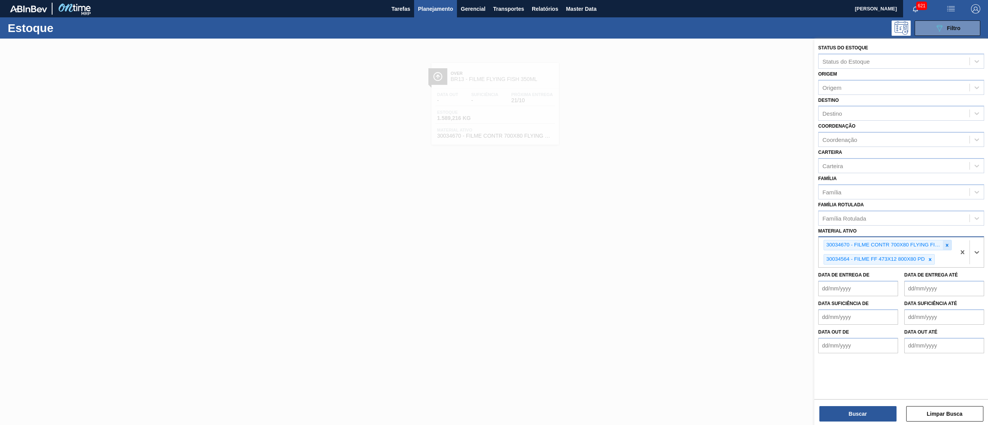
click at [950, 243] on icon at bounding box center [947, 245] width 5 height 5
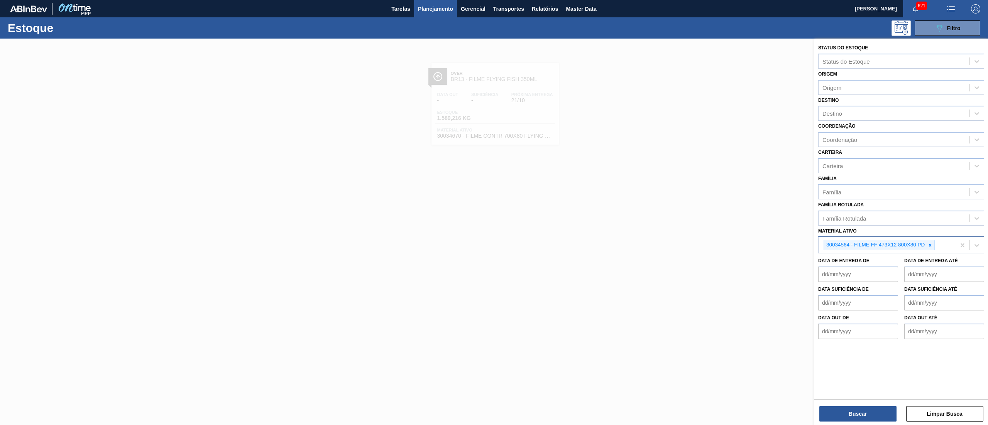
click at [837, 401] on div "Buscar Limpar Busca" at bounding box center [901, 410] width 174 height 22
click at [837, 406] on div "Buscar Limpar Busca" at bounding box center [901, 410] width 174 height 22
click at [837, 411] on button "Buscar" at bounding box center [857, 413] width 77 height 15
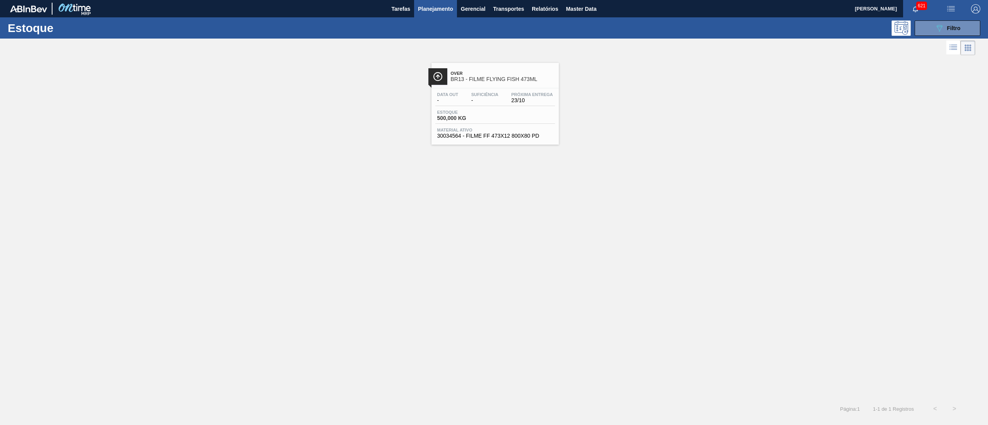
click at [508, 133] on div "Material ativo 30034564 - FILME FF 473X12 800X80 PD" at bounding box center [495, 133] width 120 height 11
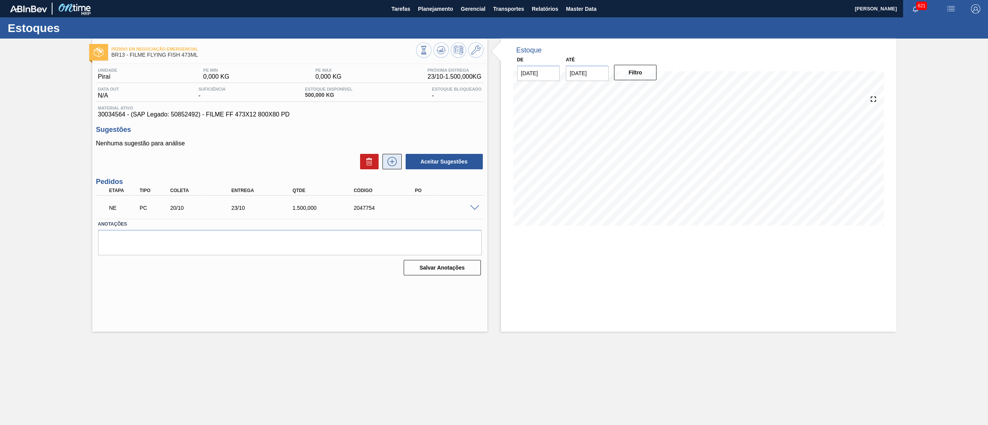
click at [393, 162] on icon at bounding box center [392, 161] width 4 height 0
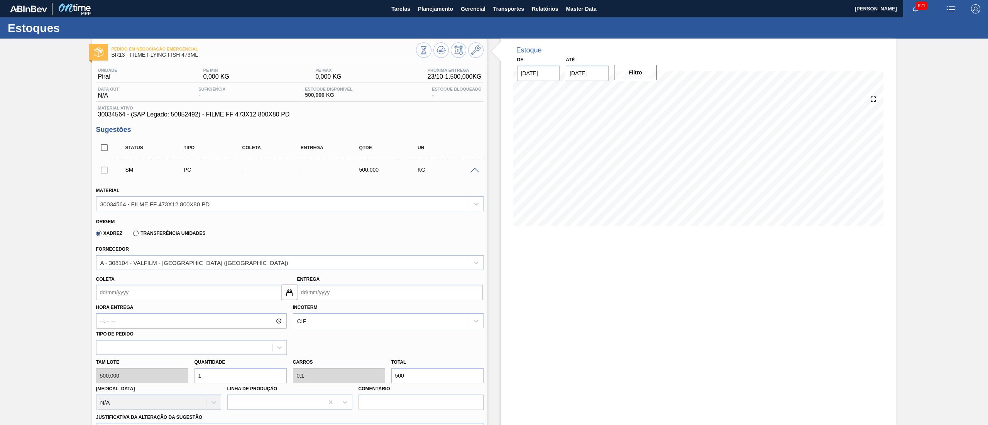
drag, startPoint x: 150, startPoint y: 300, endPoint x: 153, endPoint y: 296, distance: 4.6
click at [155, 301] on div "Material 30034564 - FILME FF 473X12 800X80 PD Origem Xadrez Transferência Unida…" at bounding box center [290, 337] width 388 height 317
click at [179, 310] on div "outubro 2025" at bounding box center [142, 311] width 93 height 7
click at [181, 310] on button "Next Month" at bounding box center [182, 310] width 5 height 5
click at [121, 396] on div "1" at bounding box center [117, 398] width 10 height 10
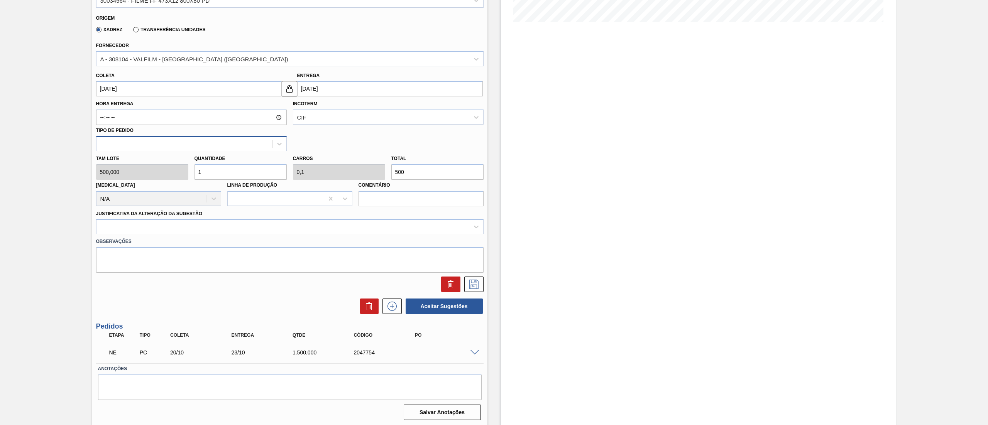
scroll to position [205, 0]
click at [151, 164] on div "[PERSON_NAME] 500,000 Quantidade 1 Carros 0,1 Total 500 [MEDICAL_DATA] N/A Linh…" at bounding box center [290, 178] width 394 height 55
drag, startPoint x: 218, startPoint y: 173, endPoint x: 146, endPoint y: 179, distance: 72.8
click at [146, 179] on div "[PERSON_NAME] 500,000 Quantidade 1 Carros 0,1 Total 500 [MEDICAL_DATA] N/A Linh…" at bounding box center [290, 178] width 394 height 55
click at [153, 233] on div at bounding box center [290, 225] width 388 height 15
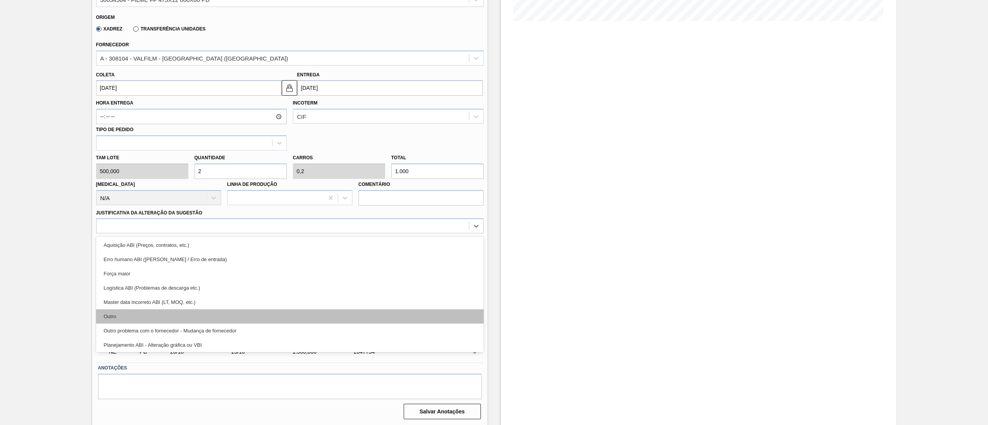
click at [168, 313] on div "Outro" at bounding box center [290, 317] width 388 height 14
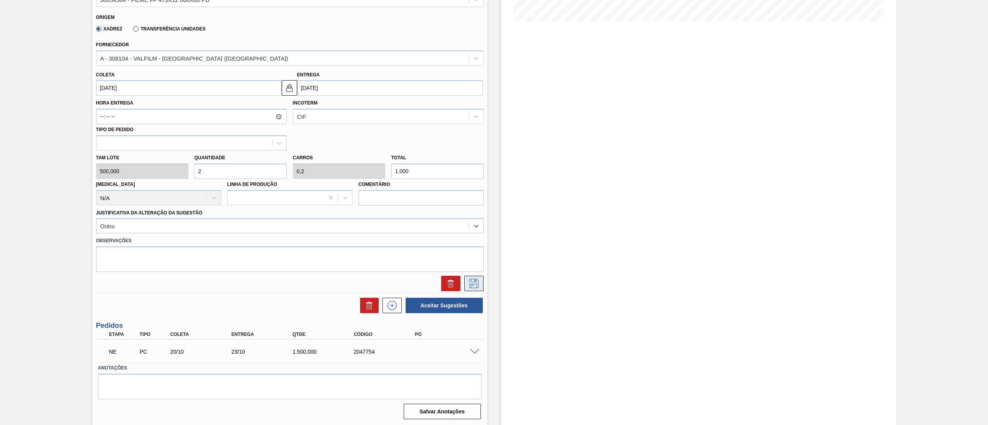
click at [477, 287] on icon at bounding box center [473, 283] width 9 height 9
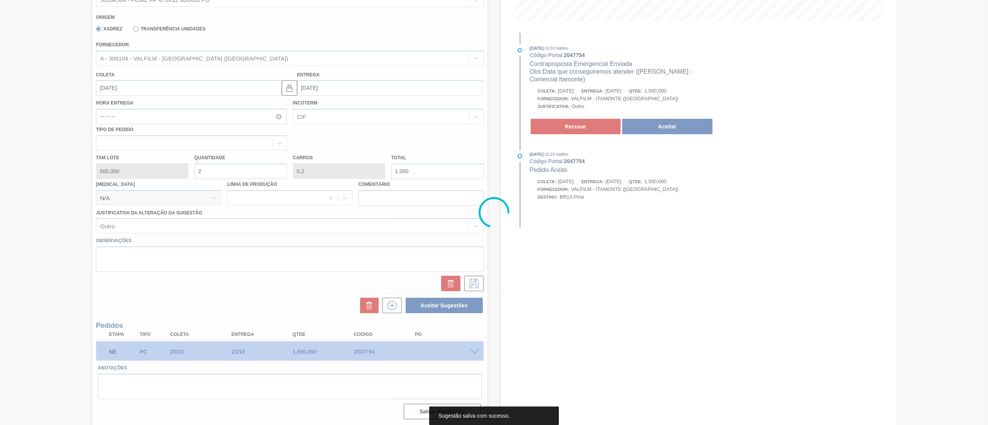
scroll to position [0, 0]
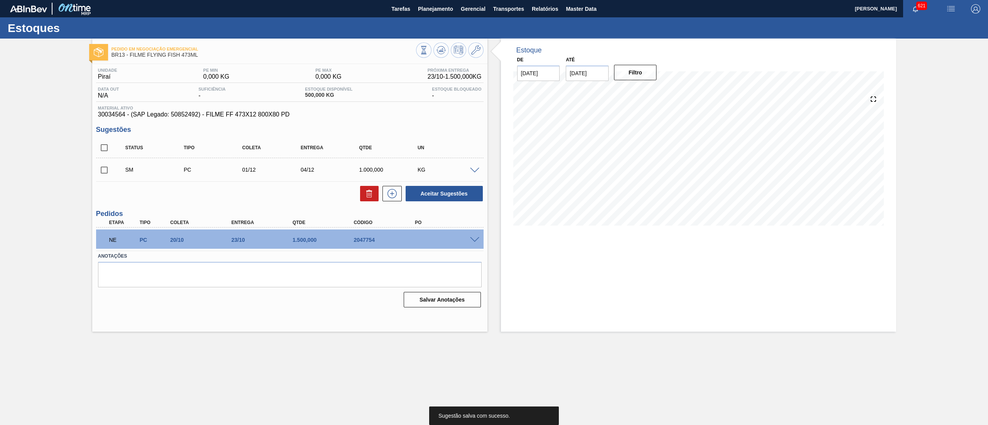
click at [104, 163] on input "checkbox" at bounding box center [104, 170] width 16 height 16
click at [429, 191] on button "Aceitar Sugestões" at bounding box center [444, 193] width 77 height 15
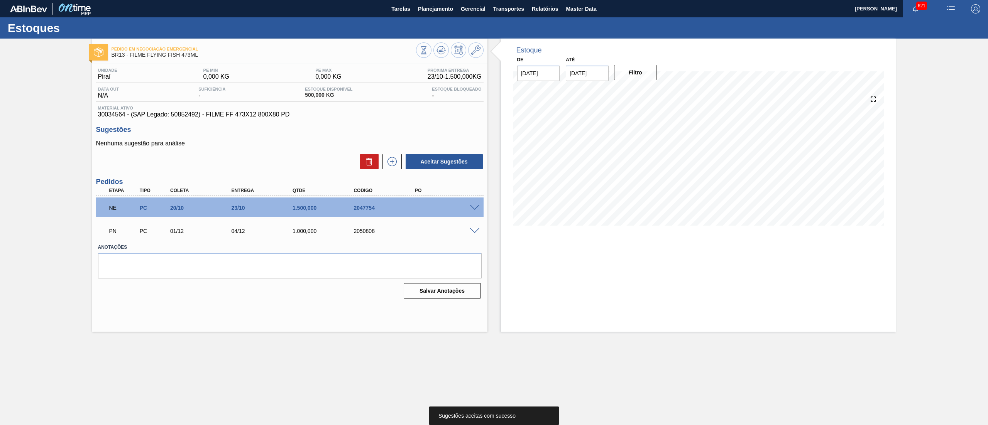
click at [474, 208] on span at bounding box center [474, 208] width 9 height 6
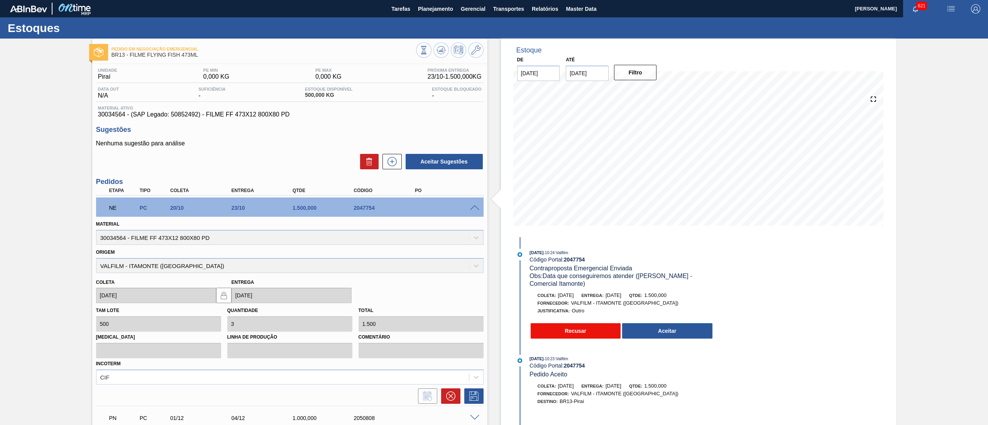
click at [577, 334] on button "Recusar" at bounding box center [576, 330] width 90 height 15
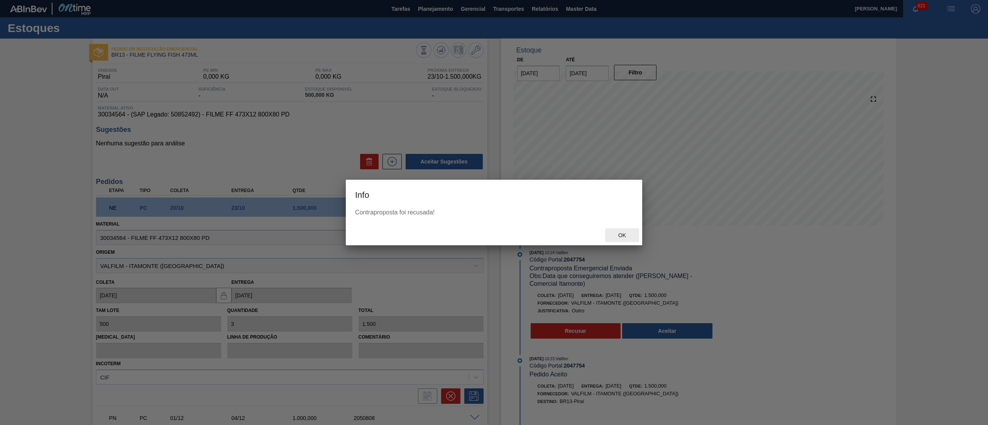
click at [621, 237] on span "Ok" at bounding box center [622, 235] width 20 height 6
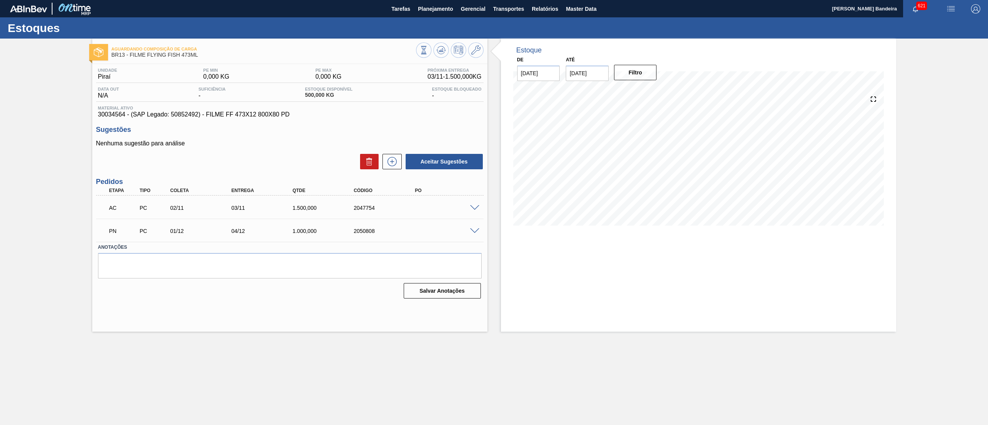
click at [479, 207] on span at bounding box center [474, 208] width 9 height 6
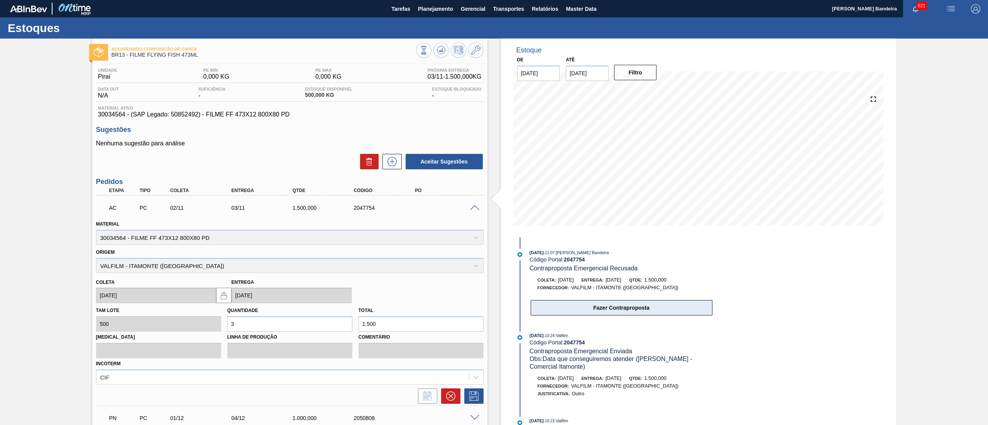
click at [621, 309] on button "Fazer Contraproposta" at bounding box center [622, 307] width 182 height 15
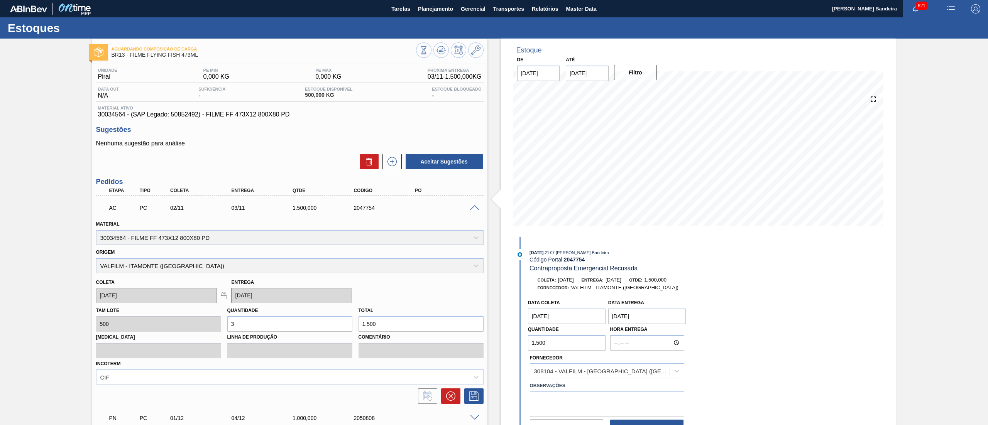
click at [559, 314] on coleta "[DATE]" at bounding box center [567, 316] width 78 height 15
click at [599, 267] on div "21" at bounding box center [599, 269] width 10 height 10
type coleta "21/11/2025"
click at [621, 319] on Entrega "[DATE]" at bounding box center [647, 316] width 78 height 15
click at [640, 283] on div "25" at bounding box center [642, 281] width 10 height 10
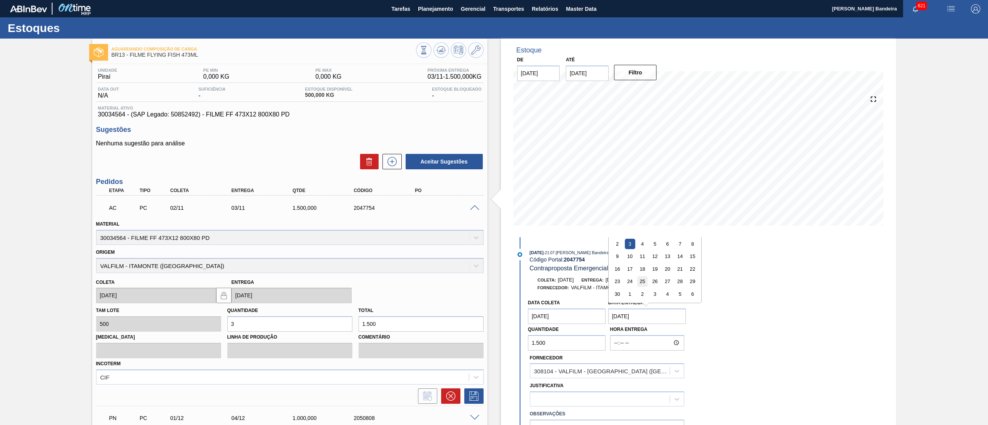
type Entrega "25/11/2025"
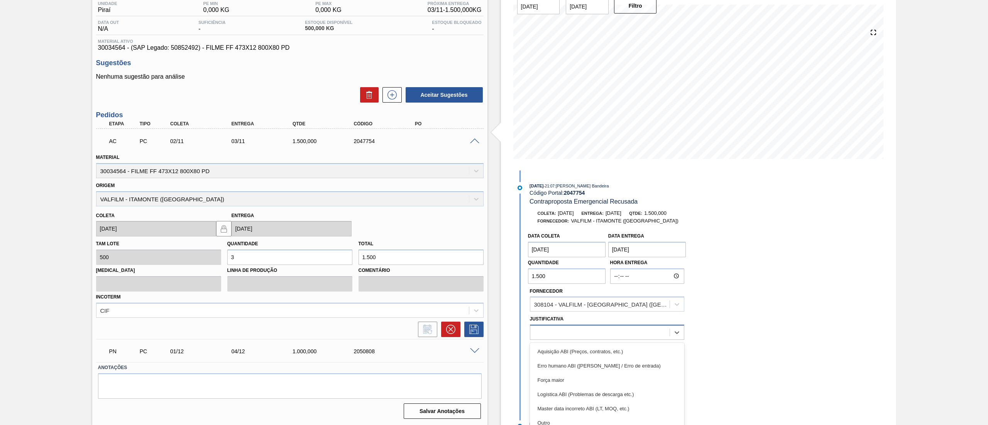
click at [562, 340] on div "option Logística ABI (Problemas de descarga etc.) focused, 4 of 18. 18 results …" at bounding box center [607, 332] width 154 height 15
click at [561, 379] on div "Força maior" at bounding box center [607, 380] width 154 height 14
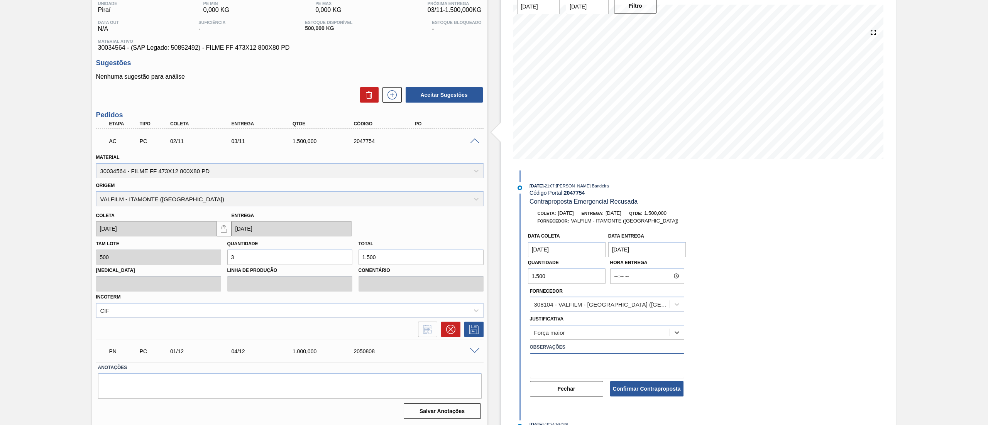
click at [612, 365] on textarea at bounding box center [607, 365] width 154 height 25
type textarea "PRECISAMOS RECEBER ATE 25/10"
click at [657, 389] on button "Confirmar Contraproposta" at bounding box center [646, 388] width 73 height 15
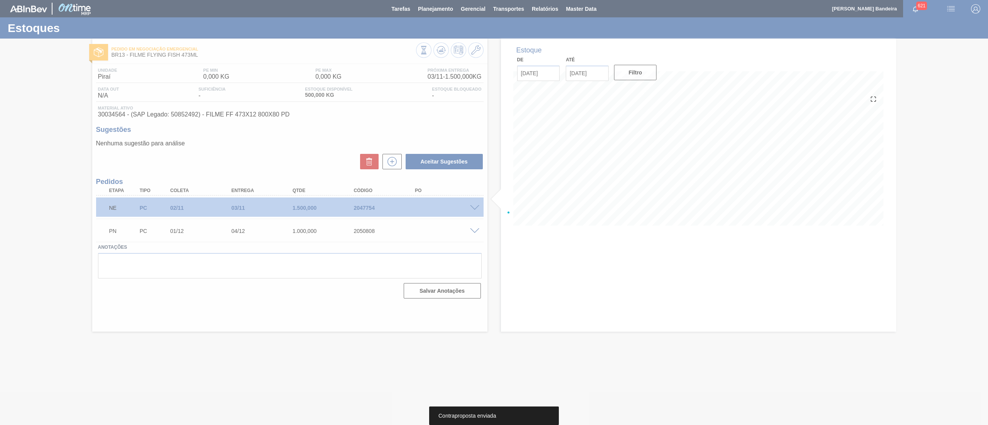
scroll to position [0, 0]
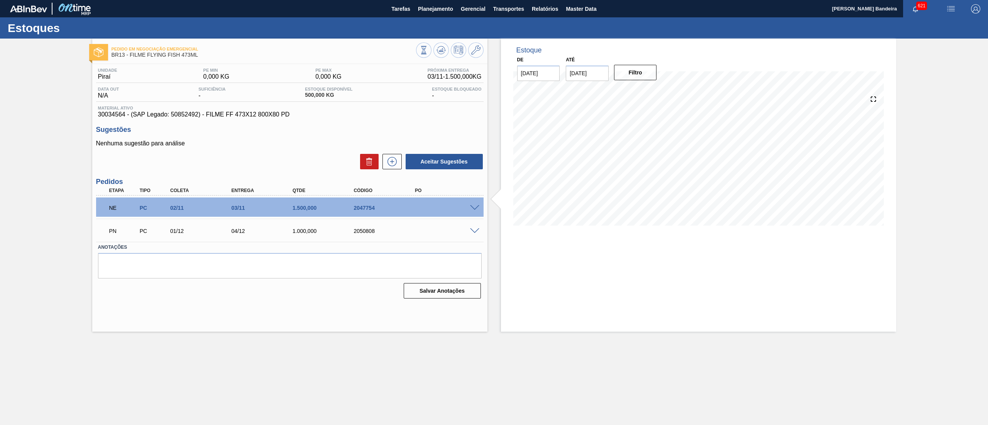
click at [473, 203] on div "NE PC 02/11 03/11 1.500,000 2047754" at bounding box center [290, 207] width 388 height 19
click at [476, 208] on span at bounding box center [474, 208] width 9 height 6
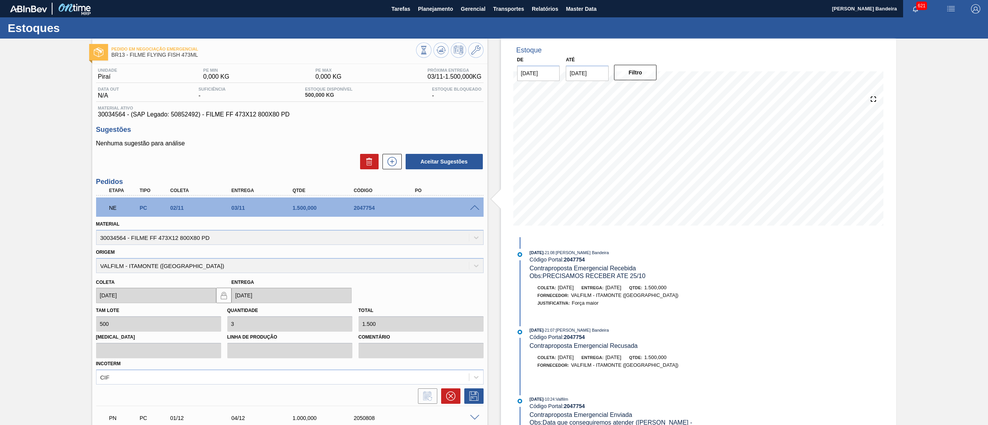
click at [474, 208] on span at bounding box center [474, 208] width 9 height 6
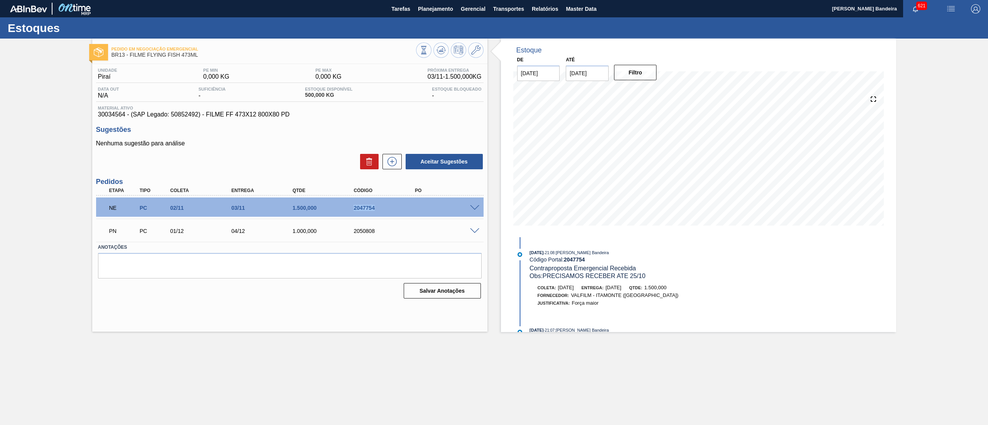
drag, startPoint x: 384, startPoint y: 212, endPoint x: 349, endPoint y: 208, distance: 35.0
click at [349, 208] on div "NE PC 02/11 03/11 1.500,000 2047754" at bounding box center [287, 207] width 367 height 15
copy div "2047754"
click at [432, 12] on span "Planejamento" at bounding box center [435, 8] width 35 height 9
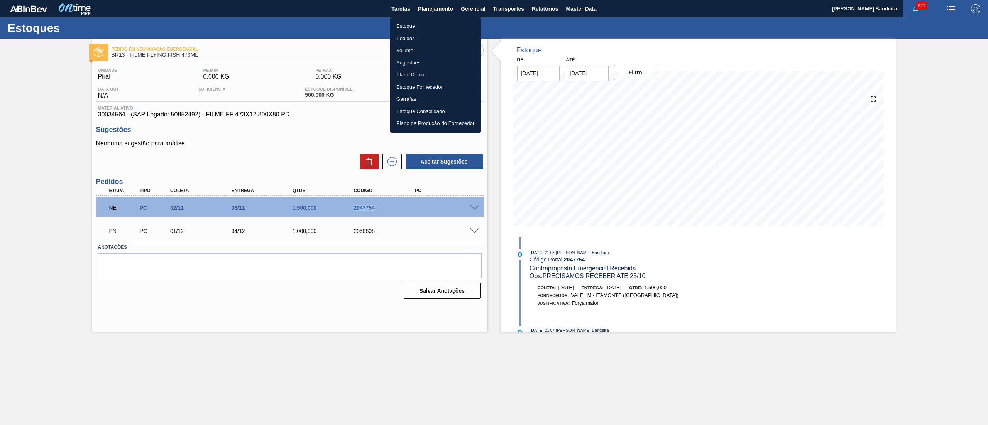
click at [431, 22] on li "Estoque" at bounding box center [435, 26] width 91 height 12
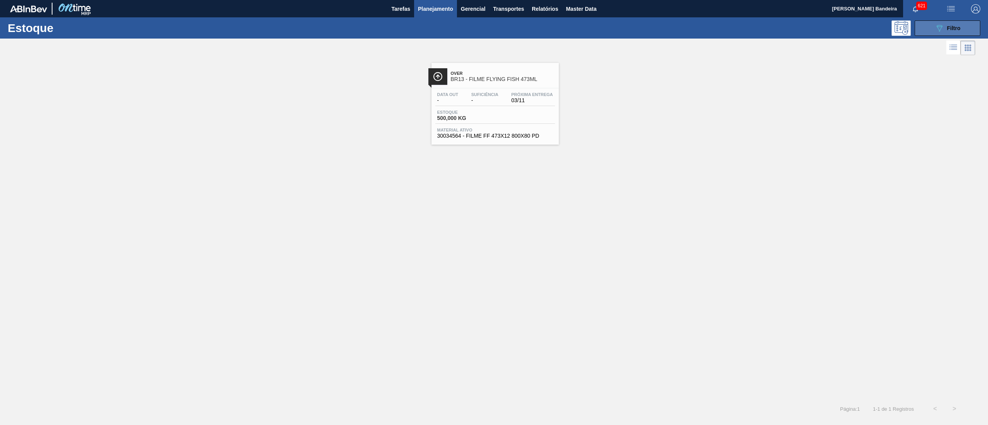
click at [961, 24] on button "089F7B8B-B2A5-4AFE-B5C0-19BA573D28AC Filtro" at bounding box center [948, 27] width 66 height 15
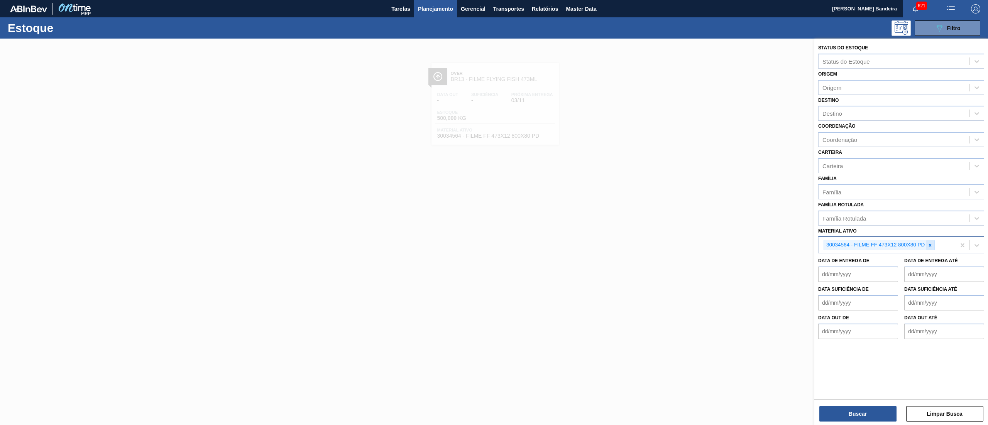
click at [930, 243] on icon at bounding box center [930, 245] width 5 height 5
paste ativo "30004516"
type ativo "30004516"
click at [677, 281] on div at bounding box center [494, 251] width 988 height 425
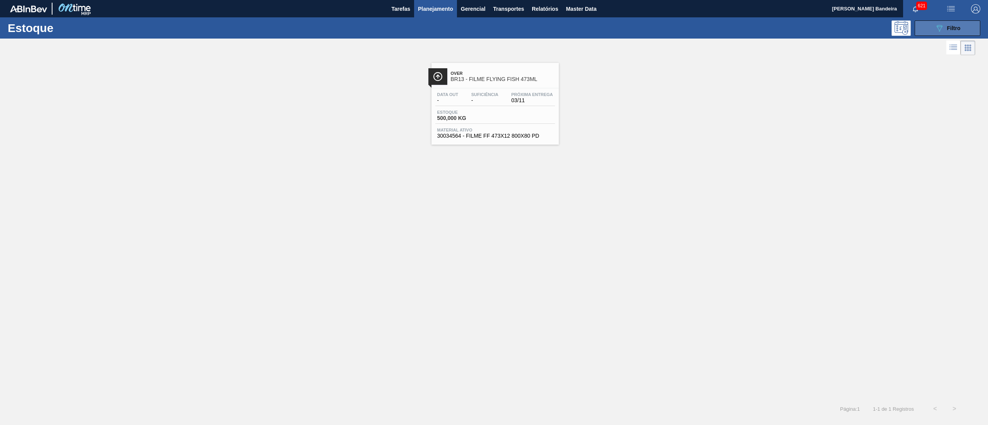
click at [926, 29] on button "089F7B8B-B2A5-4AFE-B5C0-19BA573D28AC Filtro" at bounding box center [948, 27] width 66 height 15
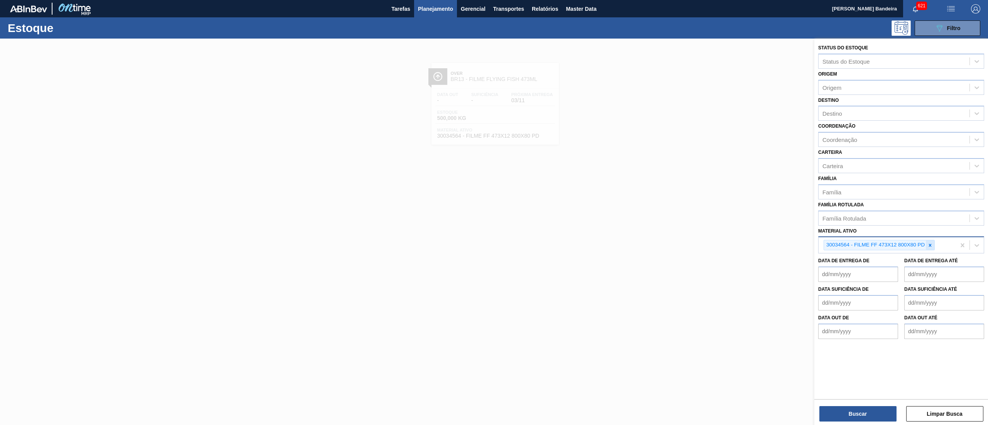
click at [927, 240] on div at bounding box center [930, 245] width 8 height 10
click at [880, 217] on div "Família Rotulada" at bounding box center [894, 218] width 151 height 11
type Rotulada "vodk"
click at [892, 231] on div "VODKA DIALCOOL BEATS" at bounding box center [901, 237] width 166 height 14
click at [849, 407] on button "Buscar" at bounding box center [857, 413] width 77 height 15
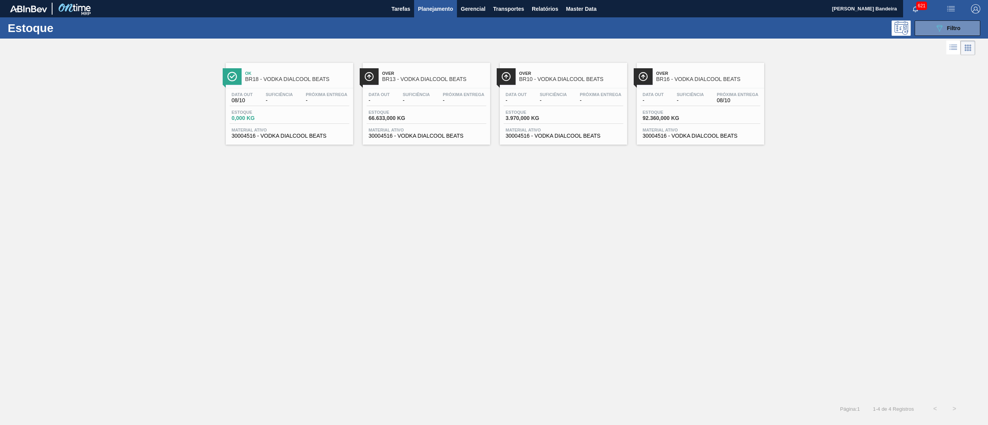
click at [687, 136] on span "30004516 - VODKA DIALCOOL BEATS" at bounding box center [701, 136] width 116 height 6
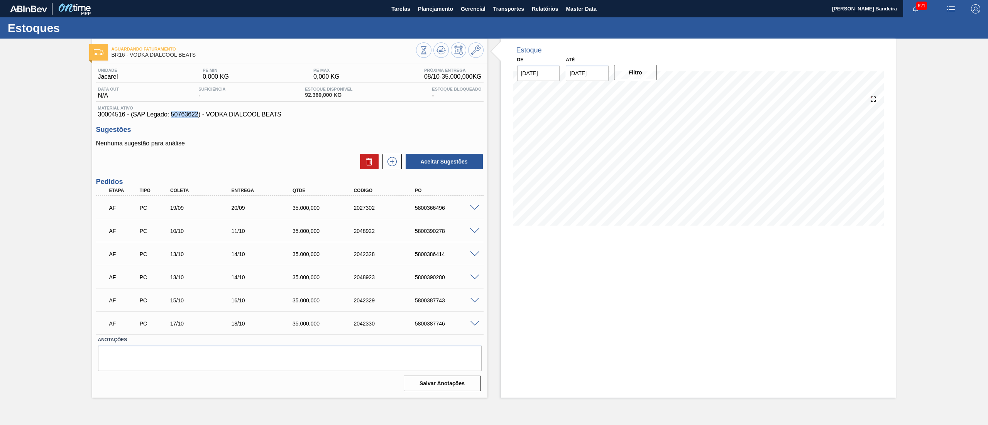
drag, startPoint x: 170, startPoint y: 113, endPoint x: 198, endPoint y: 113, distance: 28.2
click at [198, 113] on span "30004516 - (SAP Legado: 50763622) - VODKA DIALCOOL BEATS" at bounding box center [290, 114] width 384 height 7
copy span "50763622"
click at [482, 49] on button at bounding box center [475, 49] width 15 height 15
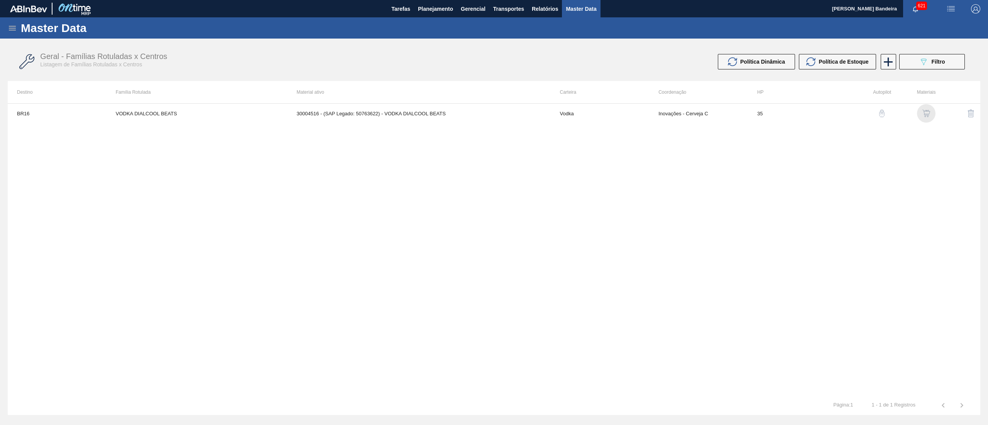
click at [924, 111] on img "button" at bounding box center [927, 114] width 8 height 8
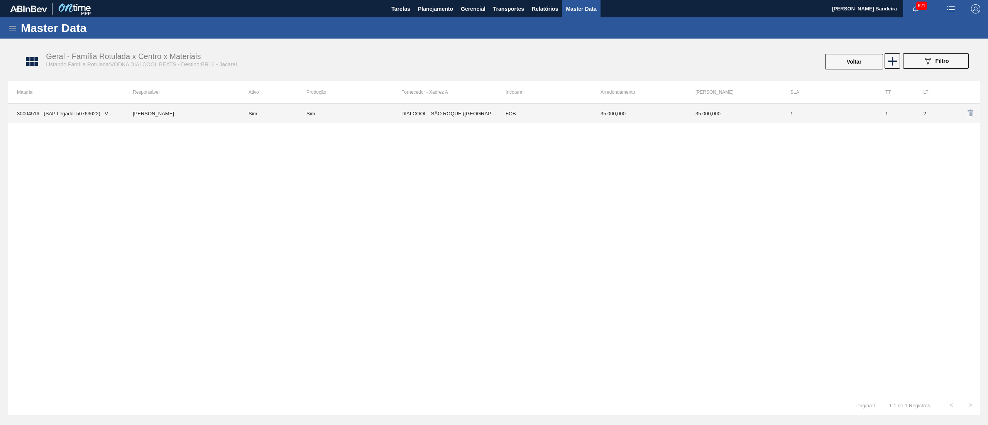
click at [452, 104] on td "DIALCOOL - SÃO ROQUE (SP)" at bounding box center [448, 113] width 95 height 19
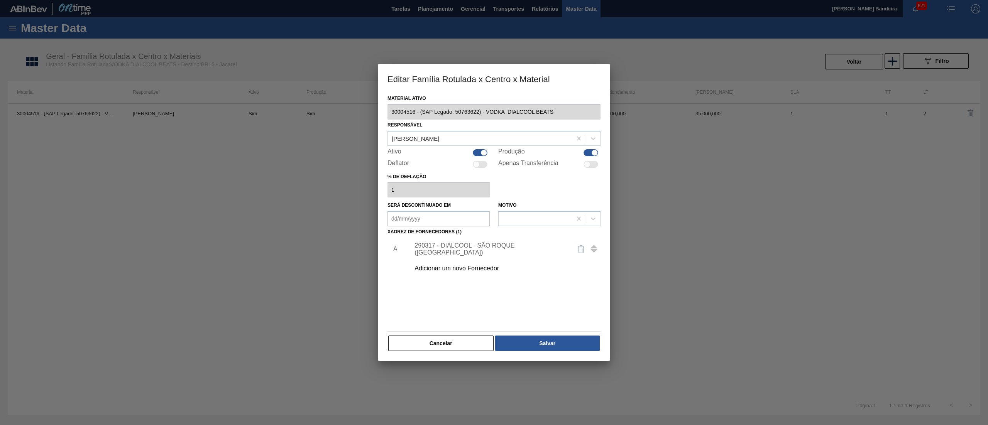
click at [434, 244] on div "290317 - DIALCOOL - SÃO ROQUE (SP)" at bounding box center [503, 249] width 195 height 19
click at [437, 247] on div "290317 - DIALCOOL - SÃO ROQUE (SP)" at bounding box center [490, 249] width 151 height 14
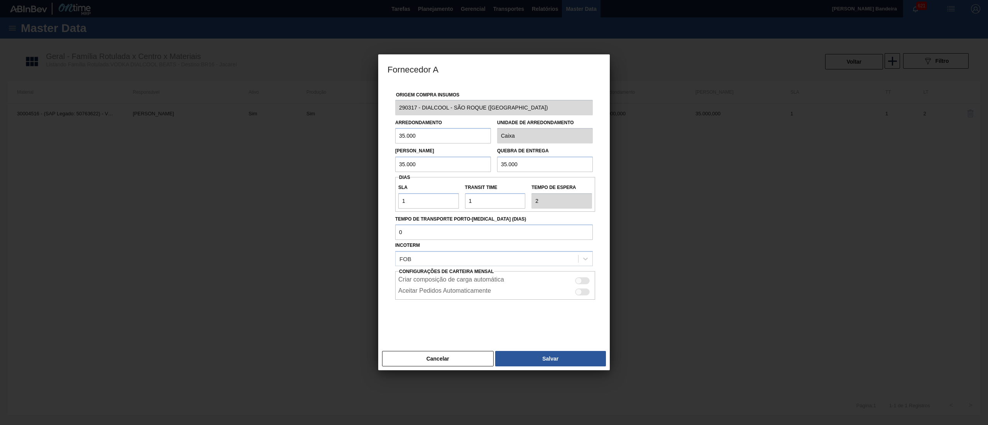
click at [384, 111] on div "Origem Compra Insumos 290317 - DIALCOOL - SÃO ROQUE (SP) Arredondamento 35.000 …" at bounding box center [494, 215] width 232 height 265
click at [456, 359] on button "Cancelar" at bounding box center [438, 358] width 112 height 15
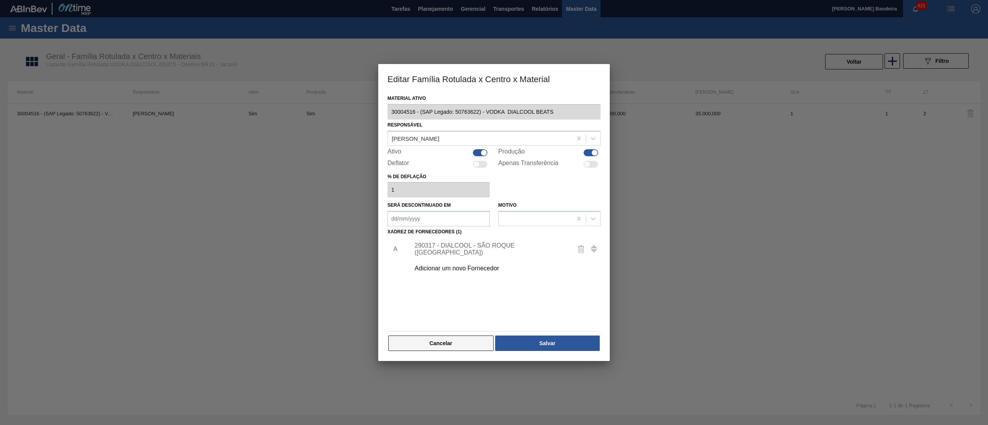
click at [457, 344] on button "Cancelar" at bounding box center [440, 343] width 105 height 15
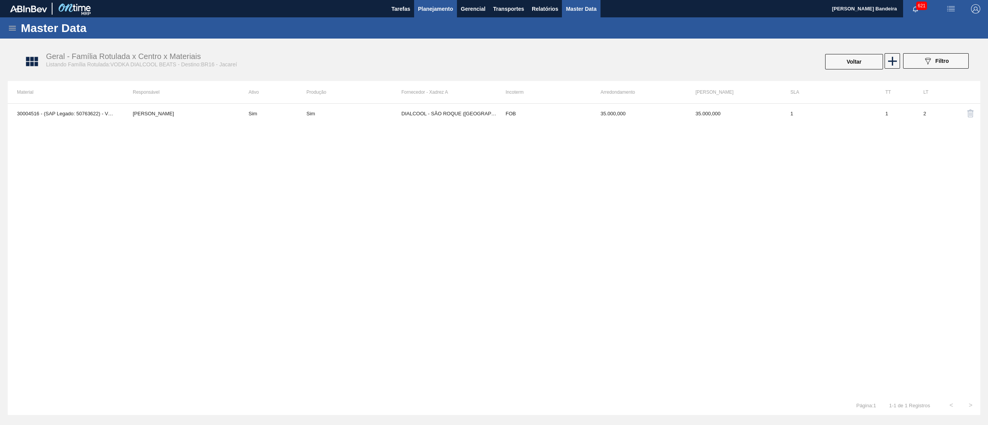
click at [444, 4] on span "Planejamento" at bounding box center [435, 8] width 35 height 9
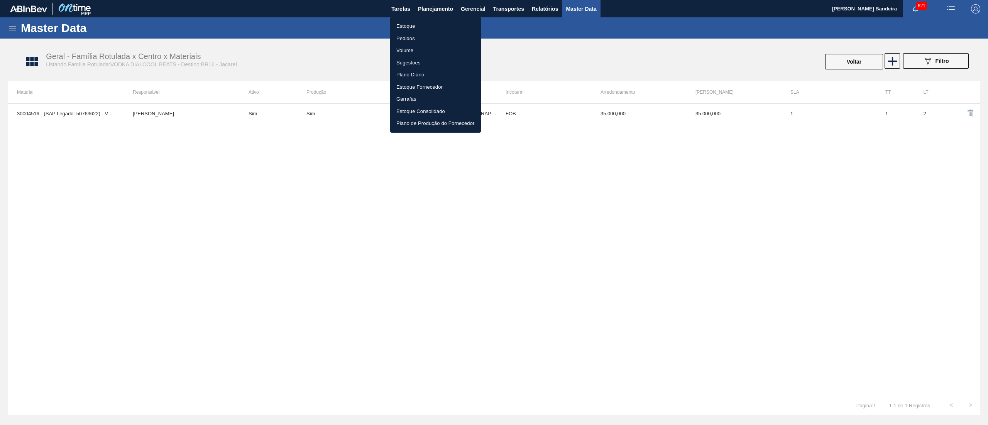
click at [434, 20] on li "Estoque" at bounding box center [435, 26] width 91 height 12
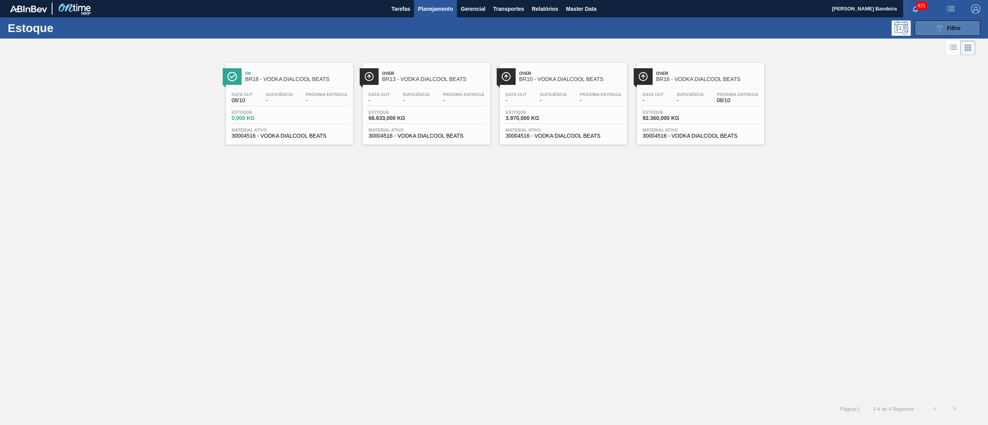
click at [944, 27] on icon "089F7B8B-B2A5-4AFE-B5C0-19BA573D28AC" at bounding box center [939, 28] width 9 height 9
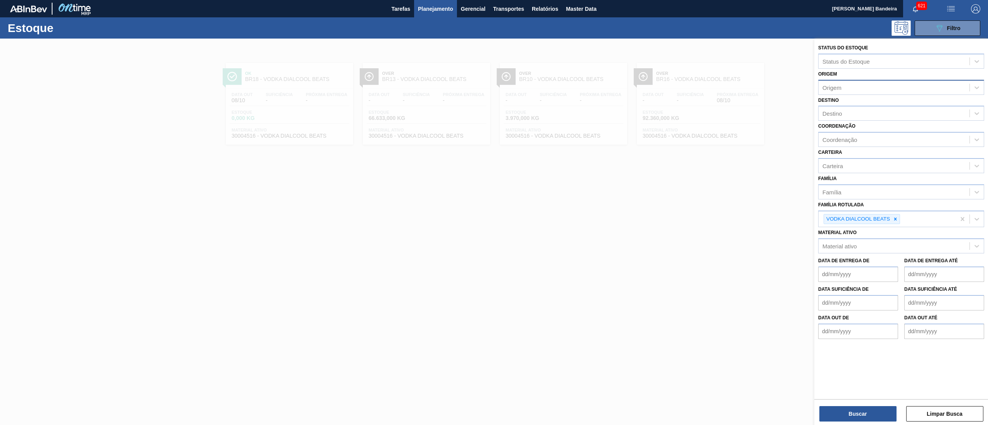
click at [848, 82] on div "Origem" at bounding box center [894, 87] width 151 height 11
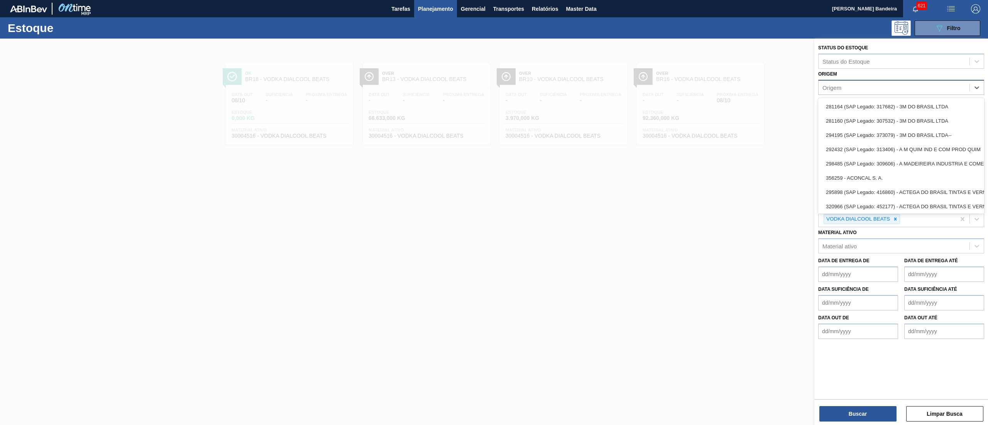
paste input "290317"
type input "290317"
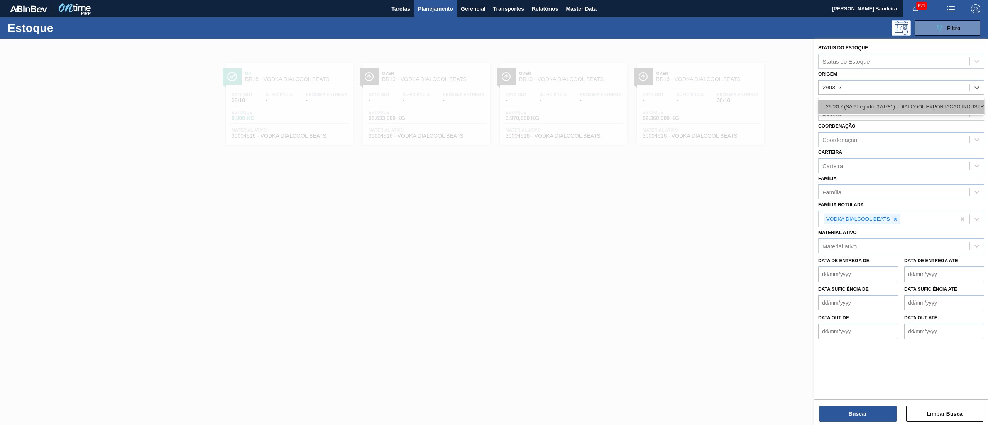
click at [855, 103] on div "290317 (SAP Legado: 376781) - DIALCOOL EXPORTACAO INDUSTRIA E" at bounding box center [901, 107] width 166 height 14
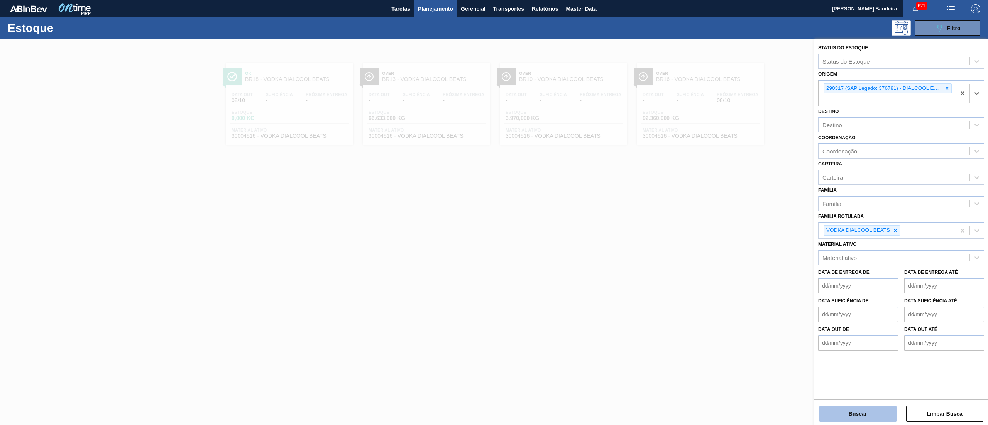
click at [842, 408] on button "Buscar" at bounding box center [857, 413] width 77 height 15
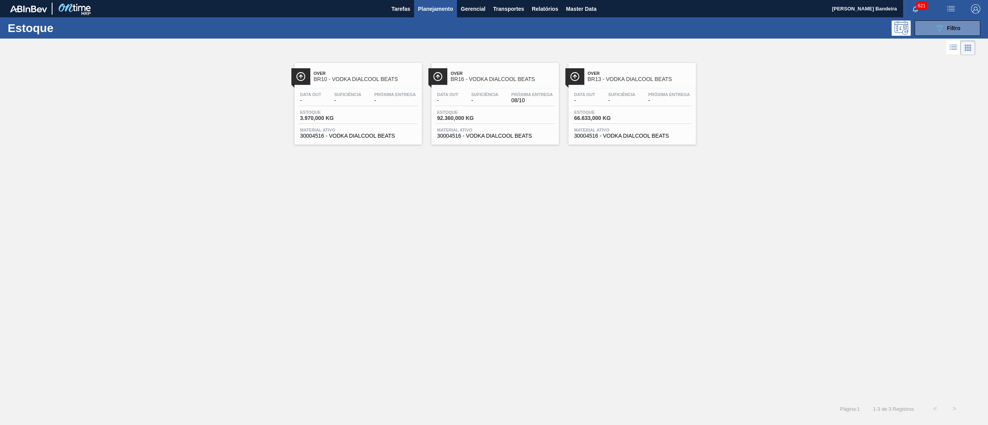
click at [520, 130] on span "Material ativo" at bounding box center [495, 130] width 116 height 5
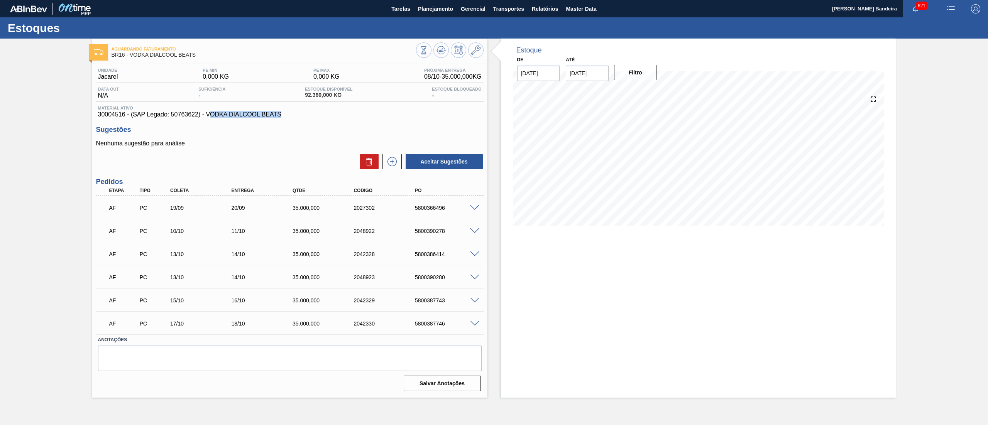
drag, startPoint x: 289, startPoint y: 117, endPoint x: 208, endPoint y: 117, distance: 80.3
click at [208, 117] on span "30004516 - (SAP Legado: 50763622) - VODKA DIALCOOL BEATS" at bounding box center [290, 114] width 384 height 7
drag, startPoint x: 206, startPoint y: 117, endPoint x: 280, endPoint y: 112, distance: 73.9
click at [280, 112] on span "30004516 - (SAP Legado: 50763622) - VODKA DIALCOOL BEATS" at bounding box center [290, 114] width 384 height 7
copy span "VODKA DIALCOOL BEATS"
